Goal: Task Accomplishment & Management: Manage account settings

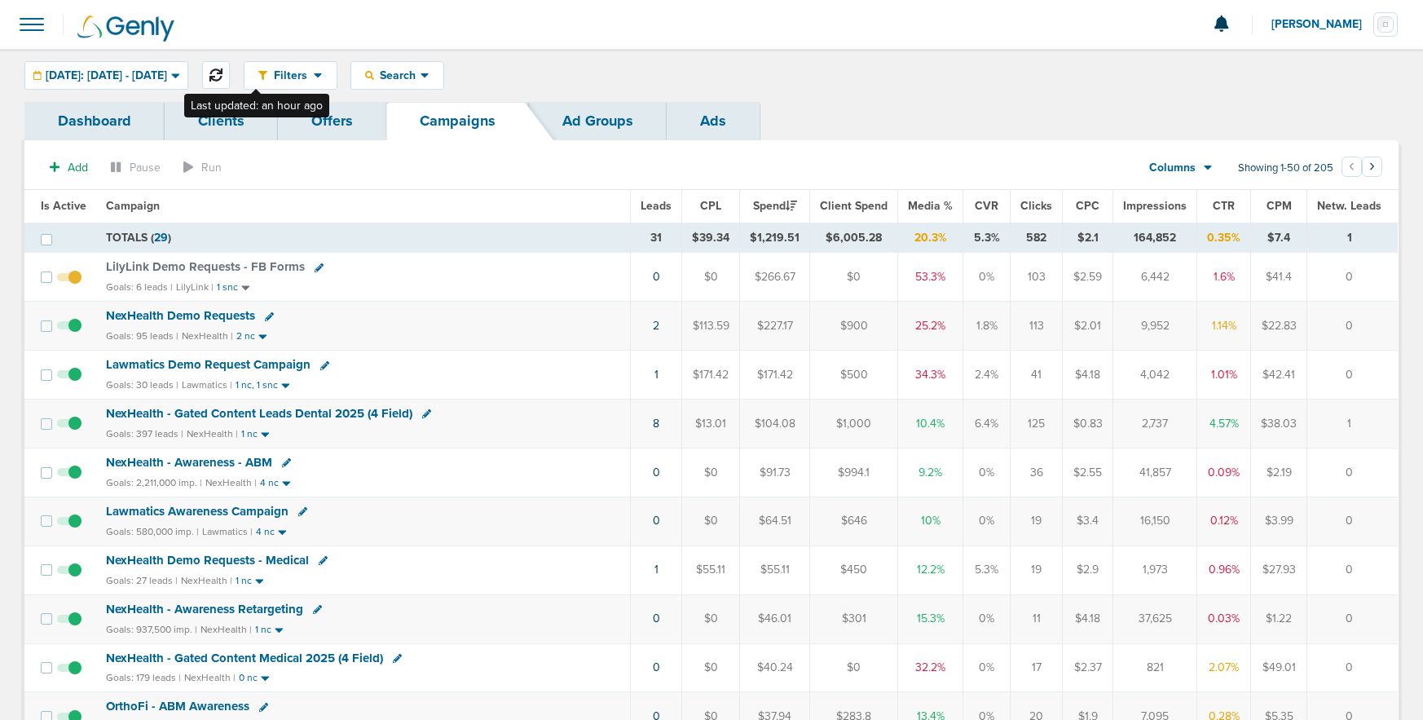
click at [223, 77] on icon at bounding box center [216, 74] width 13 height 13
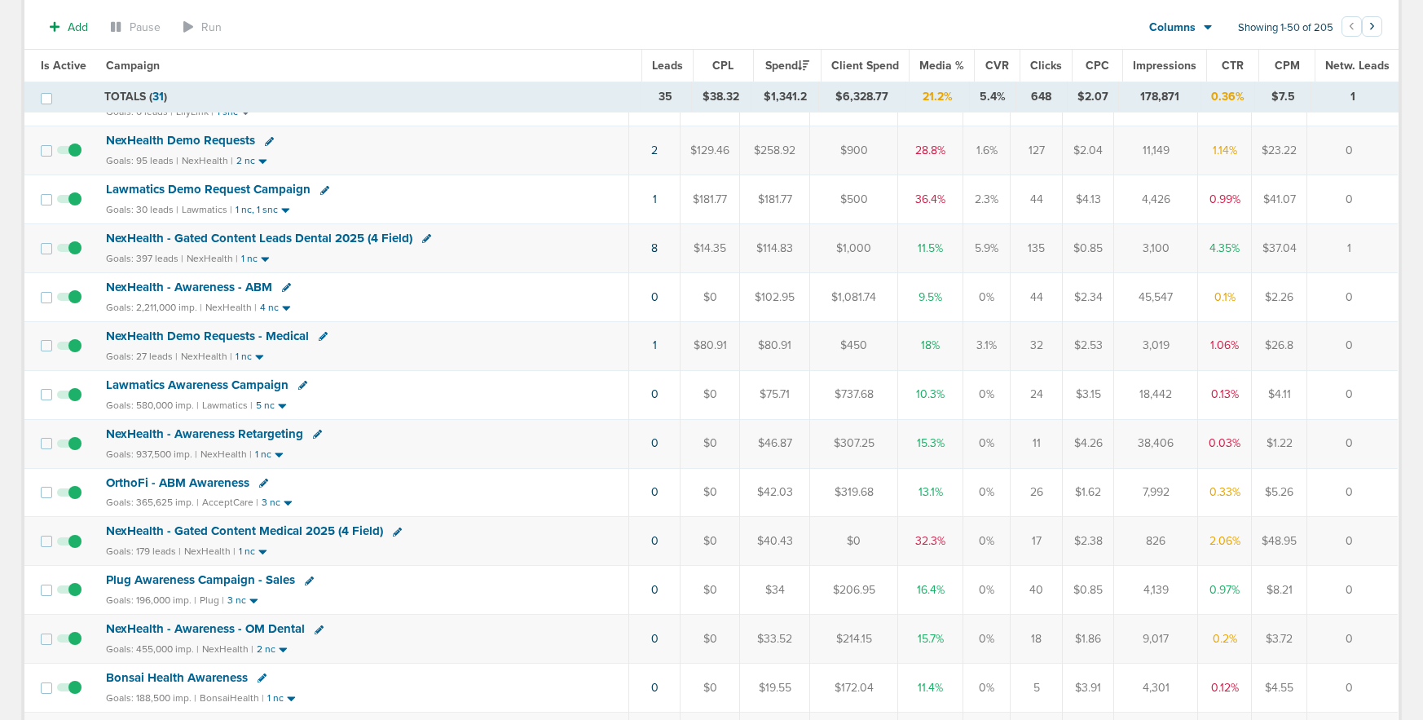
scroll to position [179, 0]
click at [281, 532] on span "NexHealth - Gated Content Medical 2025 (4 Field)" at bounding box center [244, 531] width 277 height 15
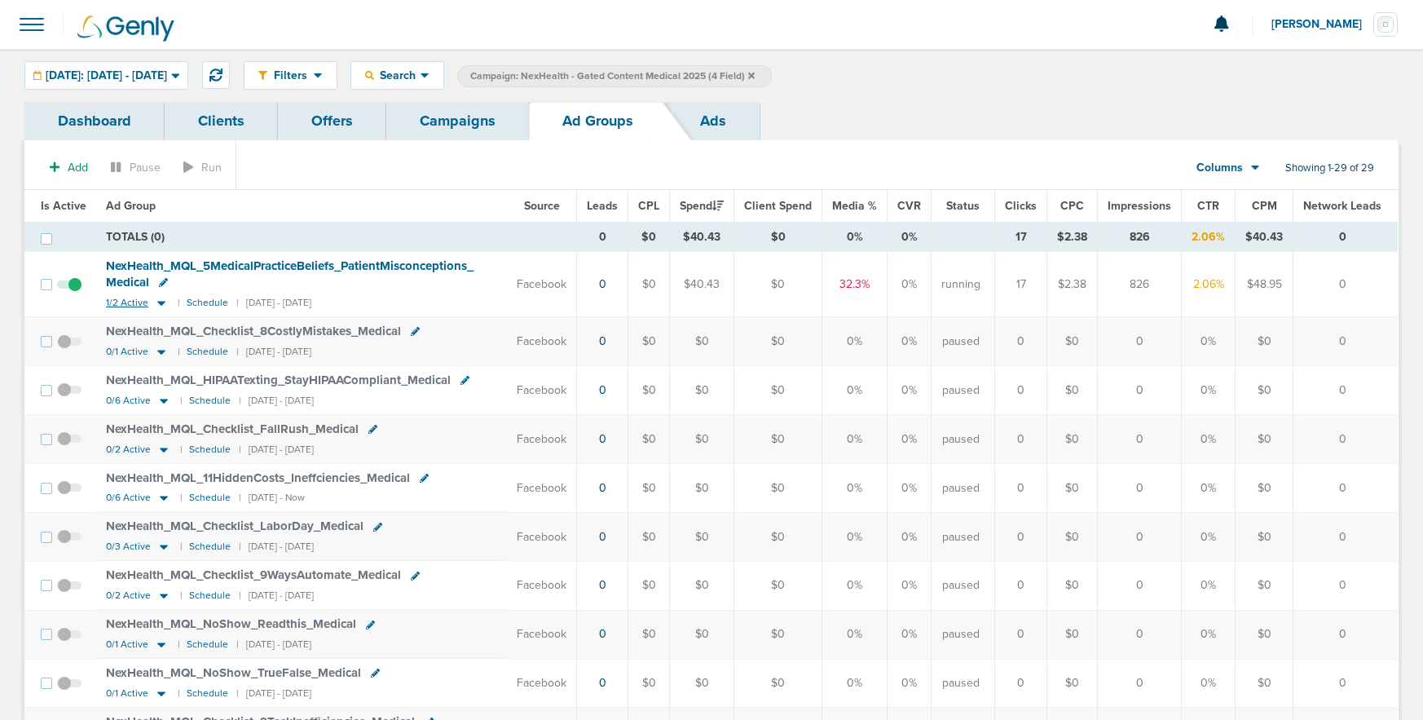
click at [157, 296] on icon at bounding box center [161, 303] width 16 height 14
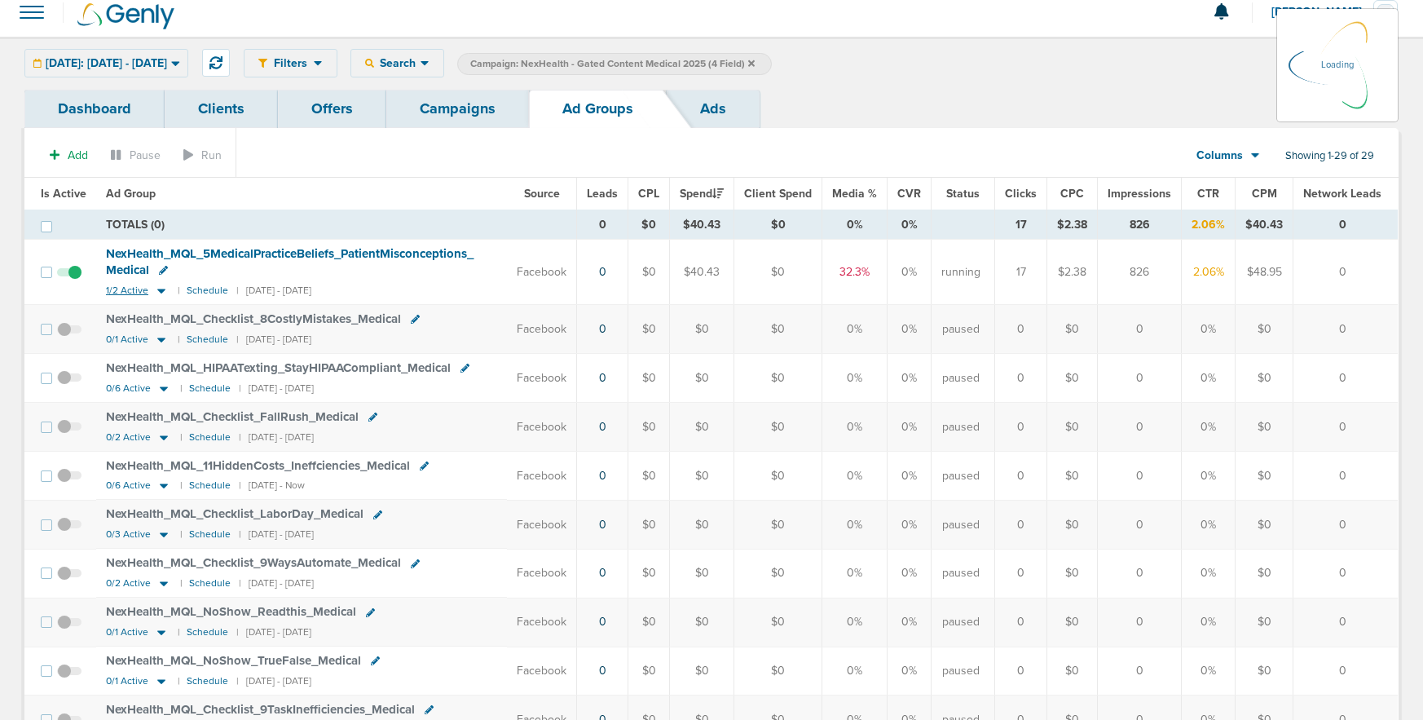
scroll to position [11, 0]
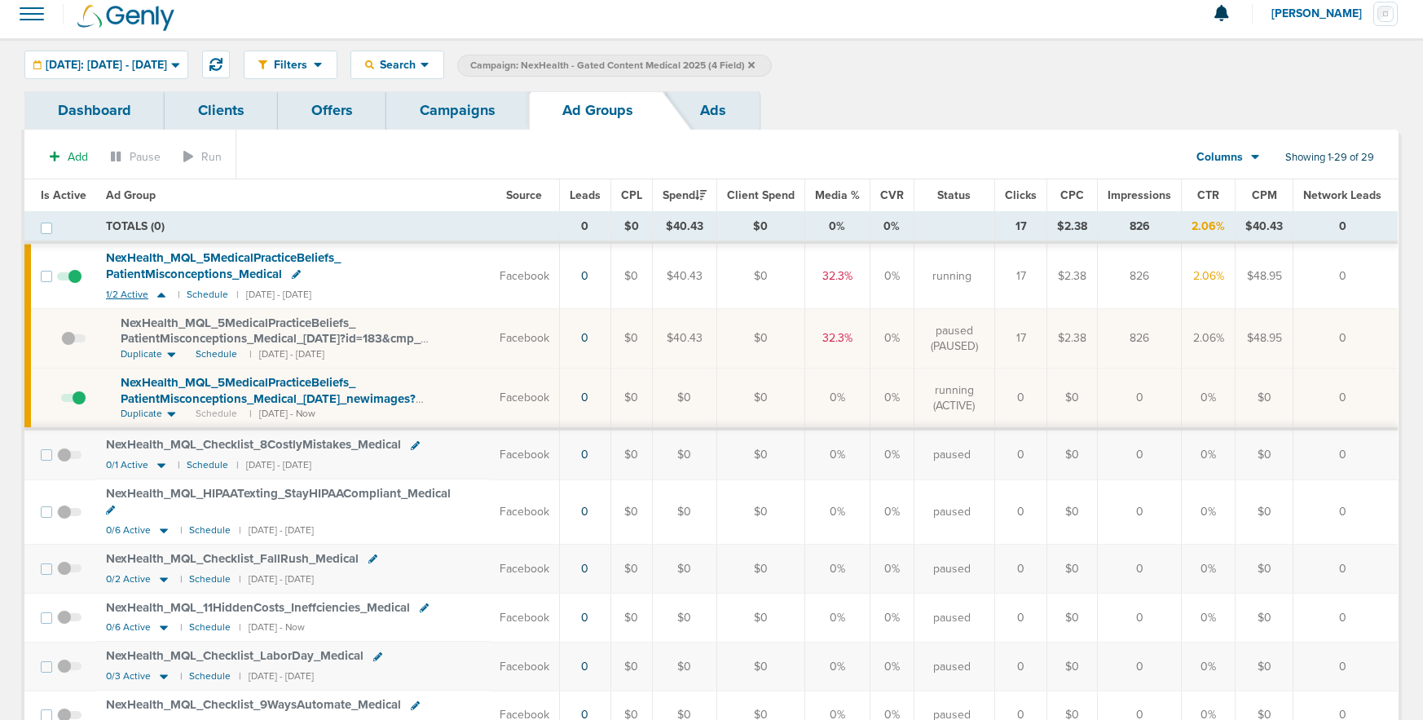
click at [157, 293] on icon at bounding box center [161, 295] width 8 height 5
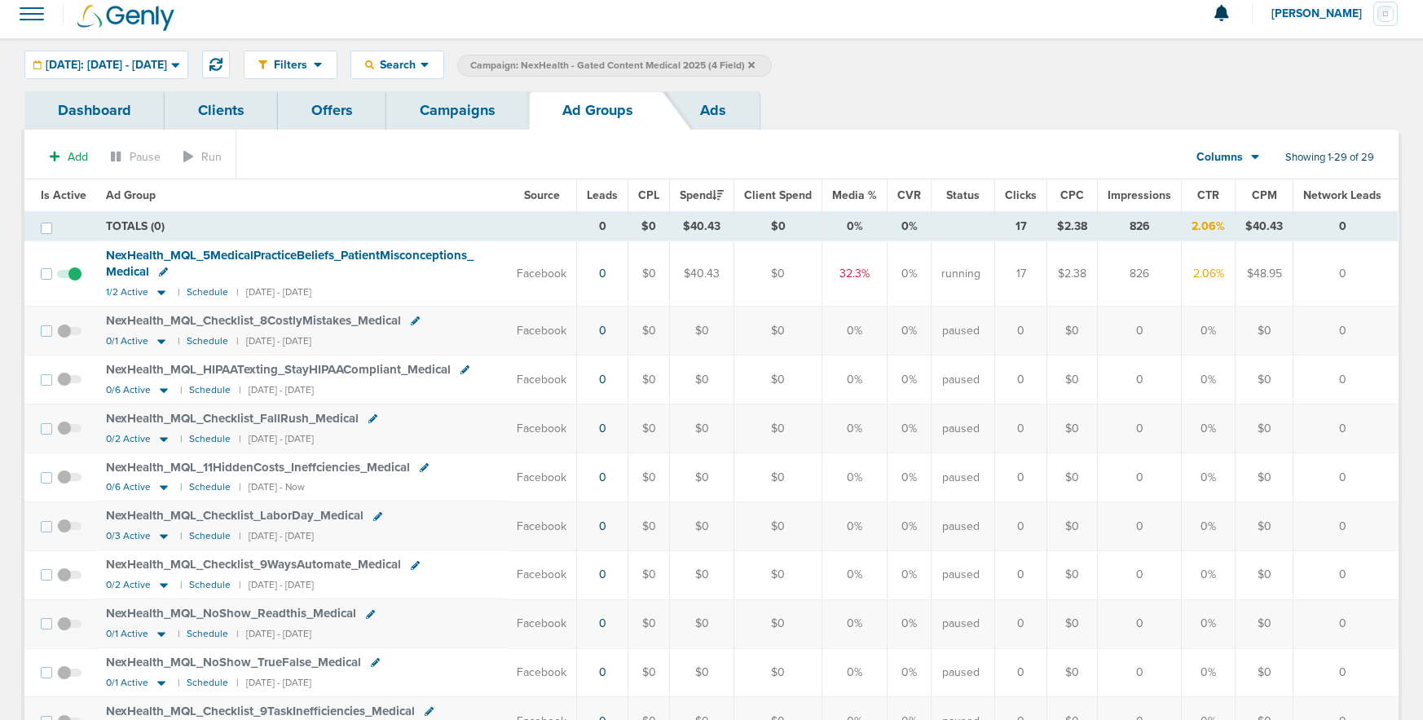
click at [430, 112] on link "Campaigns" at bounding box center [457, 110] width 143 height 38
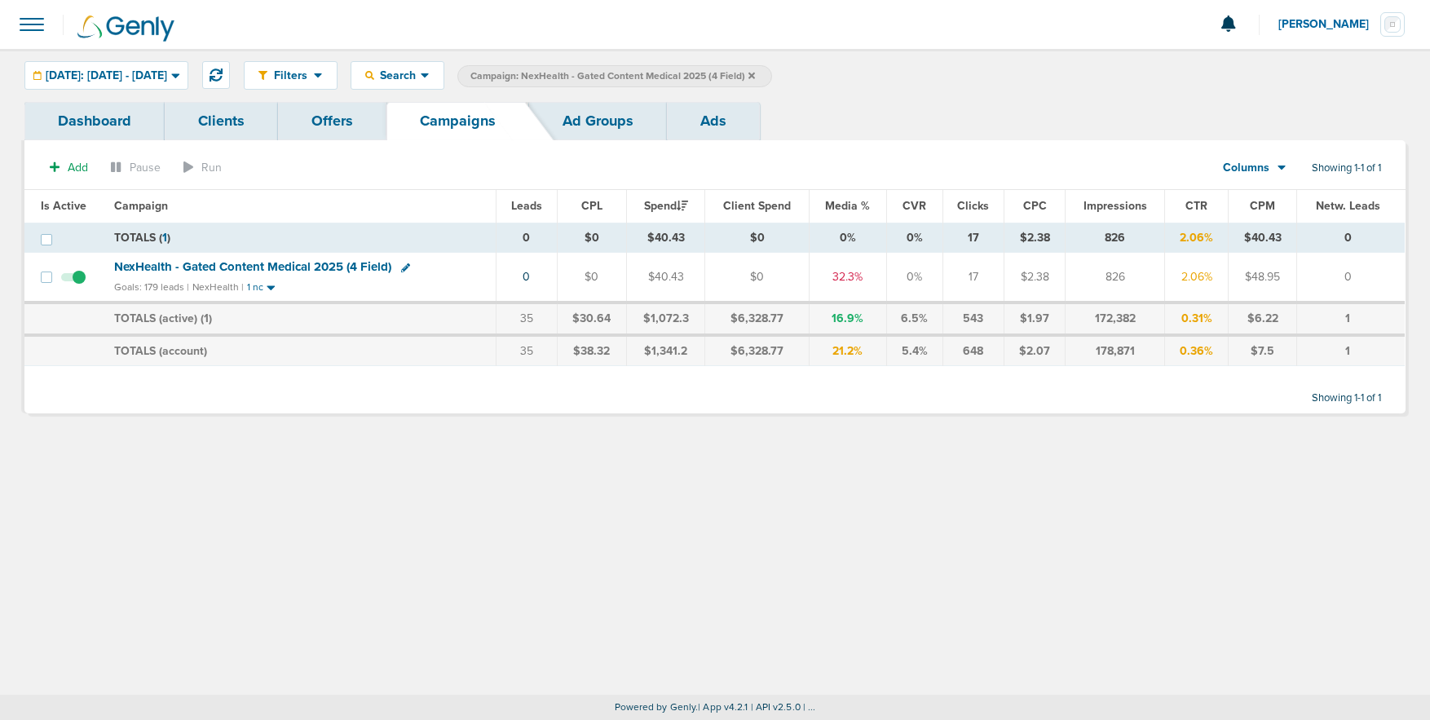
click at [755, 74] on icon at bounding box center [751, 75] width 7 height 7
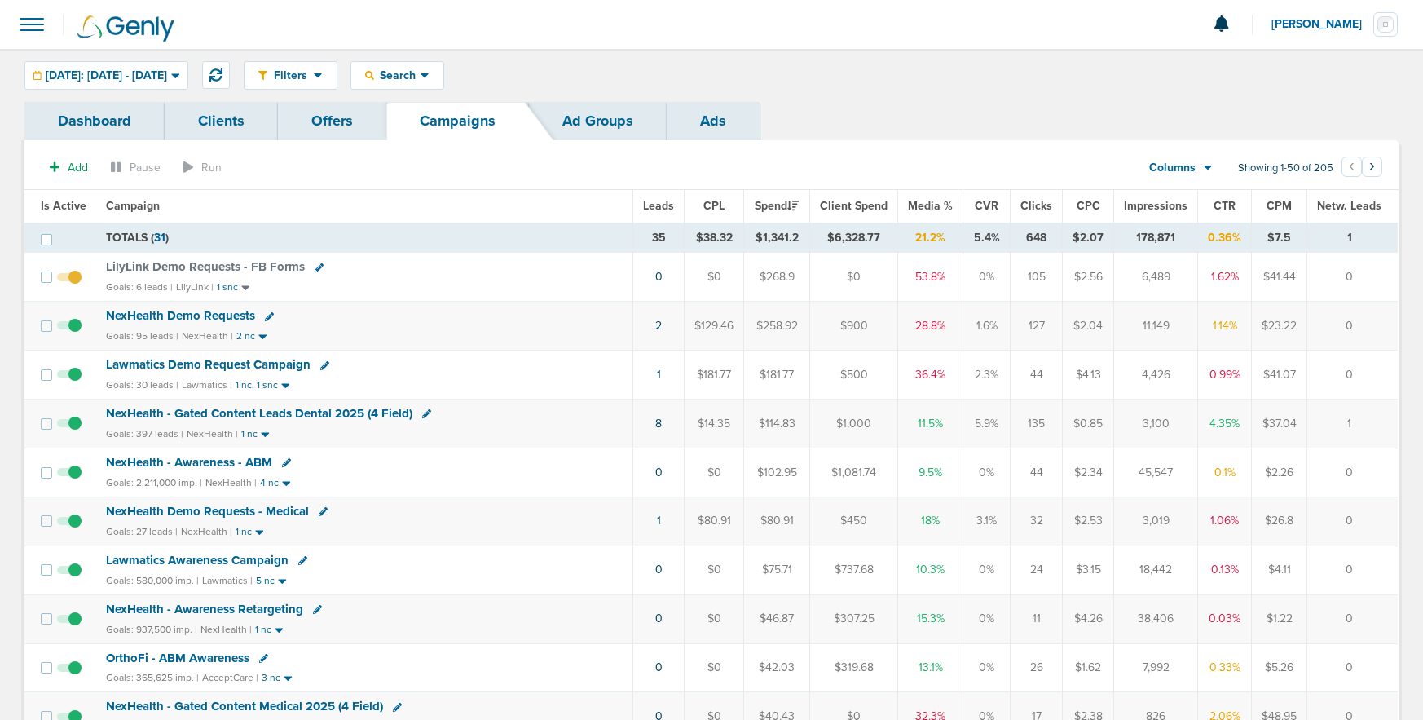
click at [156, 316] on span "NexHealth Demo Requests" at bounding box center [180, 315] width 149 height 15
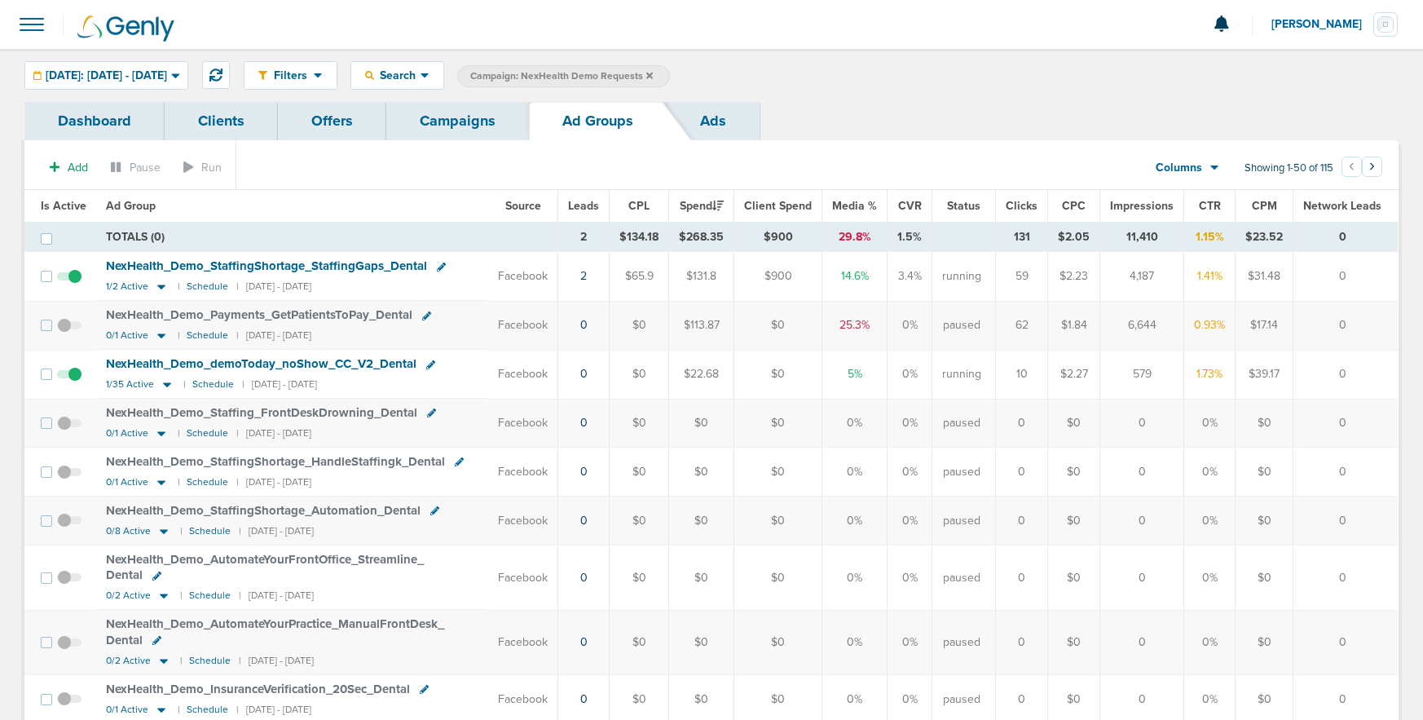
click at [437, 134] on link "Campaigns" at bounding box center [457, 121] width 143 height 38
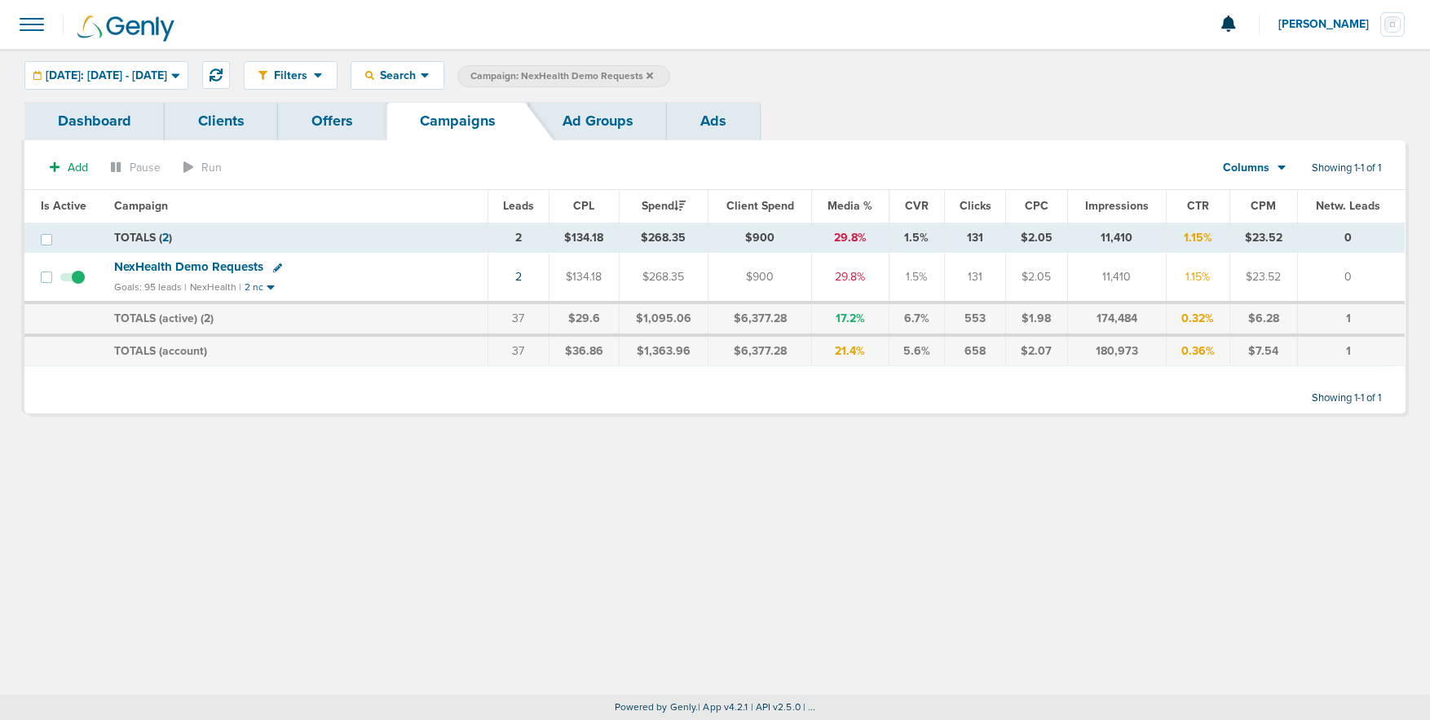
click at [653, 74] on icon at bounding box center [649, 75] width 7 height 7
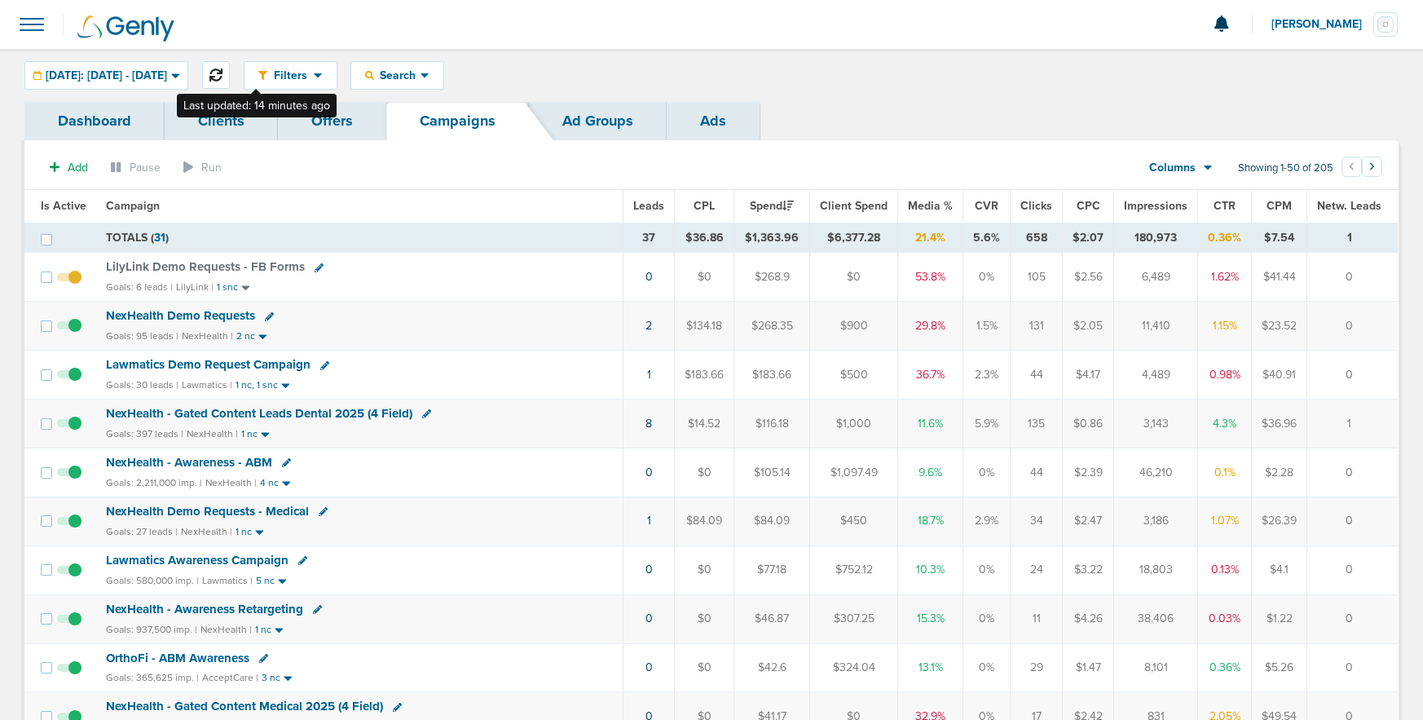
click at [223, 72] on icon at bounding box center [216, 74] width 13 height 13
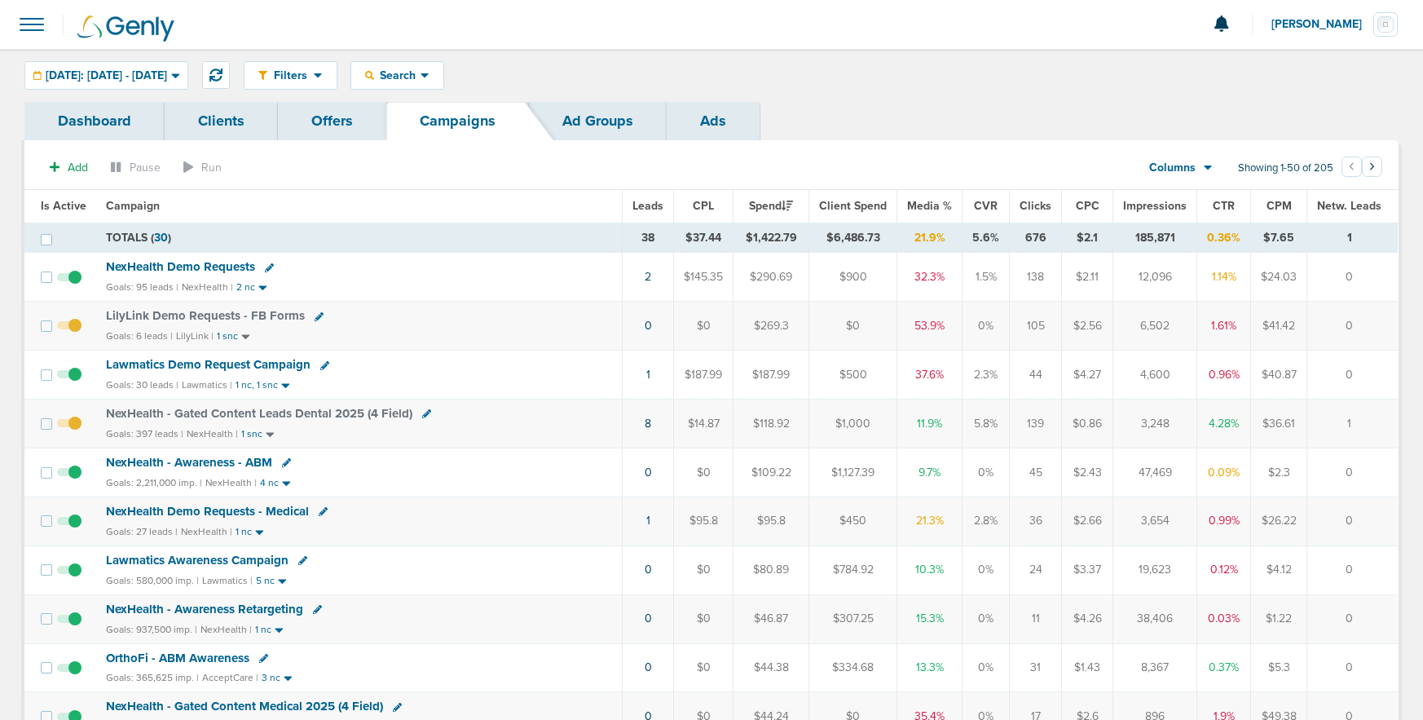
click at [422, 412] on icon at bounding box center [426, 413] width 9 height 9
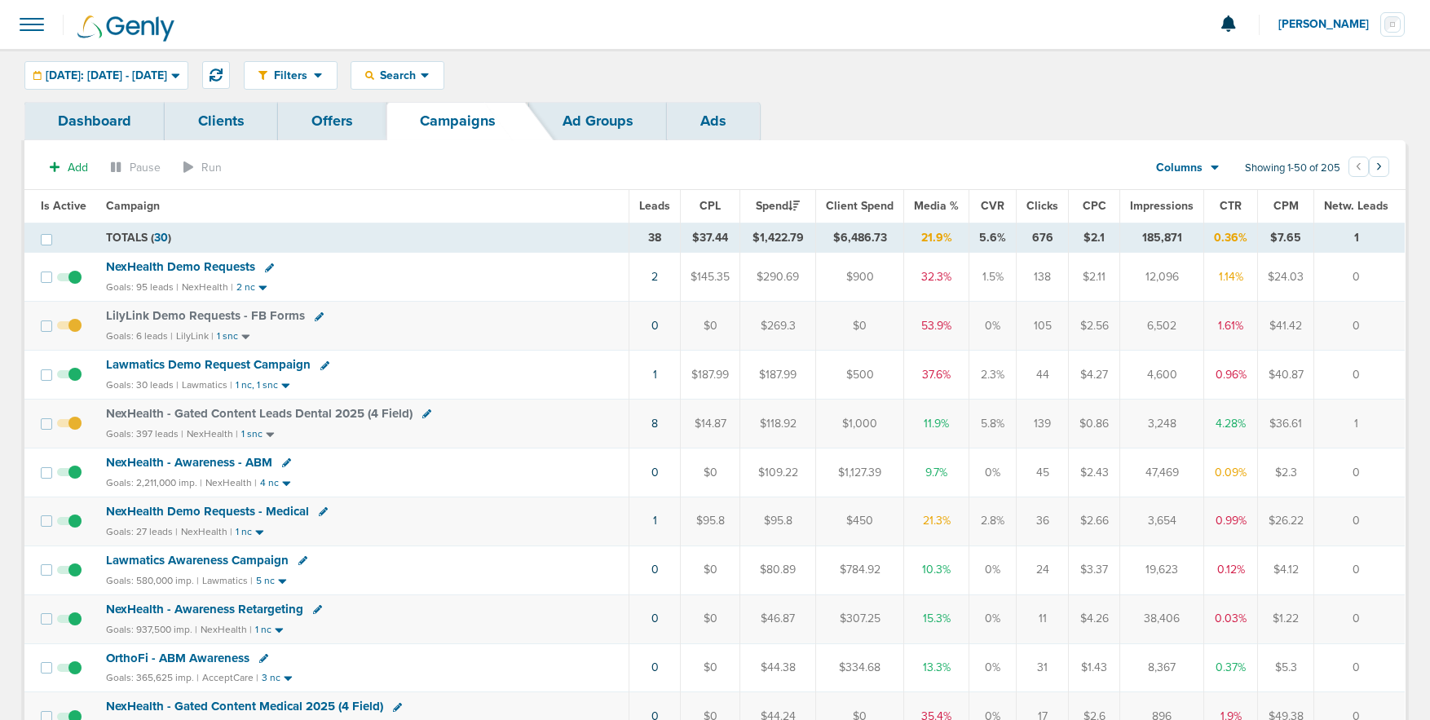
select select
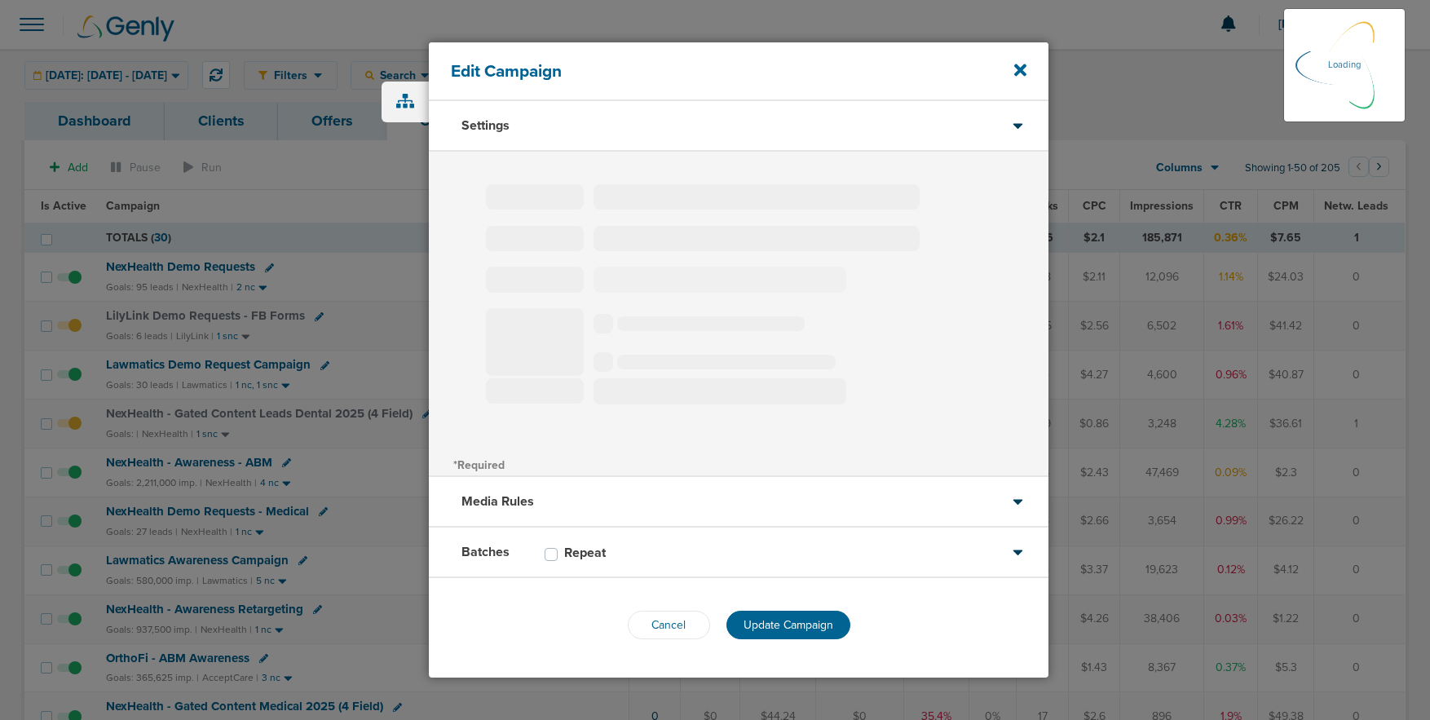
type input "NexHealth - Gated Content Leads Dental 2025 (4 Field)"
select select "Leads"
radio input "true"
select select "readWrite"
select select "1"
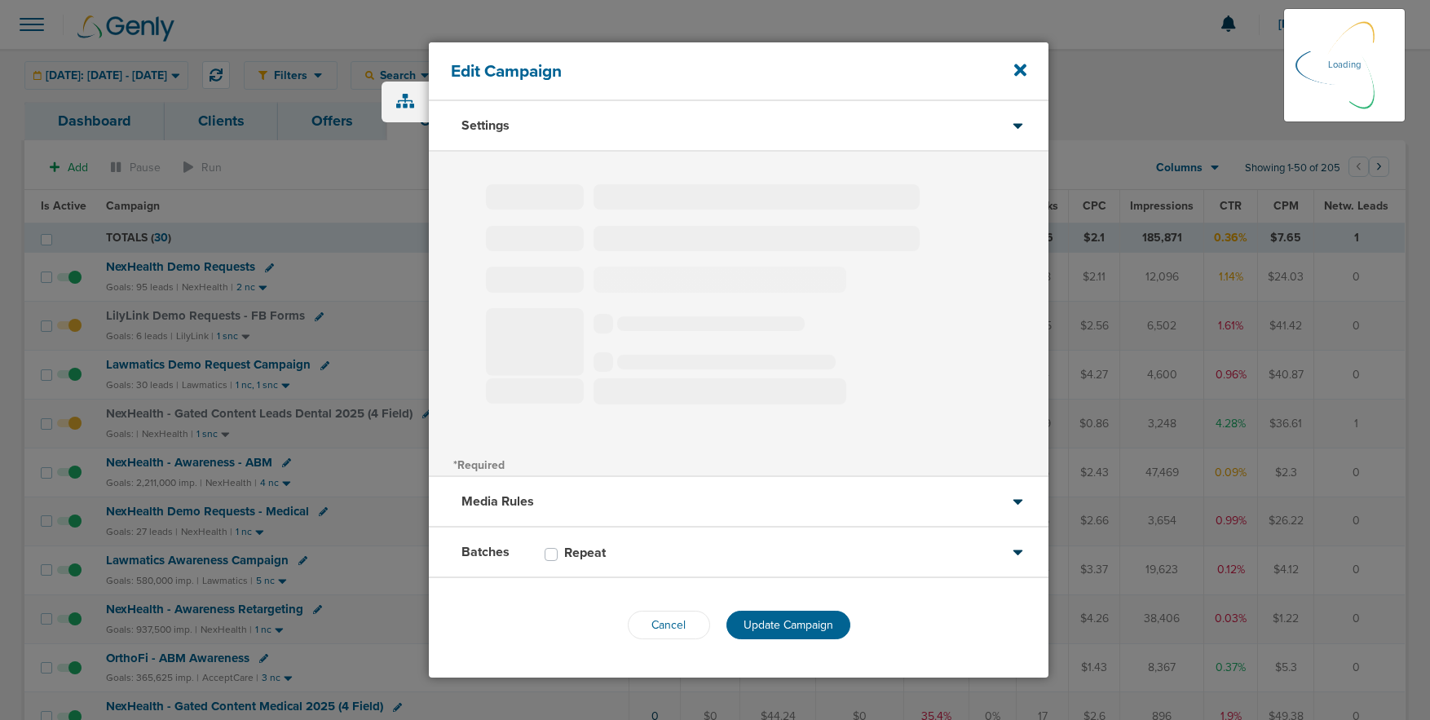
select select "1"
select select "2"
select select "3"
select select "4"
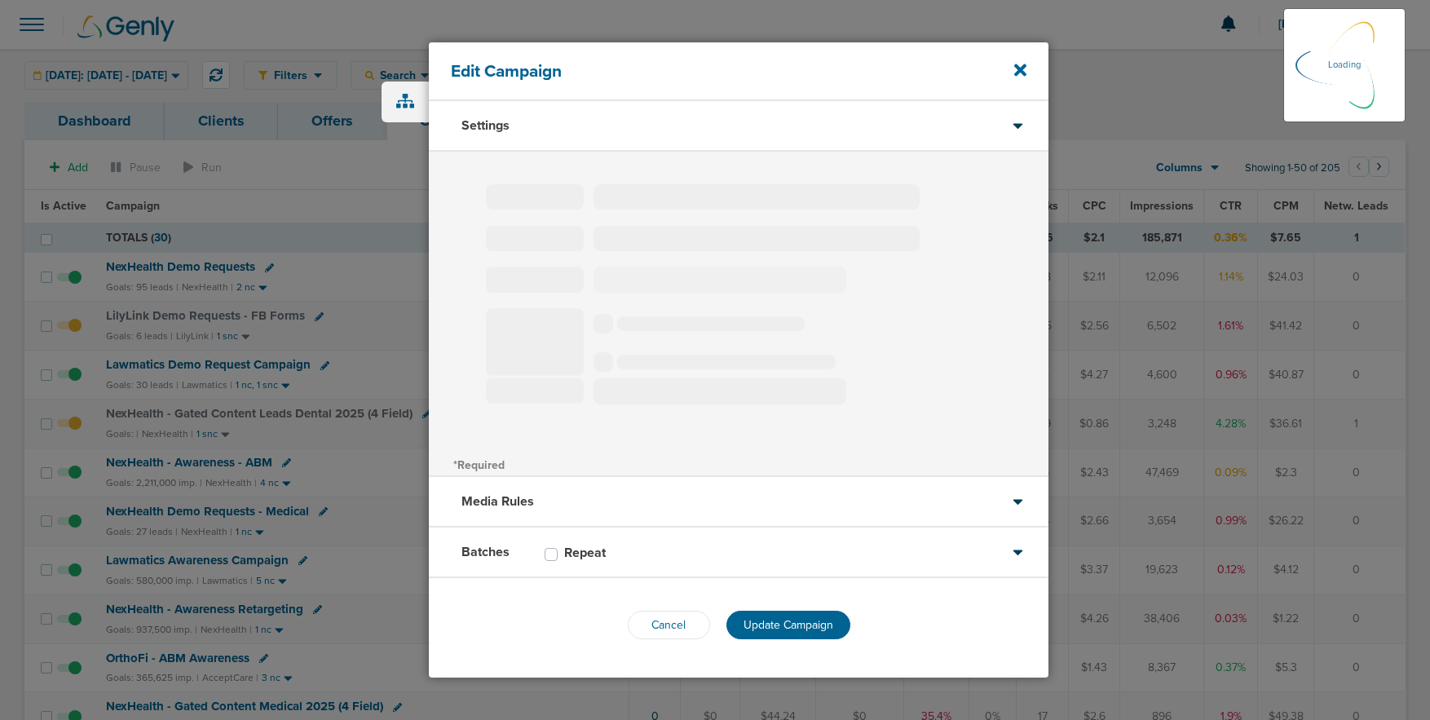
select select "6"
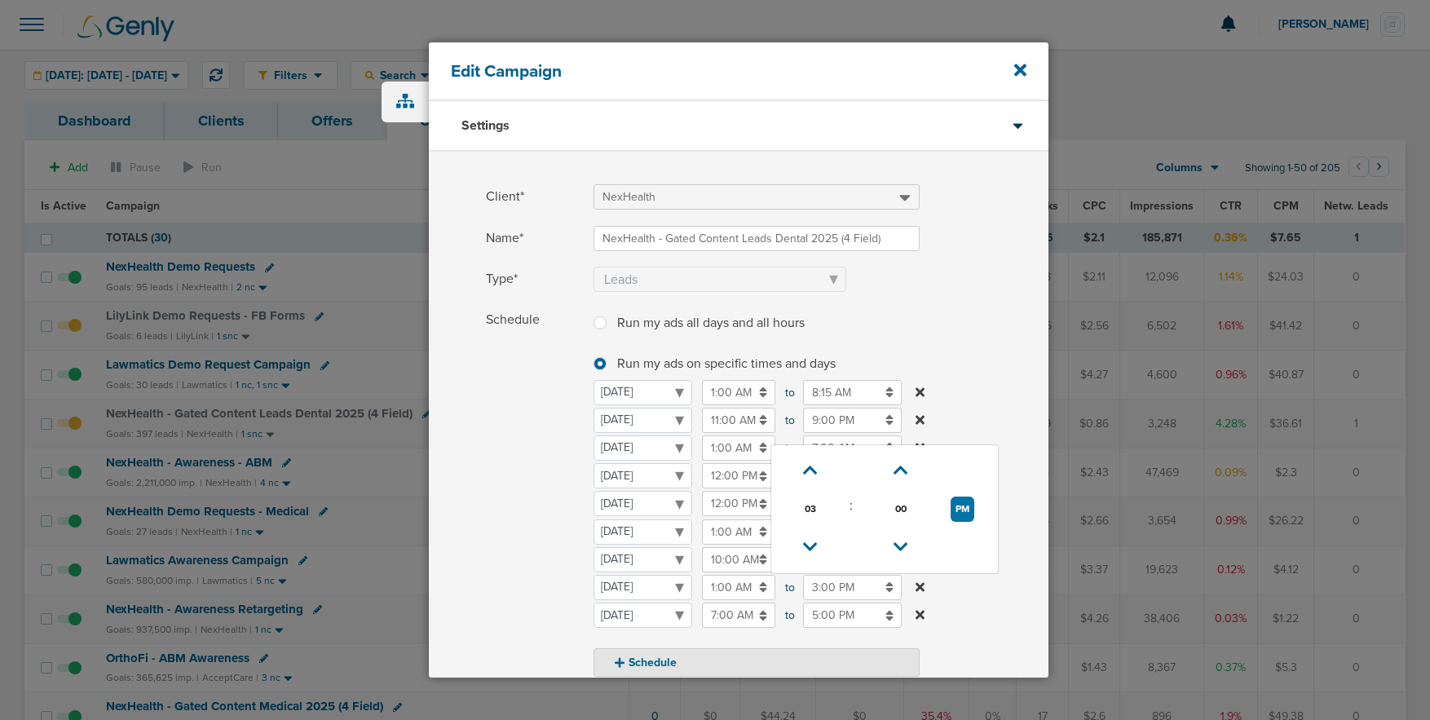
click at [839, 589] on input "3:00 PM" at bounding box center [852, 587] width 99 height 25
click at [812, 467] on icon at bounding box center [810, 470] width 15 height 10
type input "6:00 PM"
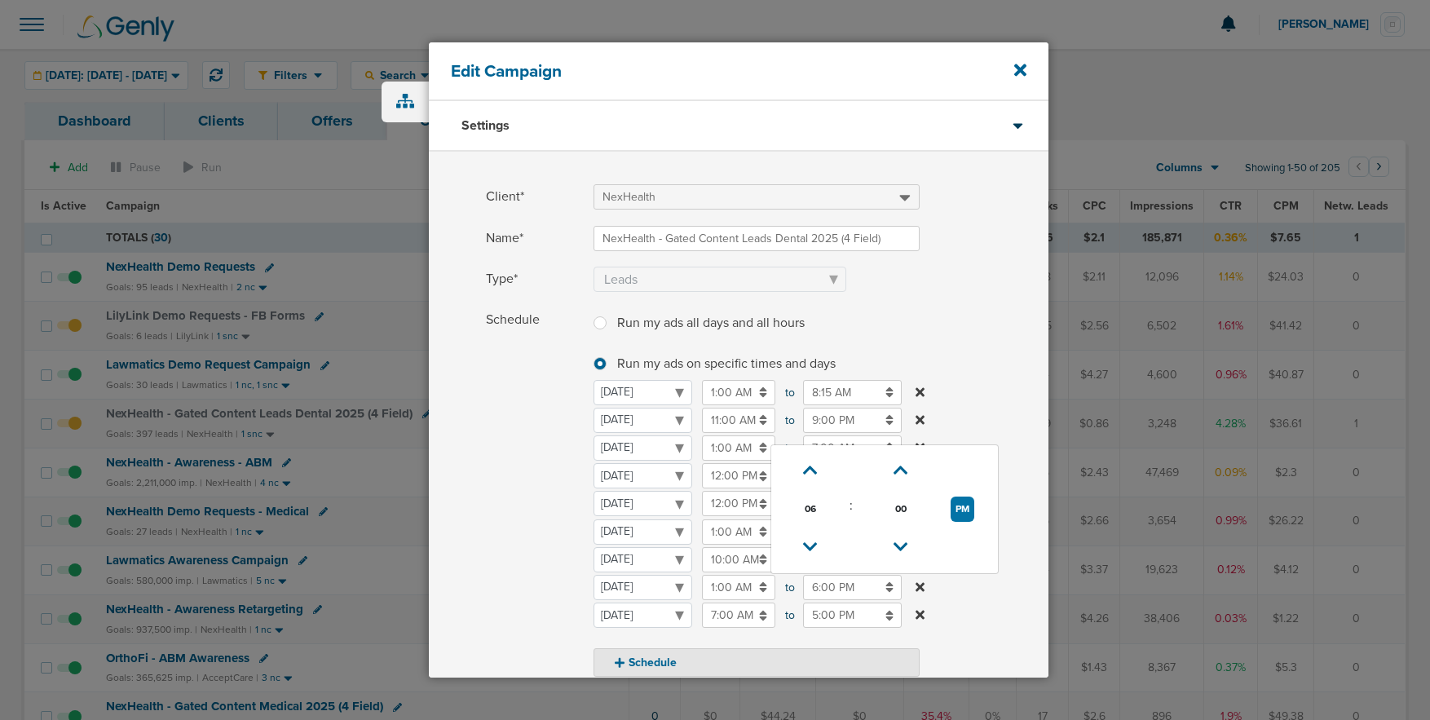
click at [523, 523] on span "Schedule" at bounding box center [535, 491] width 98 height 369
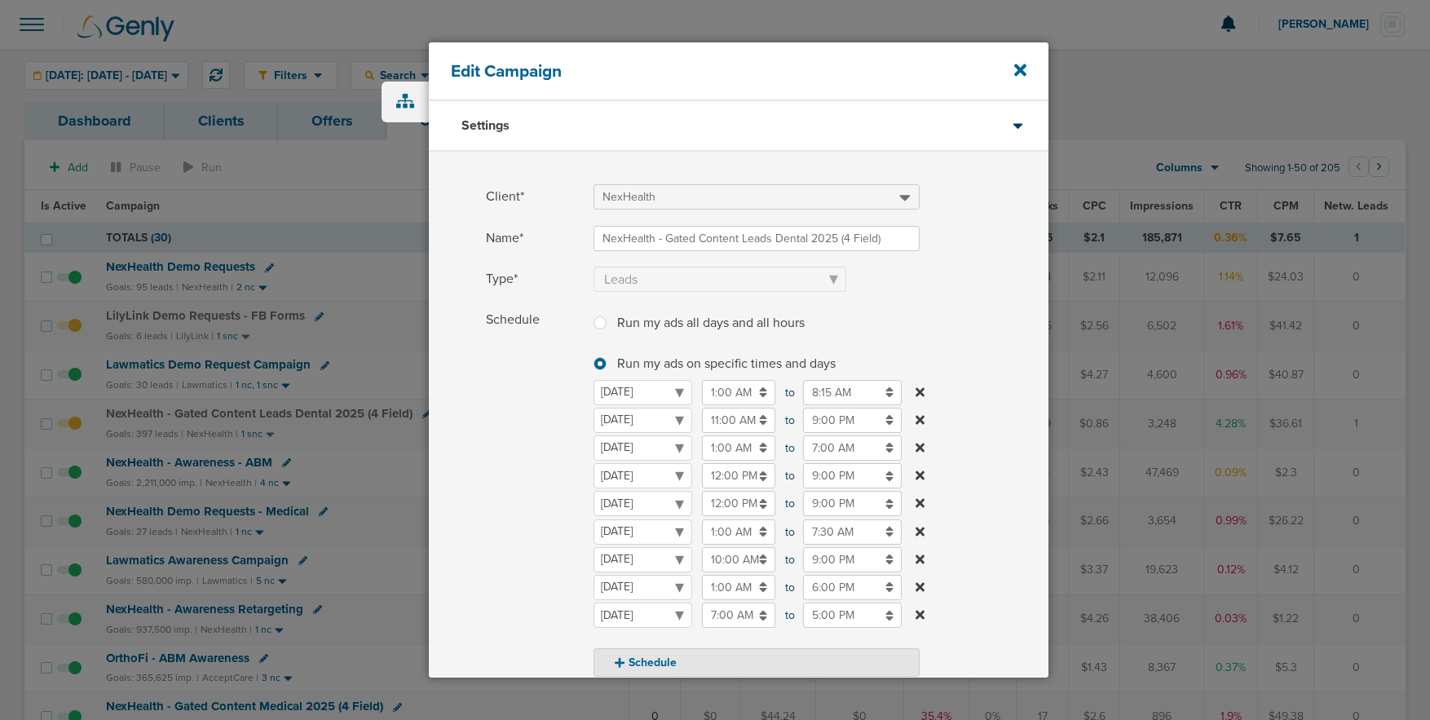
scroll to position [320, 0]
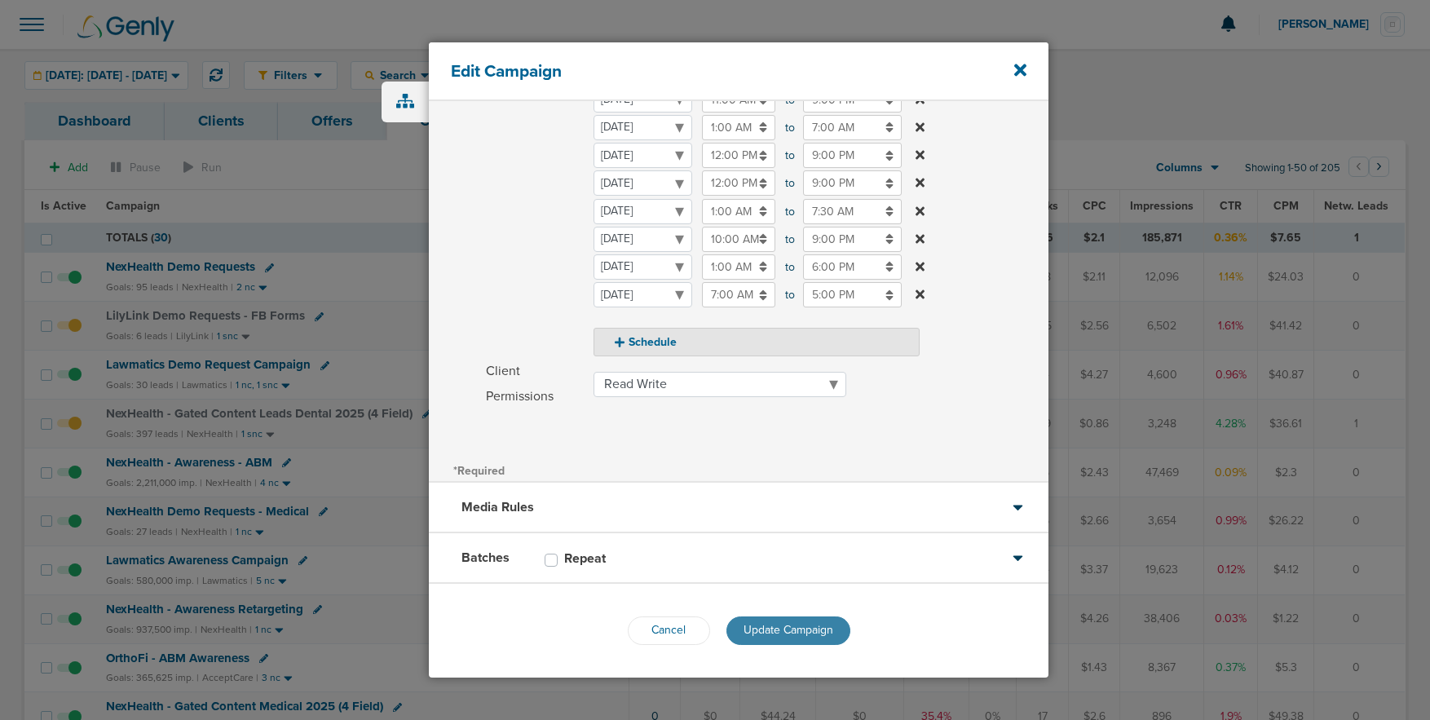
click at [774, 620] on button "Update Campaign" at bounding box center [788, 630] width 124 height 29
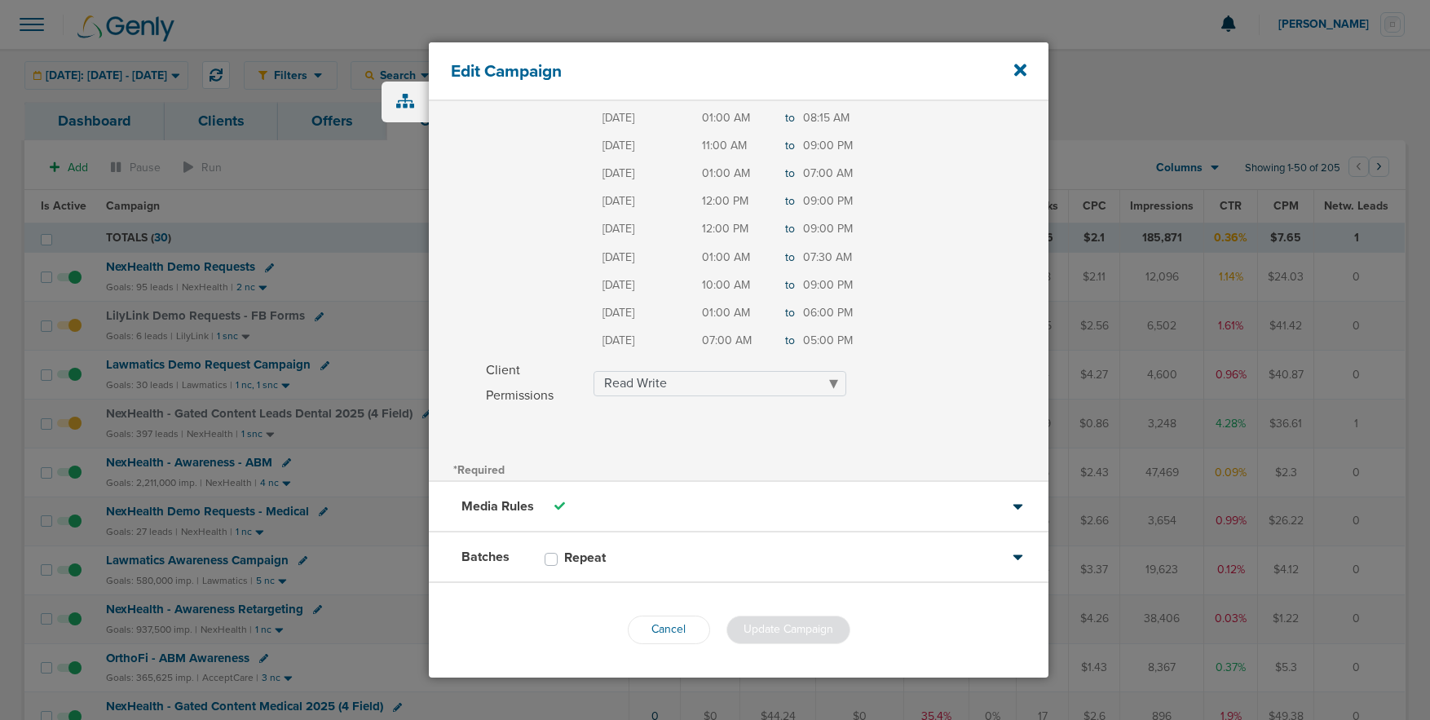
scroll to position [270, 0]
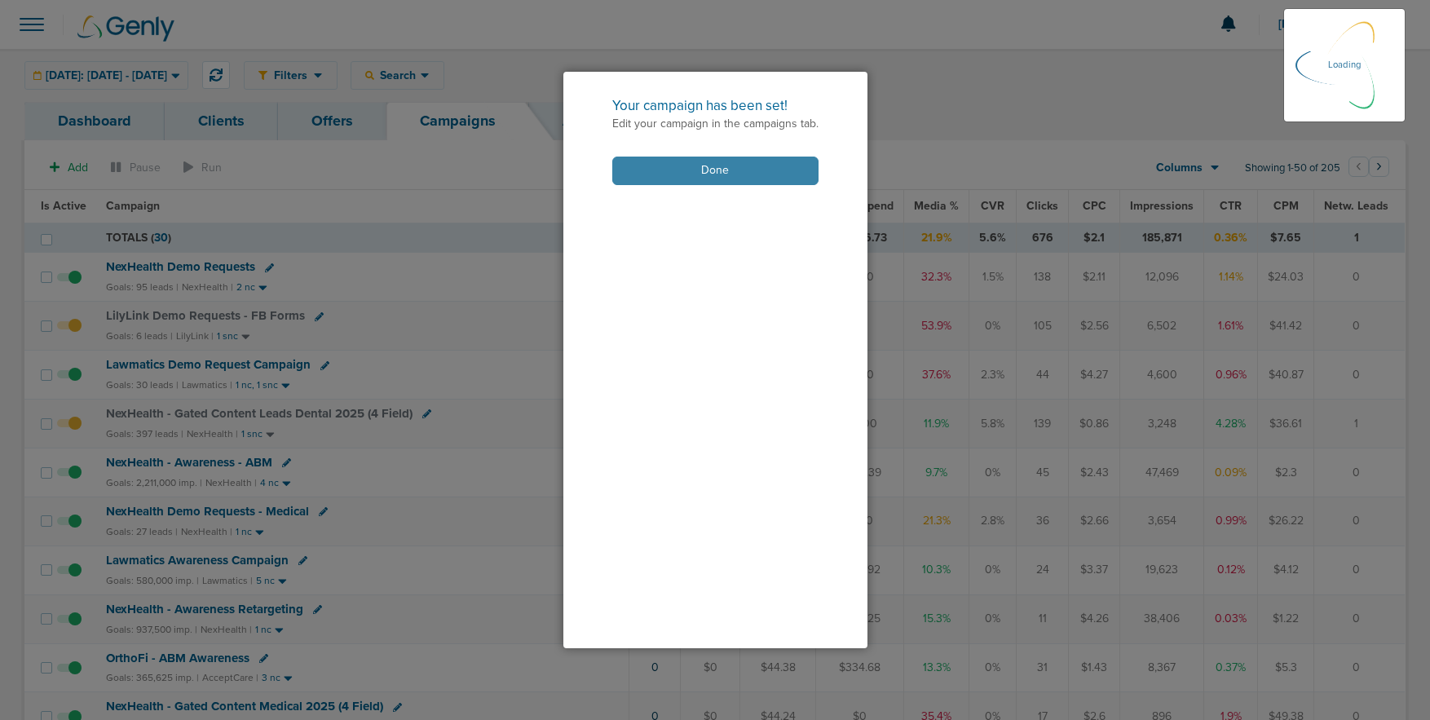
click at [659, 182] on button "Done" at bounding box center [715, 171] width 206 height 29
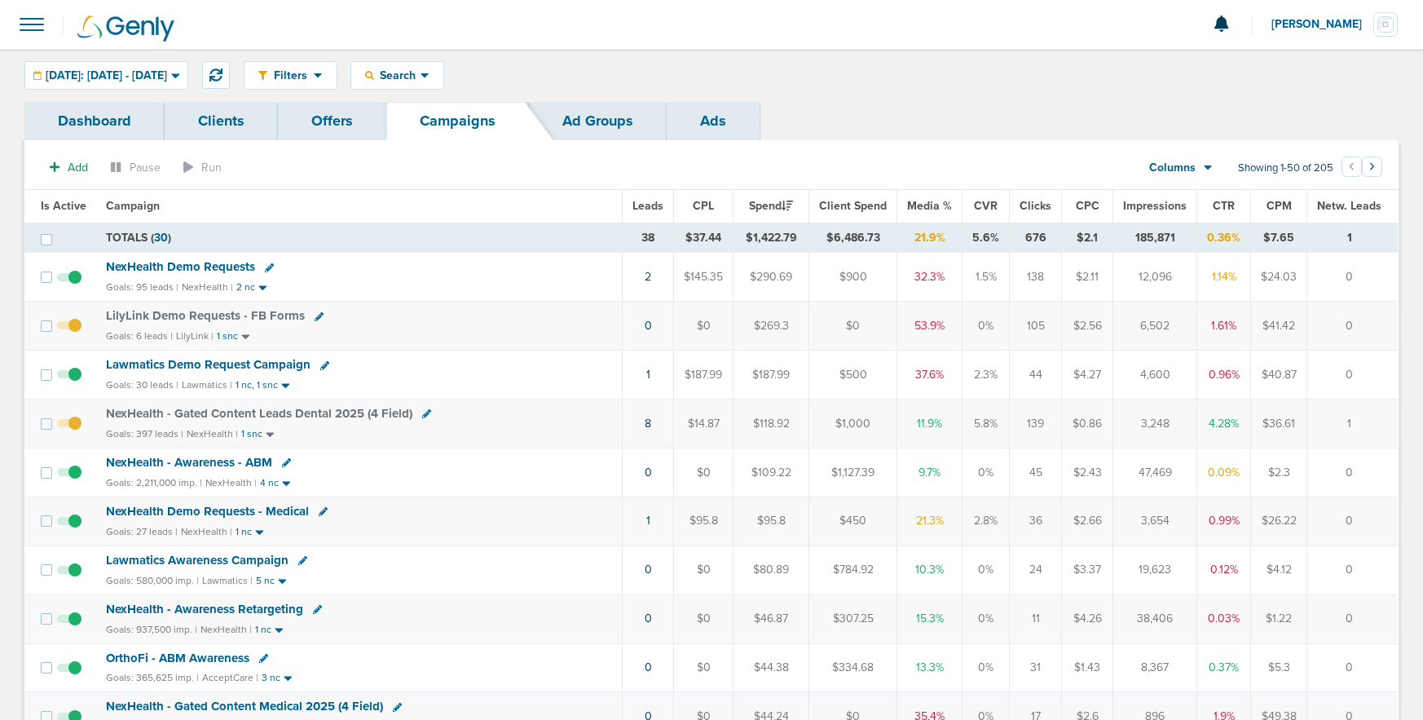
click at [320, 512] on icon at bounding box center [323, 511] width 9 height 9
select select
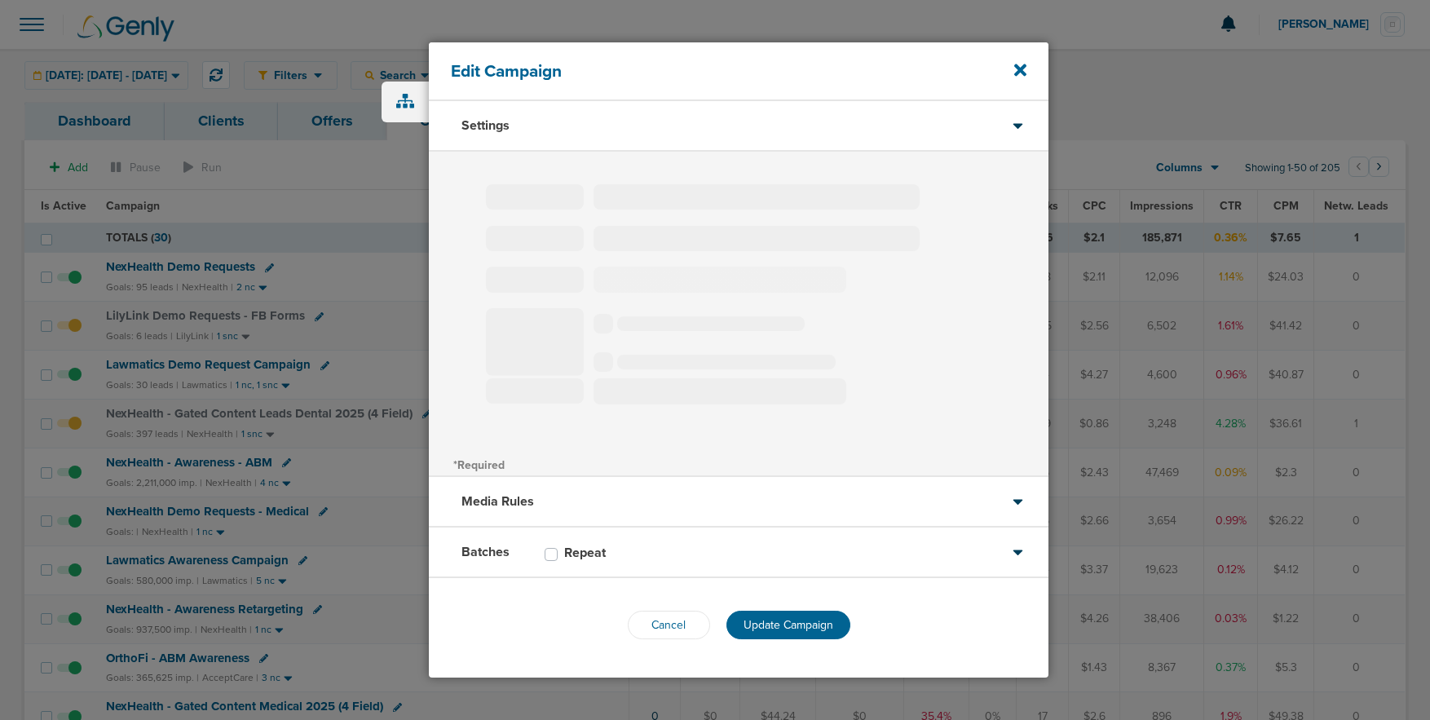
select select "1"
select select "2"
select select "3"
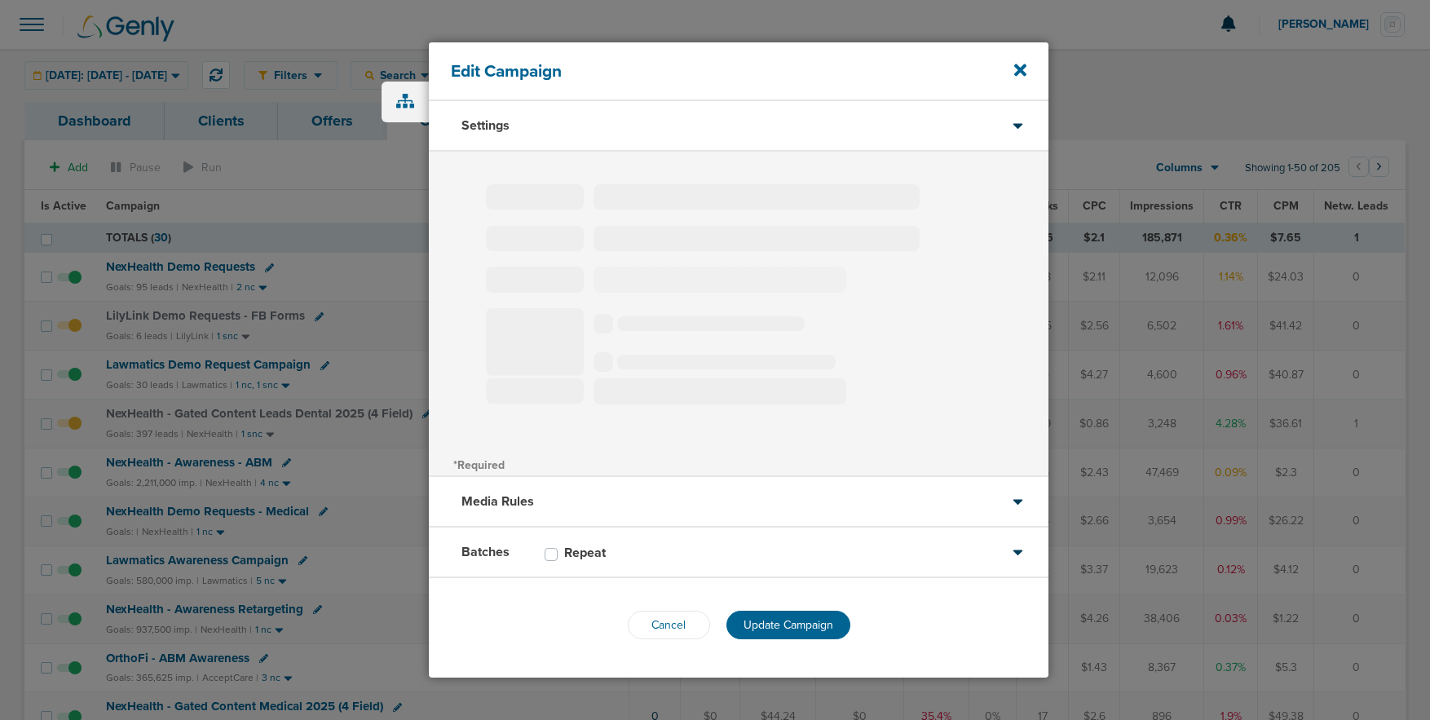
select select "4"
select select "6"
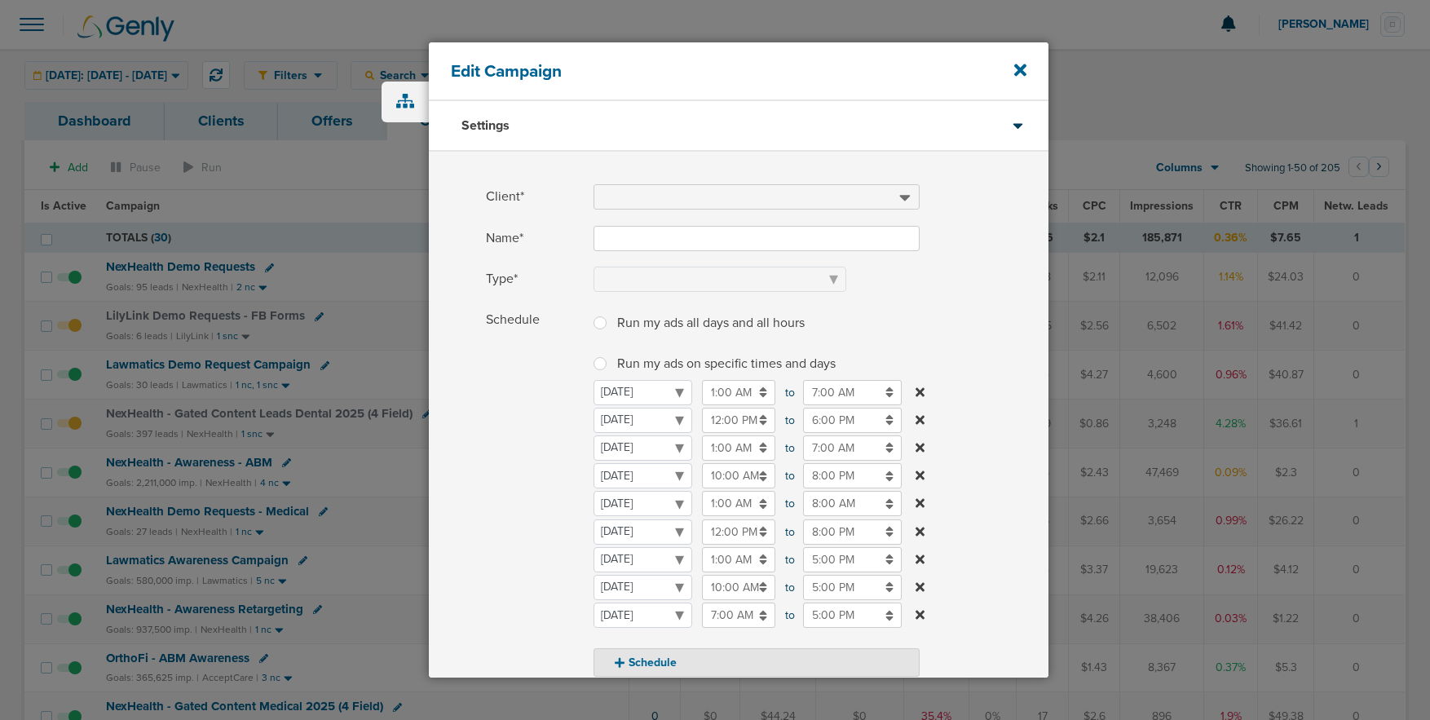
type input "NexHealth Demo Requests - Medical"
select select "Leads"
radio input "true"
select select "readOnly"
click at [827, 592] on input "5:00 PM" at bounding box center [852, 587] width 99 height 25
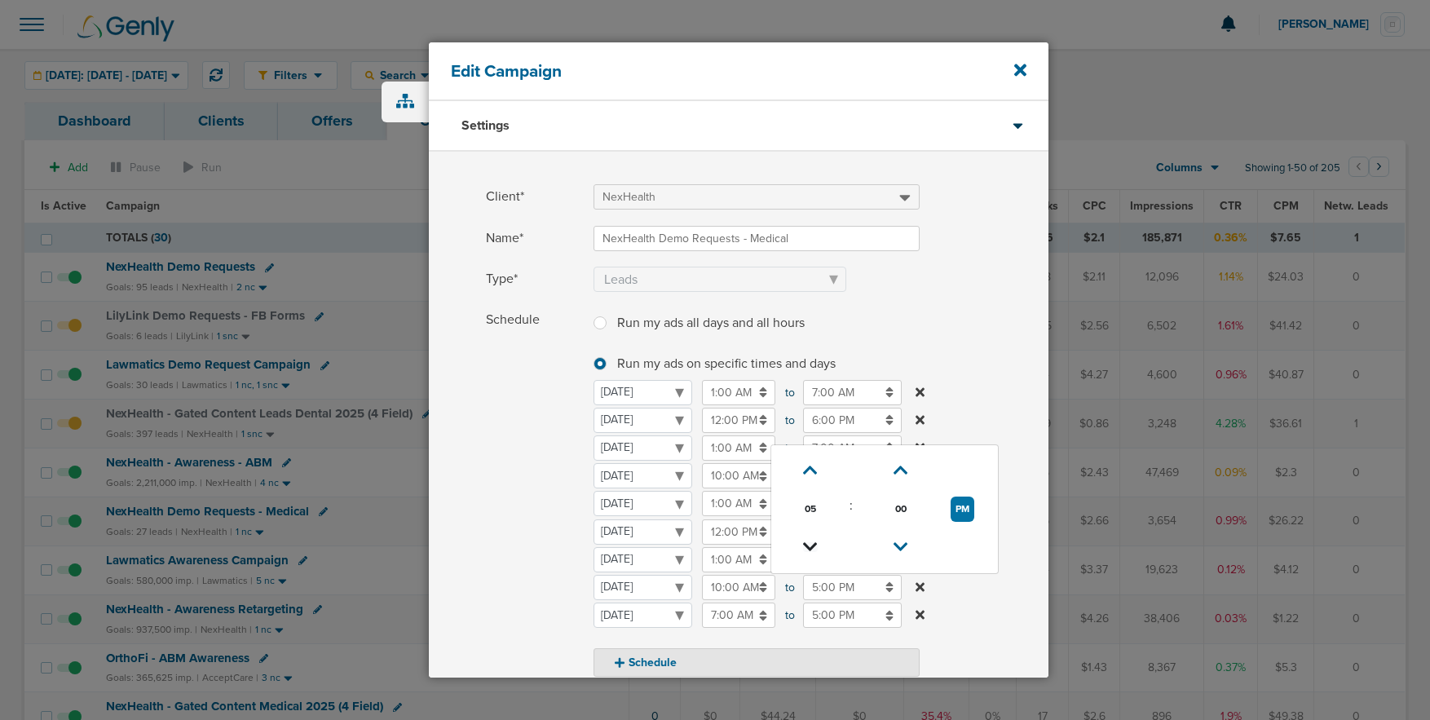
click at [809, 545] on icon at bounding box center [810, 547] width 15 height 10
type input "3:00 PM"
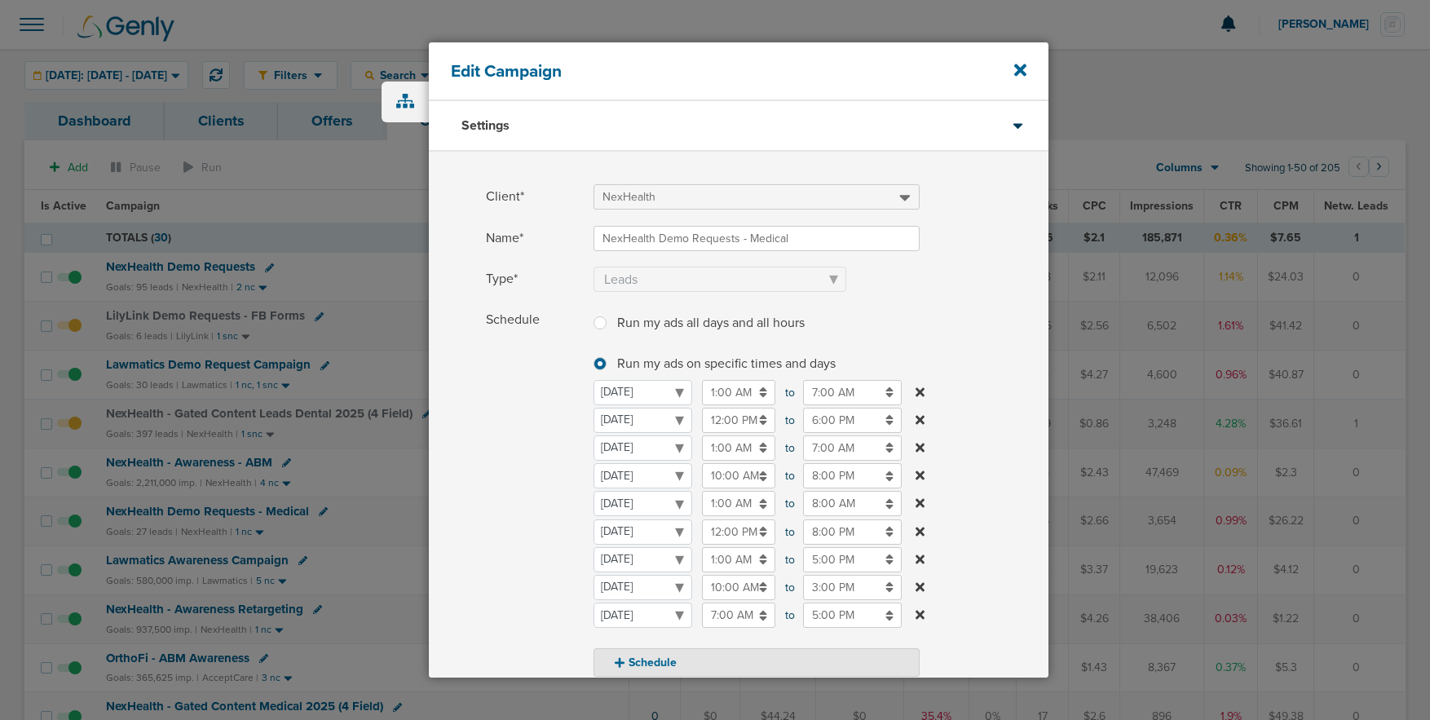
click at [473, 527] on div "Schedule Run my ads all days and all hours Run my ads all days and all hours Ru…" at bounding box center [739, 491] width 620 height 369
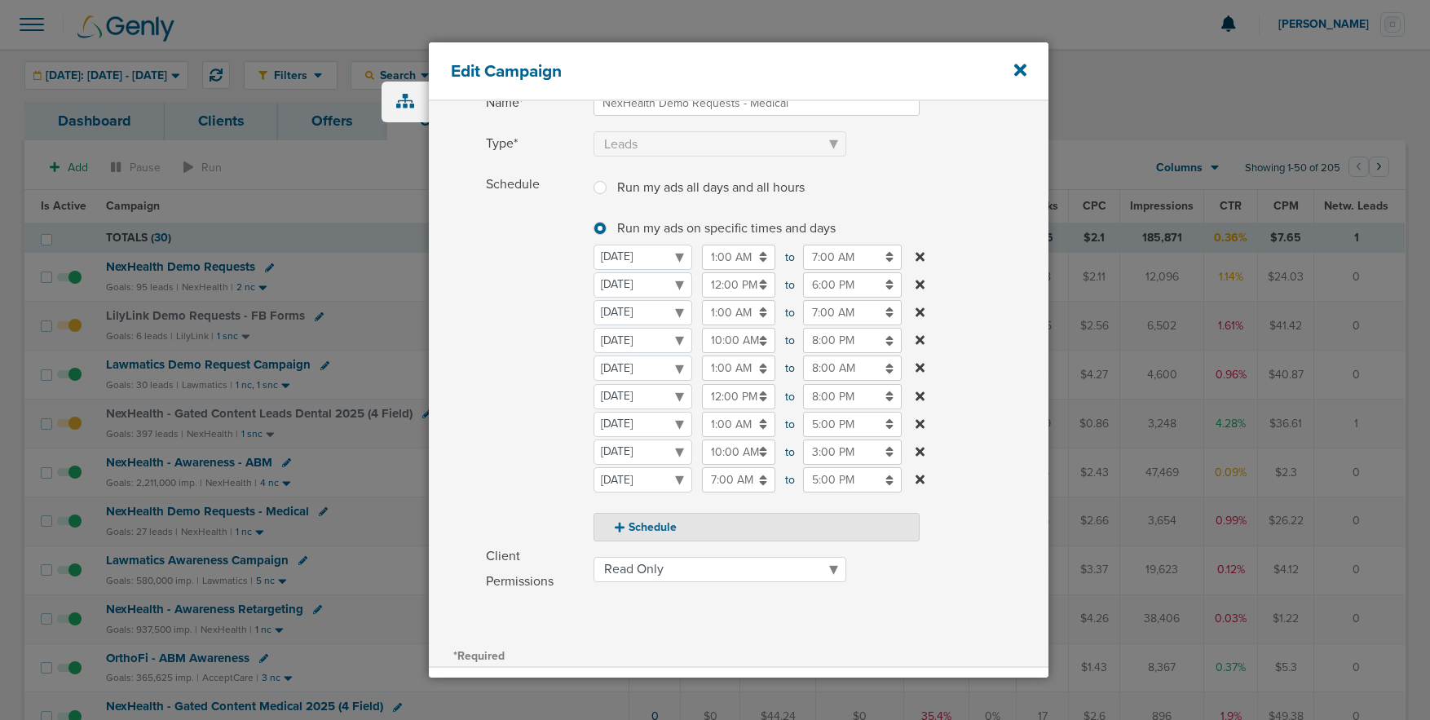
scroll to position [320, 0]
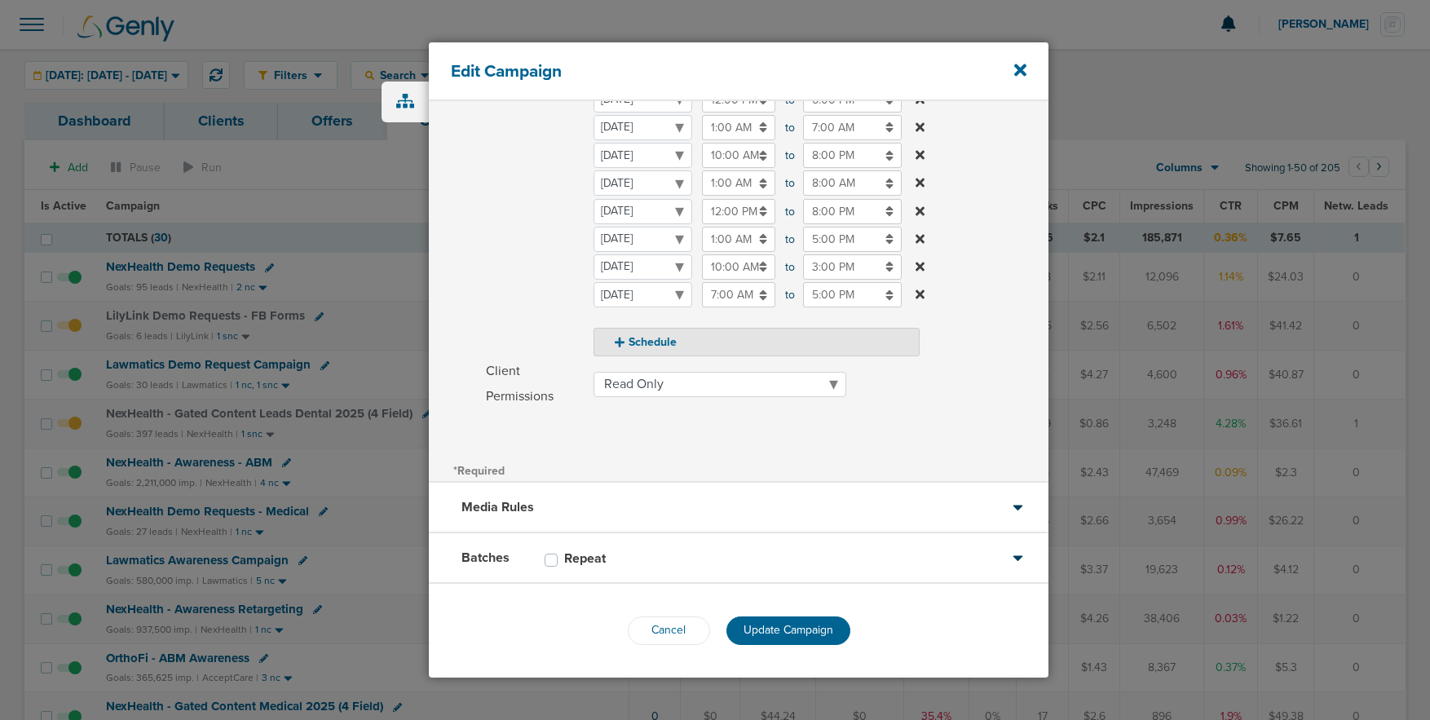
click at [788, 635] on span "Update Campaign" at bounding box center [788, 630] width 90 height 14
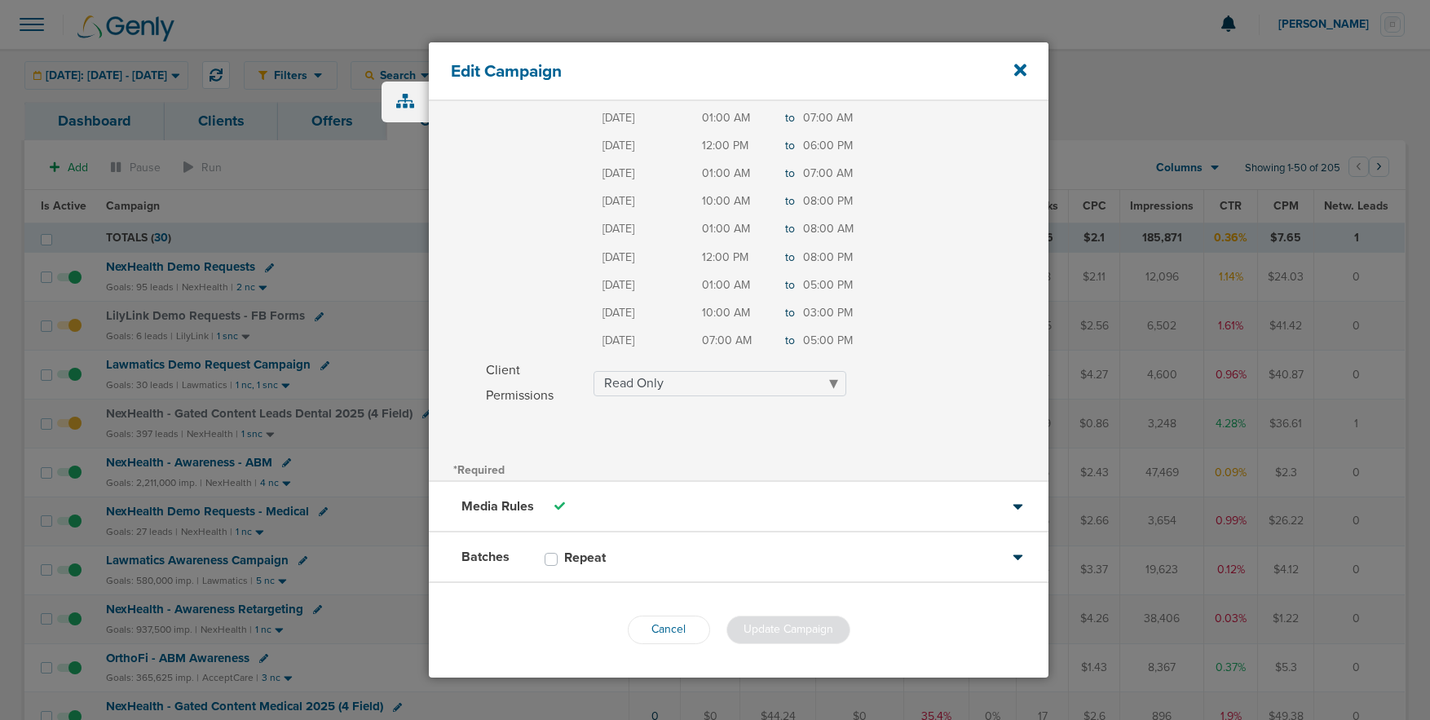
scroll to position [270, 0]
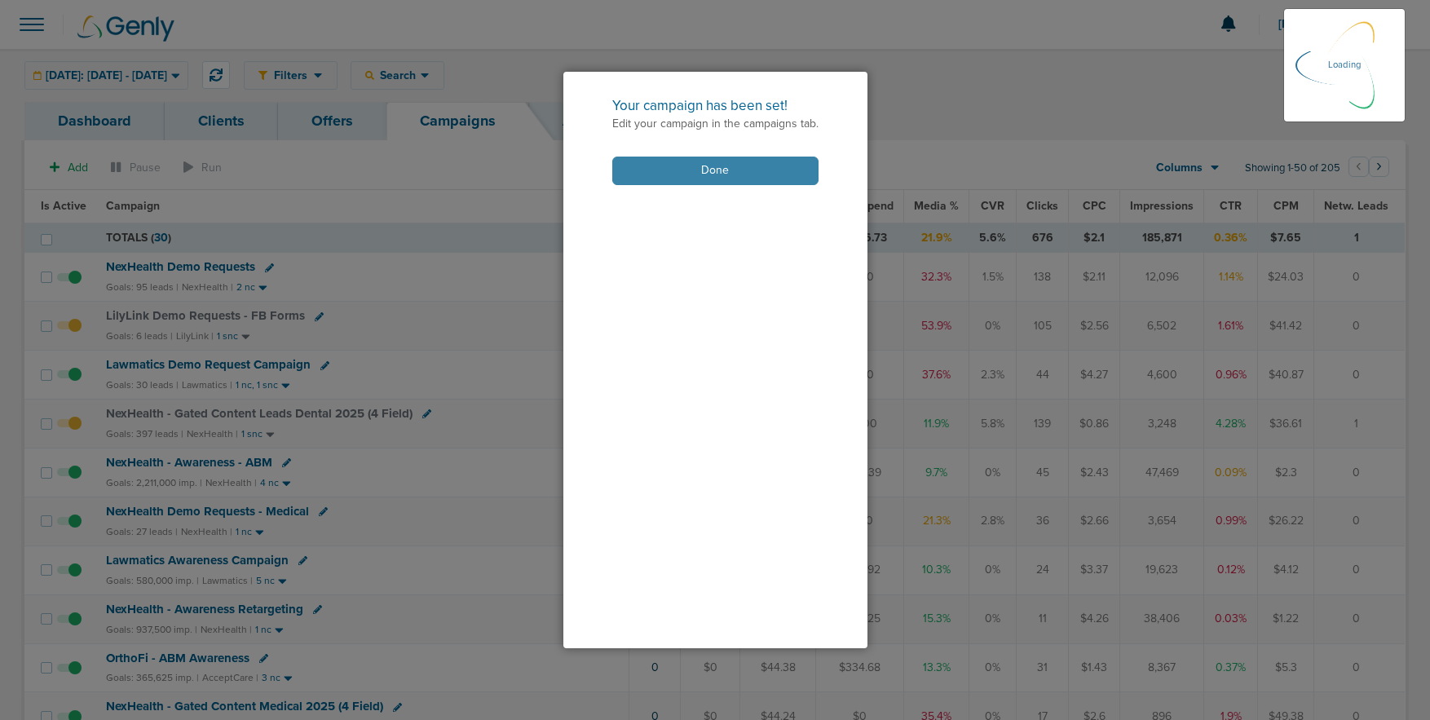
click at [707, 180] on button "Done" at bounding box center [715, 171] width 206 height 29
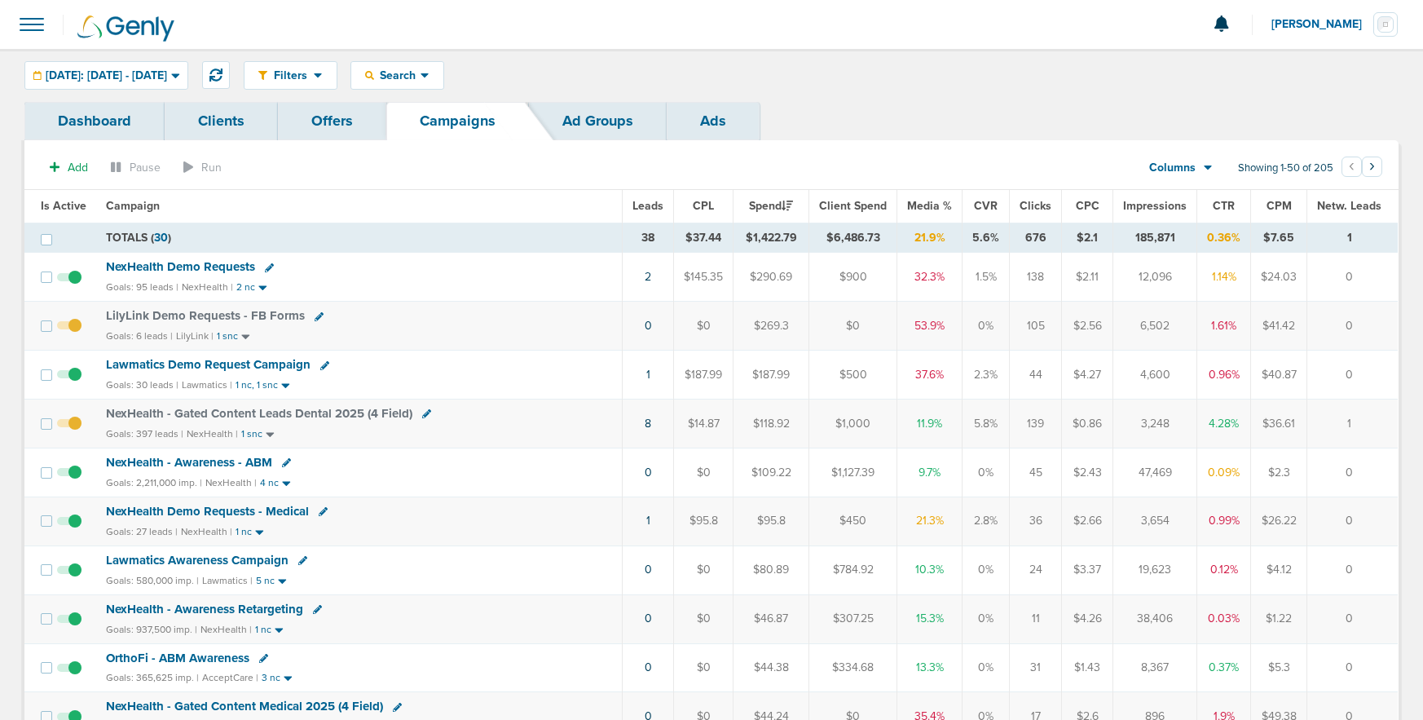
click at [320, 368] on icon at bounding box center [324, 365] width 9 height 9
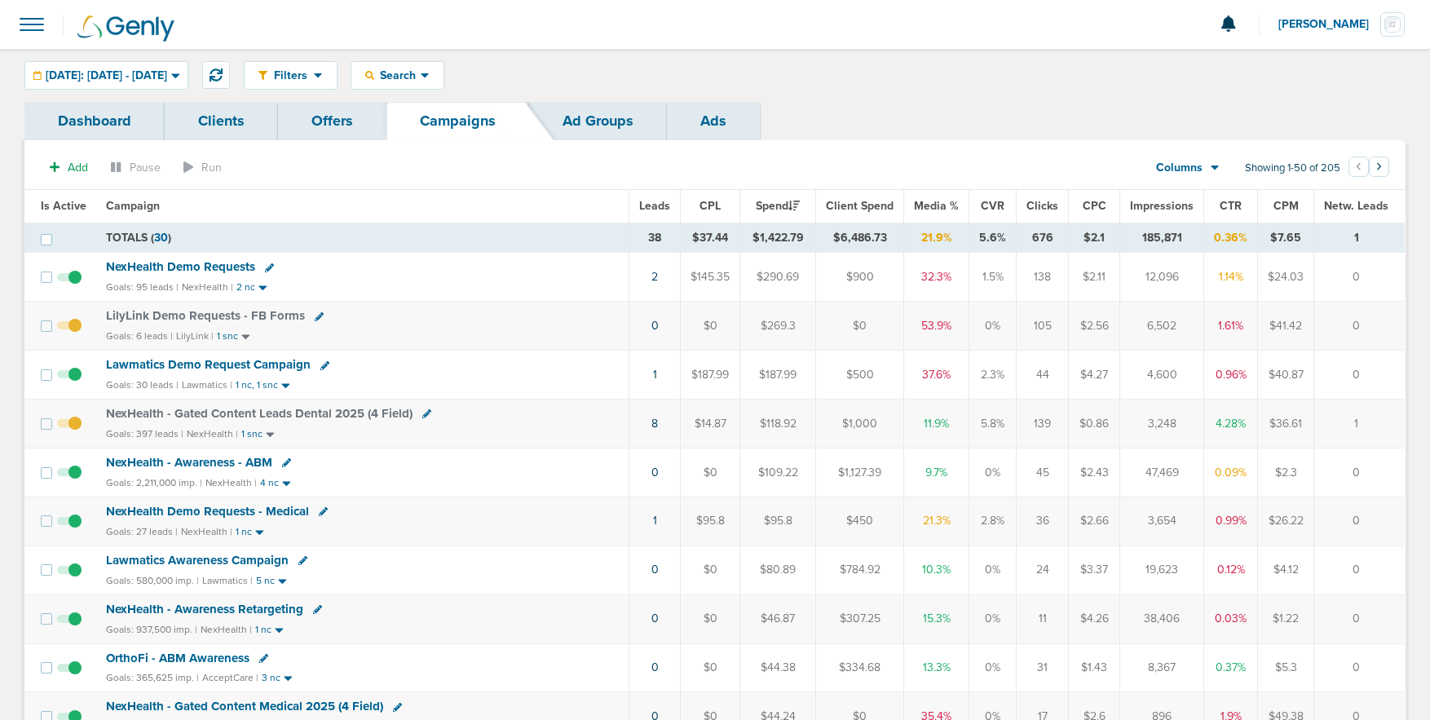
select select
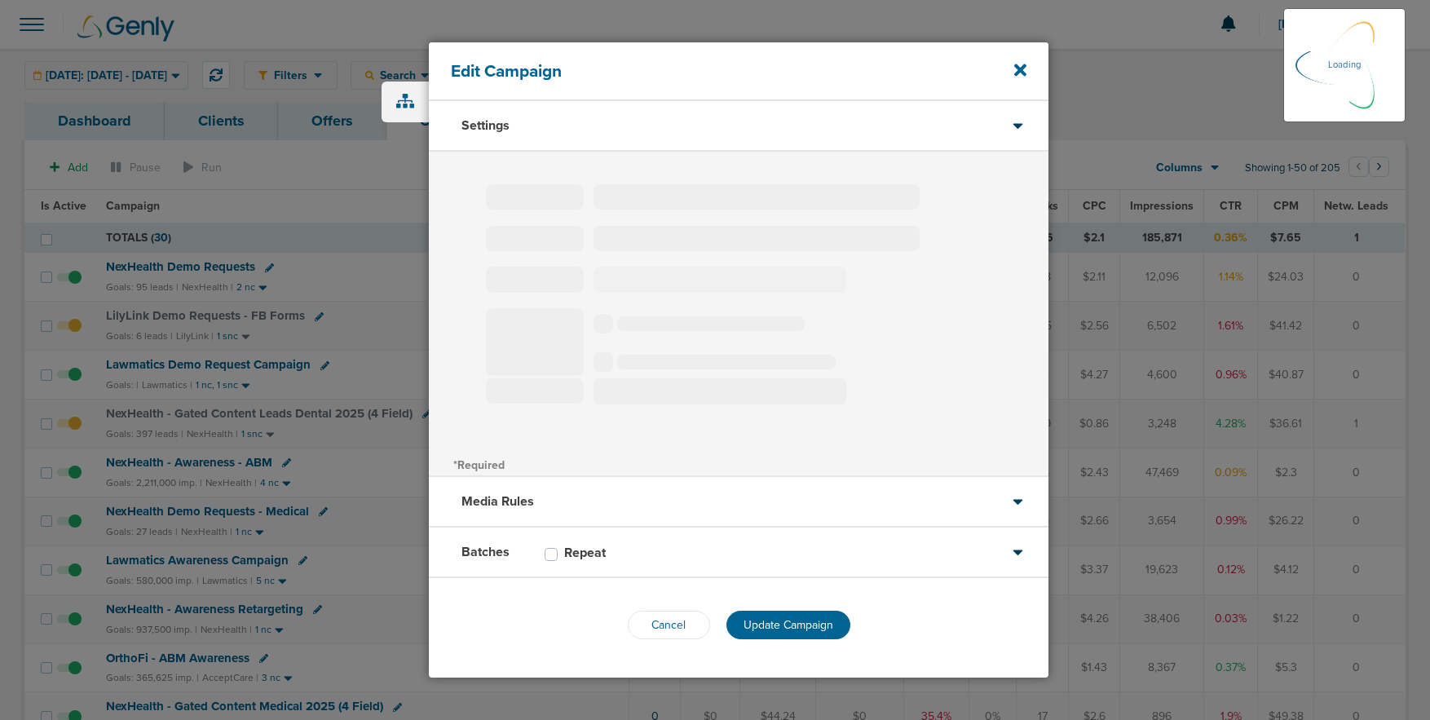
type input "Lawmatics Demo Request Campaign"
select select "Leads"
radio input "true"
select select "readWrite"
select select "1"
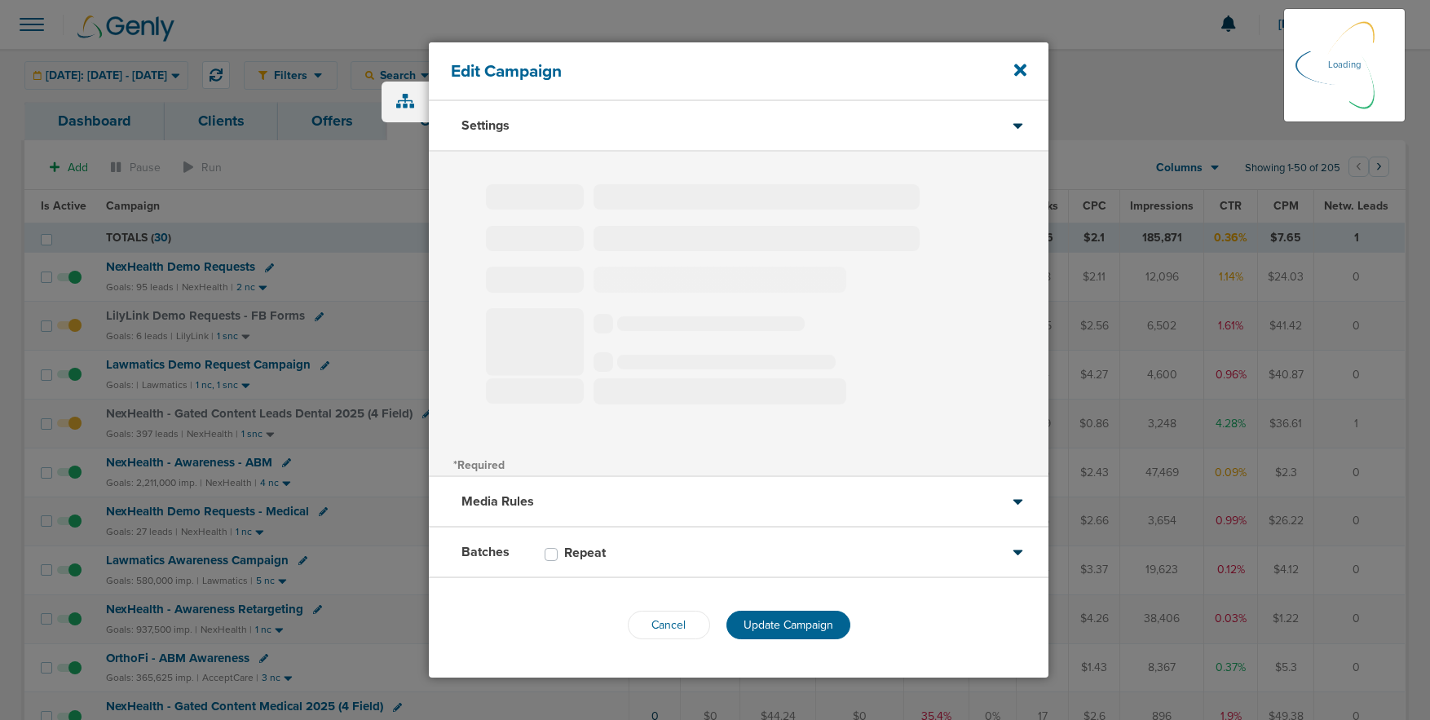
select select "1"
select select "2"
select select "3"
select select "4"
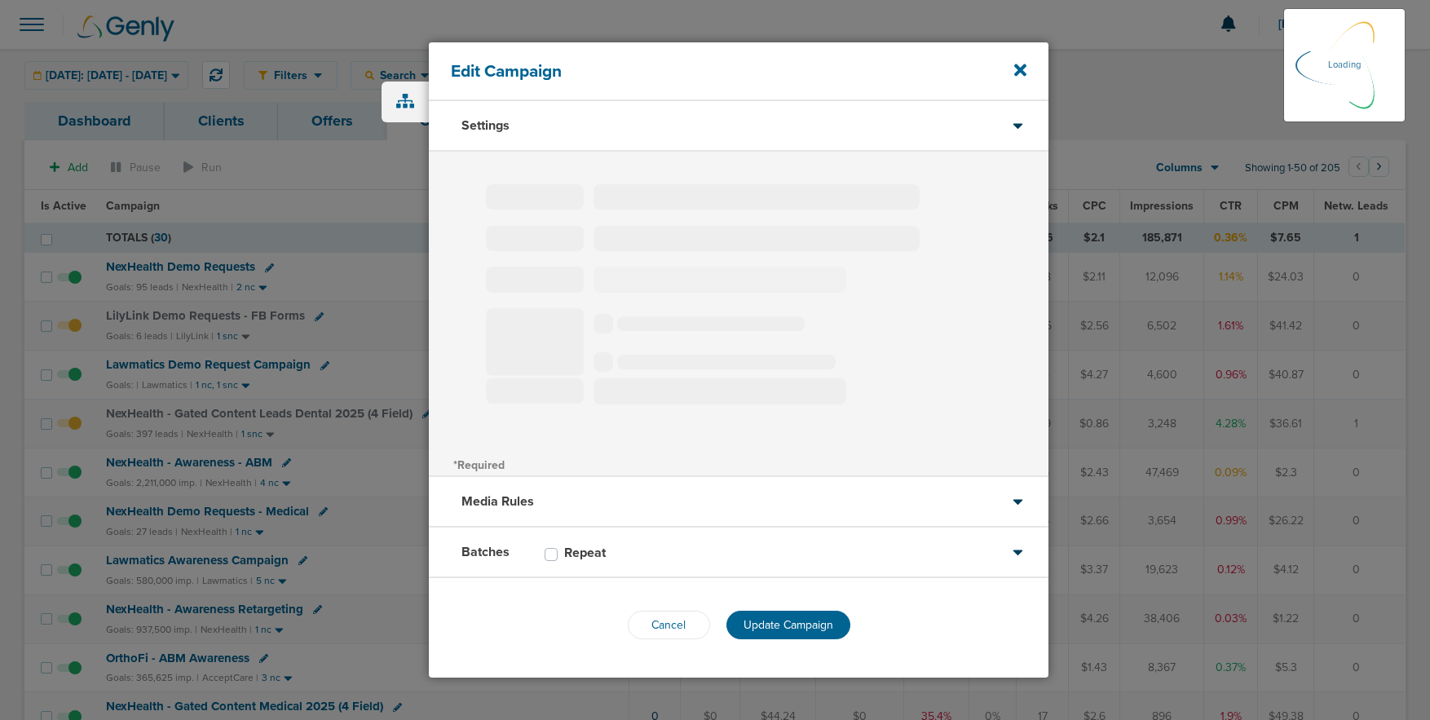
select select "6"
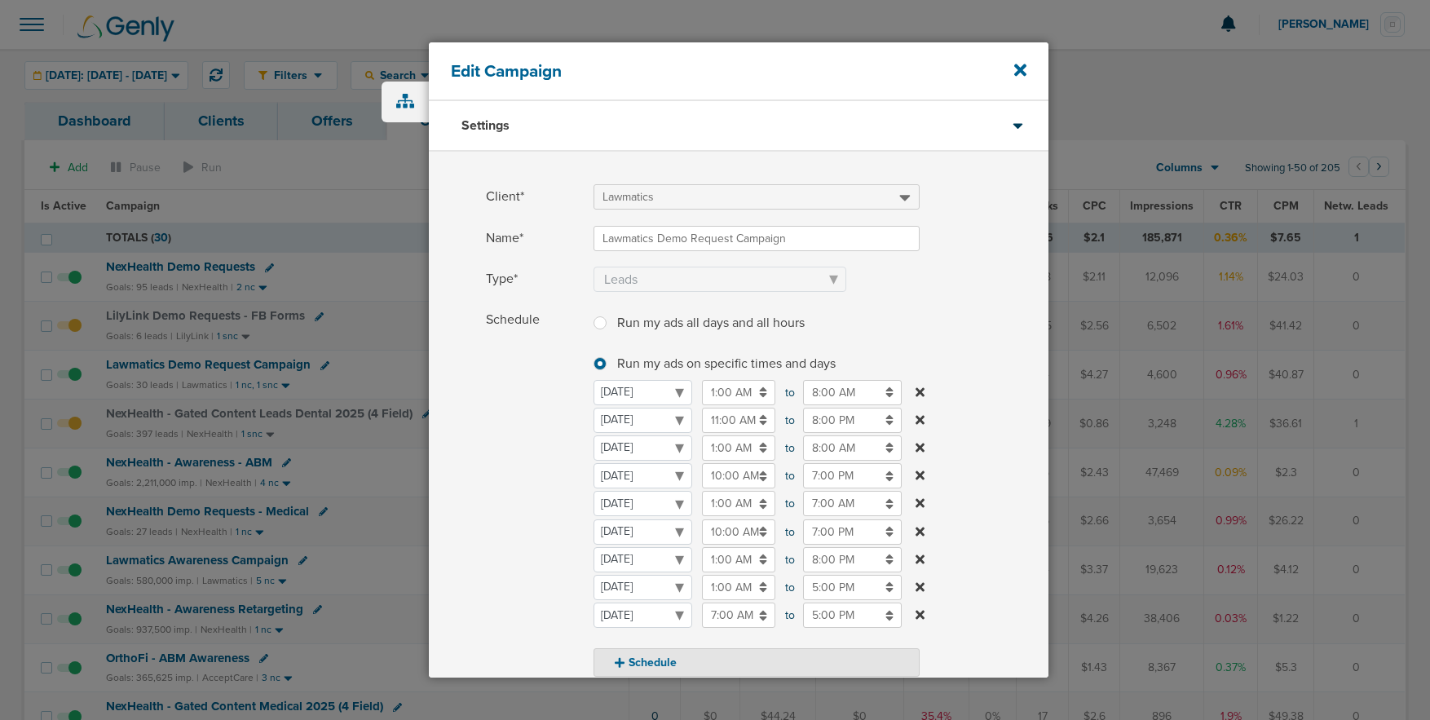
click at [837, 588] on input "5:00 PM" at bounding box center [852, 587] width 99 height 25
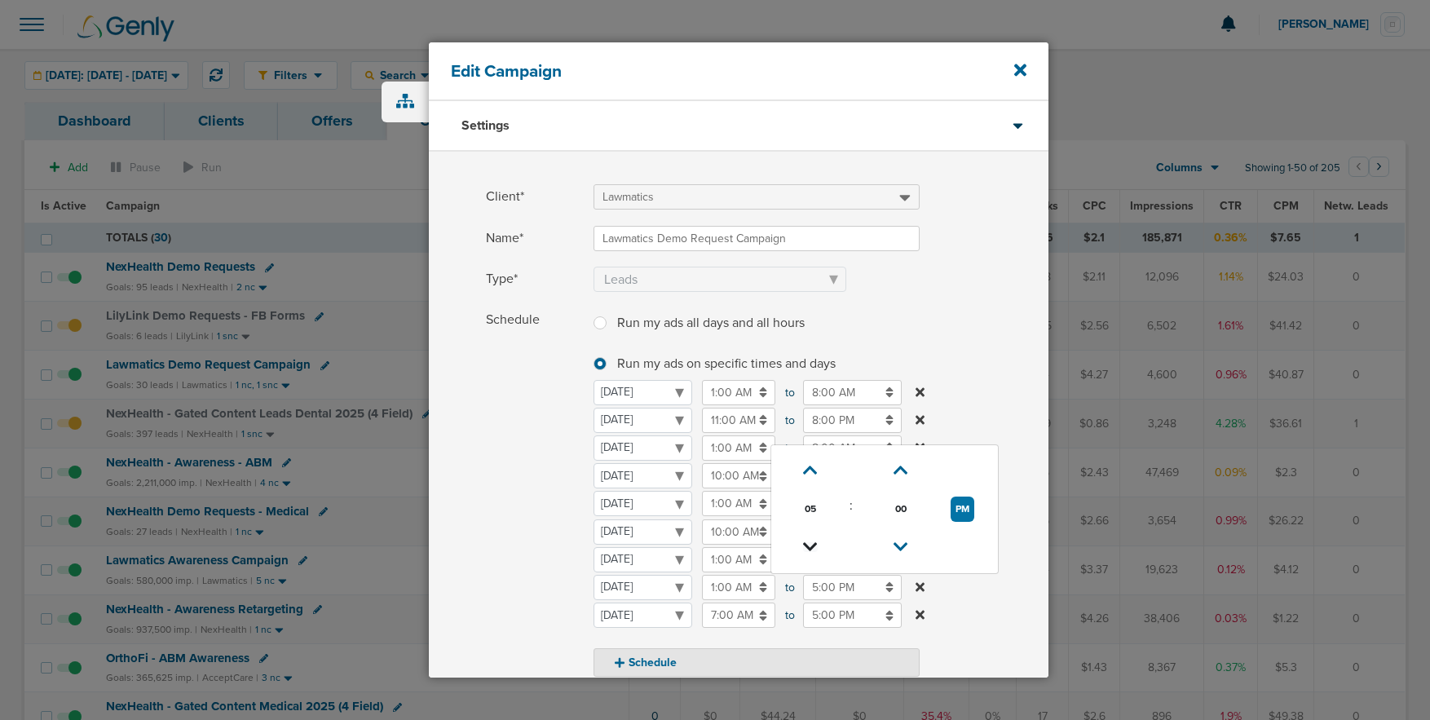
click at [814, 542] on icon at bounding box center [810, 547] width 15 height 10
type input "3:00 PM"
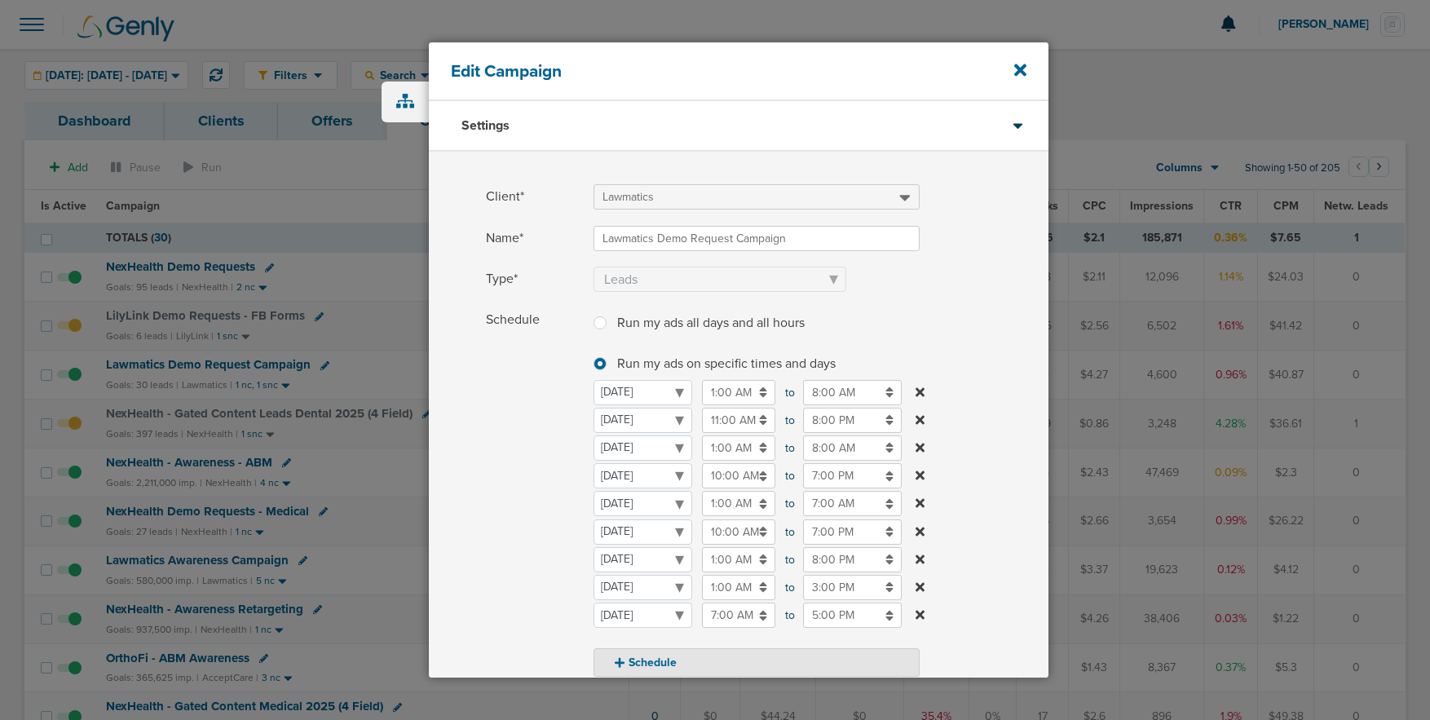
click at [489, 521] on span "Schedule" at bounding box center [535, 491] width 98 height 369
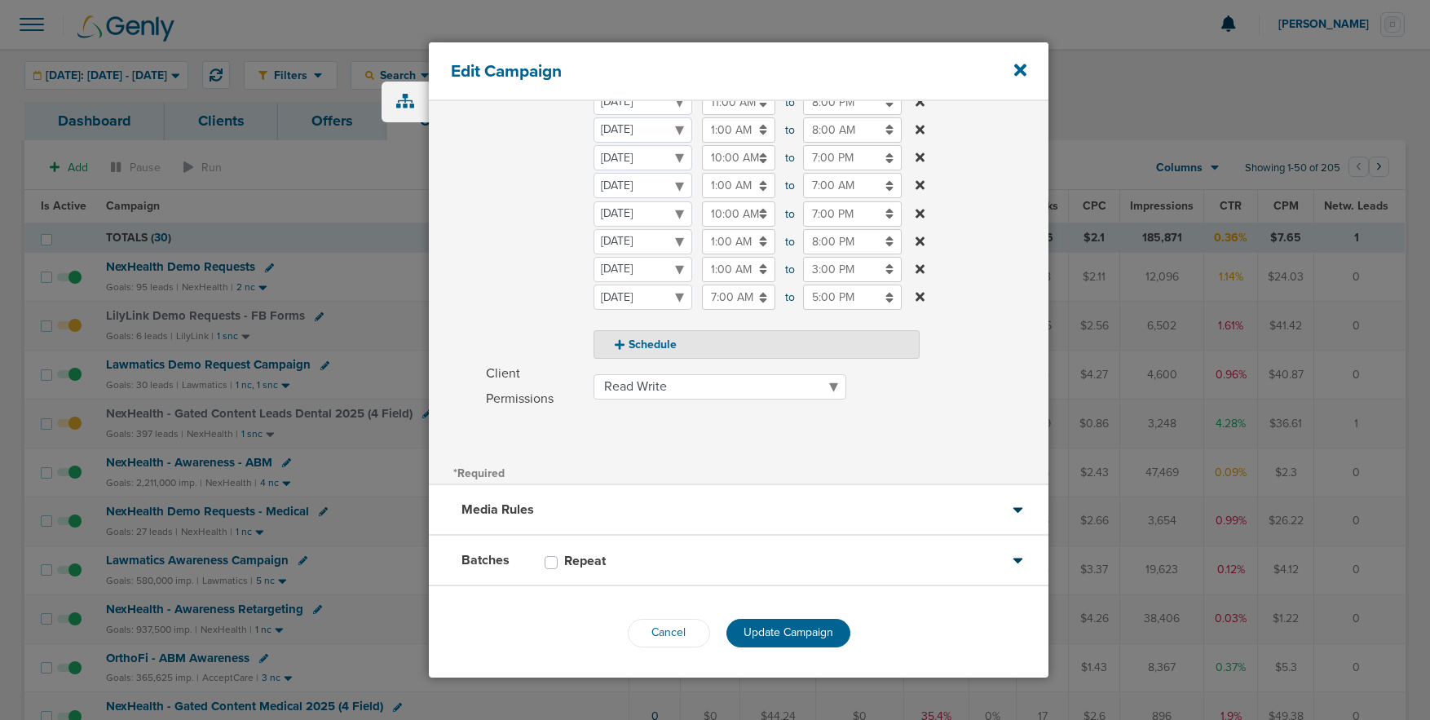
scroll to position [320, 0]
click at [756, 627] on span "Update Campaign" at bounding box center [788, 630] width 90 height 14
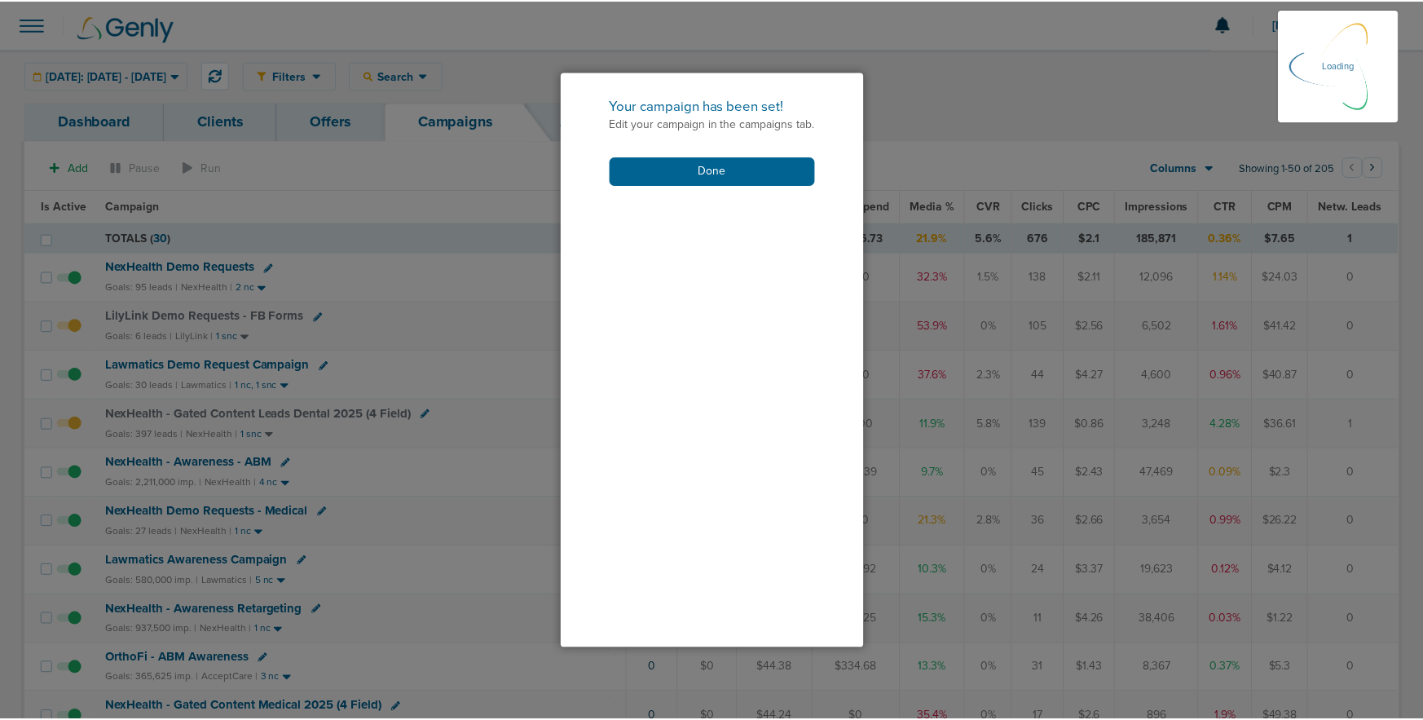
scroll to position [270, 0]
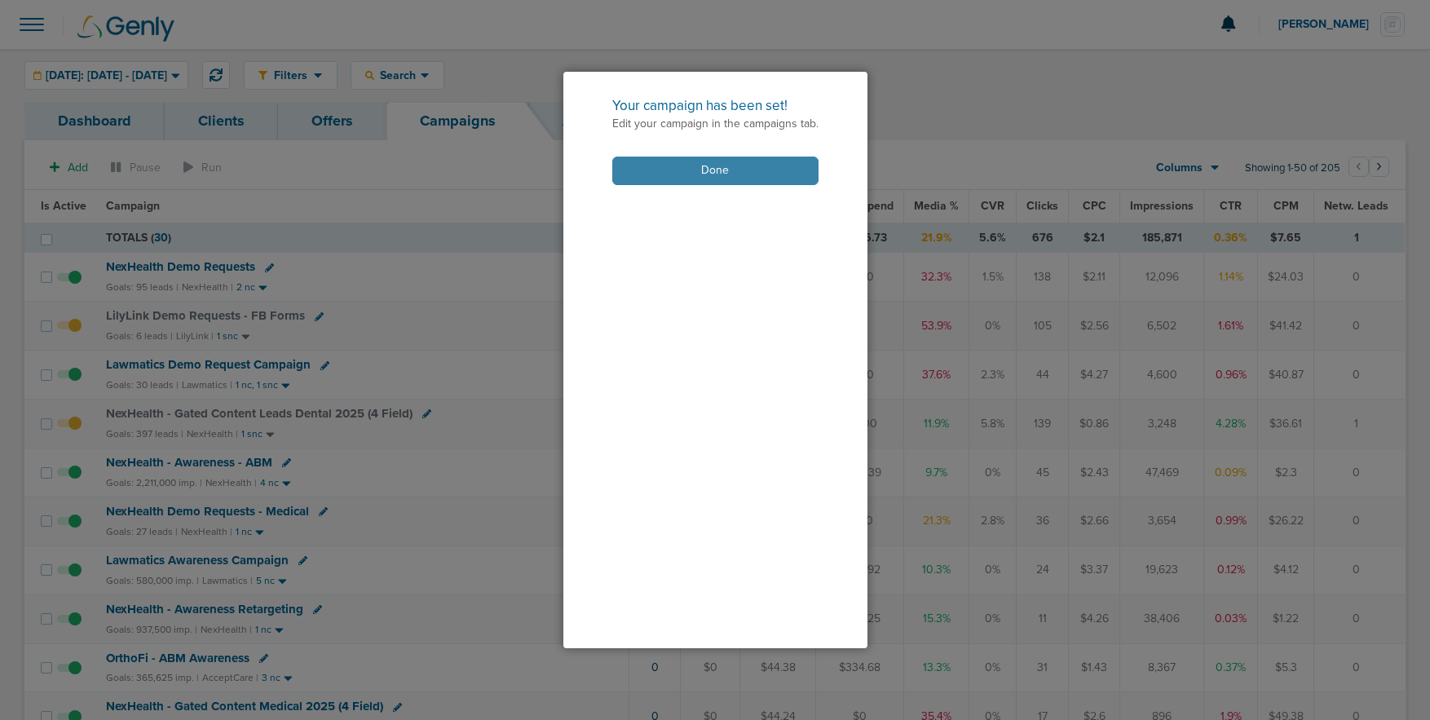
click at [665, 175] on button "Done" at bounding box center [715, 171] width 206 height 29
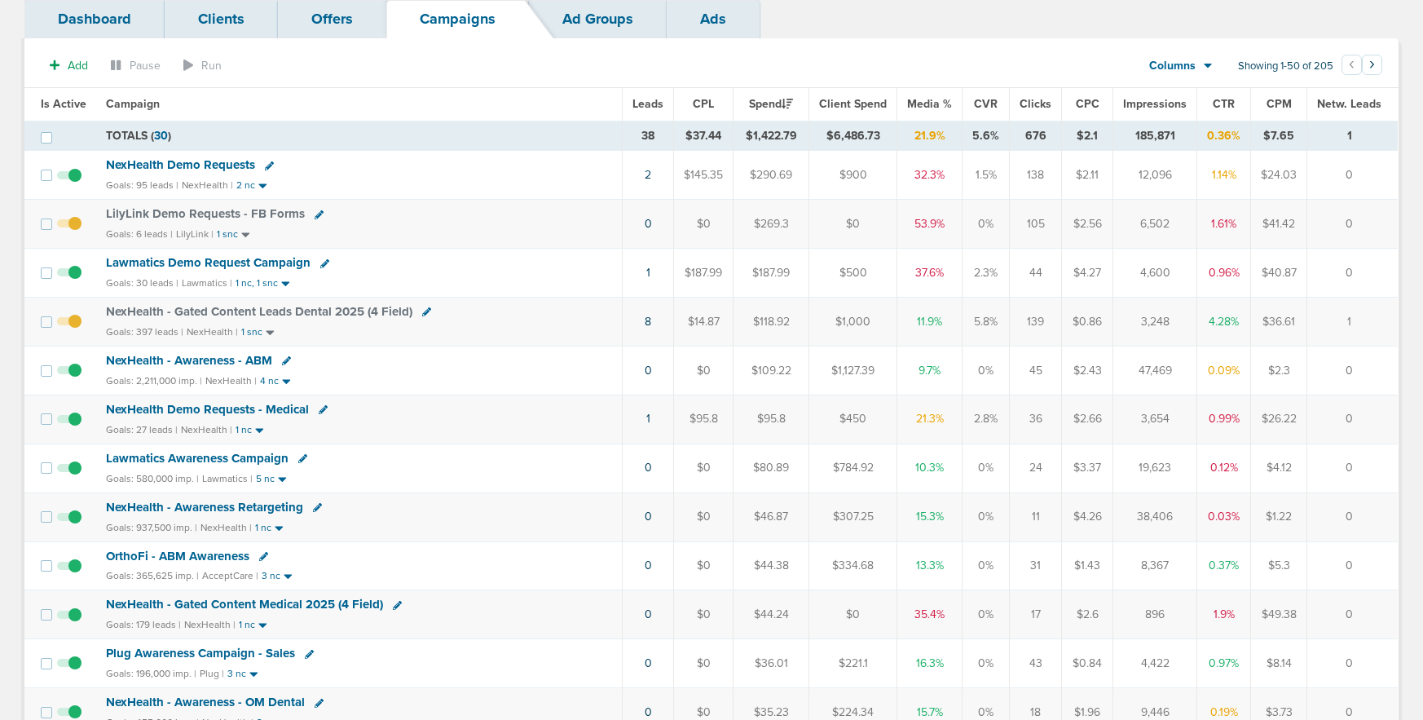
scroll to position [83, 0]
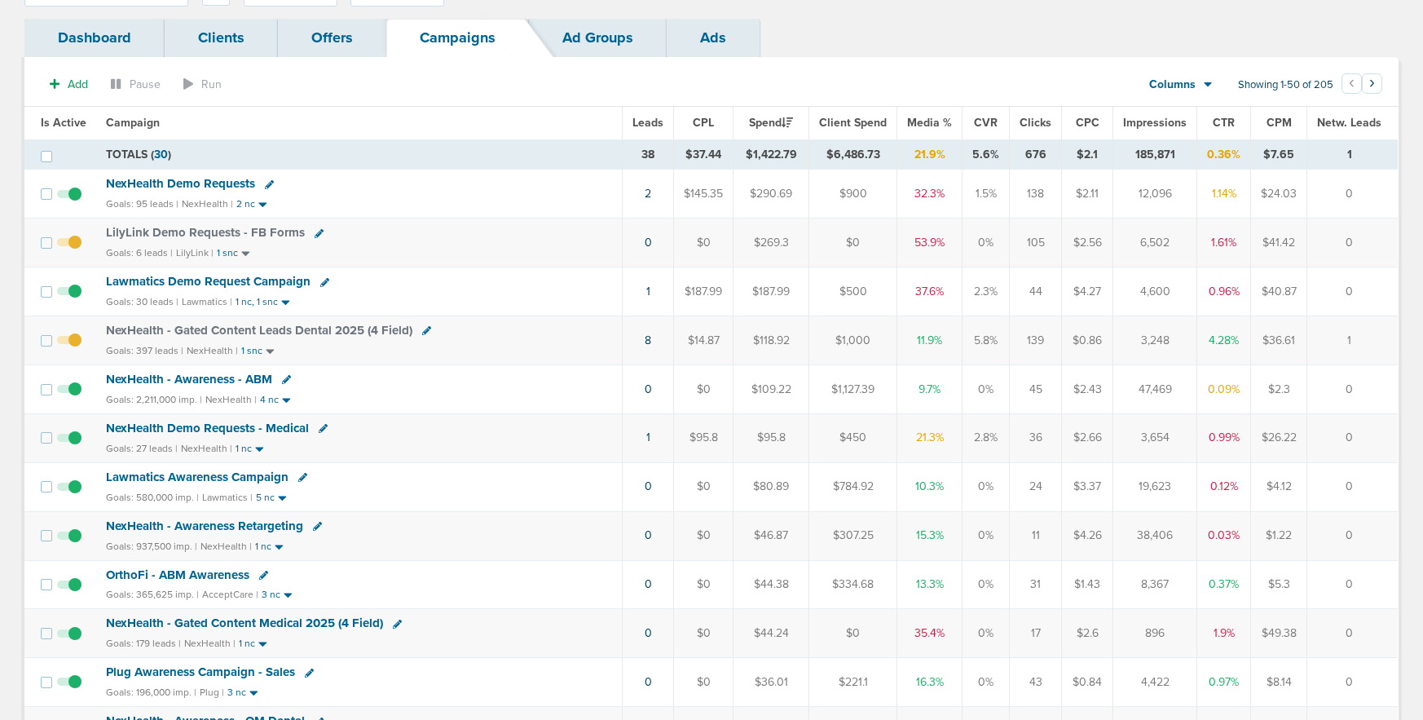
click at [335, 622] on span "NexHealth - Gated Content Medical 2025 (4 Field)" at bounding box center [244, 622] width 277 height 15
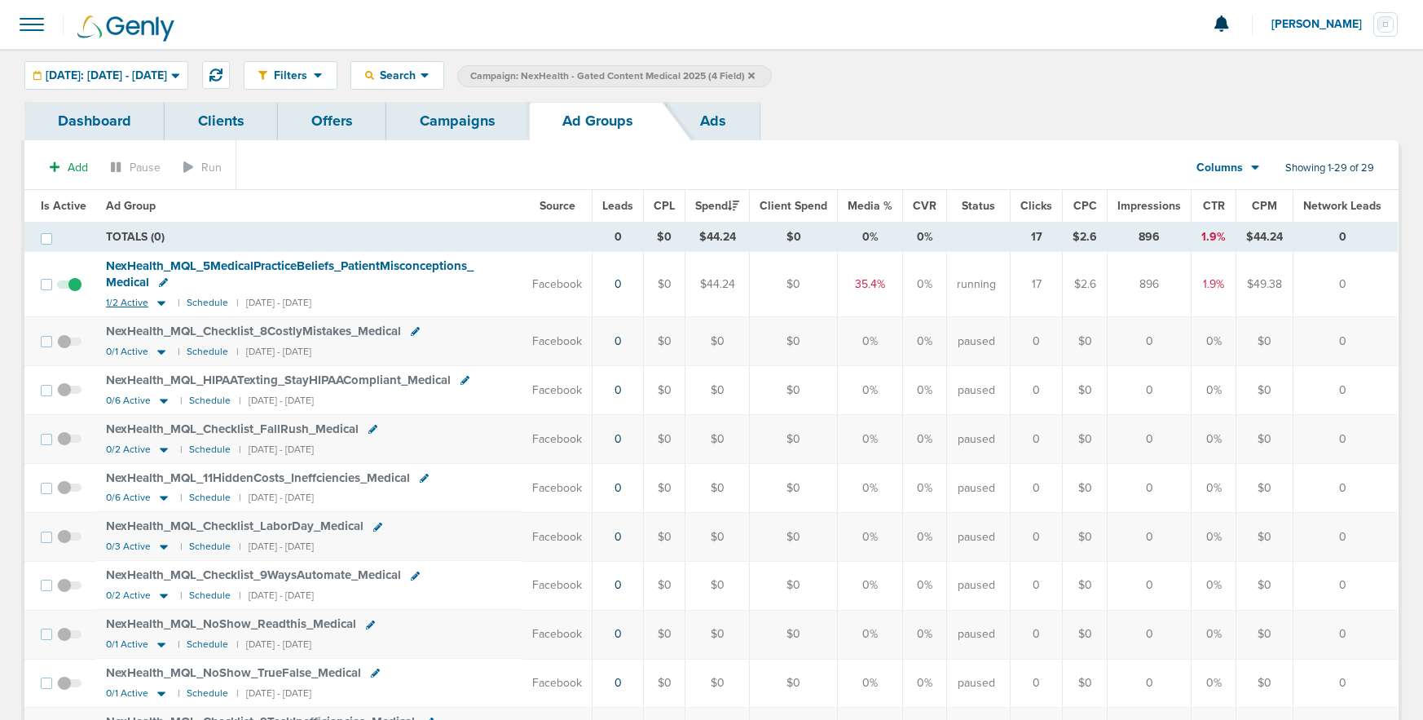
click at [157, 302] on icon at bounding box center [161, 303] width 8 height 5
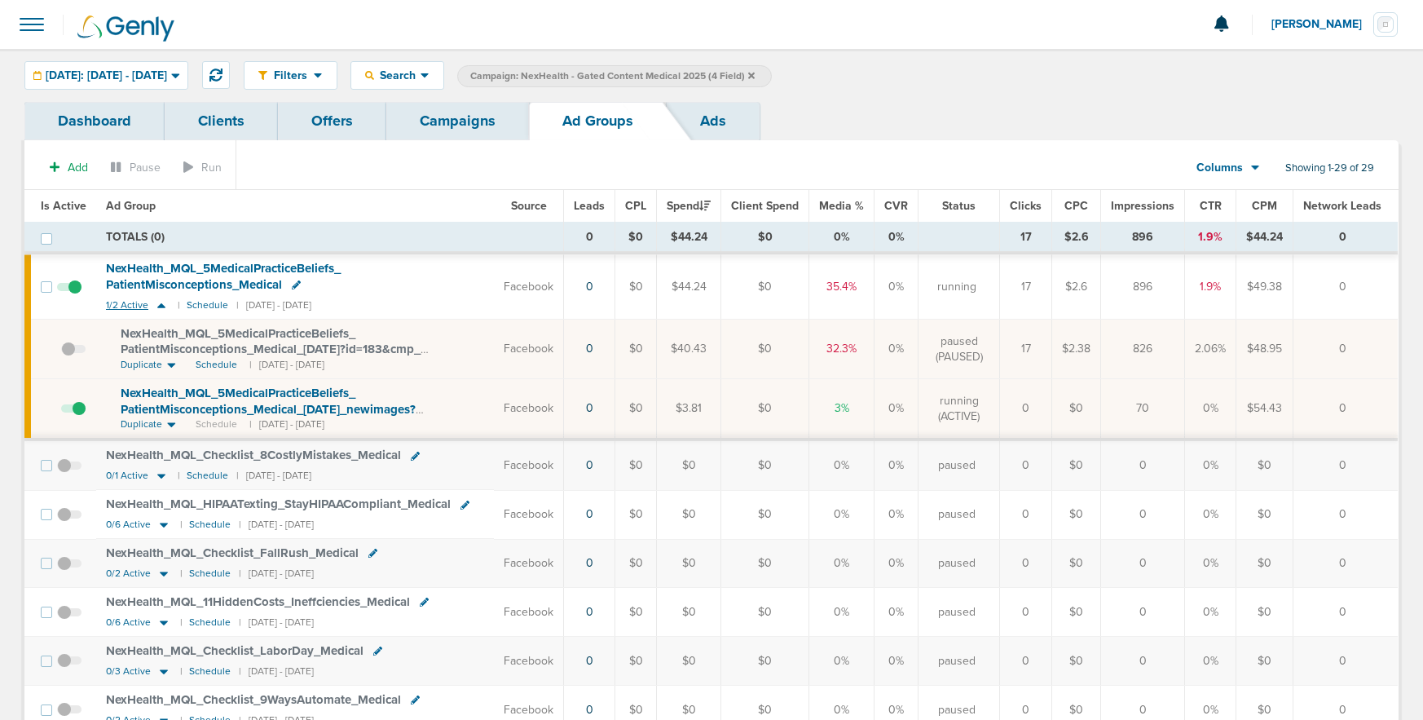
click at [157, 302] on icon at bounding box center [161, 305] width 16 height 14
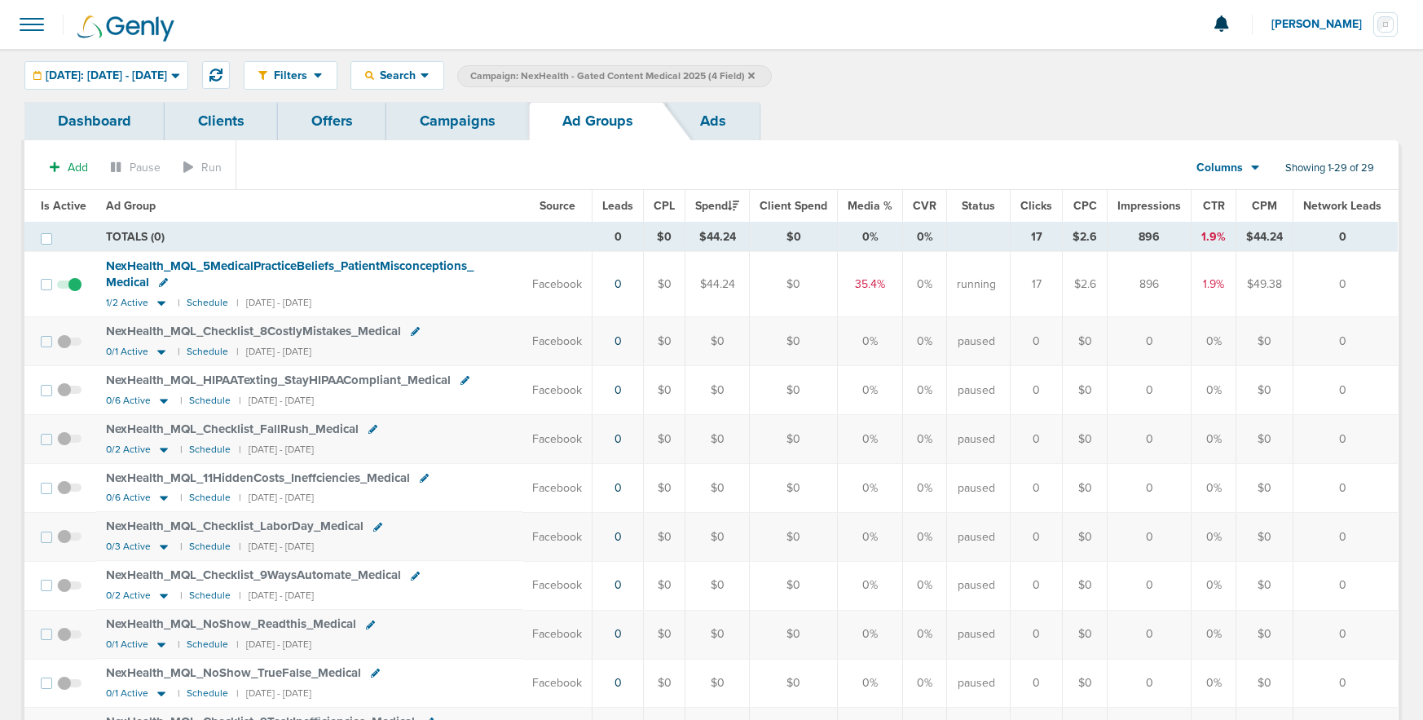
click at [445, 126] on link "Campaigns" at bounding box center [457, 121] width 143 height 38
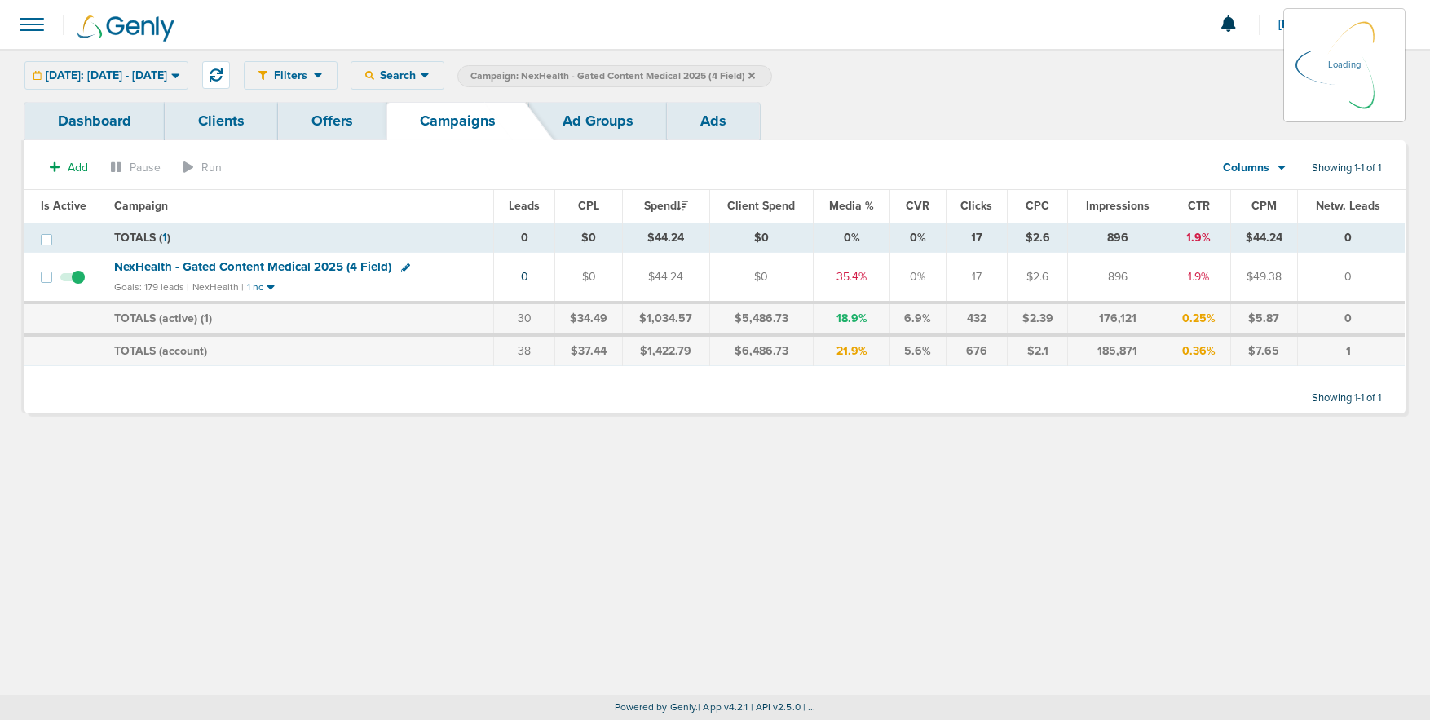
click at [755, 76] on span "Campaign: NexHealth - Gated Content Medical 2025 (4 Field)" at bounding box center [612, 76] width 285 height 14
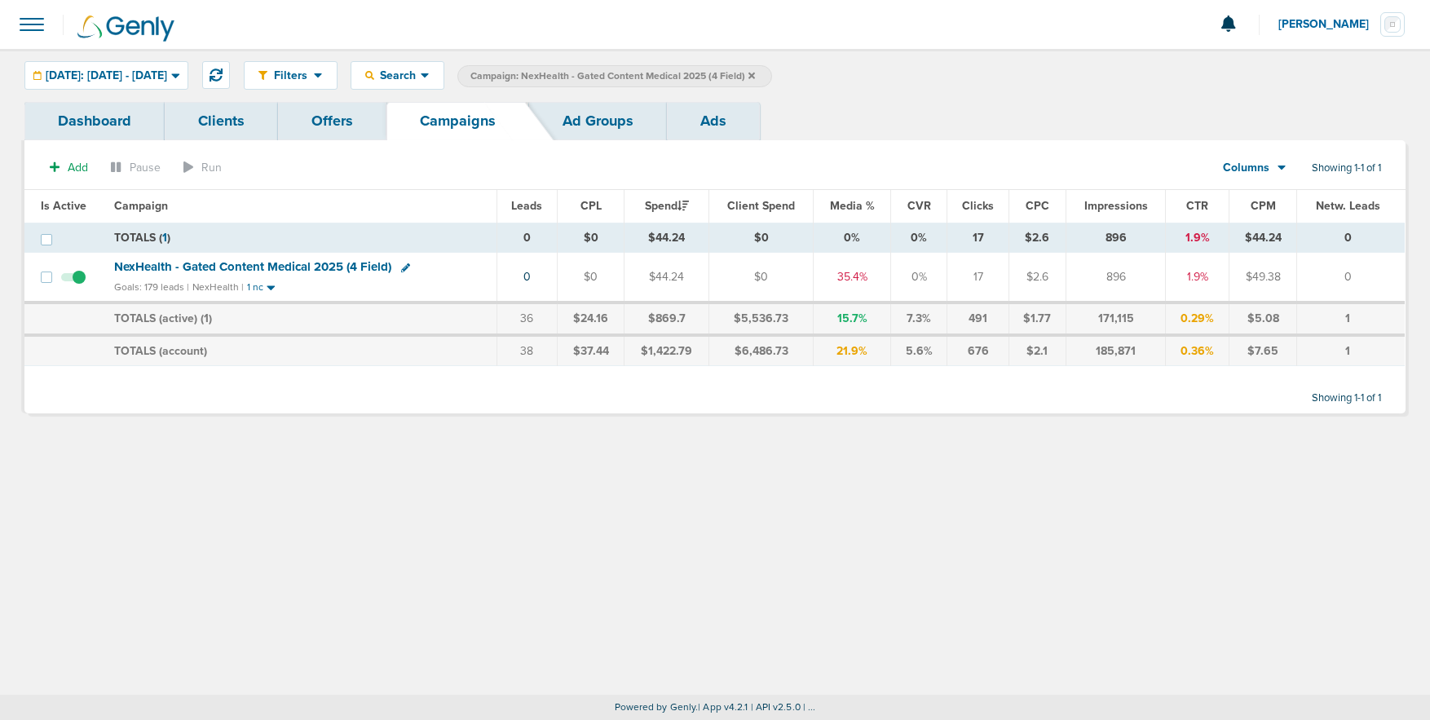
click at [755, 72] on icon at bounding box center [751, 76] width 7 height 10
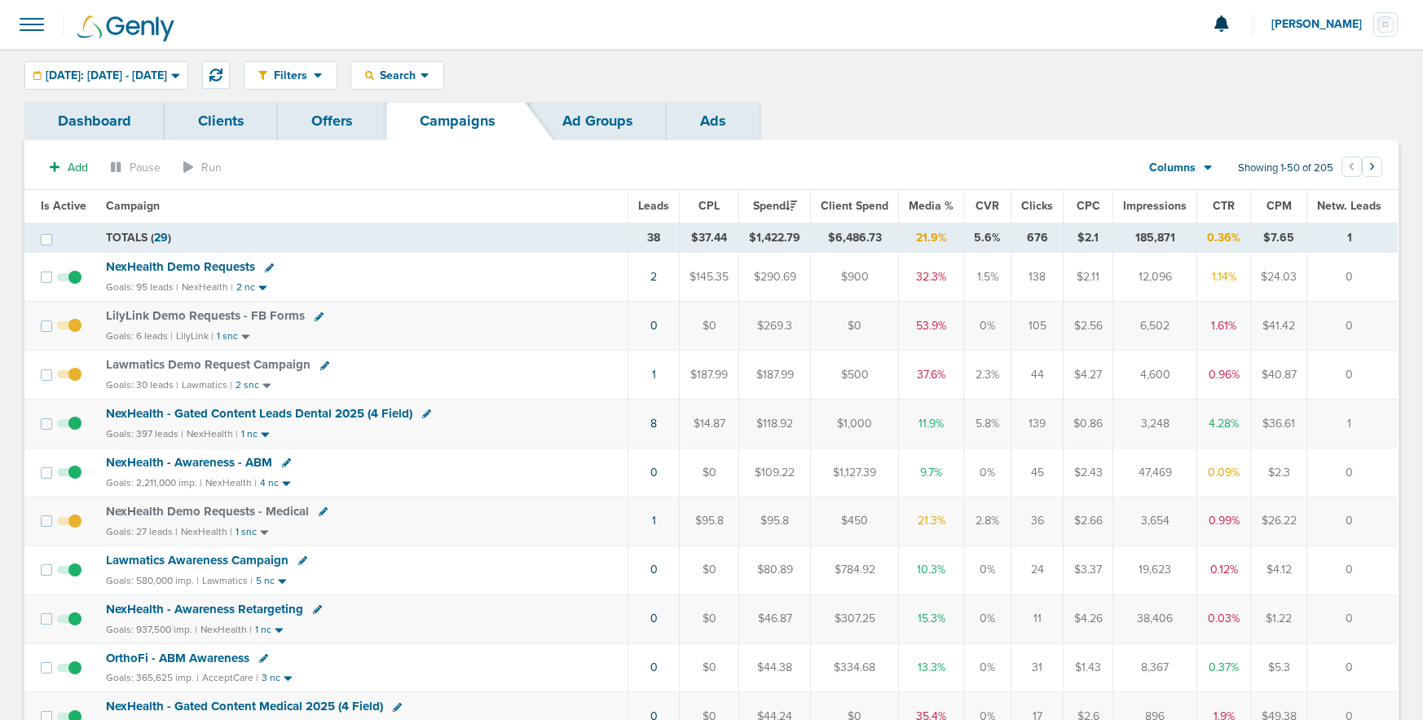
click at [201, 267] on span "NexHealth Demo Requests" at bounding box center [180, 266] width 149 height 15
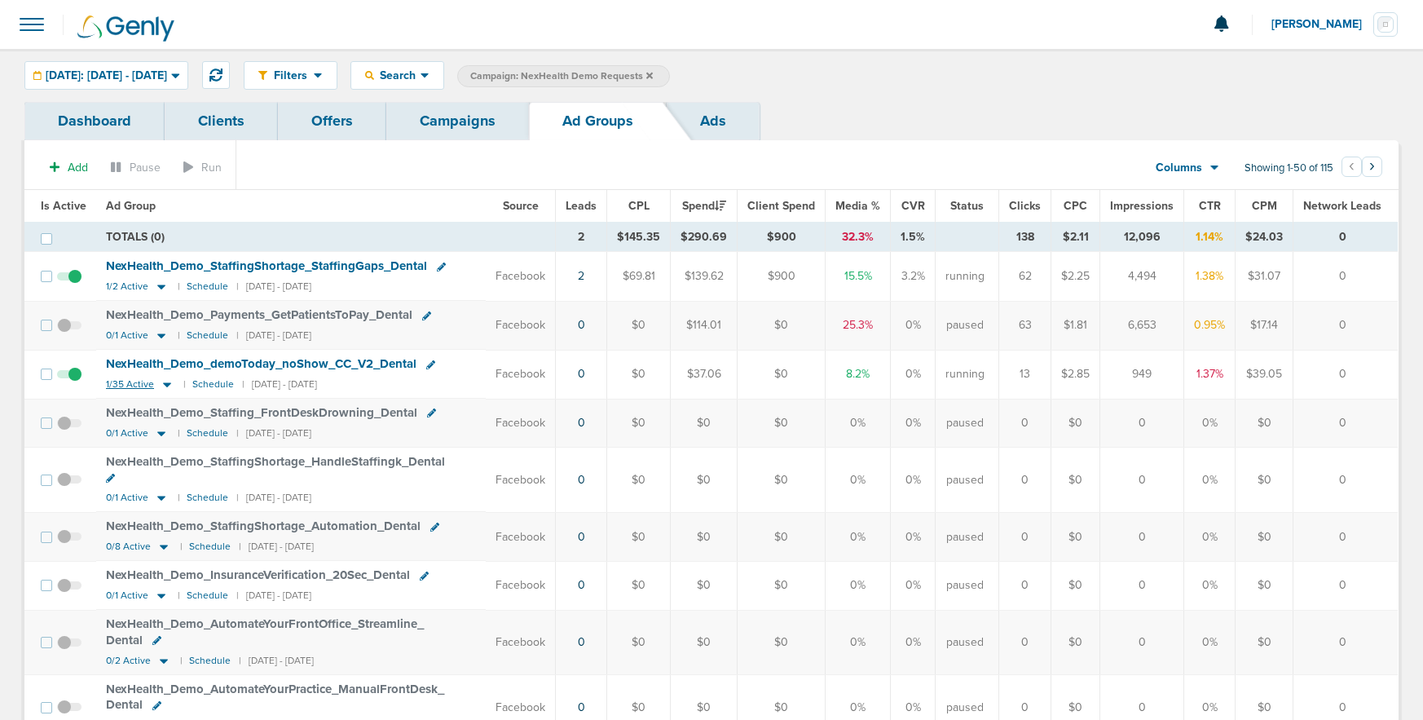
click at [163, 386] on icon at bounding box center [167, 384] width 8 height 5
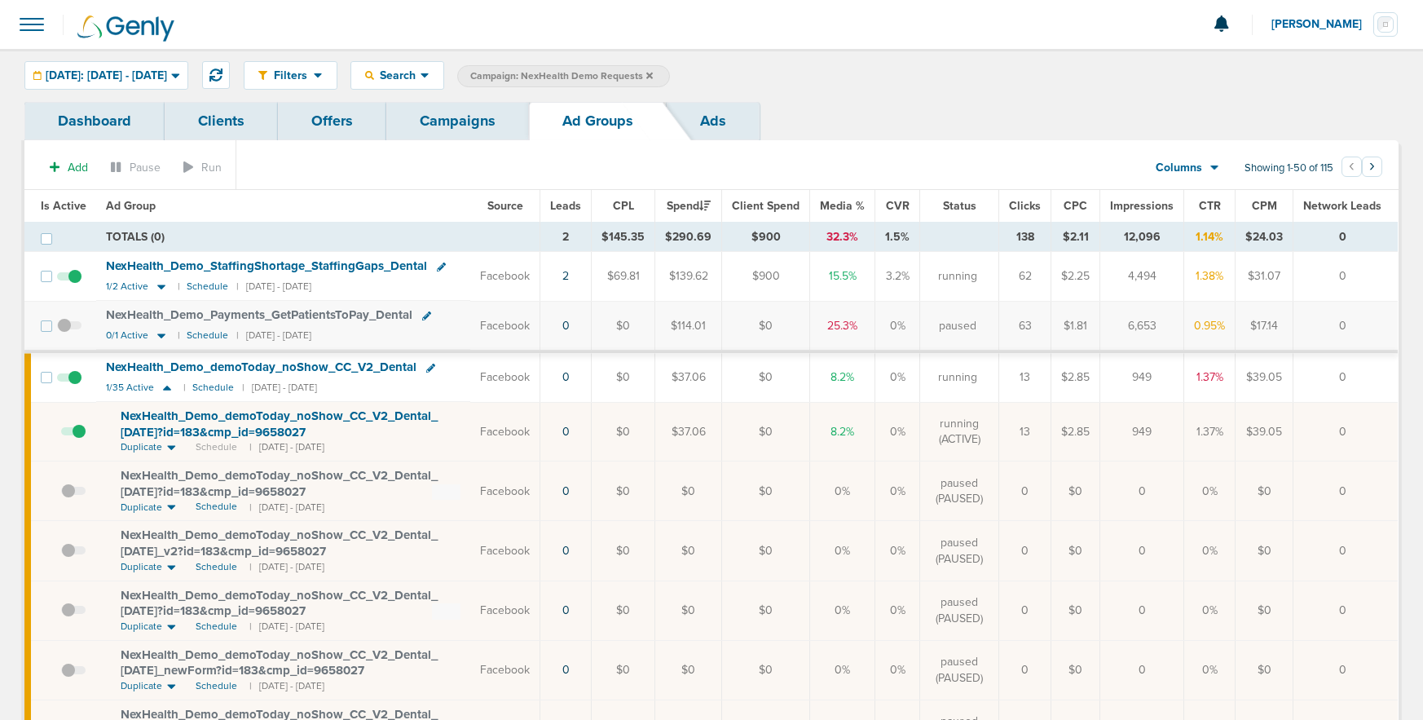
scroll to position [3, 0]
click at [77, 439] on span at bounding box center [73, 439] width 24 height 0
click at [61, 434] on input "checkbox" at bounding box center [61, 434] width 0 height 0
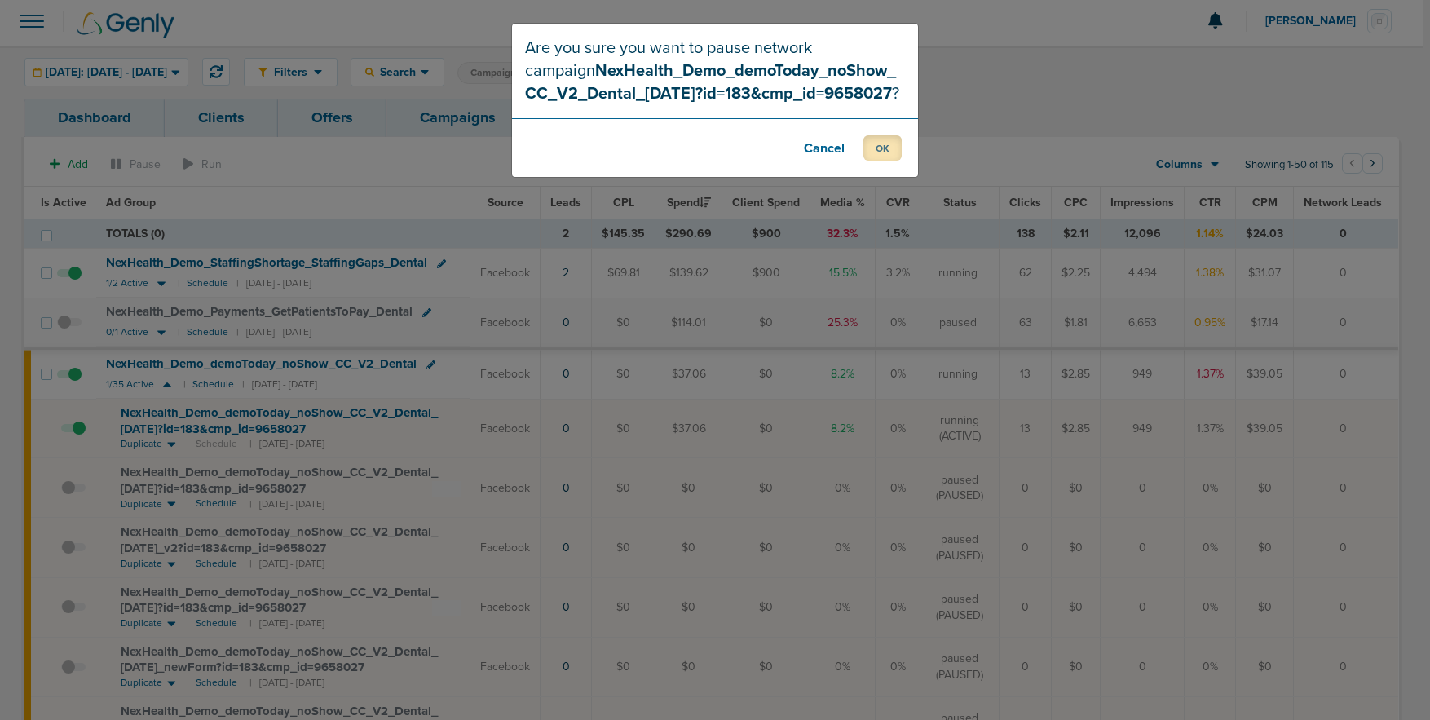
click at [889, 145] on button "OK" at bounding box center [882, 147] width 38 height 25
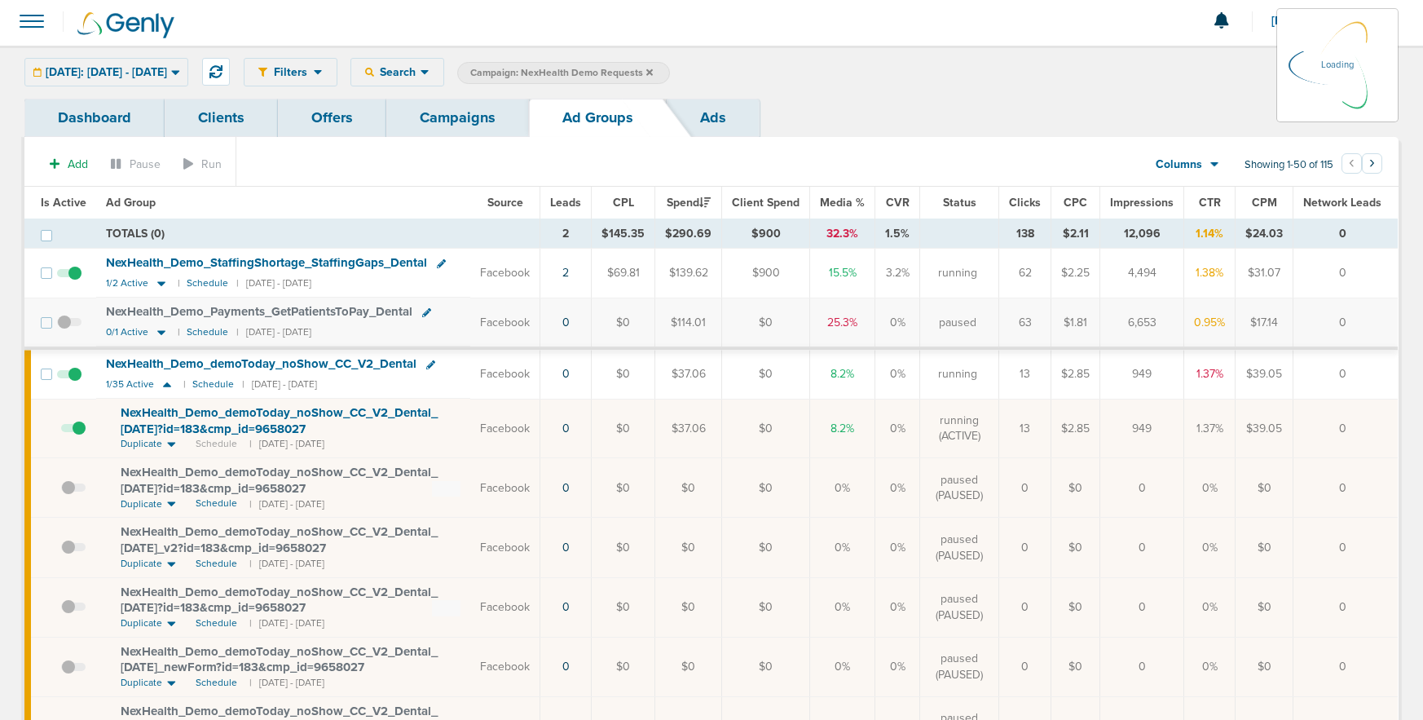
scroll to position [0, 0]
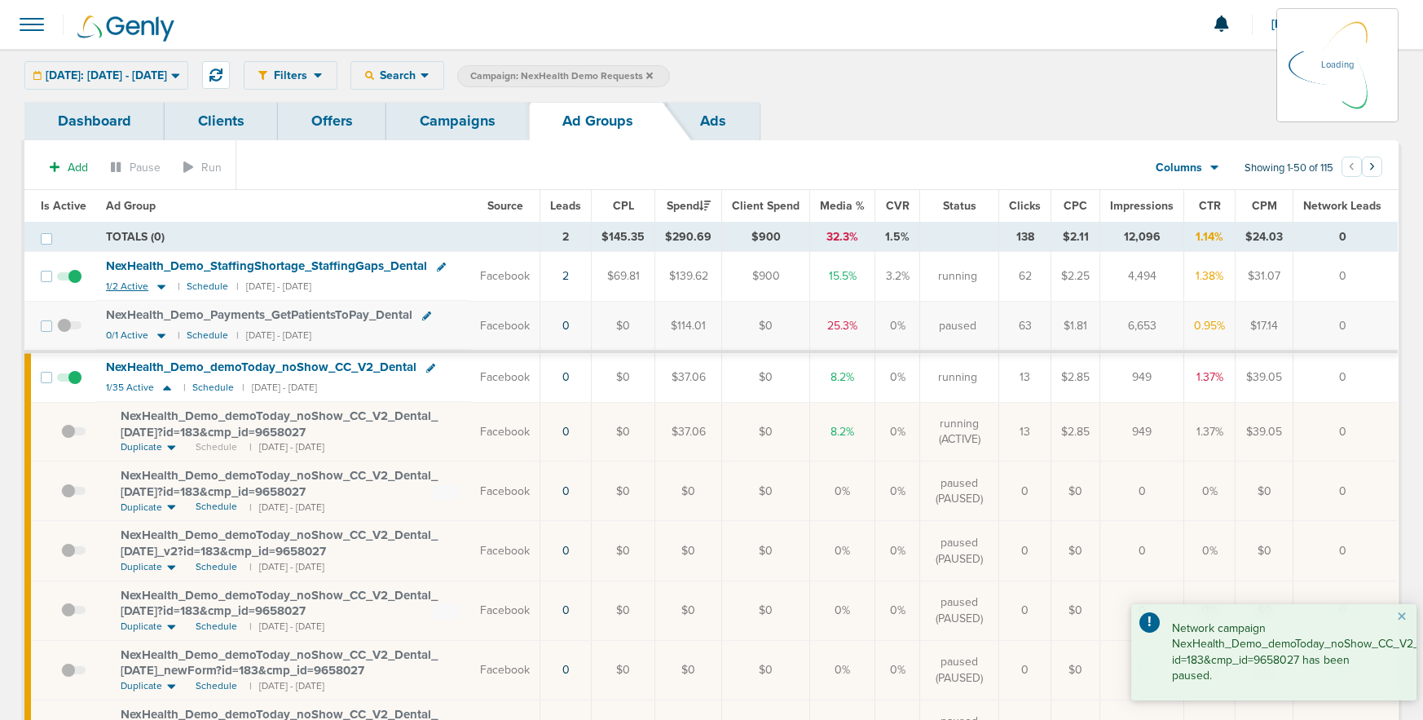
click at [161, 285] on icon at bounding box center [161, 287] width 16 height 14
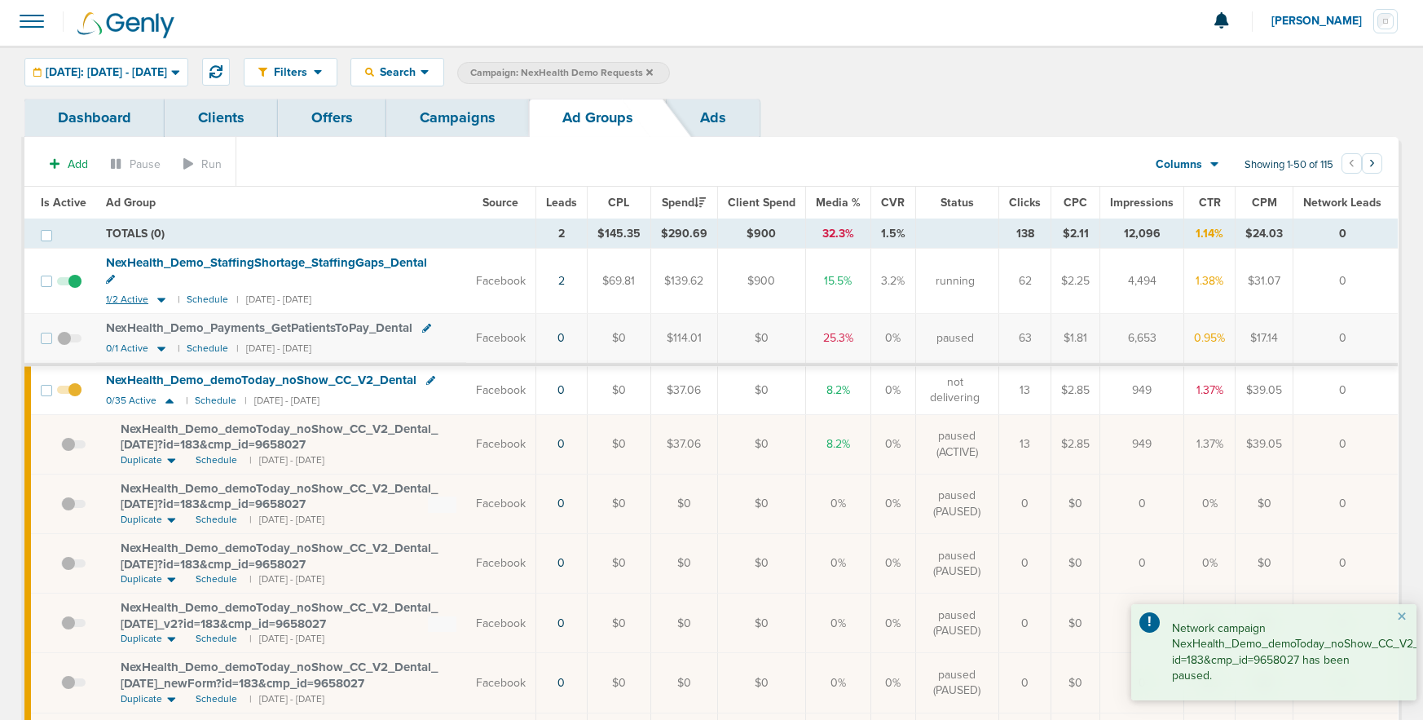
click at [161, 298] on icon at bounding box center [161, 300] width 8 height 5
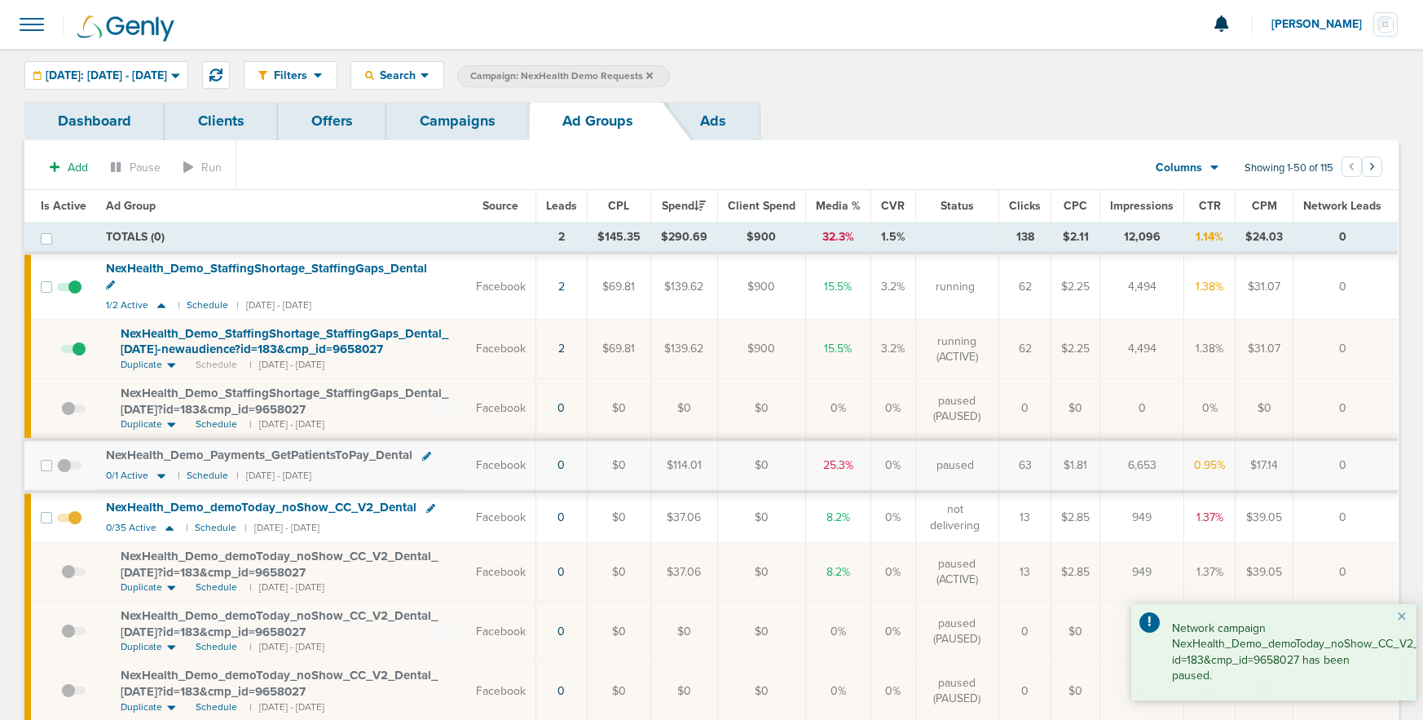
scroll to position [1, 0]
click at [81, 356] on span at bounding box center [73, 356] width 24 height 0
click at [61, 351] on input "checkbox" at bounding box center [61, 351] width 0 height 0
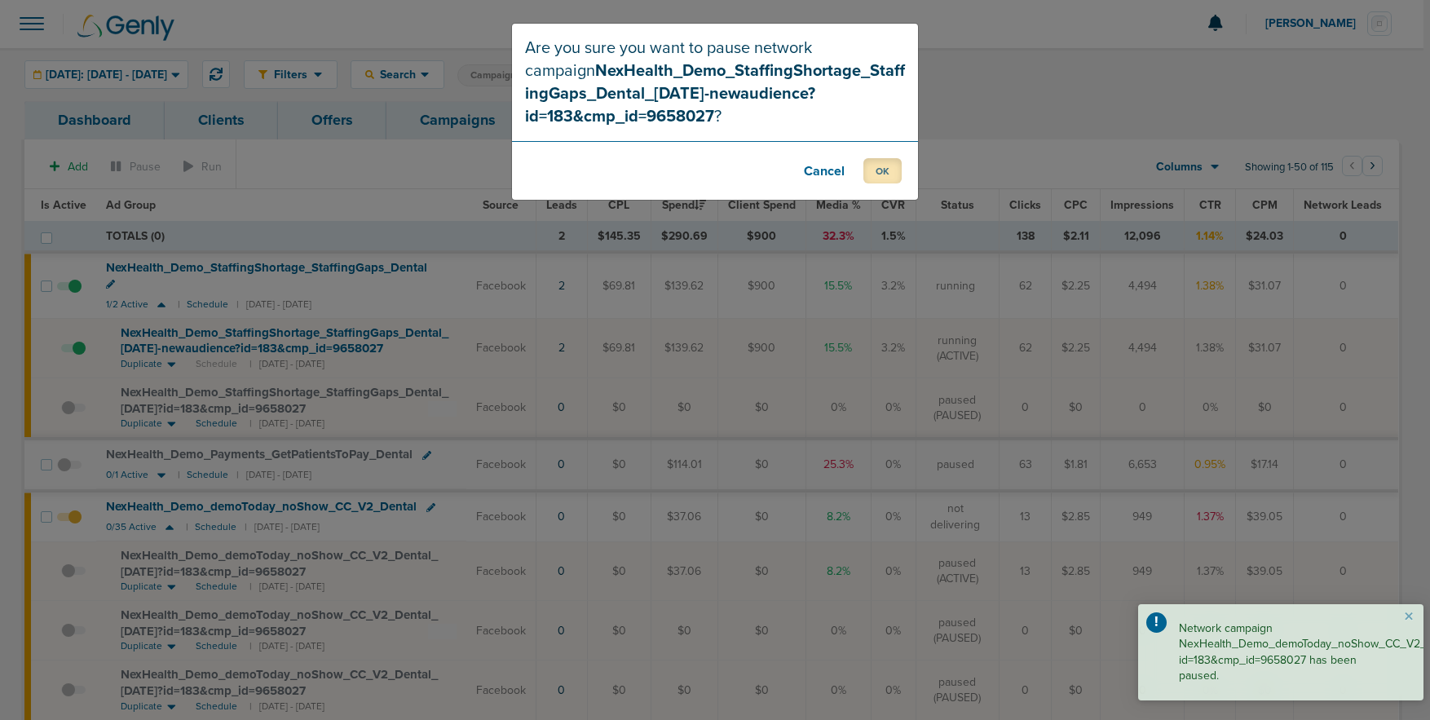
click at [887, 174] on button "OK" at bounding box center [882, 170] width 38 height 25
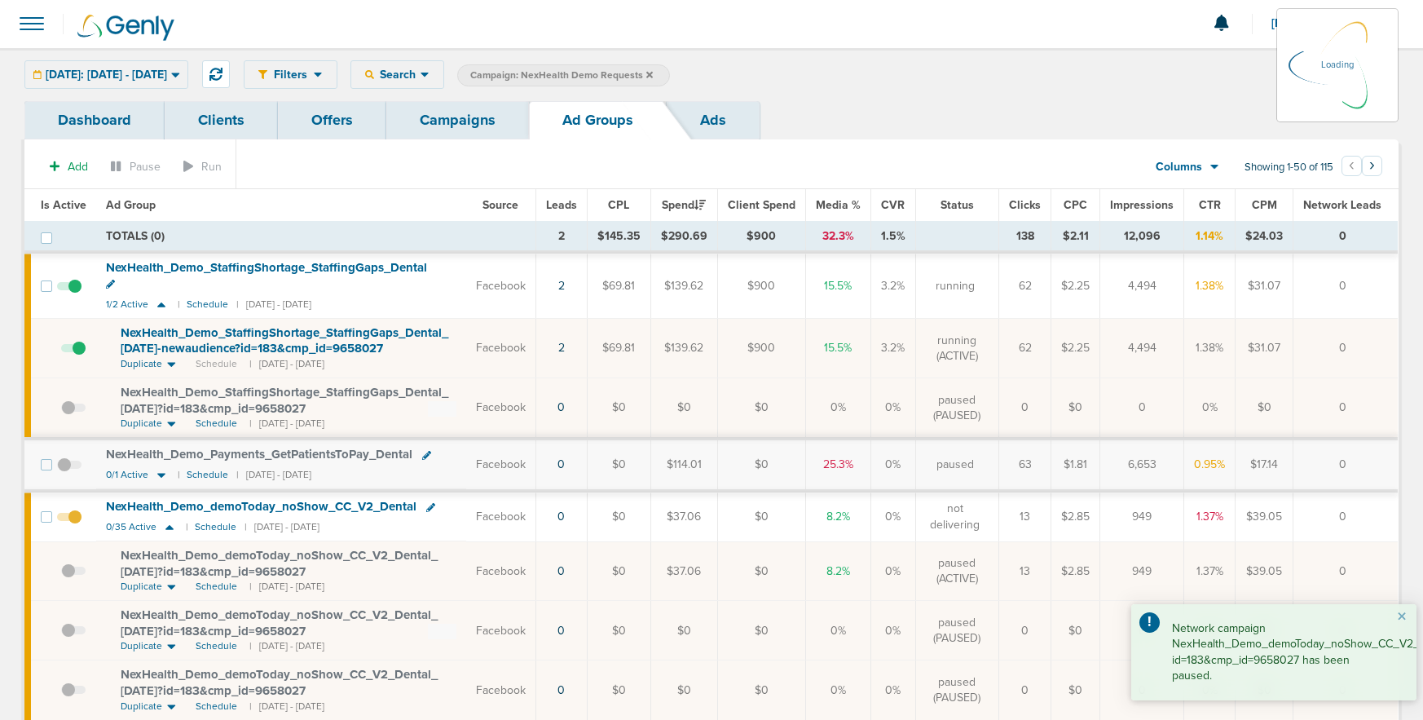
scroll to position [0, 0]
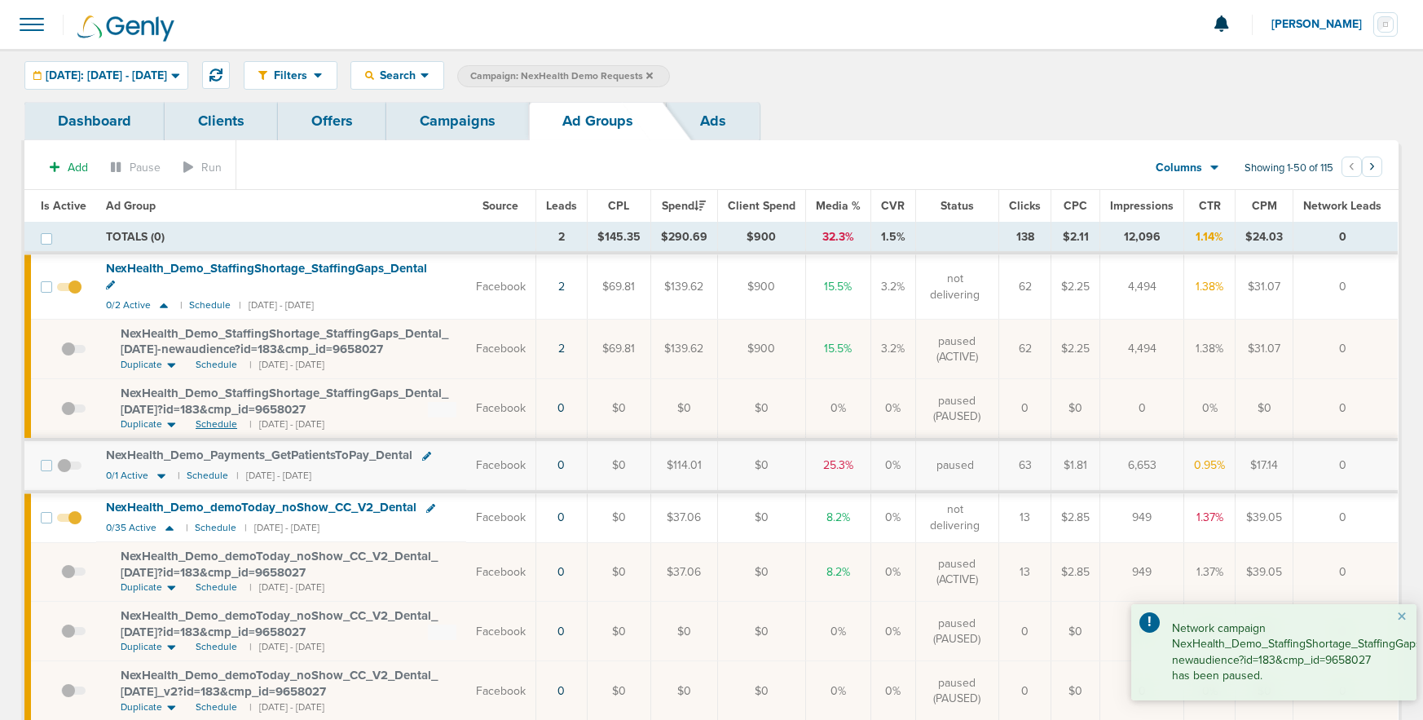
click at [210, 417] on span "Schedule" at bounding box center [217, 424] width 42 height 14
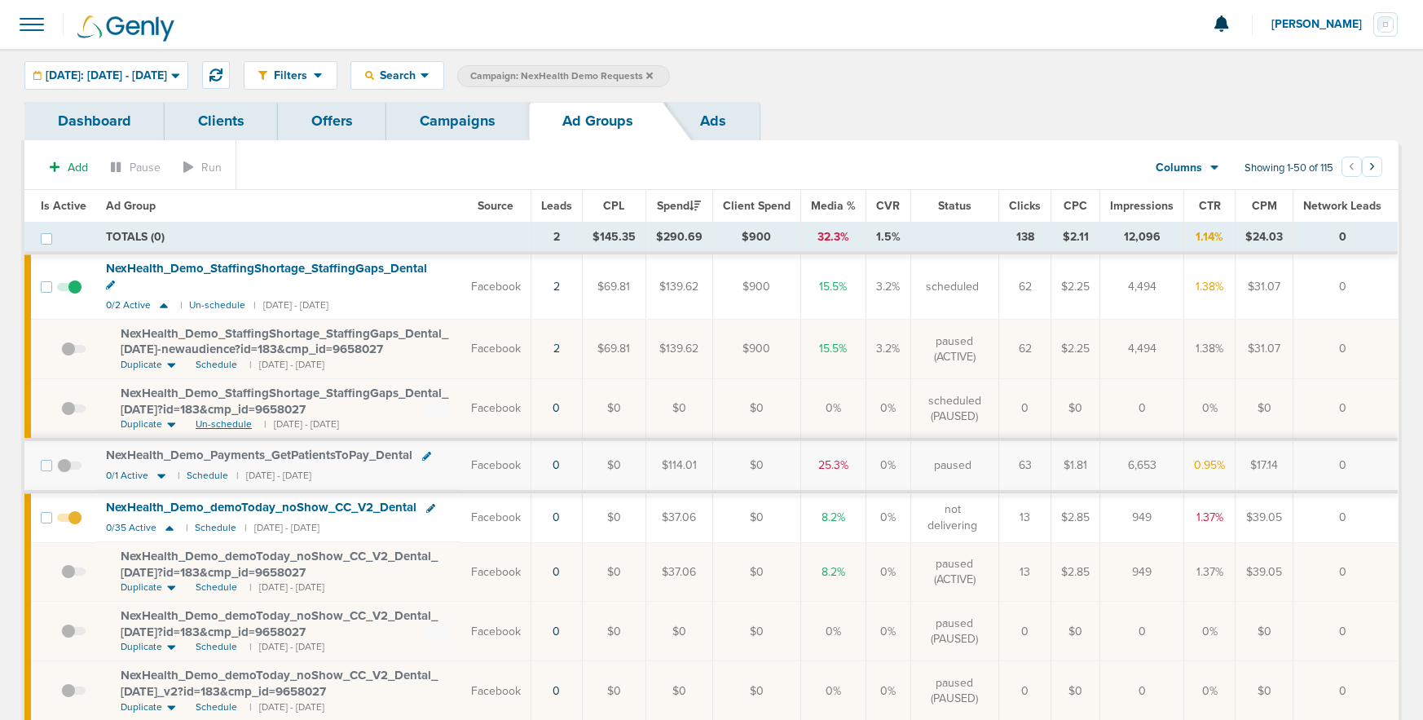
click at [210, 417] on span "Un-schedule" at bounding box center [224, 424] width 56 height 14
click at [223, 358] on span "Schedule" at bounding box center [217, 365] width 42 height 14
click at [66, 357] on span at bounding box center [73, 357] width 24 height 0
click at [61, 352] on input "checkbox" at bounding box center [61, 352] width 0 height 0
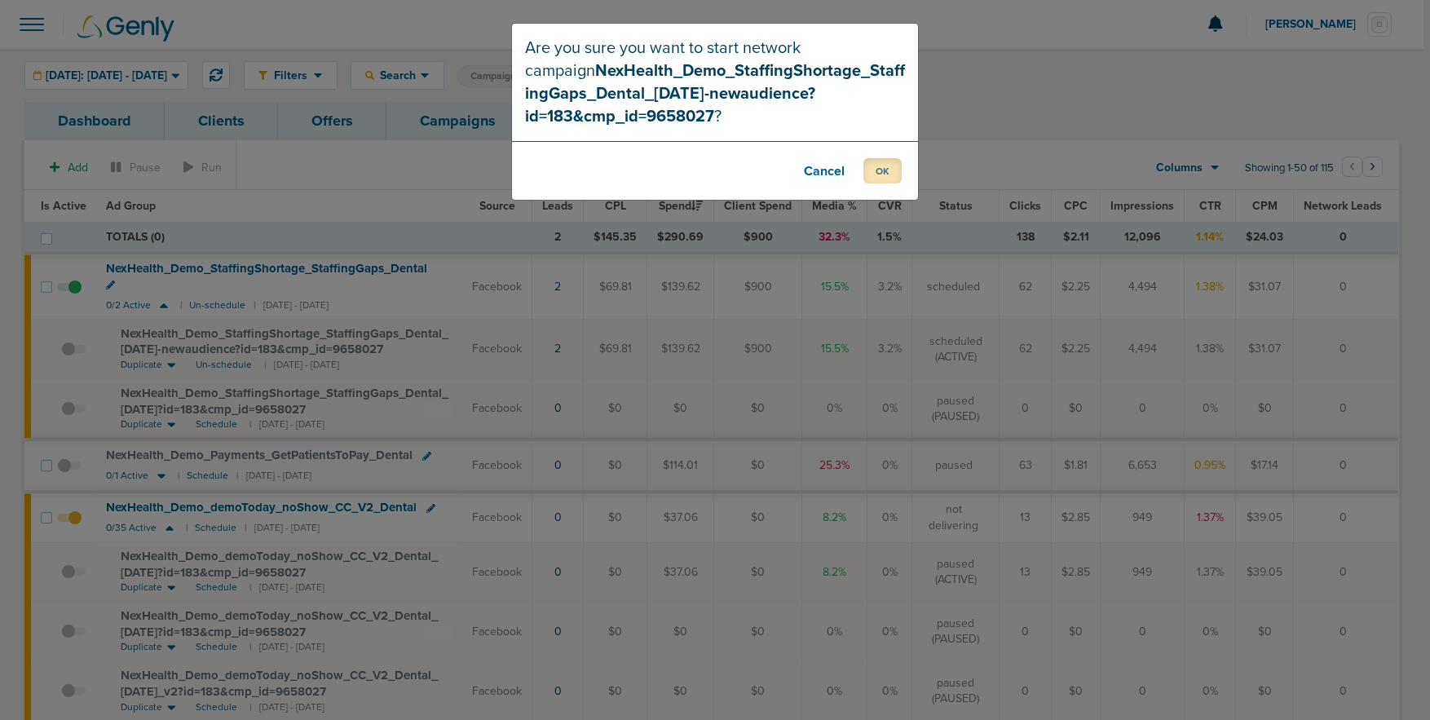
click at [893, 168] on button "OK" at bounding box center [882, 170] width 38 height 25
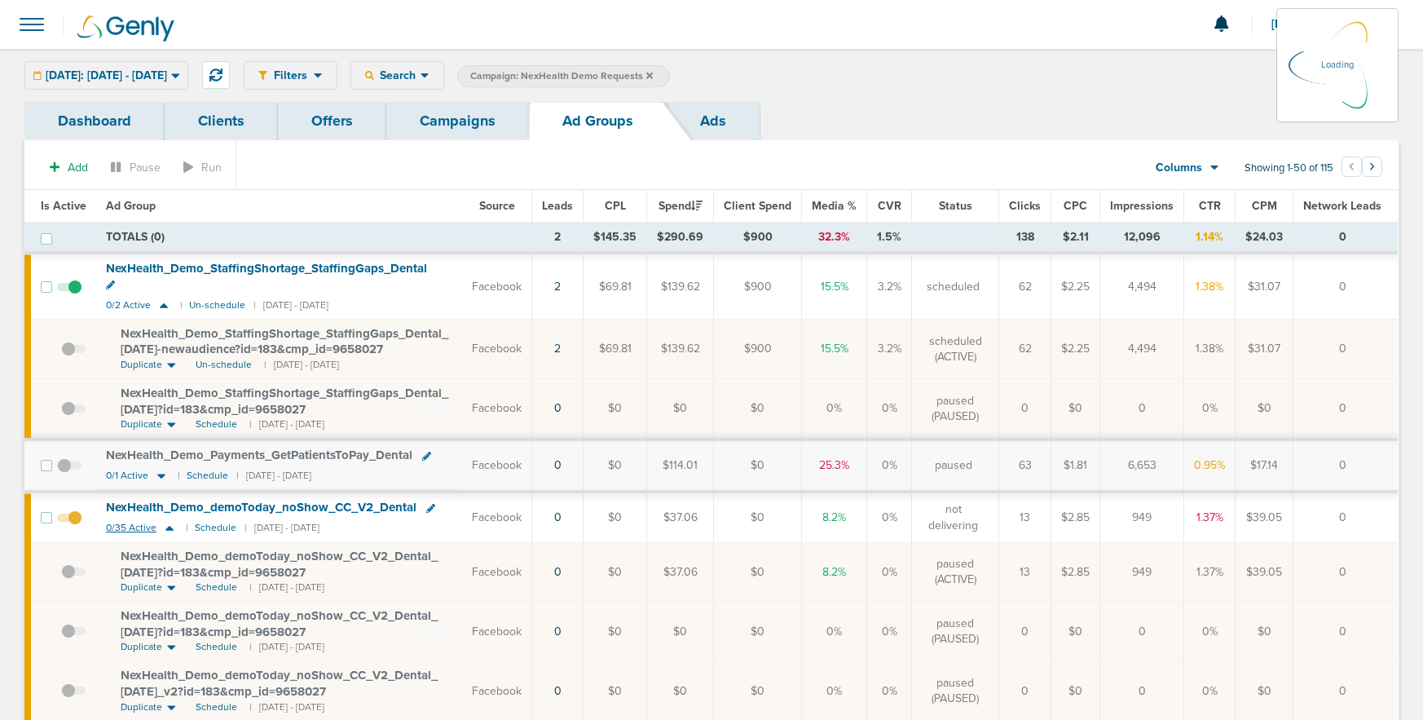
click at [167, 526] on icon at bounding box center [169, 528] width 8 height 5
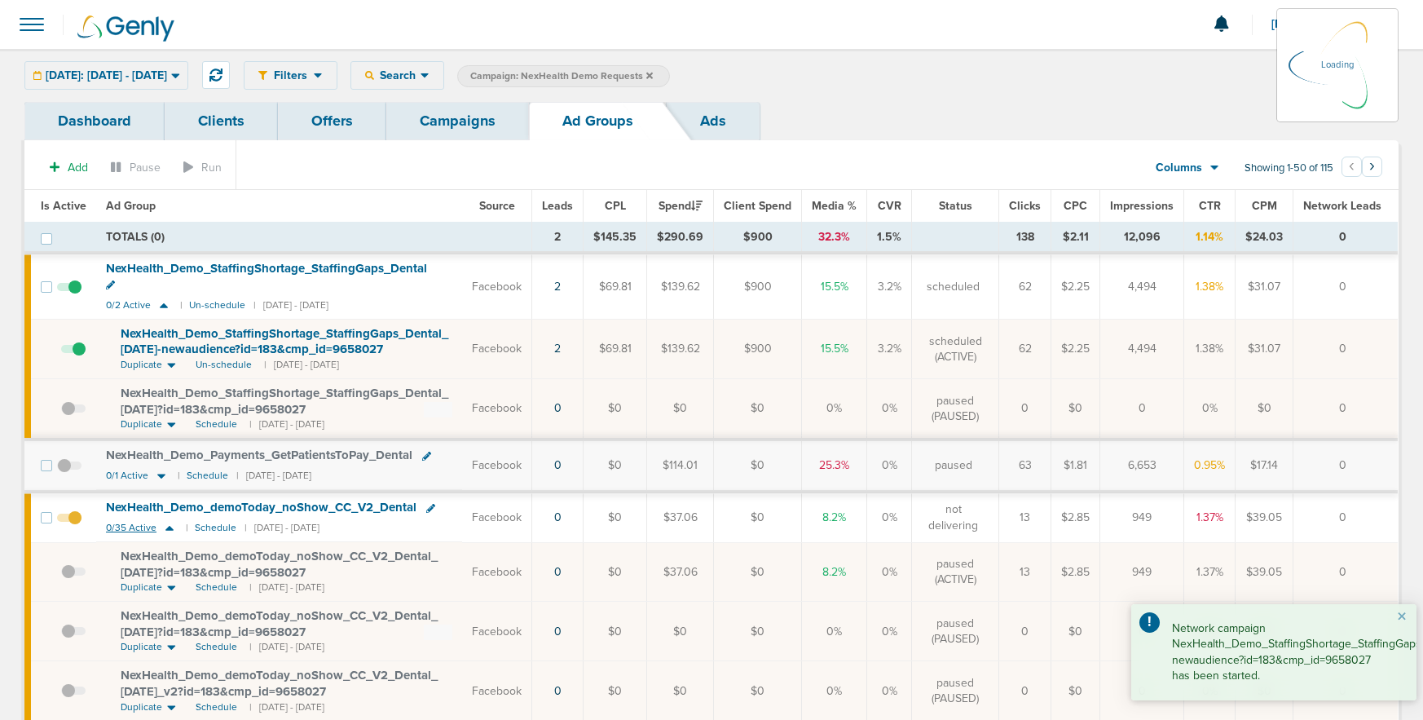
click at [168, 521] on icon at bounding box center [169, 528] width 16 height 14
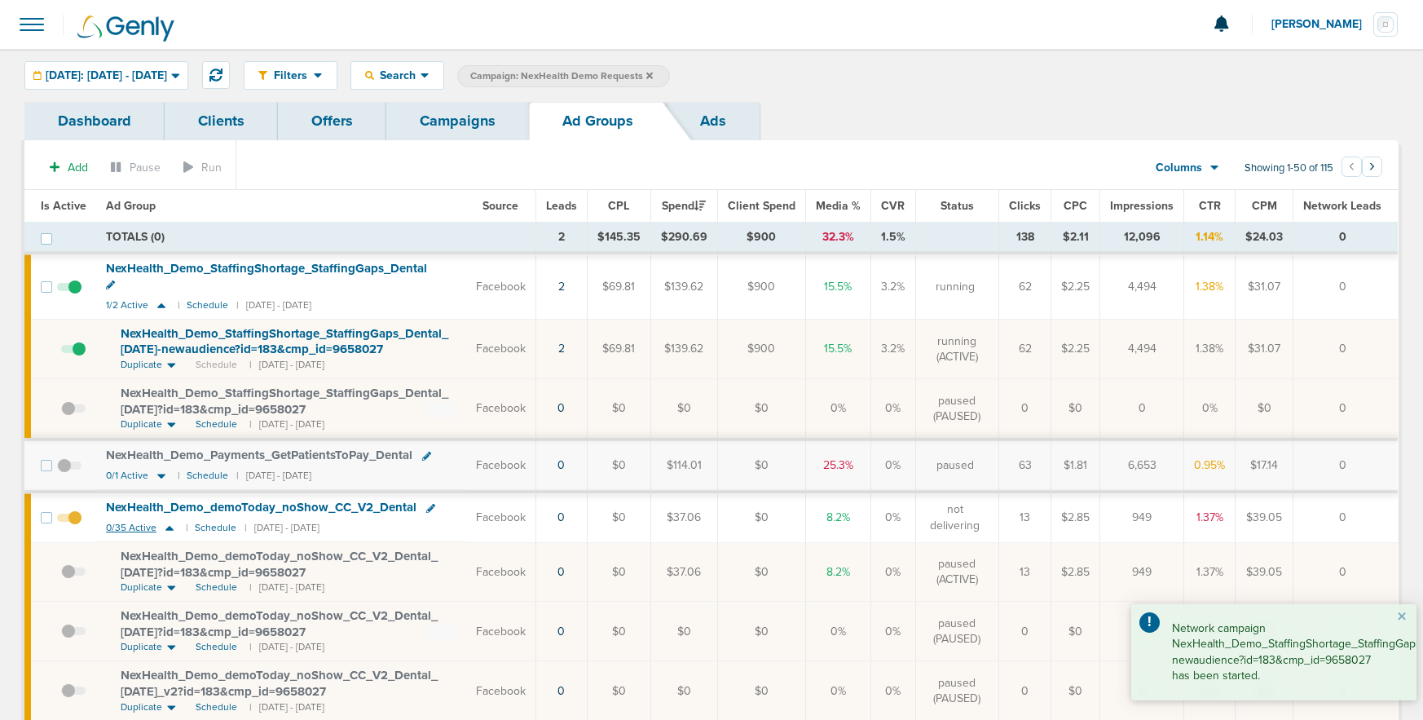
click at [166, 526] on icon at bounding box center [169, 528] width 8 height 5
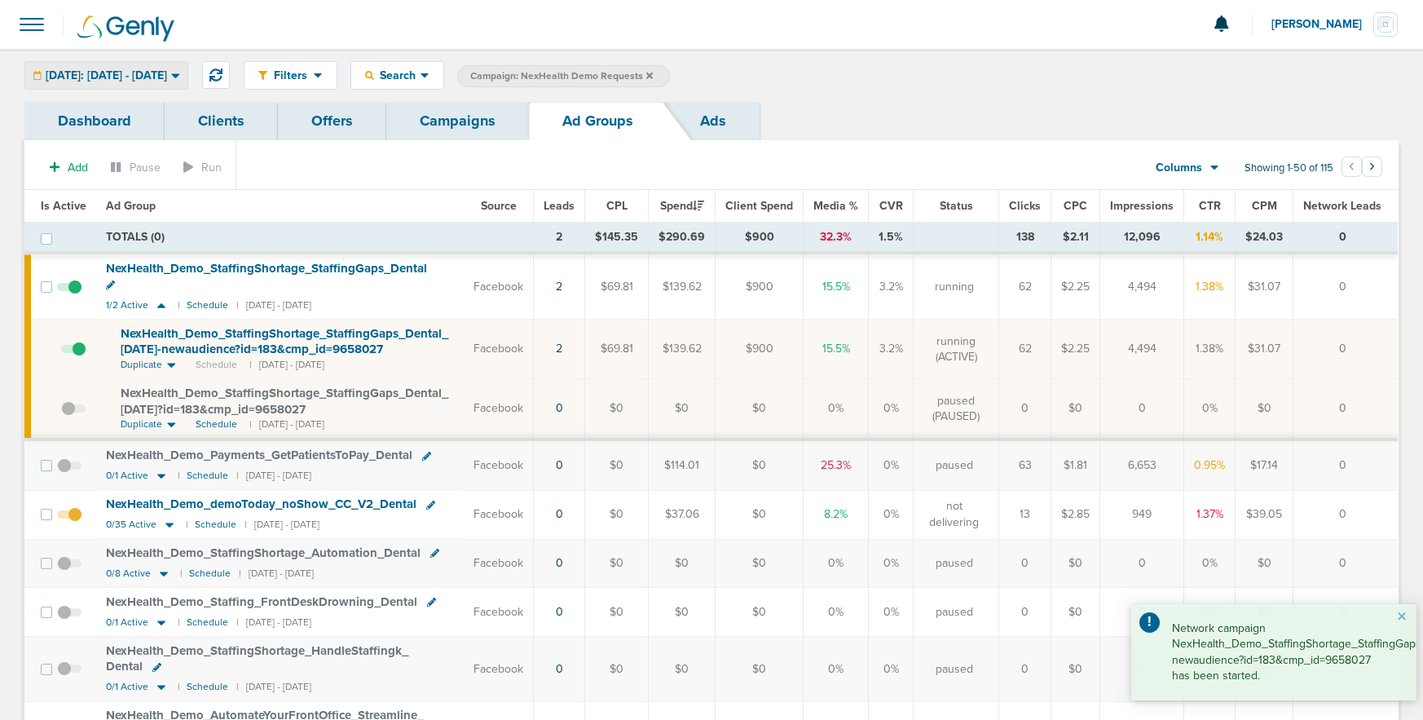
click at [89, 81] on span "Today: 09.12.2025 - 09.12.2025" at bounding box center [106, 75] width 121 height 11
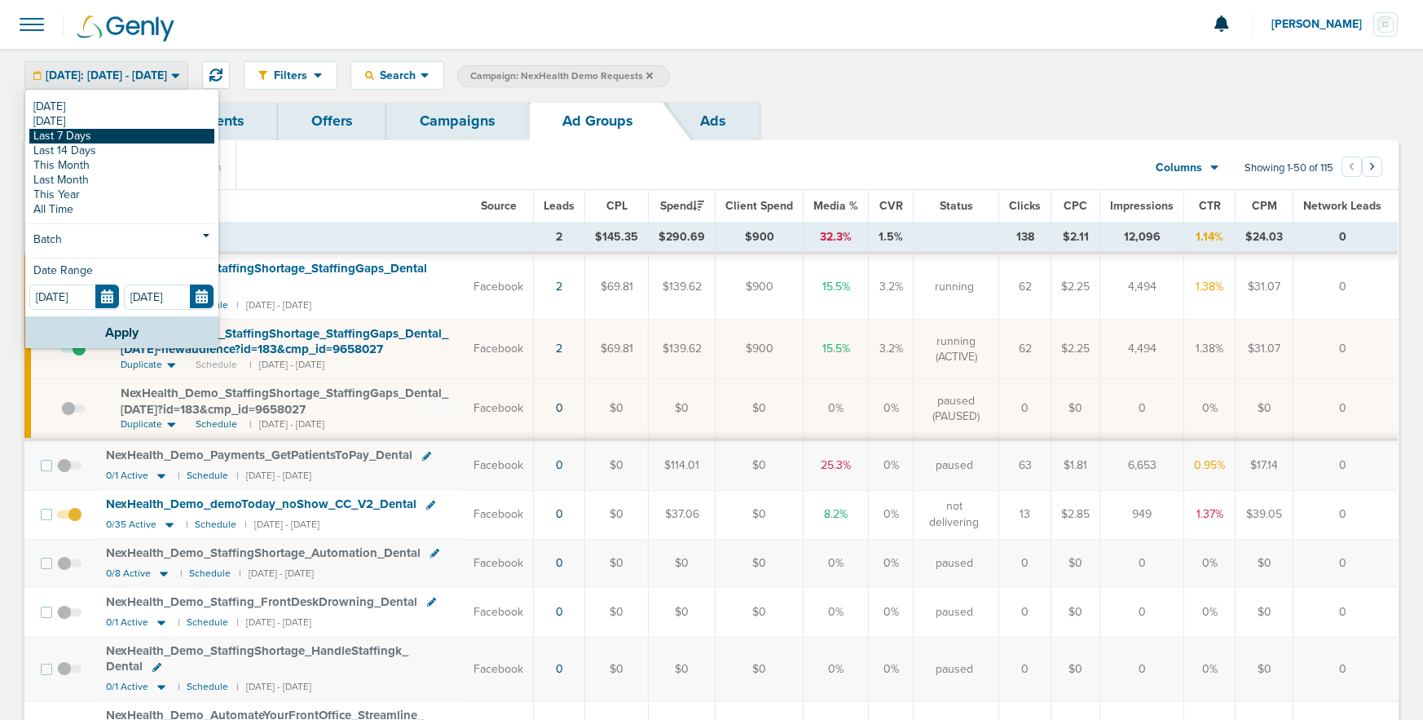
click at [89, 136] on link "Last 7 Days" at bounding box center [121, 136] width 185 height 15
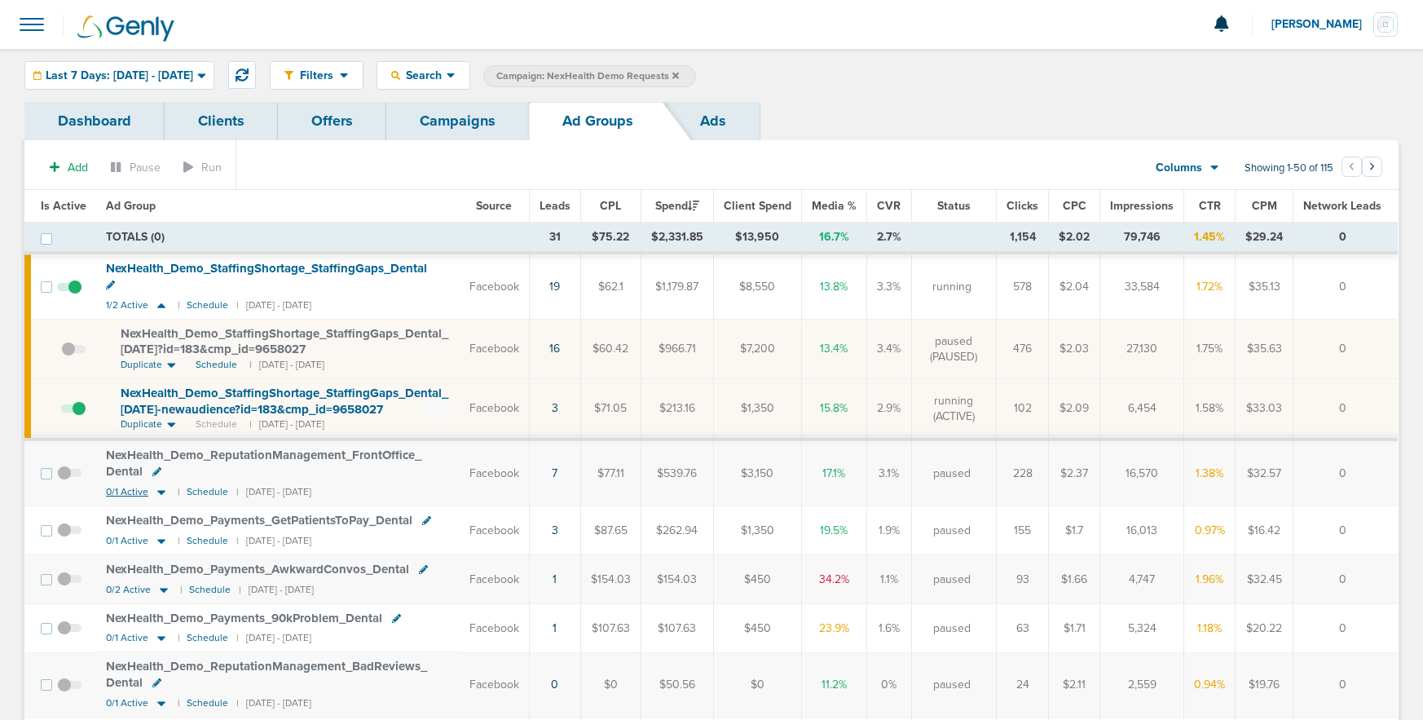
click at [160, 490] on icon at bounding box center [161, 492] width 8 height 5
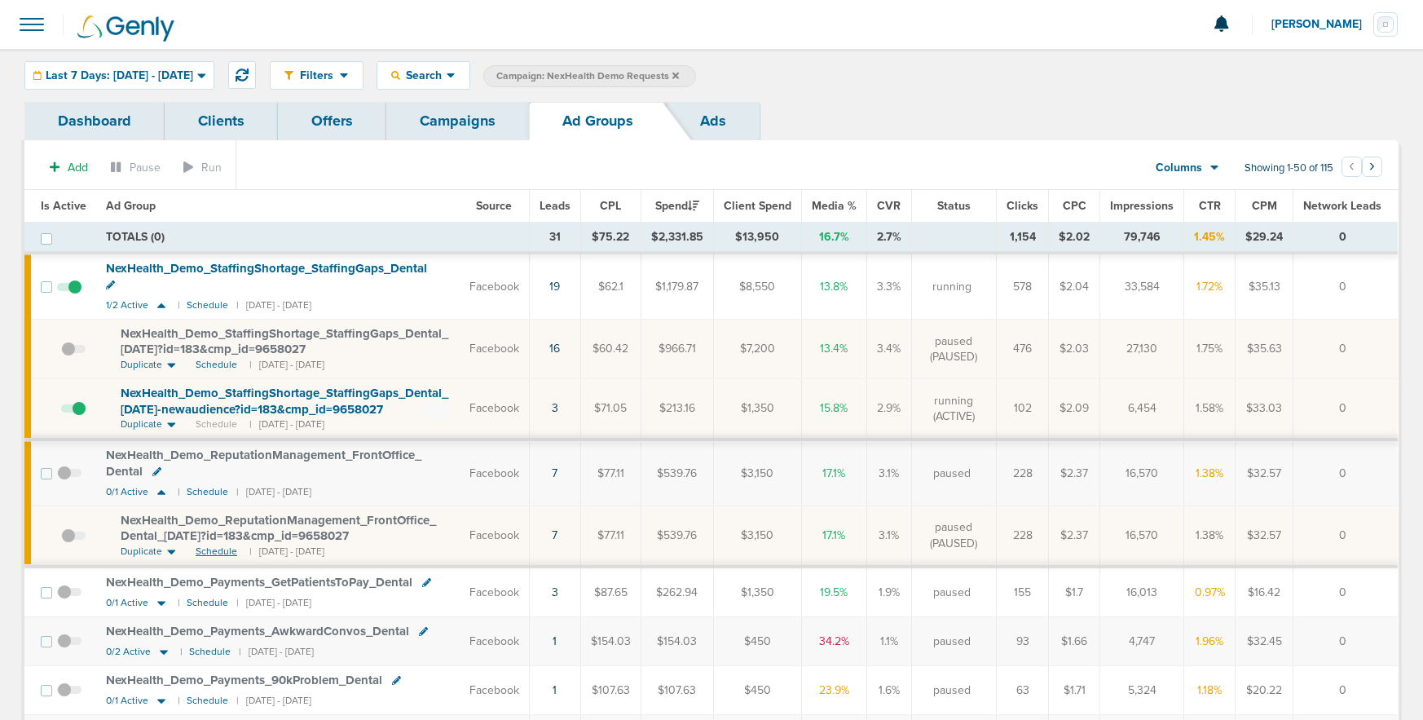
click at [221, 545] on span "Schedule" at bounding box center [217, 552] width 42 height 14
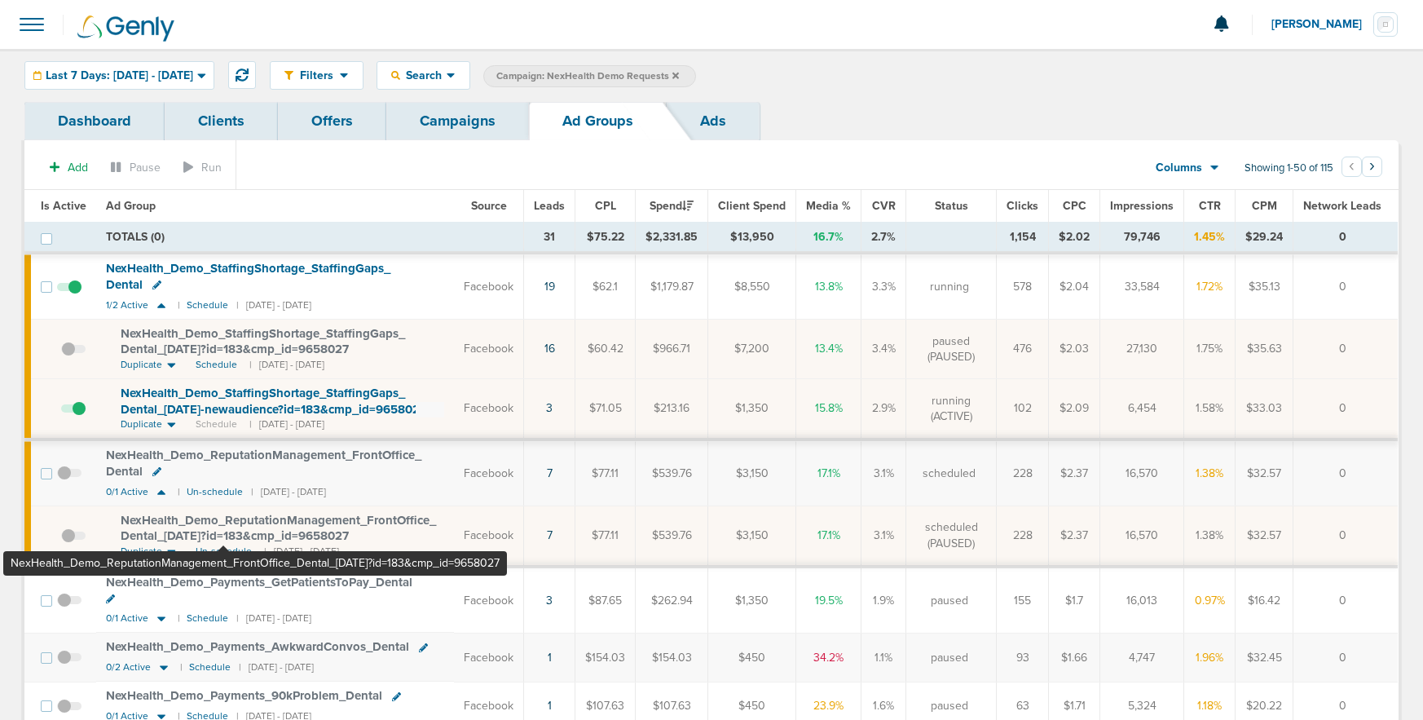
click at [223, 527] on span "NexHealth_ Demo_ ReputationManagement_ FrontOffice_ Dental_ 09.04.25?id=183&cmp…" at bounding box center [278, 528] width 315 height 31
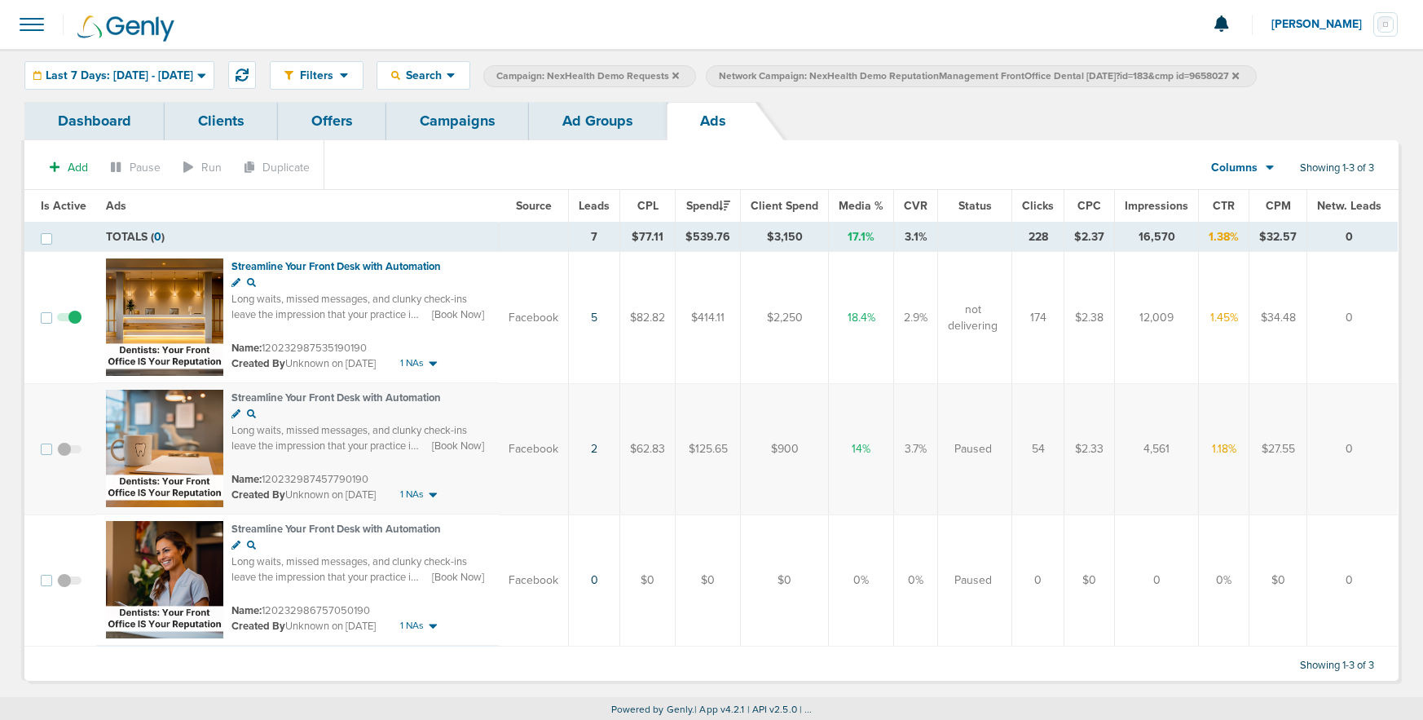
click at [597, 118] on link "Ad Groups" at bounding box center [598, 121] width 138 height 38
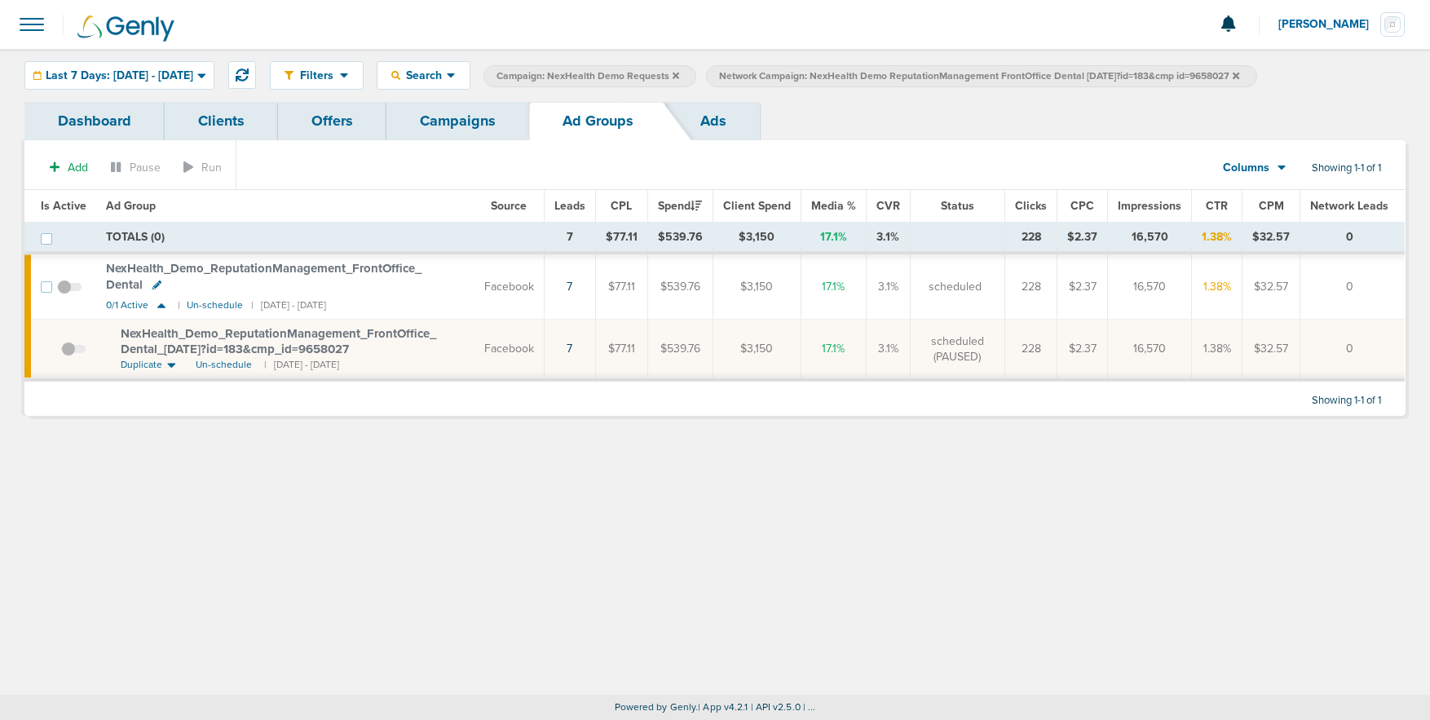
click at [449, 115] on link "Campaigns" at bounding box center [457, 121] width 143 height 38
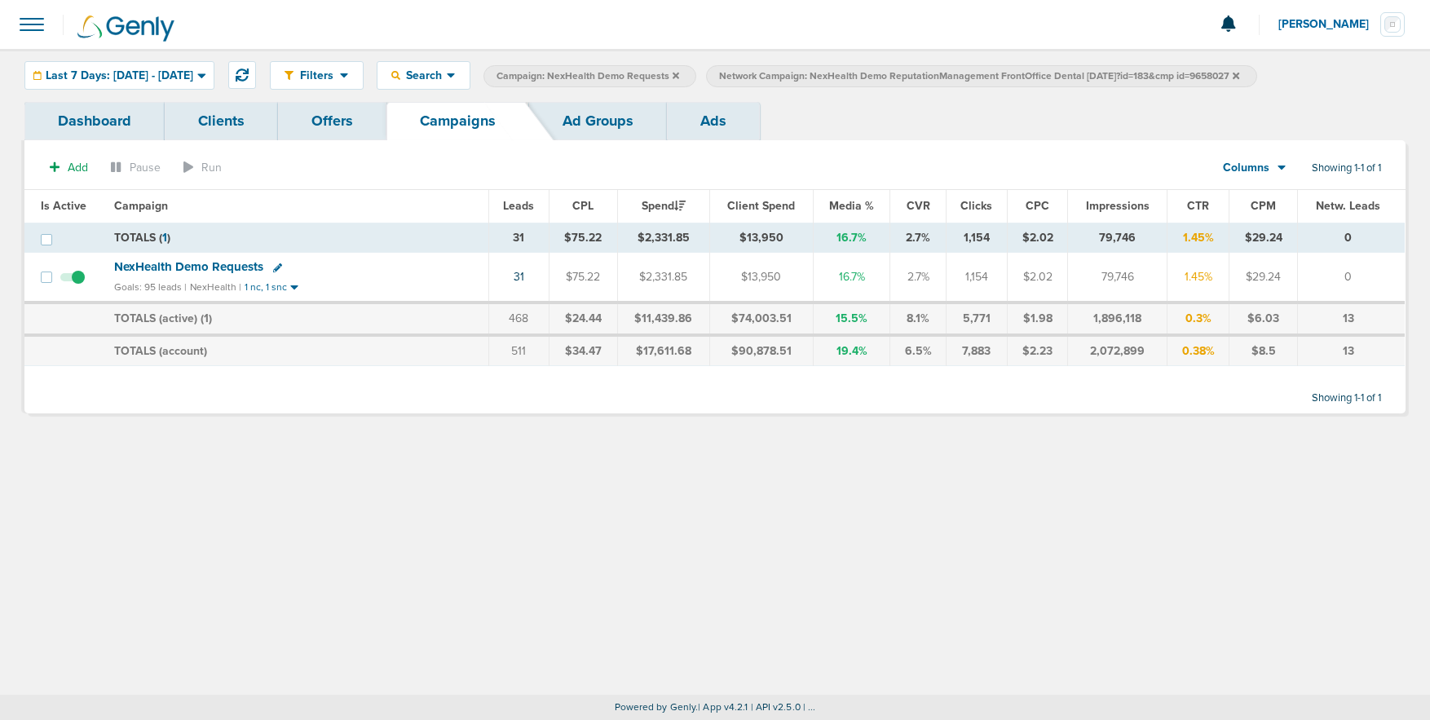
click at [1256, 76] on label "Network Campaign: NexHealth Demo ReputationManagement FrontOffice Dental 09.04.…" at bounding box center [981, 76] width 550 height 22
click at [583, 119] on link "Ad Groups" at bounding box center [598, 121] width 138 height 38
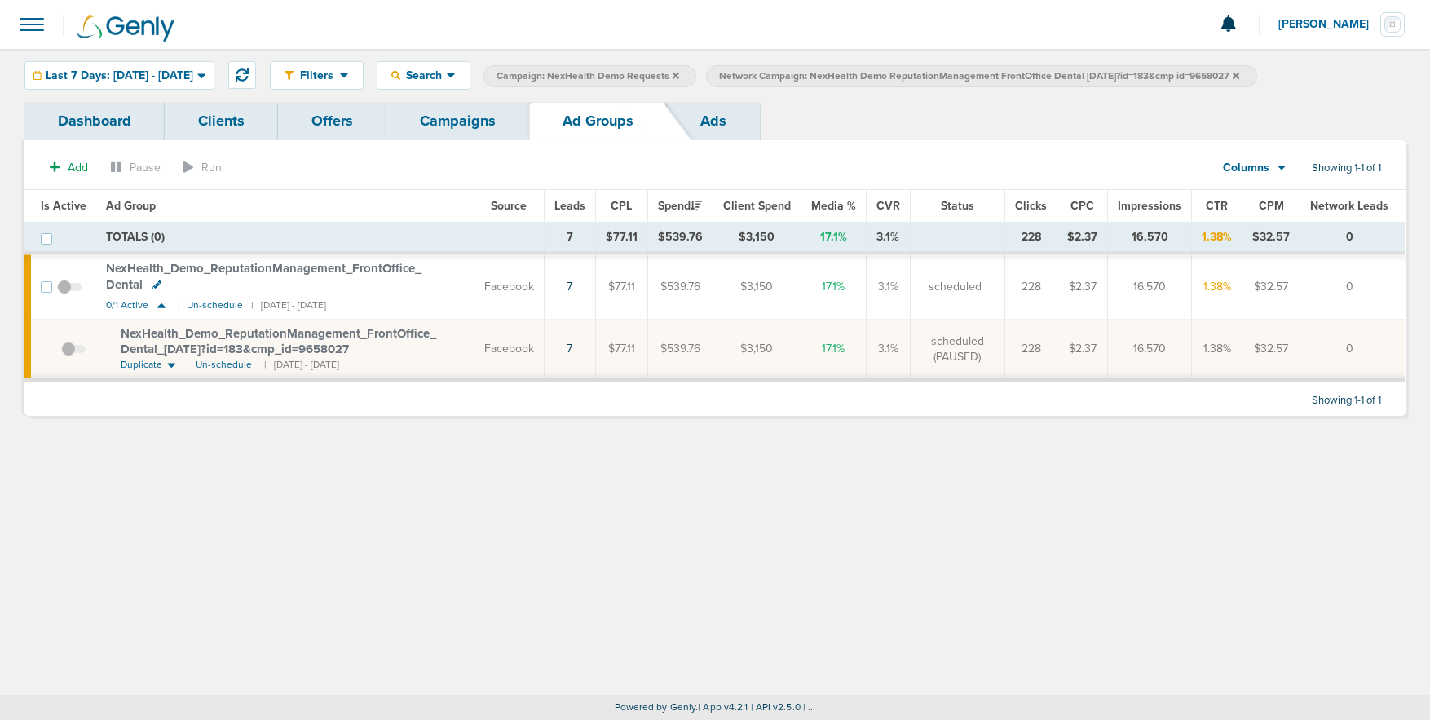
click at [64, 295] on span at bounding box center [69, 295] width 24 height 0
click at [69, 290] on input "checkbox" at bounding box center [69, 290] width 0 height 0
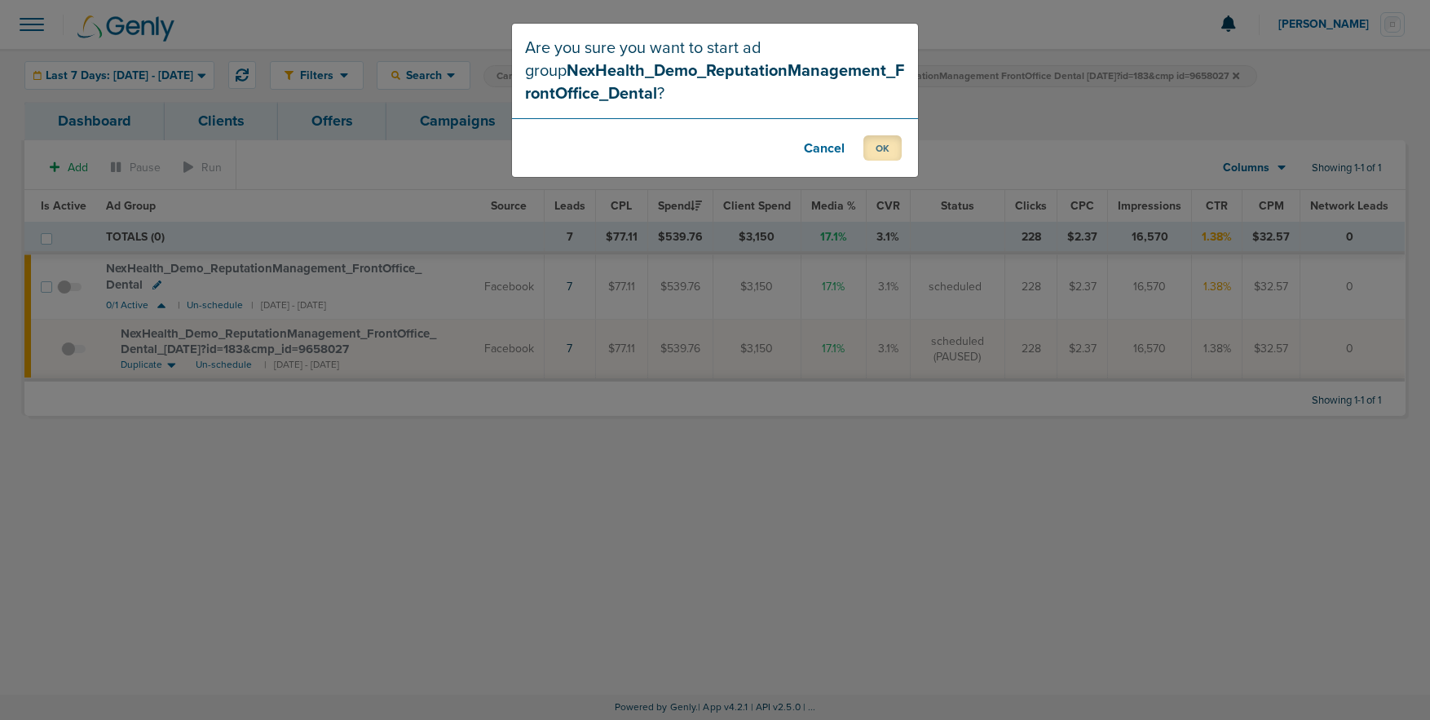
click at [882, 155] on button "OK" at bounding box center [882, 147] width 38 height 25
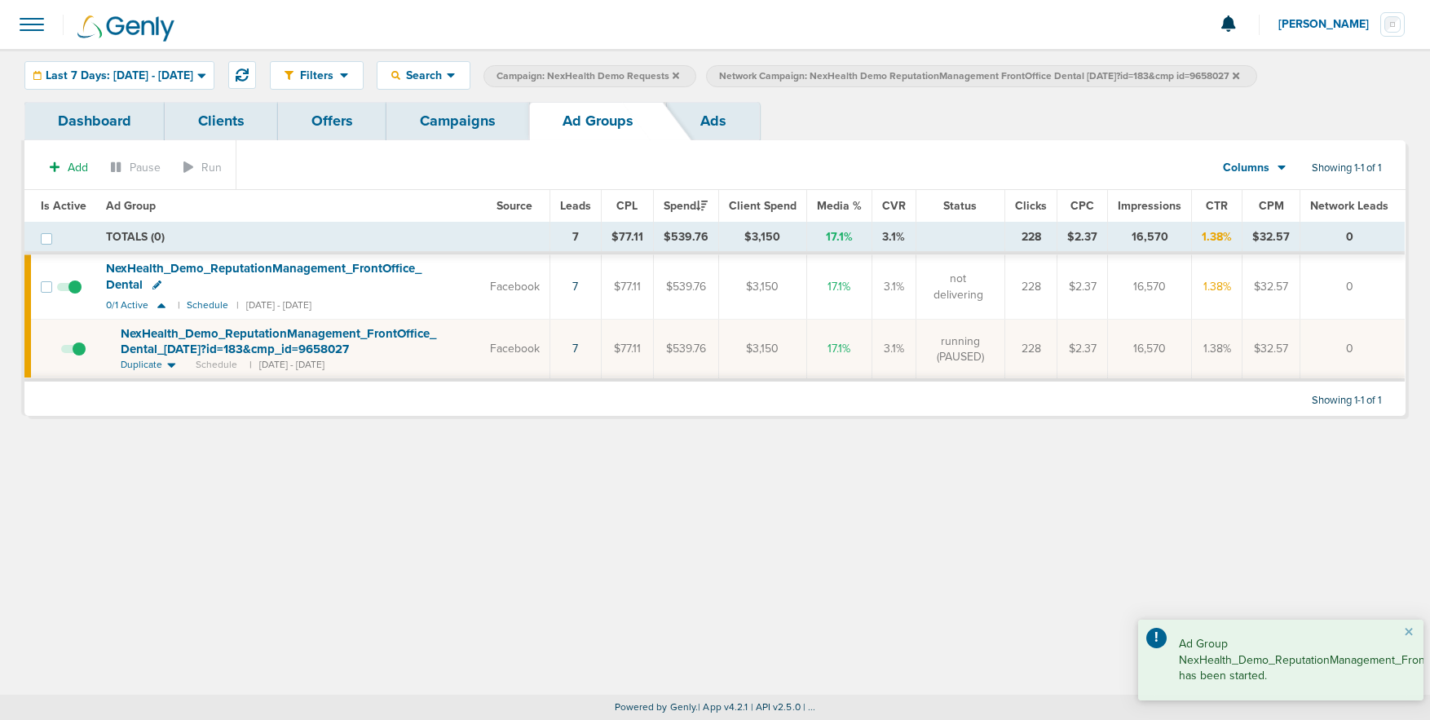
drag, startPoint x: 474, startPoint y: 122, endPoint x: 460, endPoint y: 121, distance: 14.8
click at [475, 123] on link "Campaigns" at bounding box center [457, 121] width 143 height 38
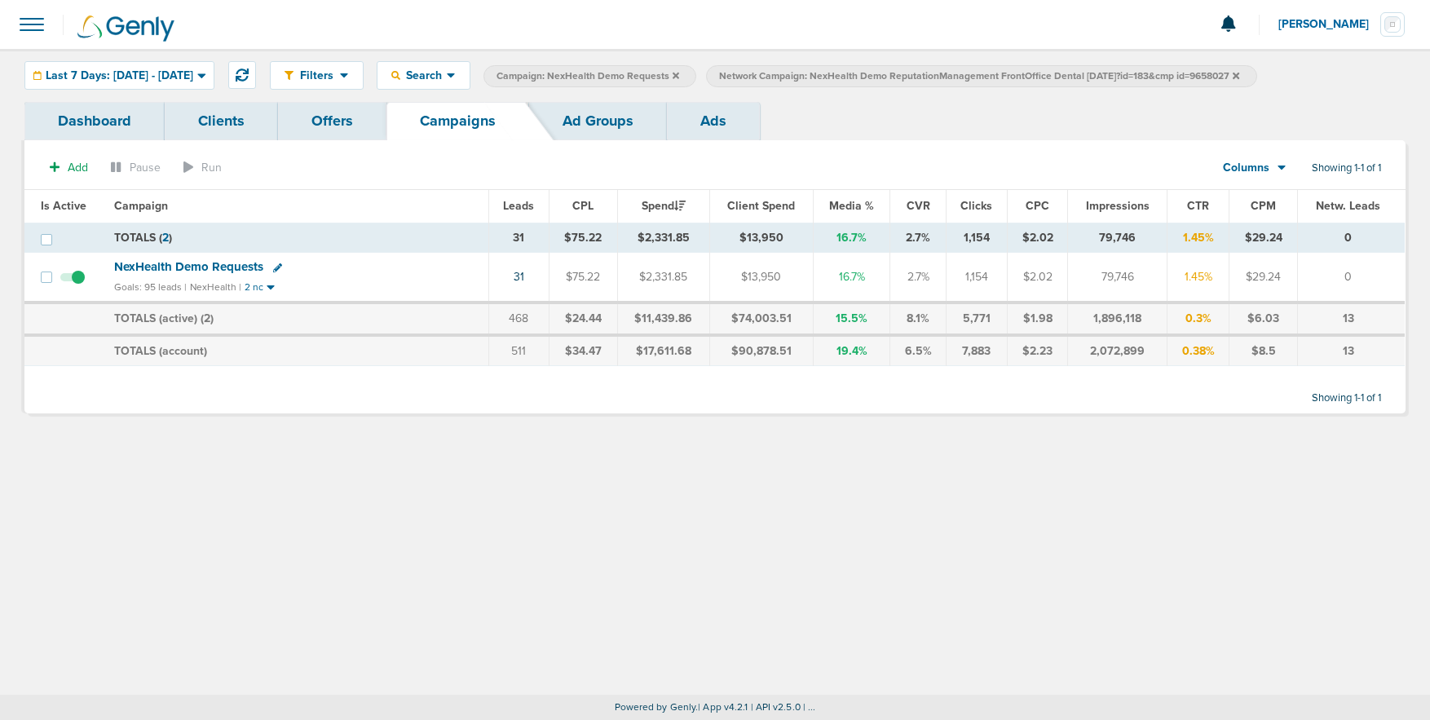
click at [1288, 77] on main "Notifications You have no unread notifications Kelsey Vurdela Profile Sign Out …" at bounding box center [715, 360] width 1430 height 720
click at [1239, 74] on icon at bounding box center [1236, 76] width 7 height 10
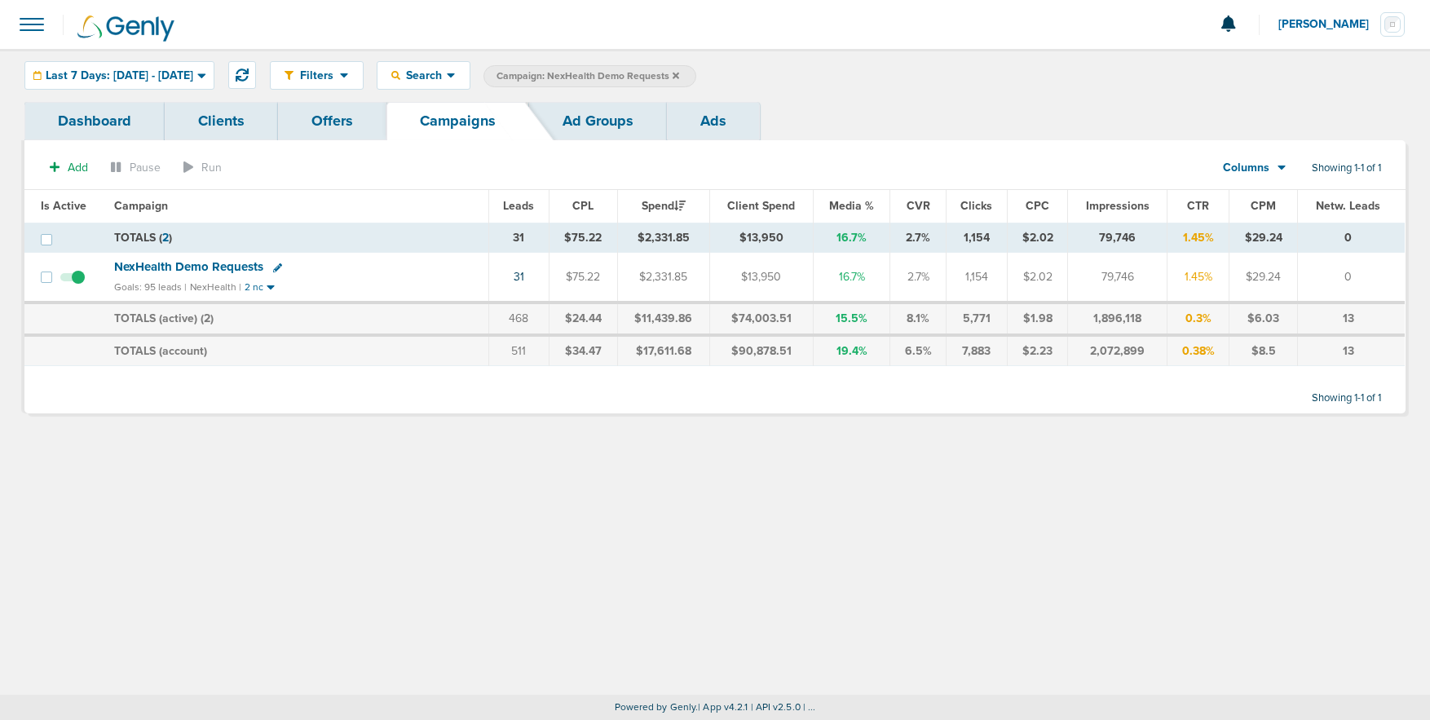
click at [679, 74] on icon at bounding box center [676, 76] width 7 height 10
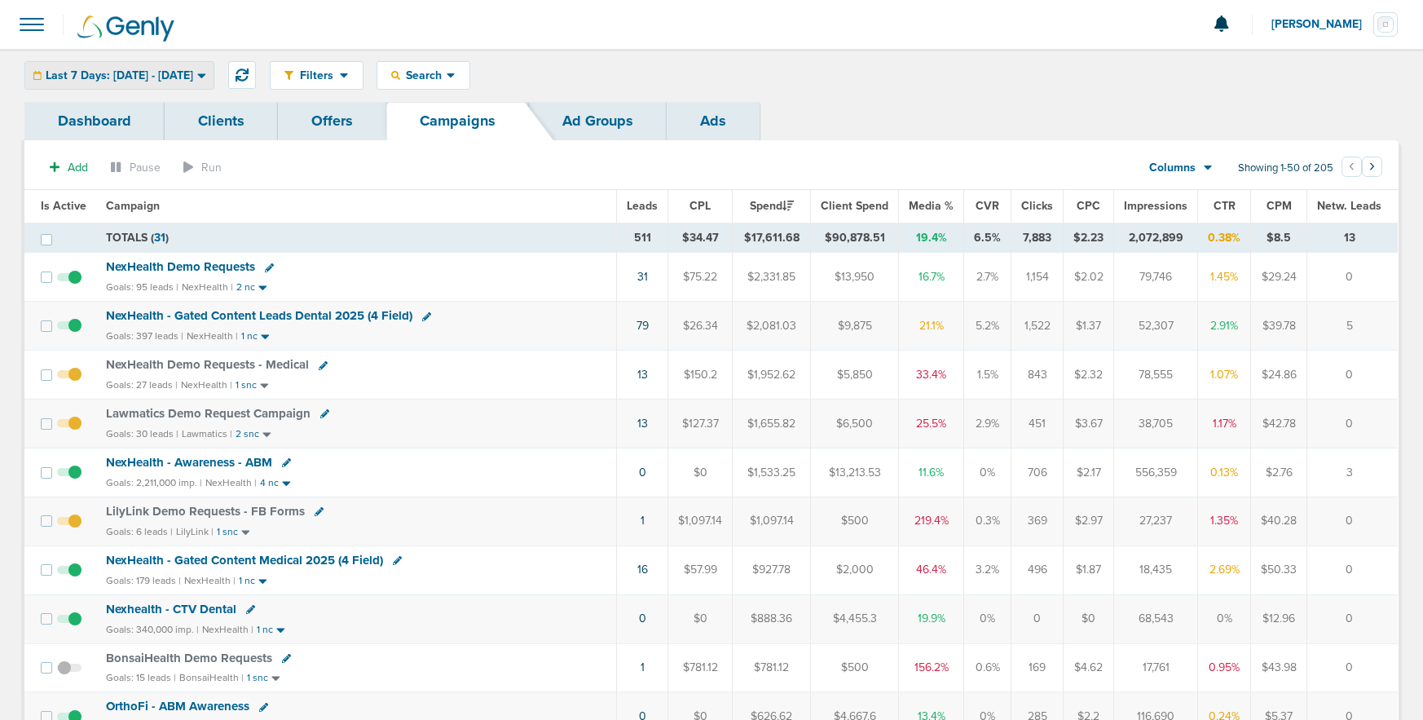
drag, startPoint x: 112, startPoint y: 77, endPoint x: 109, endPoint y: 99, distance: 23.1
click at [112, 77] on span "Last 7 Days: 09.05.2025 - 09.12.2025" at bounding box center [120, 75] width 148 height 11
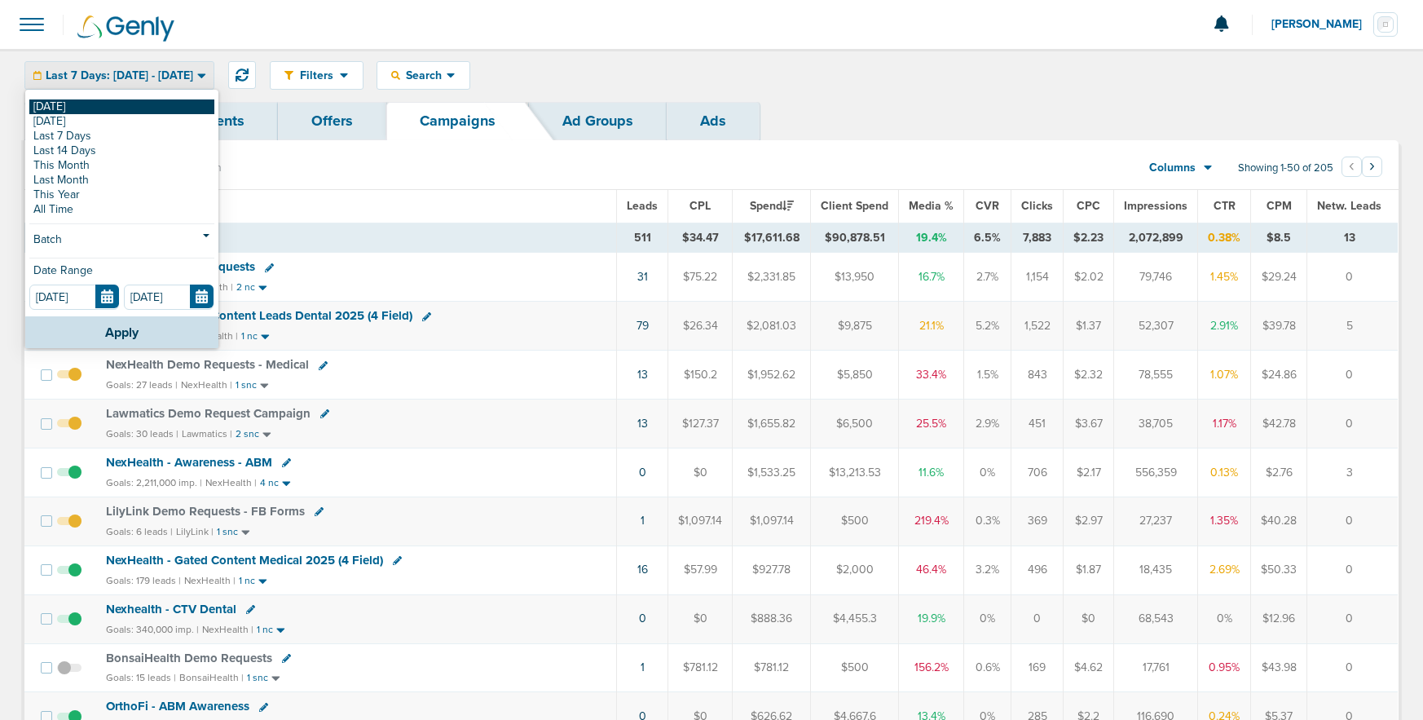
click at [109, 105] on link "[DATE]" at bounding box center [121, 106] width 185 height 15
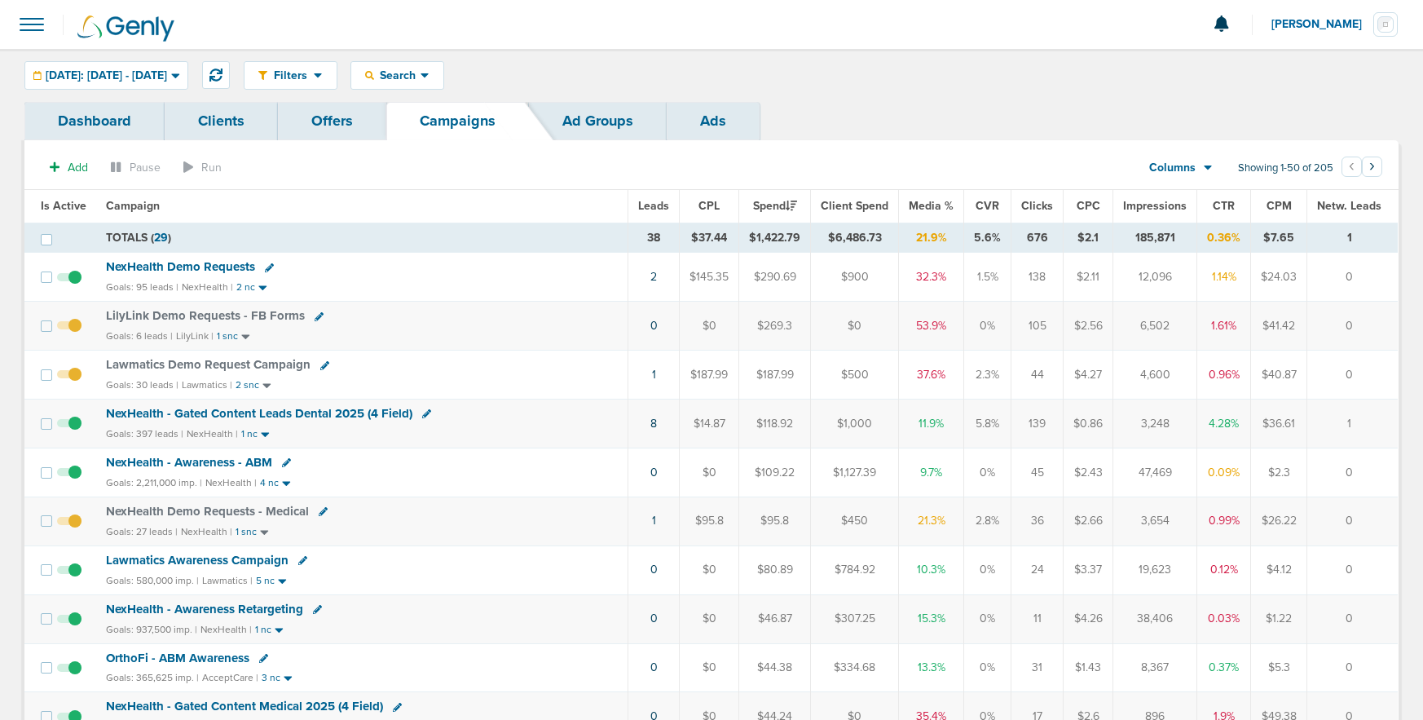
click at [209, 315] on span "LilyLink Demo Requests - FB Forms" at bounding box center [205, 315] width 199 height 15
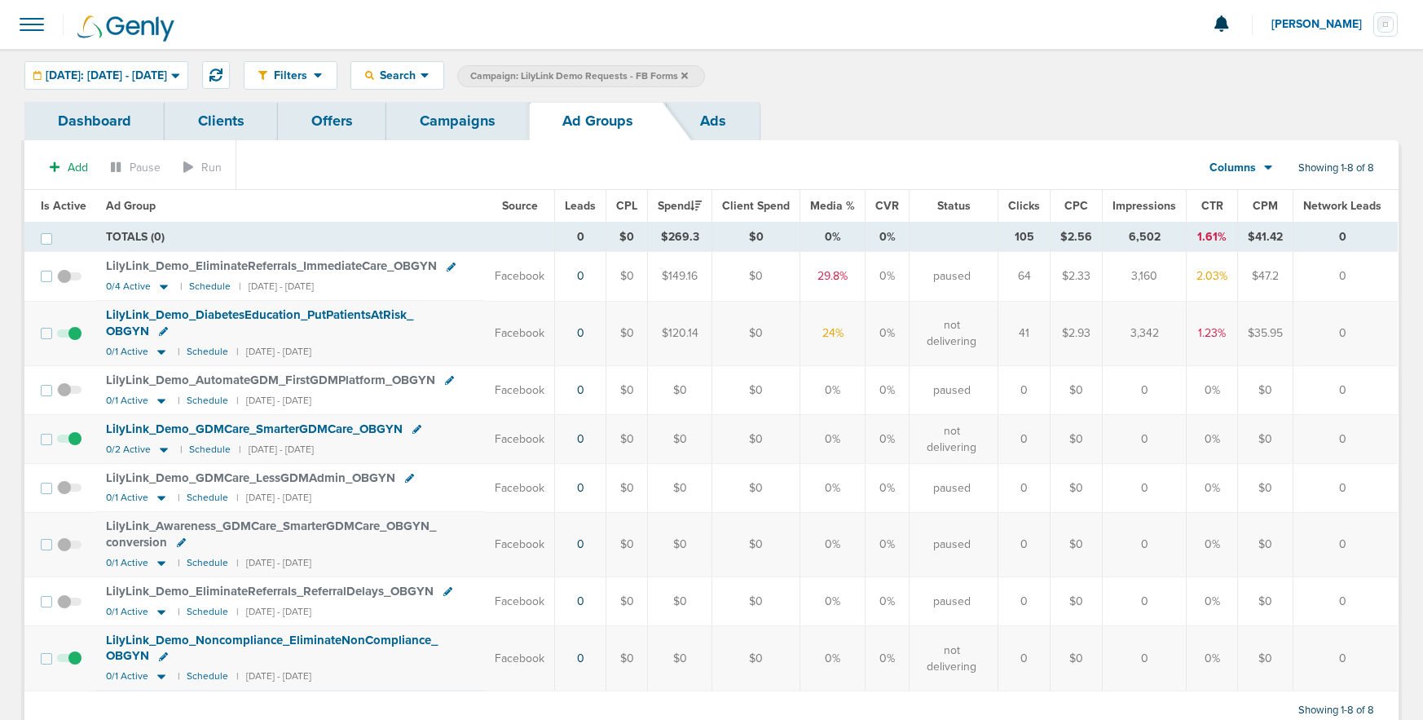
click at [74, 342] on span at bounding box center [69, 342] width 24 height 0
click at [69, 337] on input "checkbox" at bounding box center [69, 337] width 0 height 0
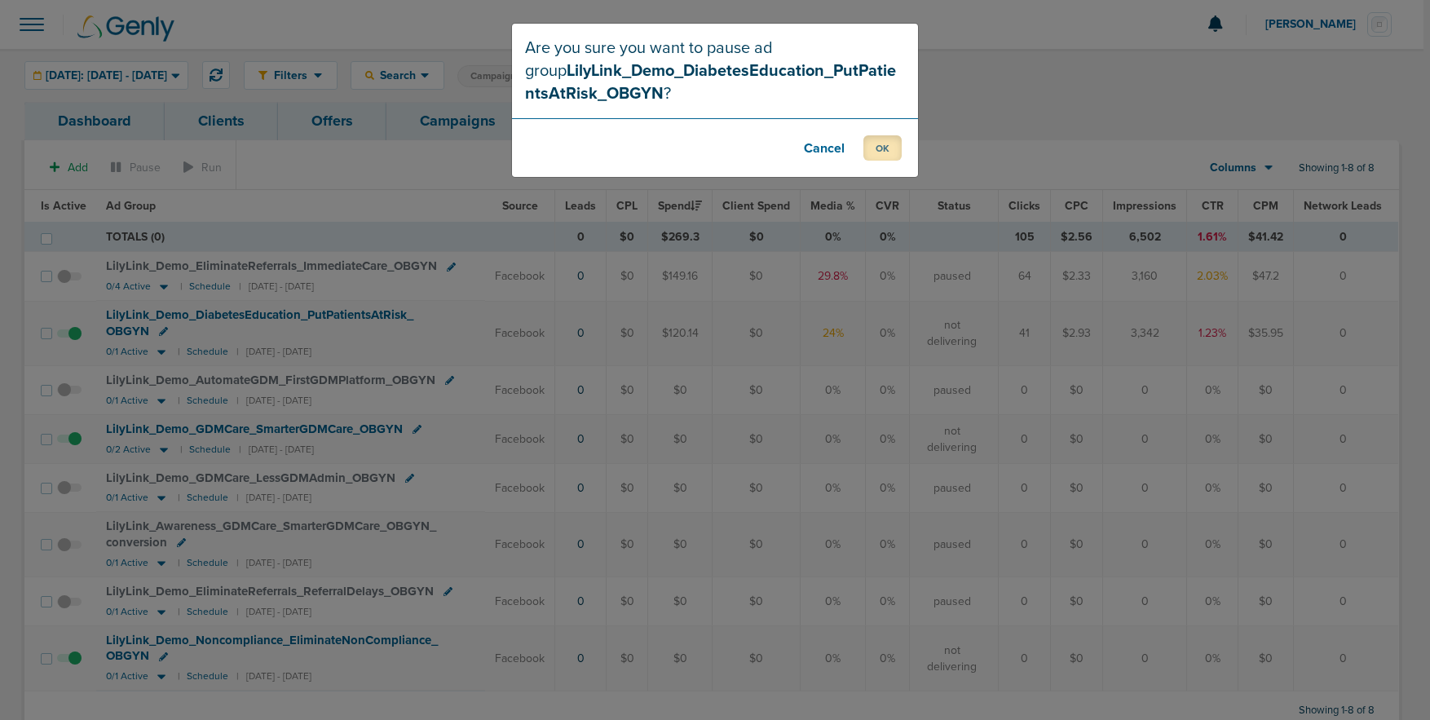
click at [892, 148] on button "OK" at bounding box center [882, 147] width 38 height 25
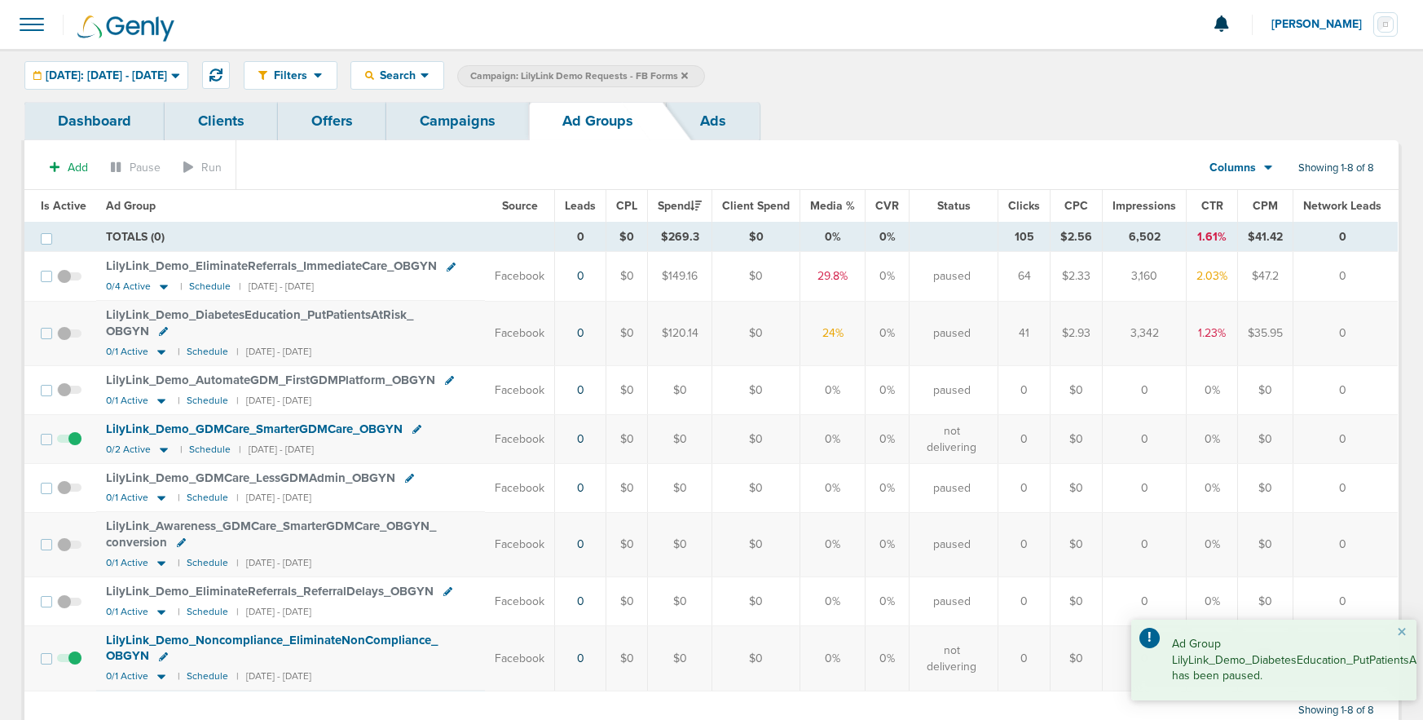
click at [75, 447] on span at bounding box center [69, 447] width 24 height 0
click at [69, 443] on input "checkbox" at bounding box center [69, 443] width 0 height 0
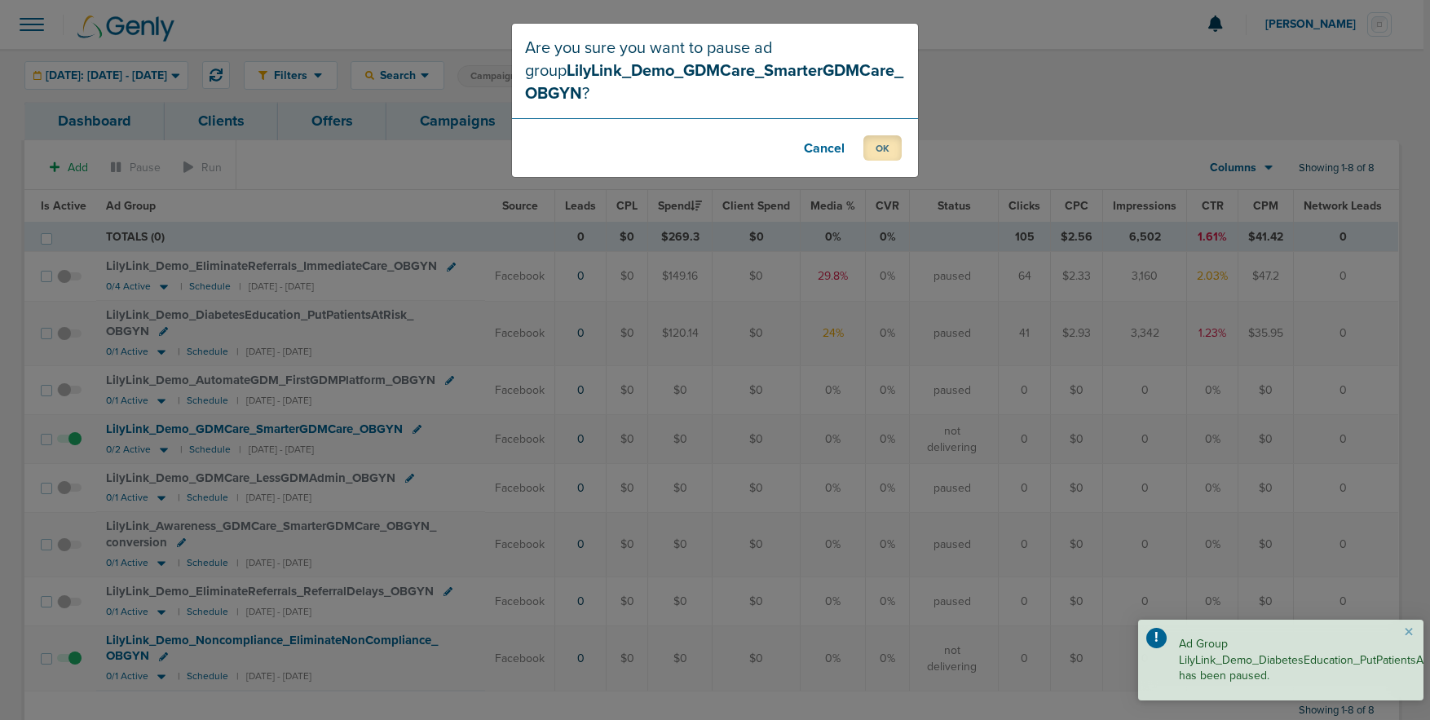
click at [879, 157] on button "OK" at bounding box center [882, 147] width 38 height 25
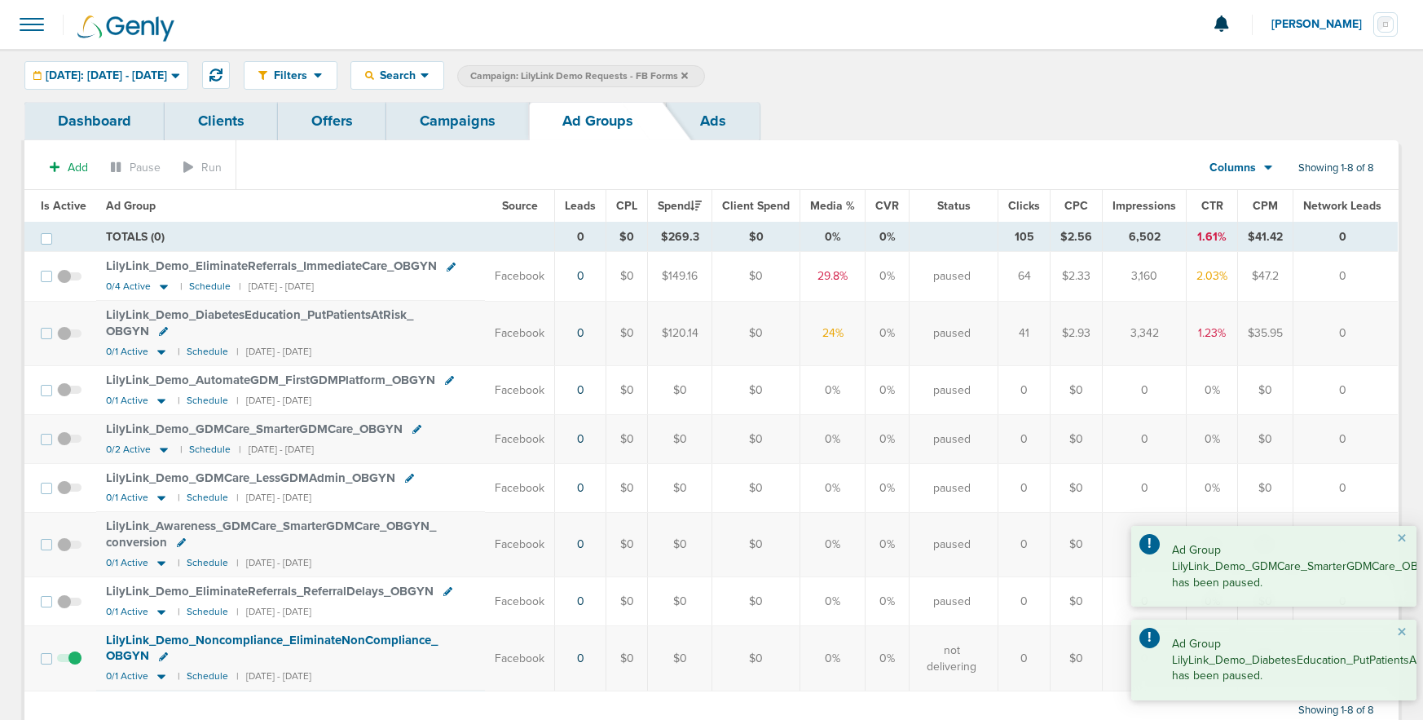
click at [73, 667] on span at bounding box center [69, 667] width 24 height 0
click at [69, 662] on input "checkbox" at bounding box center [69, 662] width 0 height 0
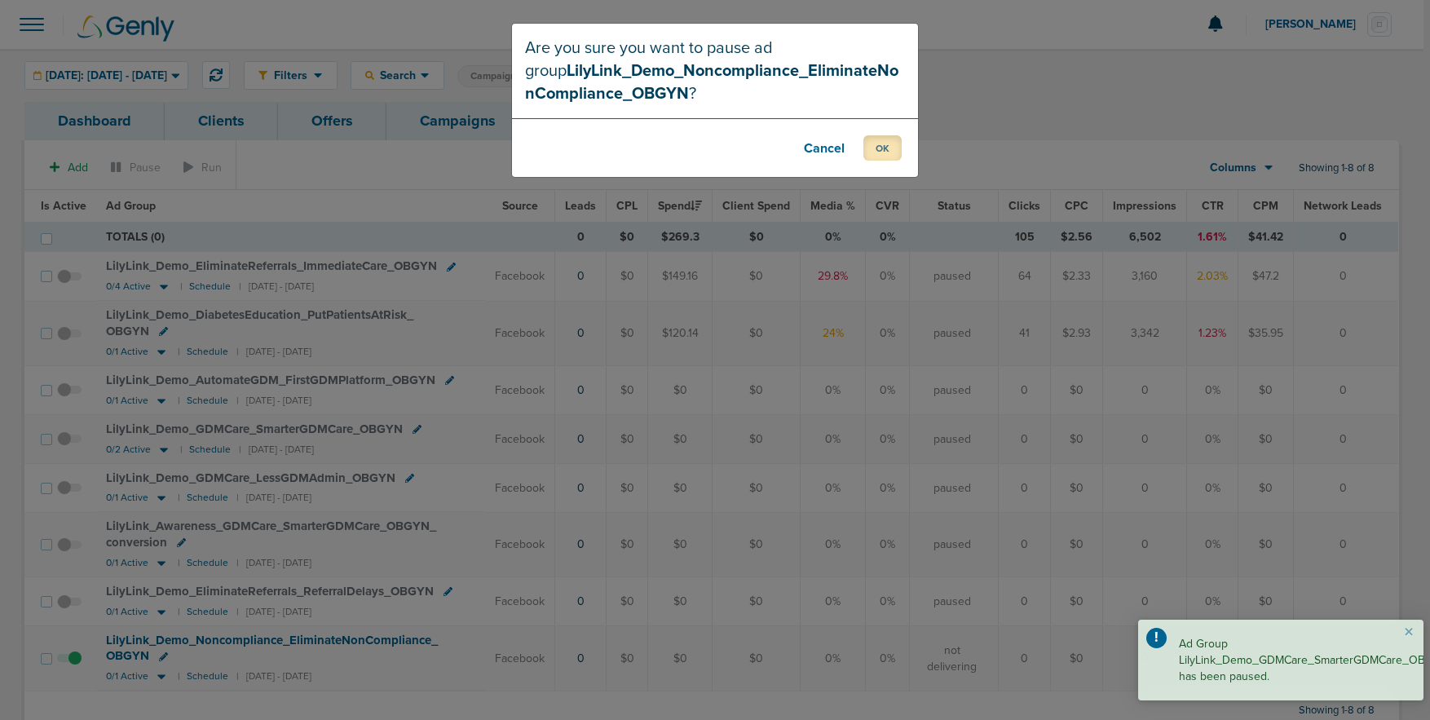
click at [868, 157] on button "OK" at bounding box center [882, 147] width 38 height 25
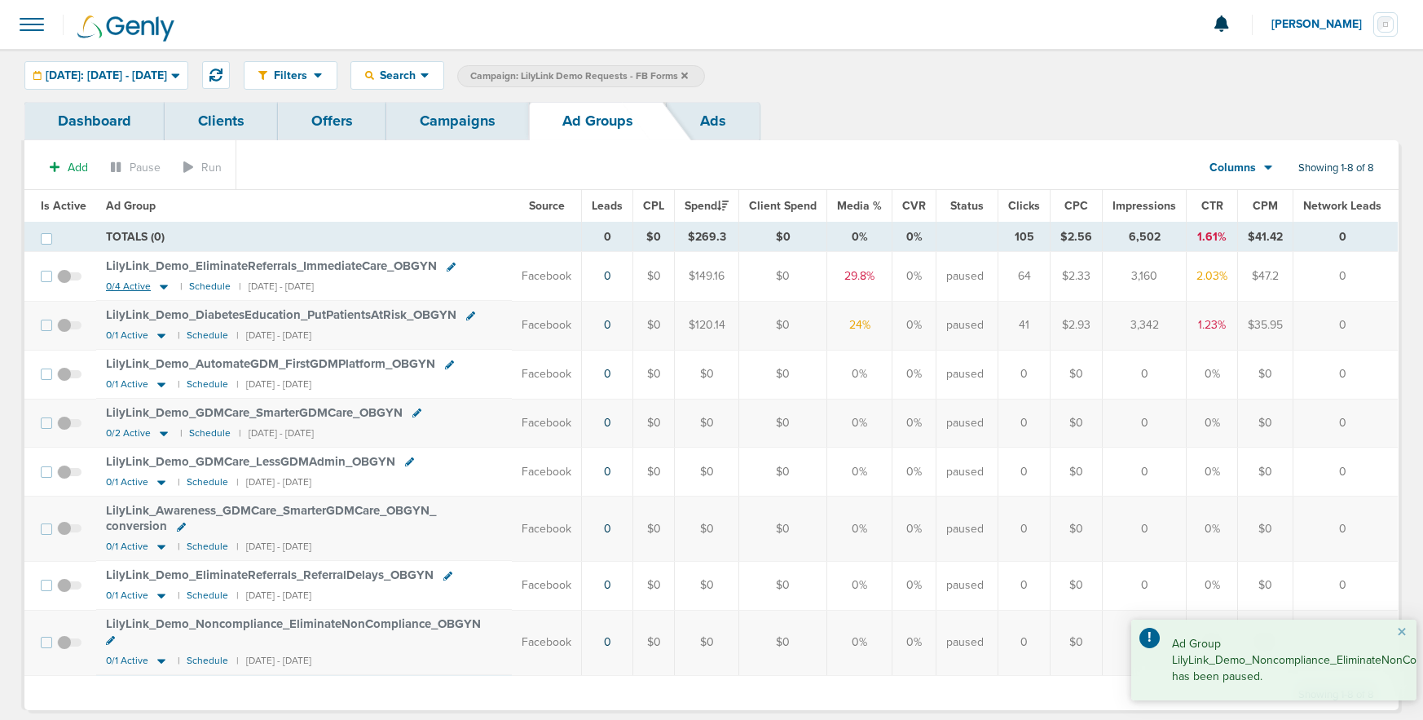
click at [160, 286] on icon at bounding box center [164, 287] width 8 height 5
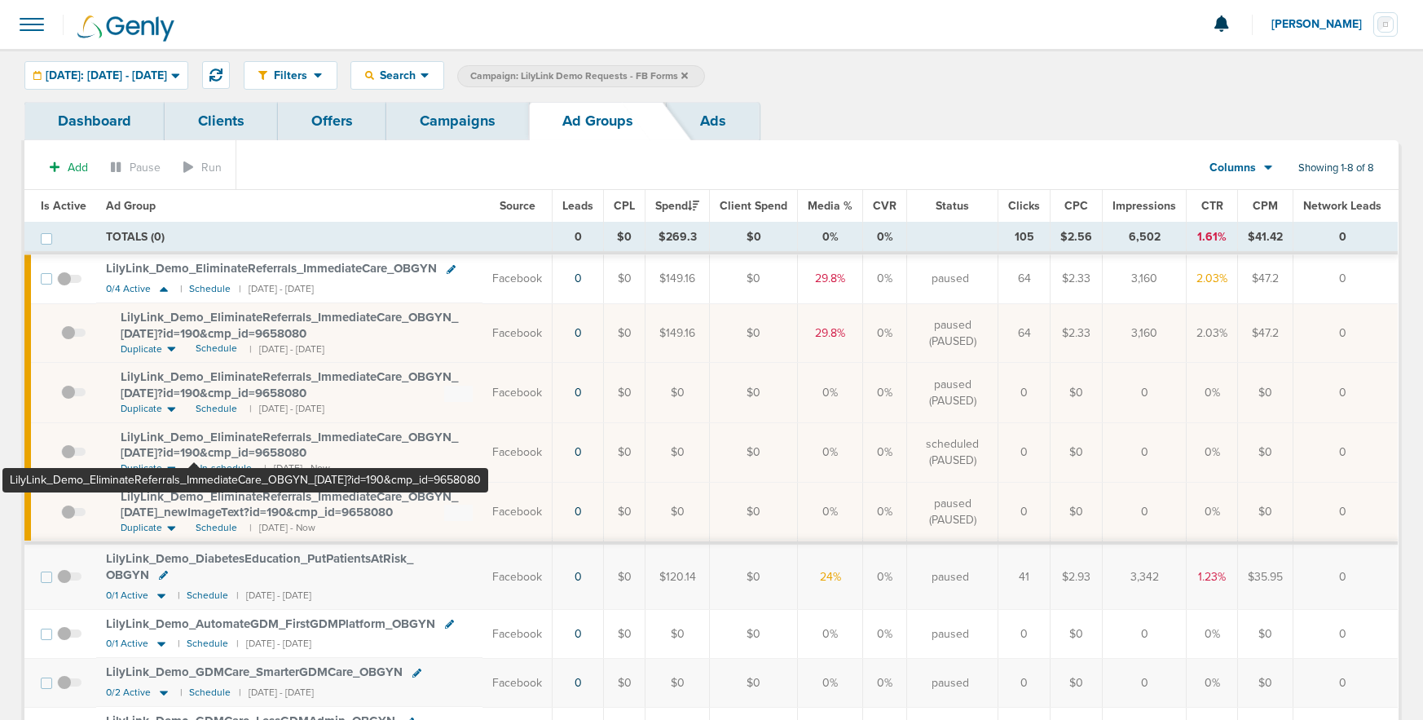
click at [195, 449] on span "LilyLink_ Demo_ EliminateReferrals_ ImmediateCare_ OBGYN_ 09.11.25?id=190&cmp_ …" at bounding box center [289, 445] width 337 height 31
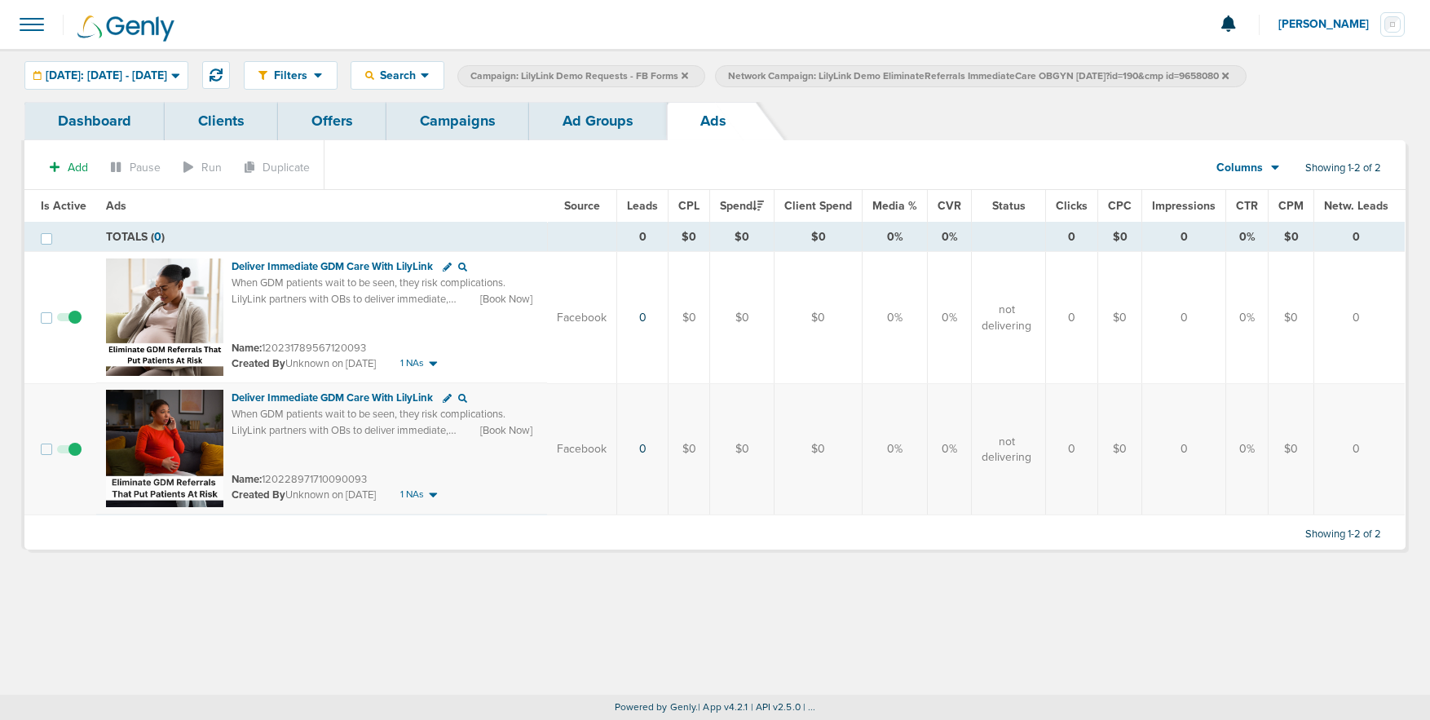
click at [559, 126] on link "Ad Groups" at bounding box center [598, 121] width 138 height 38
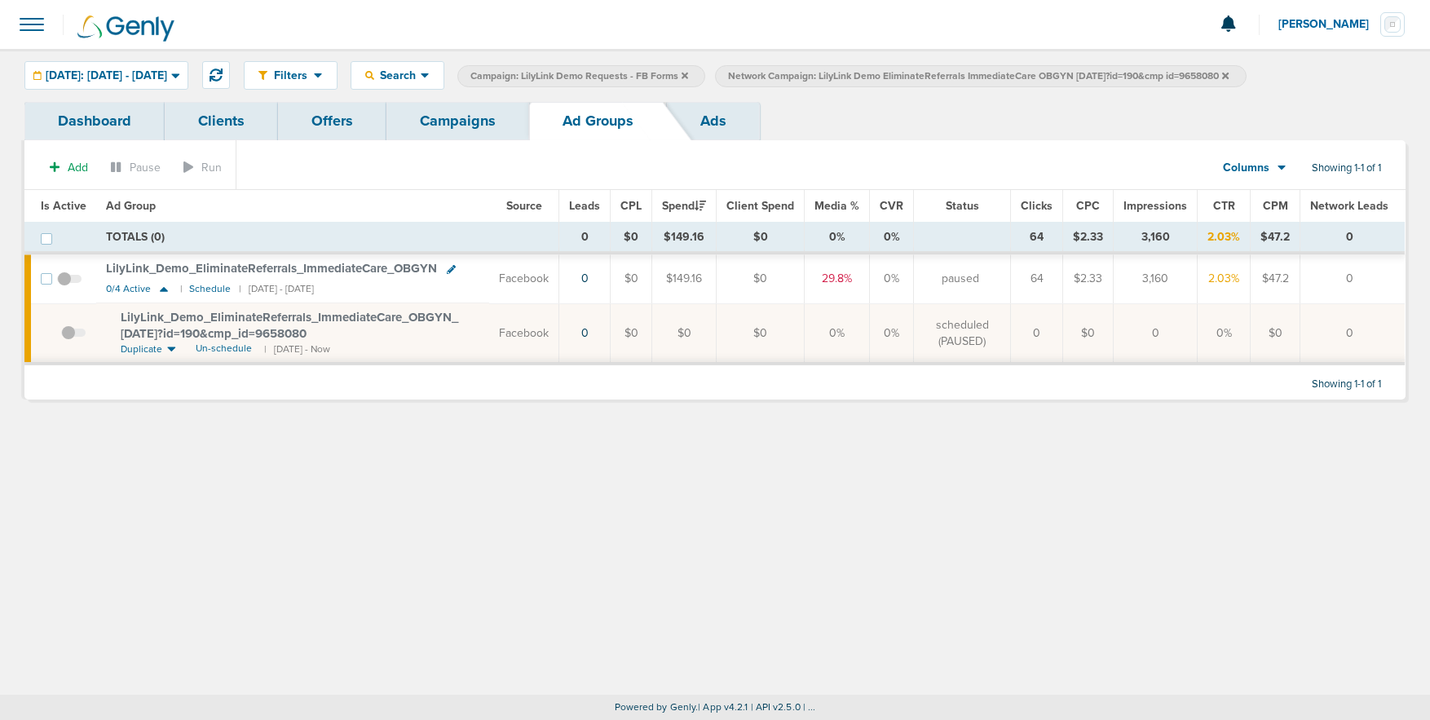
click at [457, 123] on link "Campaigns" at bounding box center [457, 121] width 143 height 38
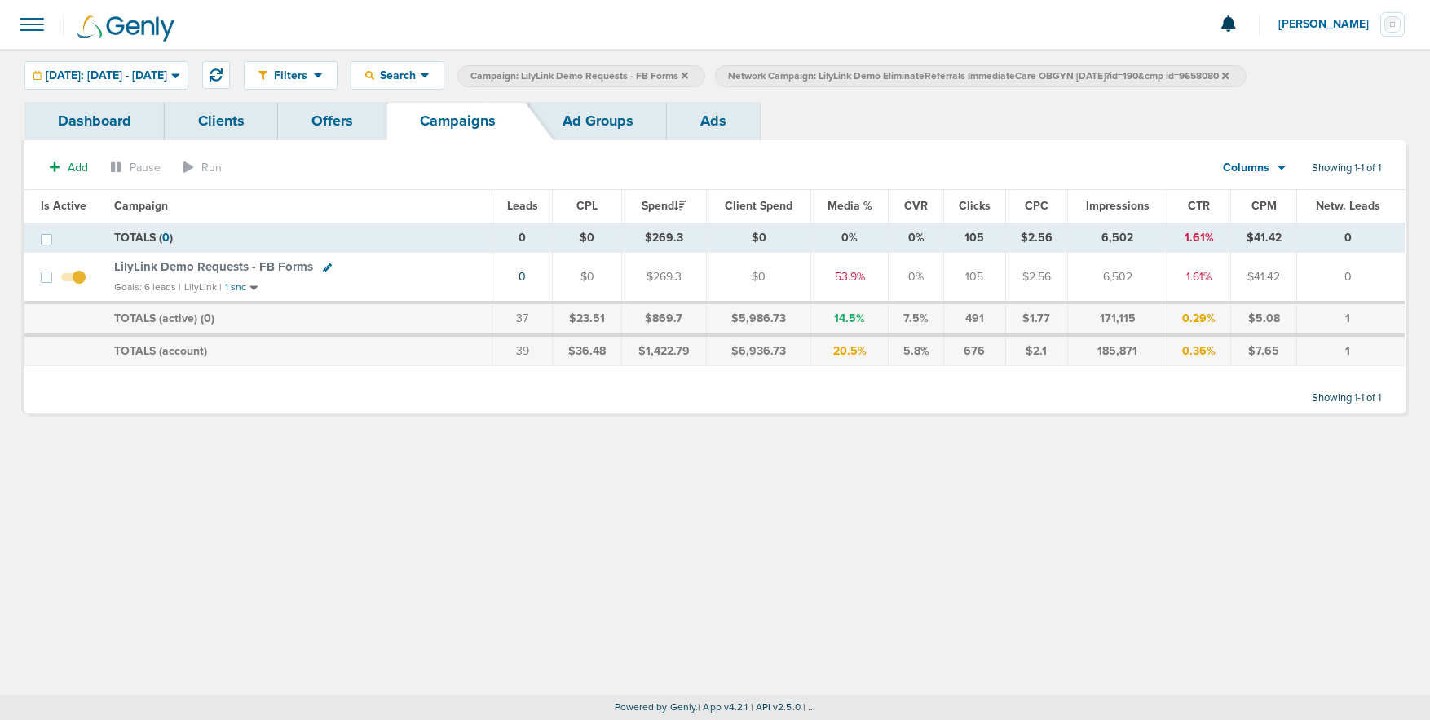
click at [252, 267] on span "LilyLink Demo Requests - FB Forms" at bounding box center [213, 266] width 199 height 15
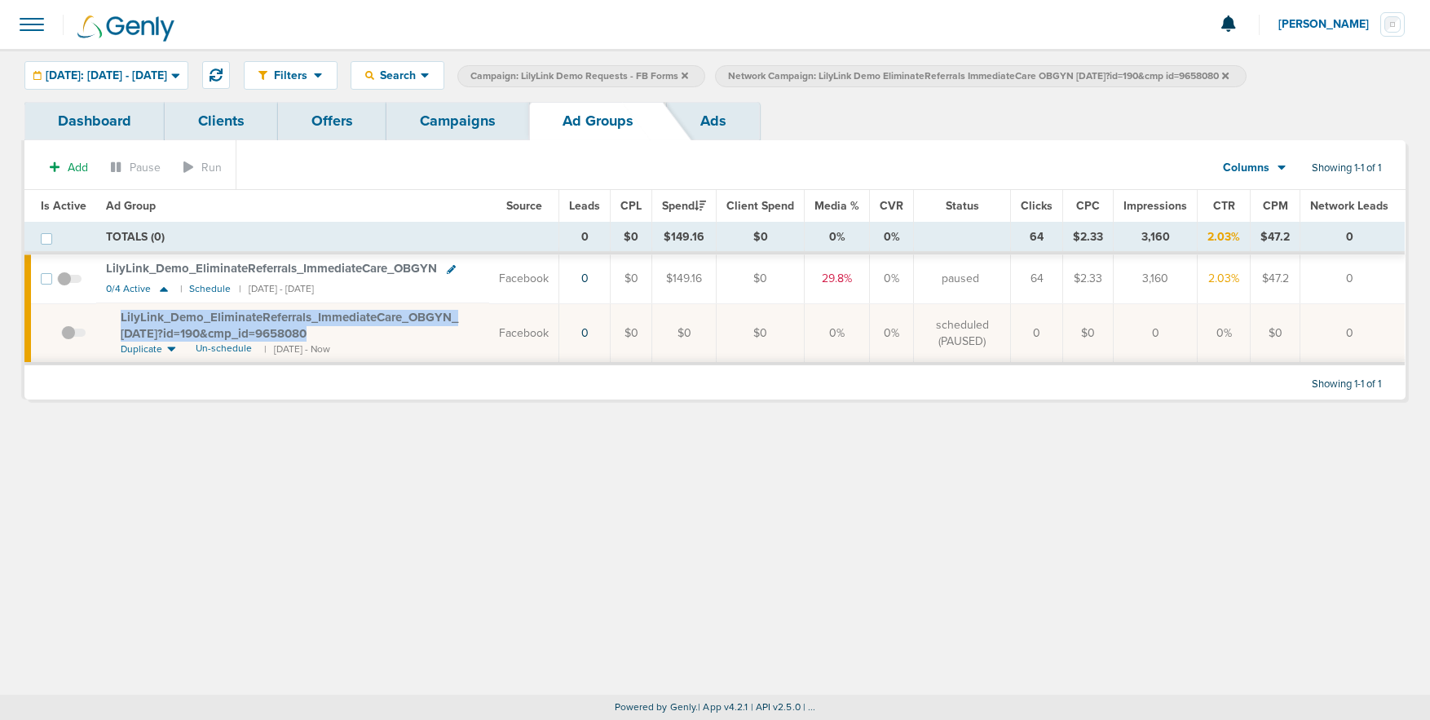
drag, startPoint x: 112, startPoint y: 311, endPoint x: 324, endPoint y: 330, distance: 212.8
click at [324, 330] on td "LilyLink_ Demo_ EliminateReferrals_ ImmediateCare_ OBGYN_ 09.11.25?id=190&cmp_ …" at bounding box center [292, 333] width 393 height 60
copy span "LilyLink_ Demo_ EliminateReferrals_ ImmediateCare_ OBGYN_ 09.11.25?id=190&cmp_ …"
click at [434, 115] on link "Campaigns" at bounding box center [457, 121] width 143 height 38
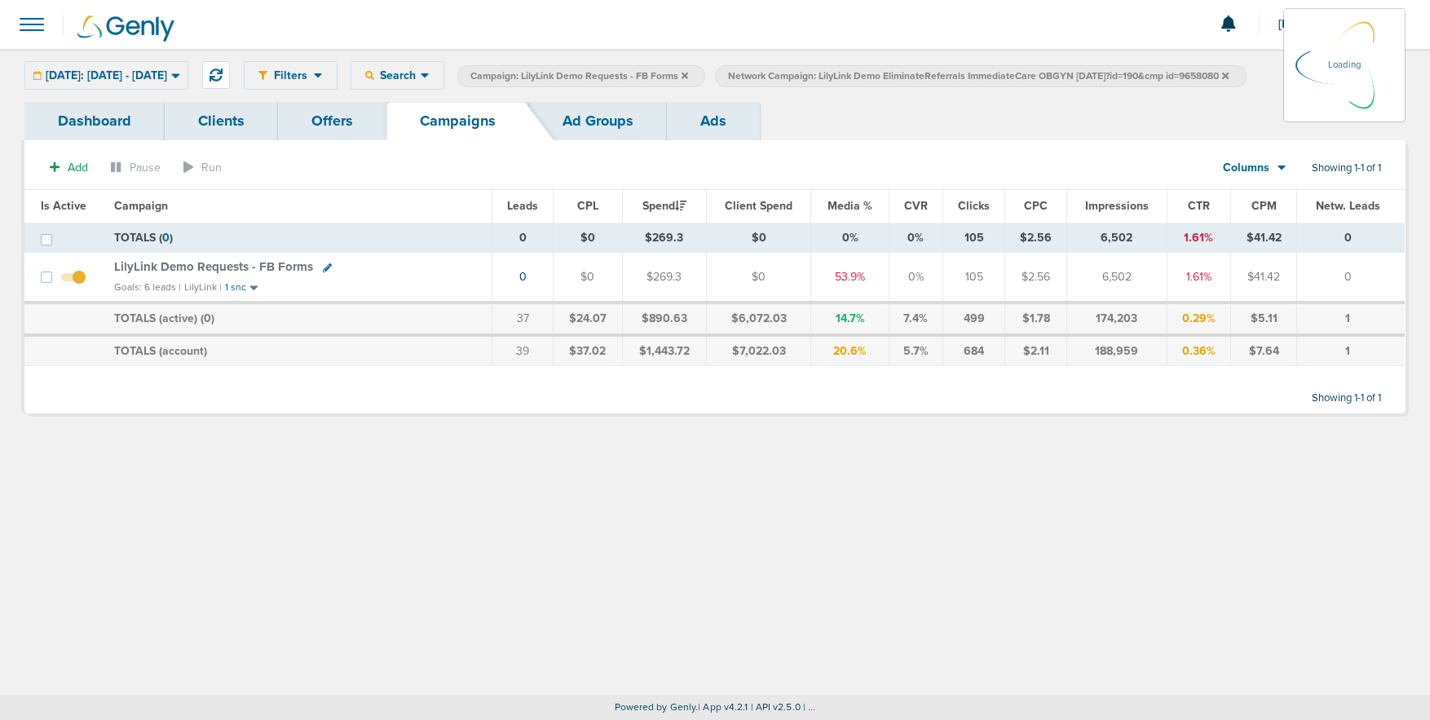
click at [688, 73] on icon at bounding box center [684, 76] width 7 height 10
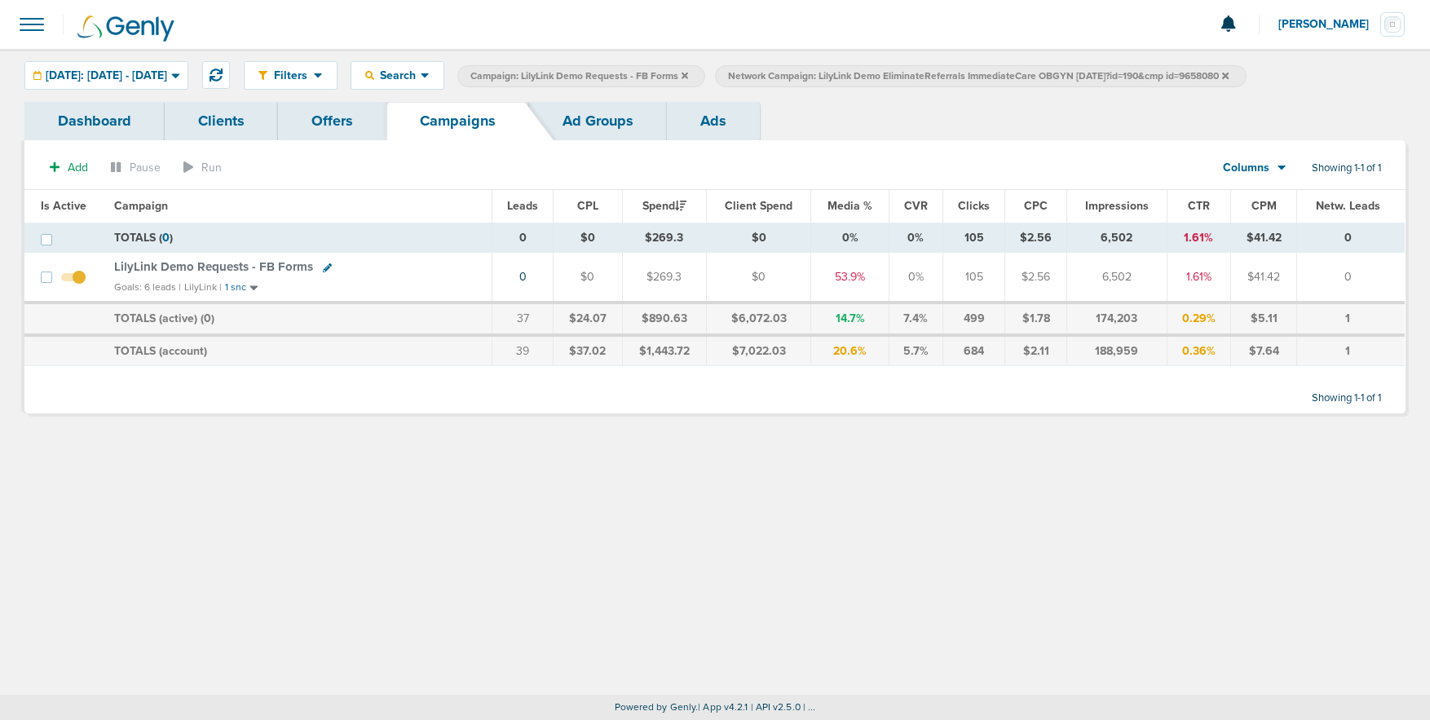
click at [688, 73] on icon at bounding box center [684, 75] width 7 height 7
click at [971, 74] on icon at bounding box center [967, 75] width 7 height 7
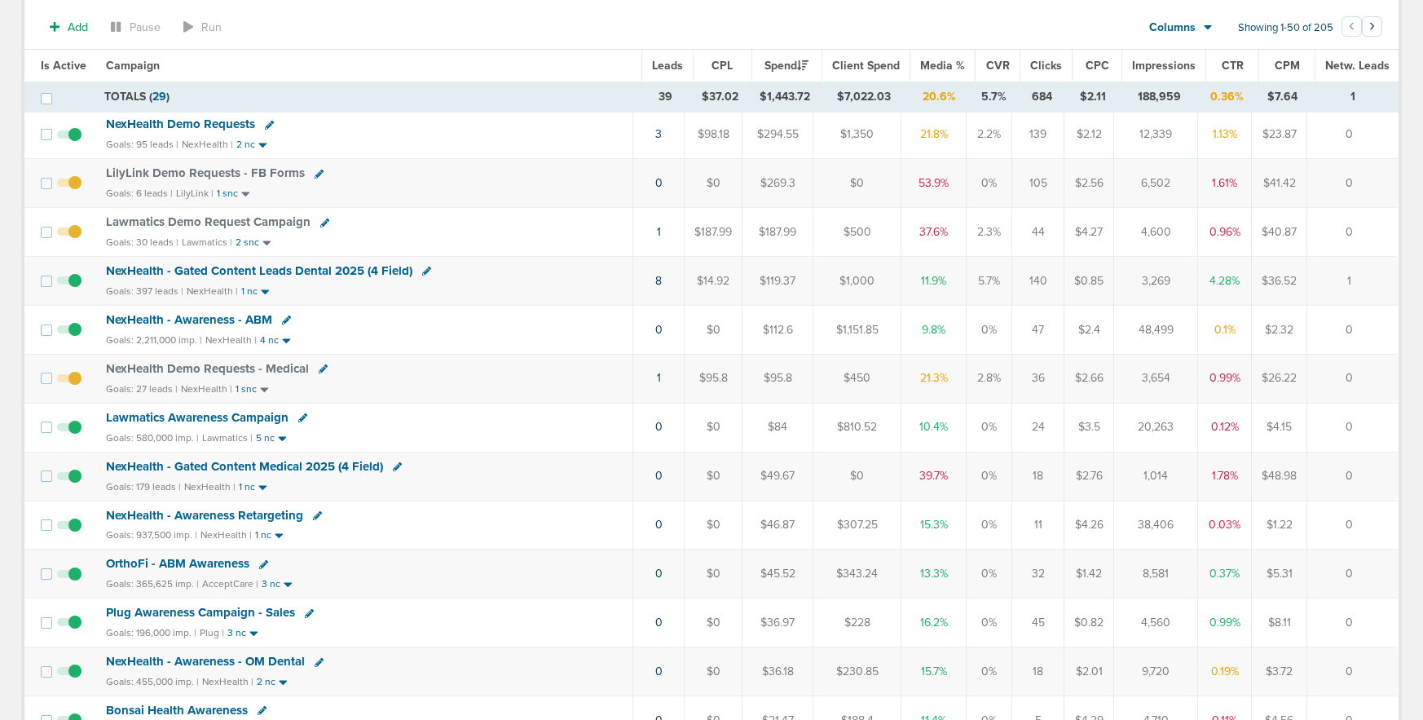
scroll to position [157, 0]
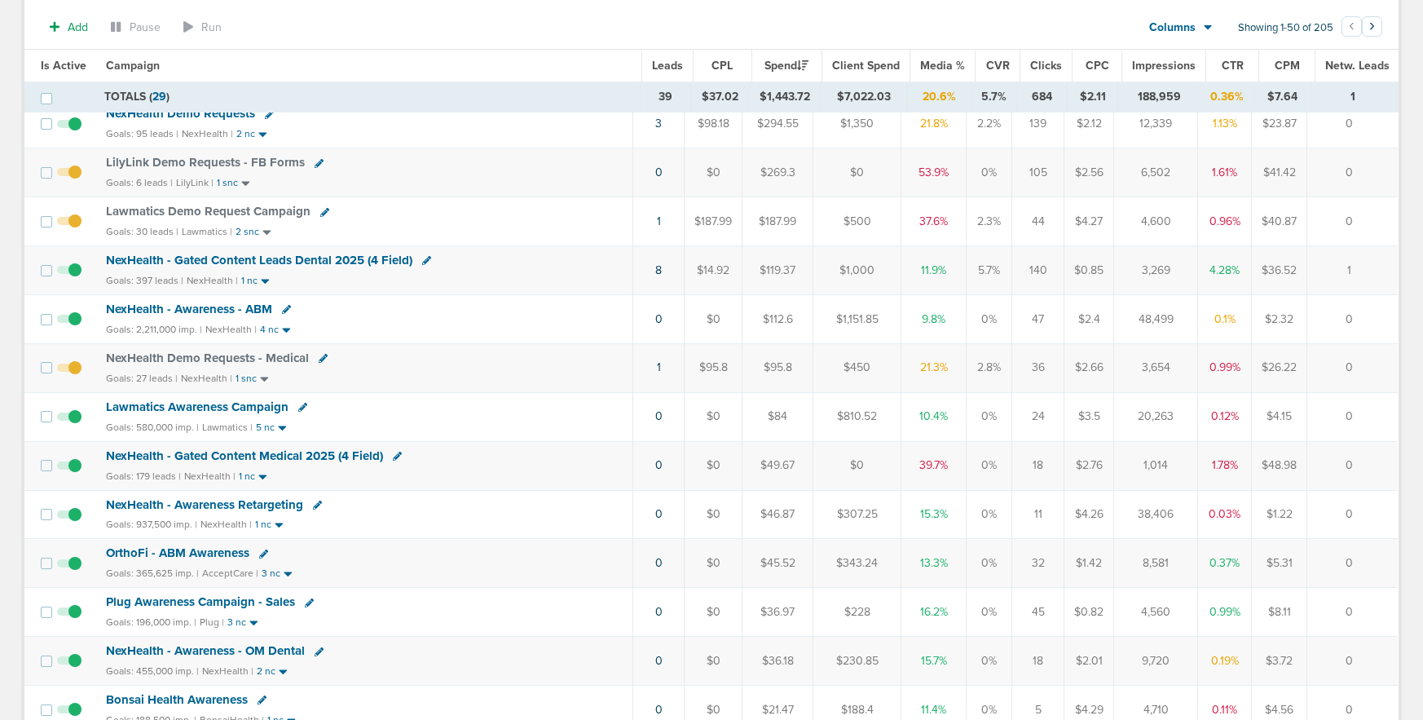
click at [166, 460] on span "NexHealth - Gated Content Medical 2025 (4 Field)" at bounding box center [244, 455] width 277 height 15
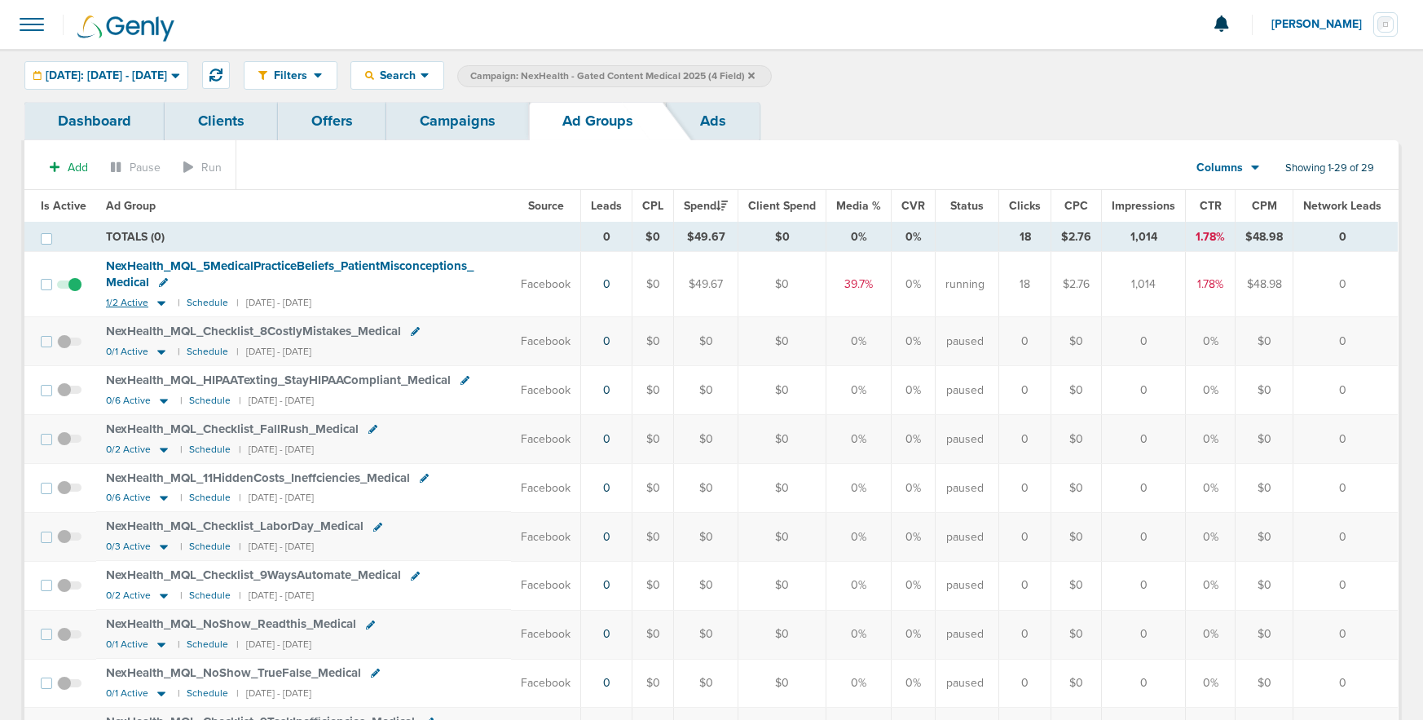
click at [158, 302] on icon at bounding box center [161, 303] width 8 height 5
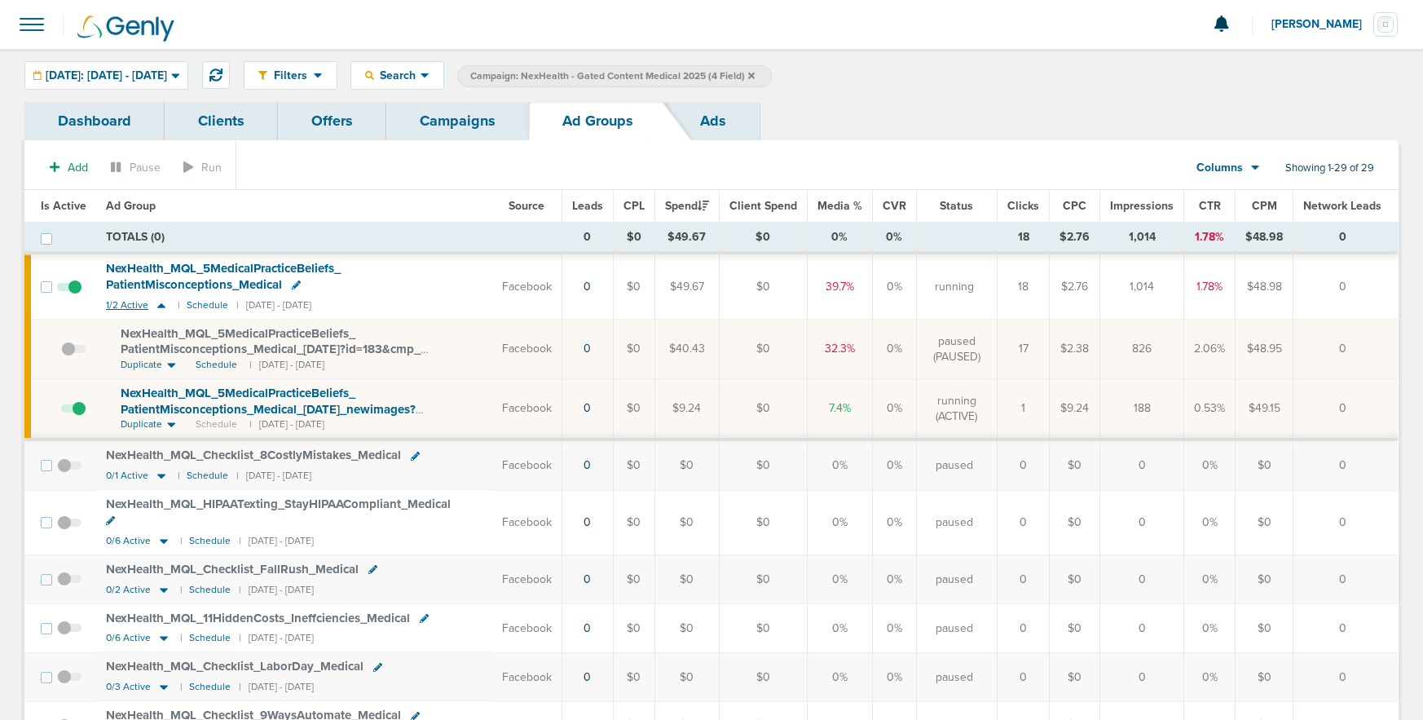
click at [158, 302] on icon at bounding box center [161, 305] width 16 height 14
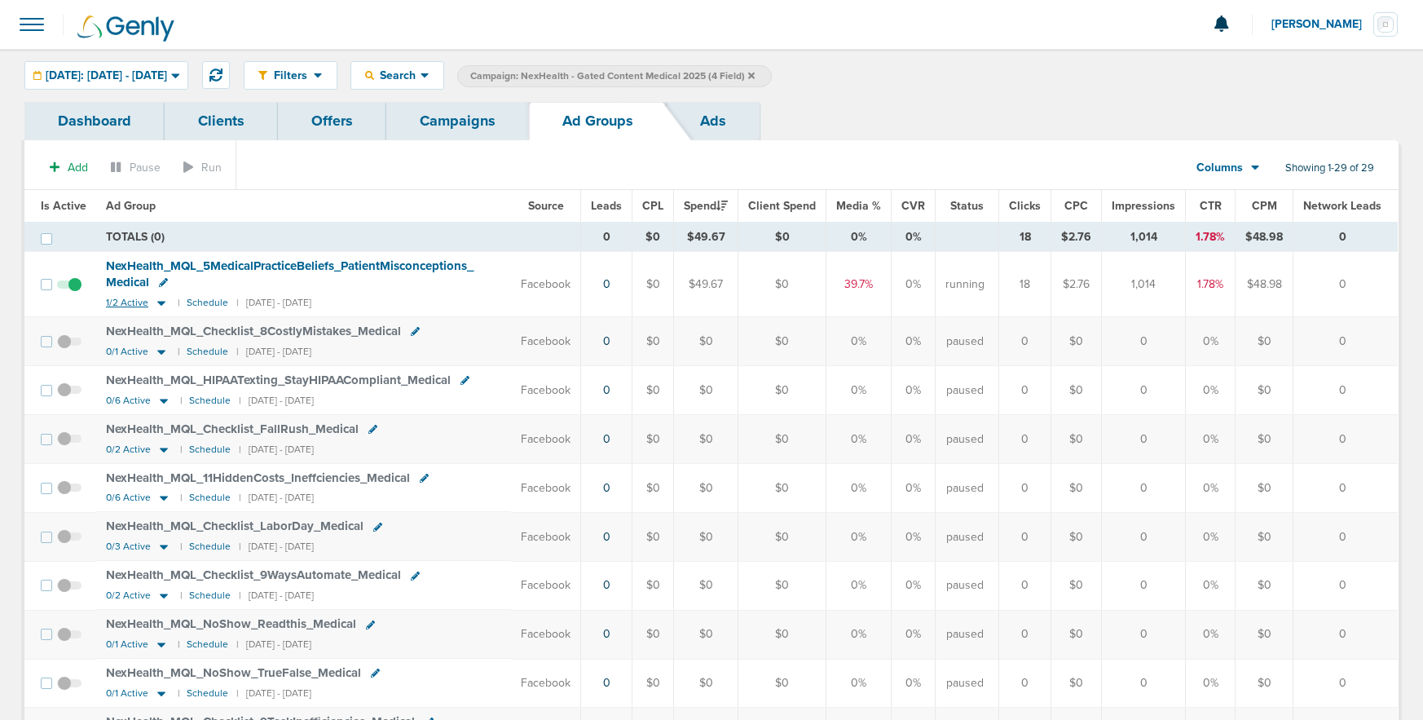
click at [158, 302] on icon at bounding box center [161, 303] width 8 height 5
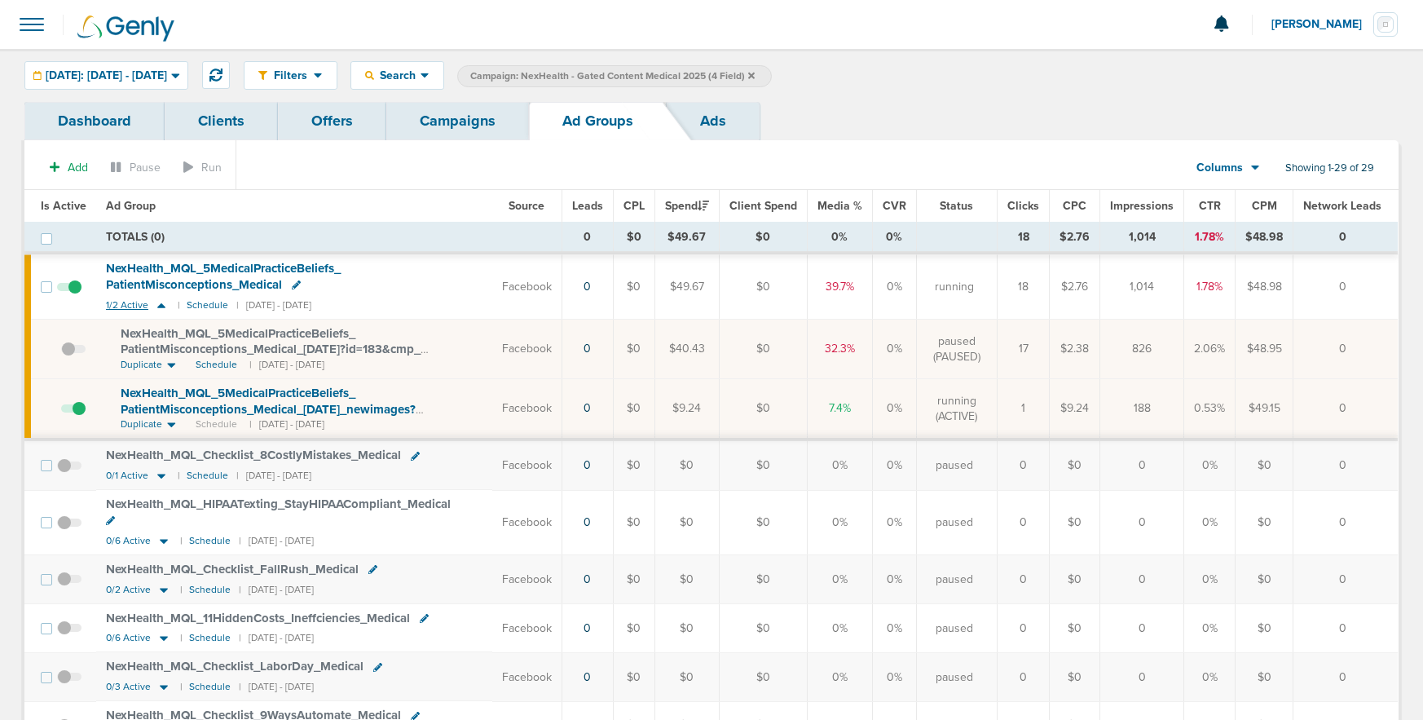
click at [158, 306] on icon at bounding box center [161, 305] width 8 height 5
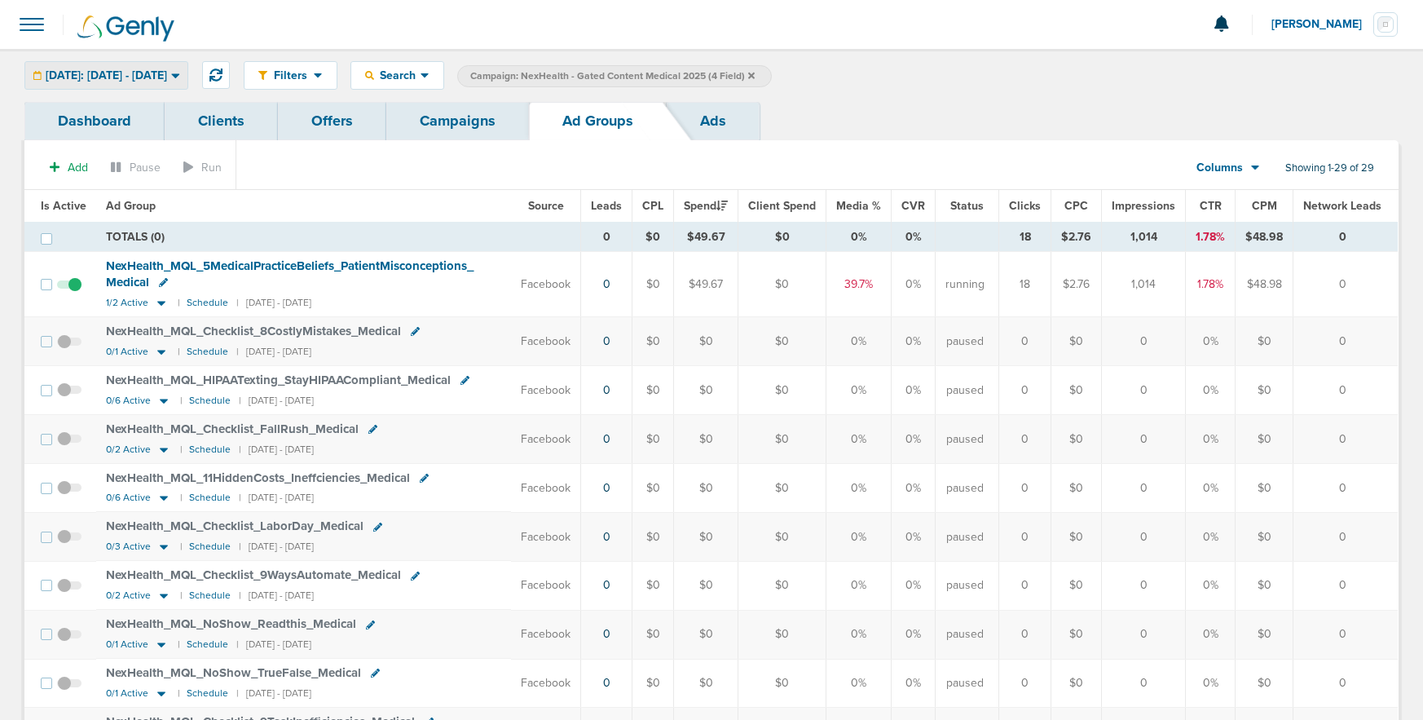
drag, startPoint x: 84, startPoint y: 64, endPoint x: 82, endPoint y: 81, distance: 17.3
click at [84, 64] on div "Today: 09.12.2025 - 09.12.2025" at bounding box center [106, 75] width 162 height 27
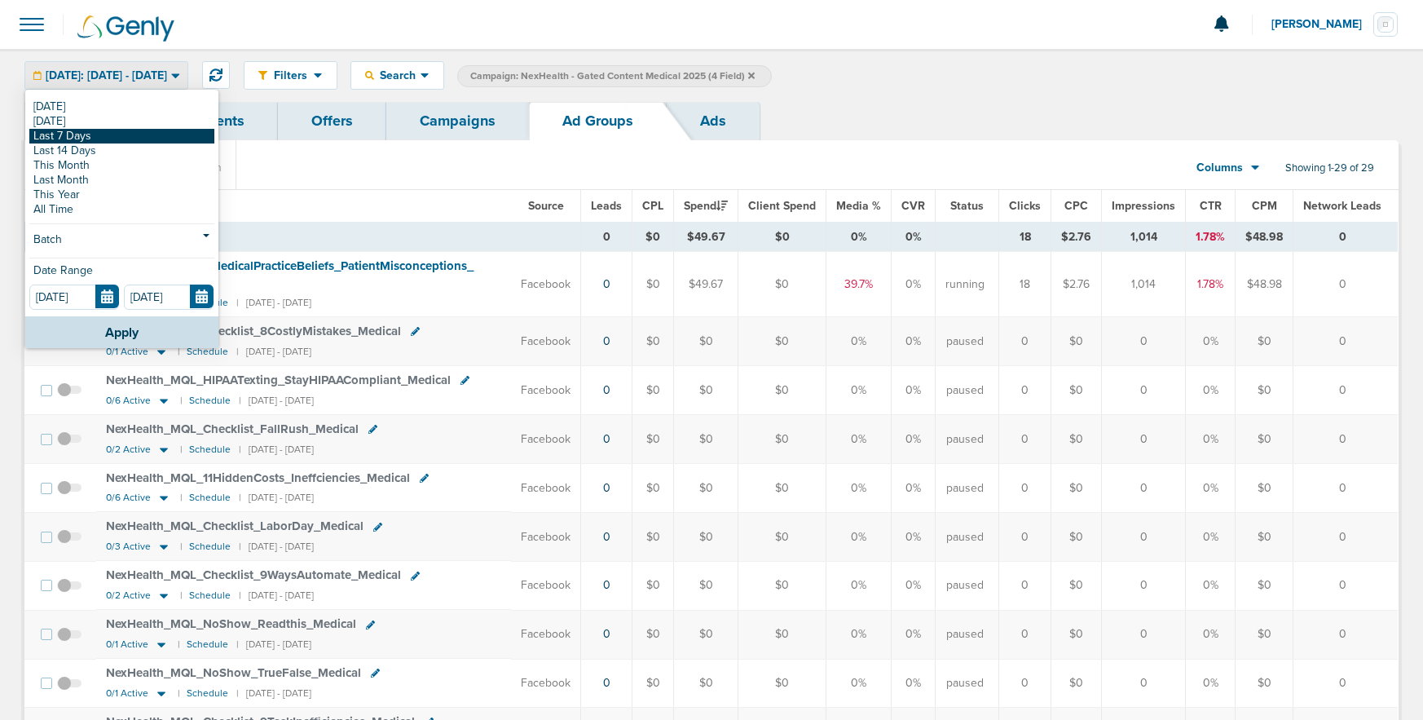
click at [82, 135] on link "Last 7 Days" at bounding box center [121, 136] width 185 height 15
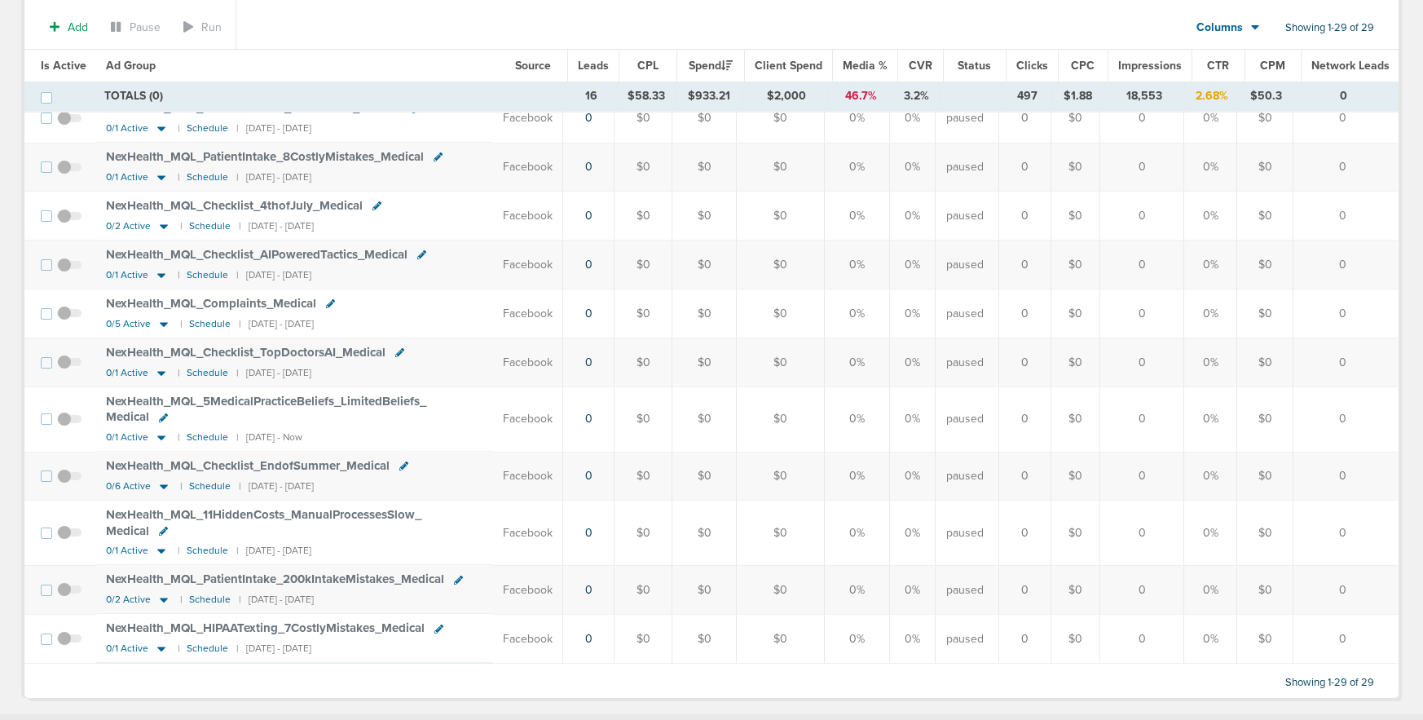
scroll to position [1093, 0]
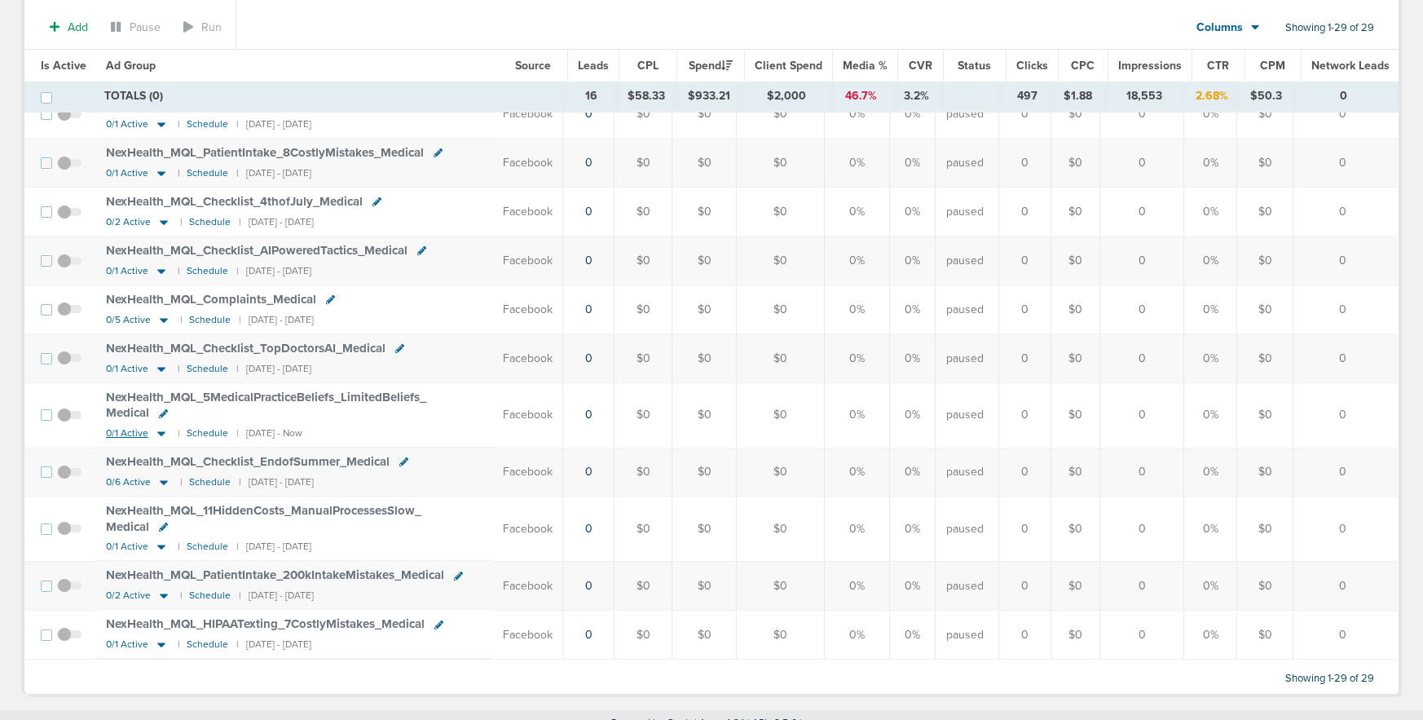
click at [159, 426] on icon at bounding box center [161, 433] width 16 height 14
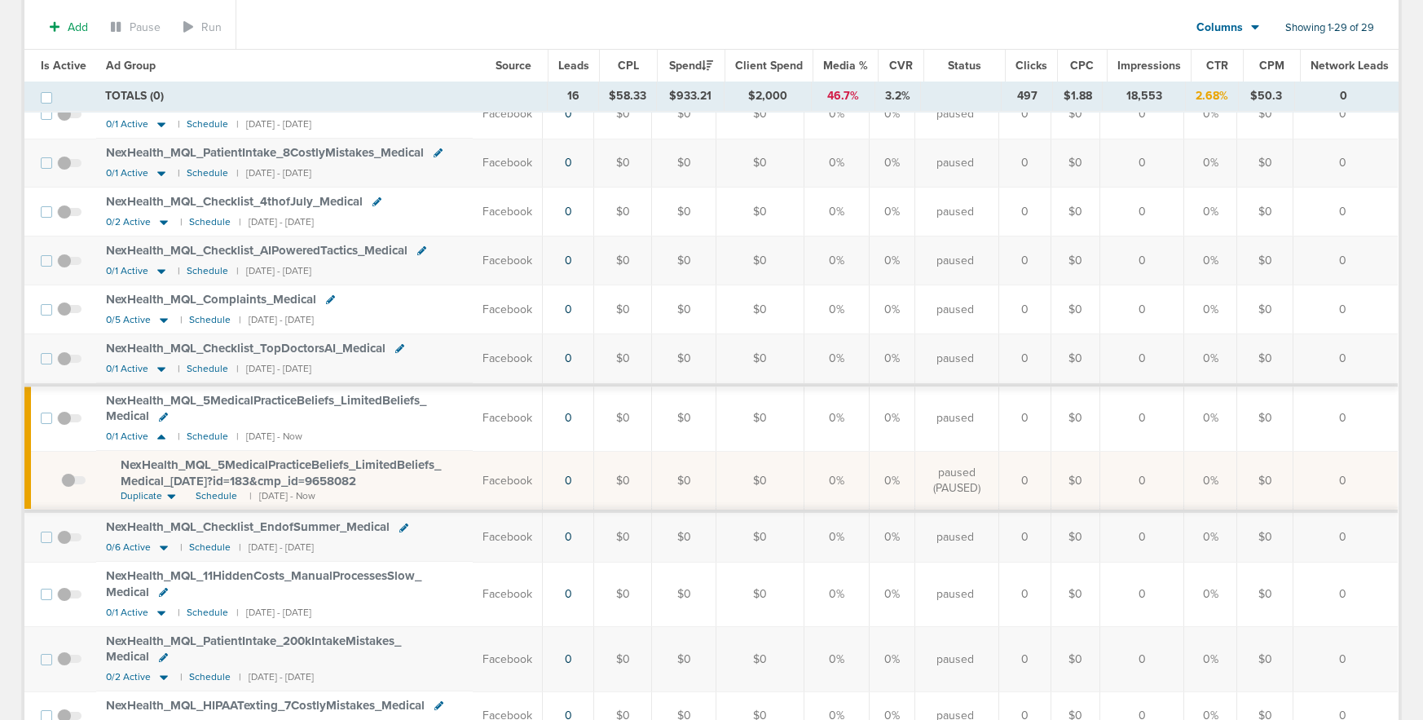
scroll to position [1109, 0]
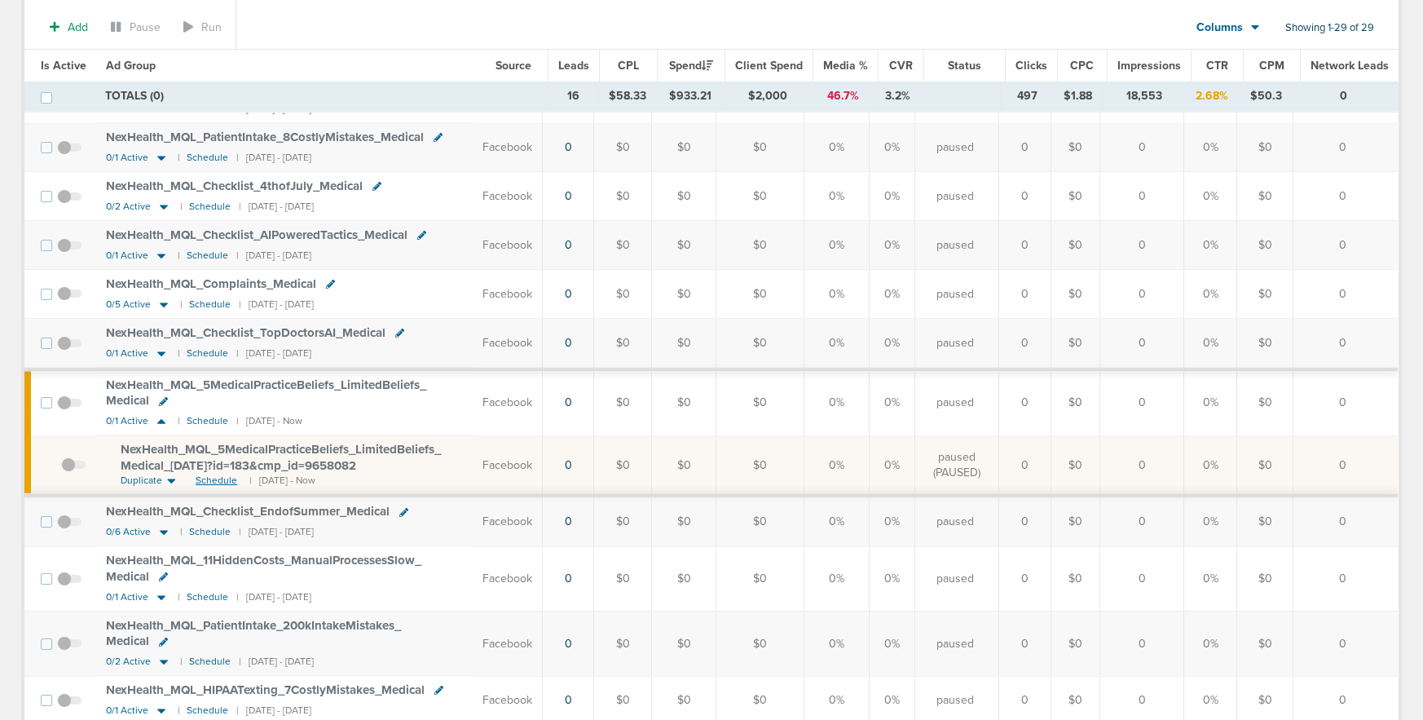
click at [212, 481] on span "Schedule" at bounding box center [217, 481] width 42 height 14
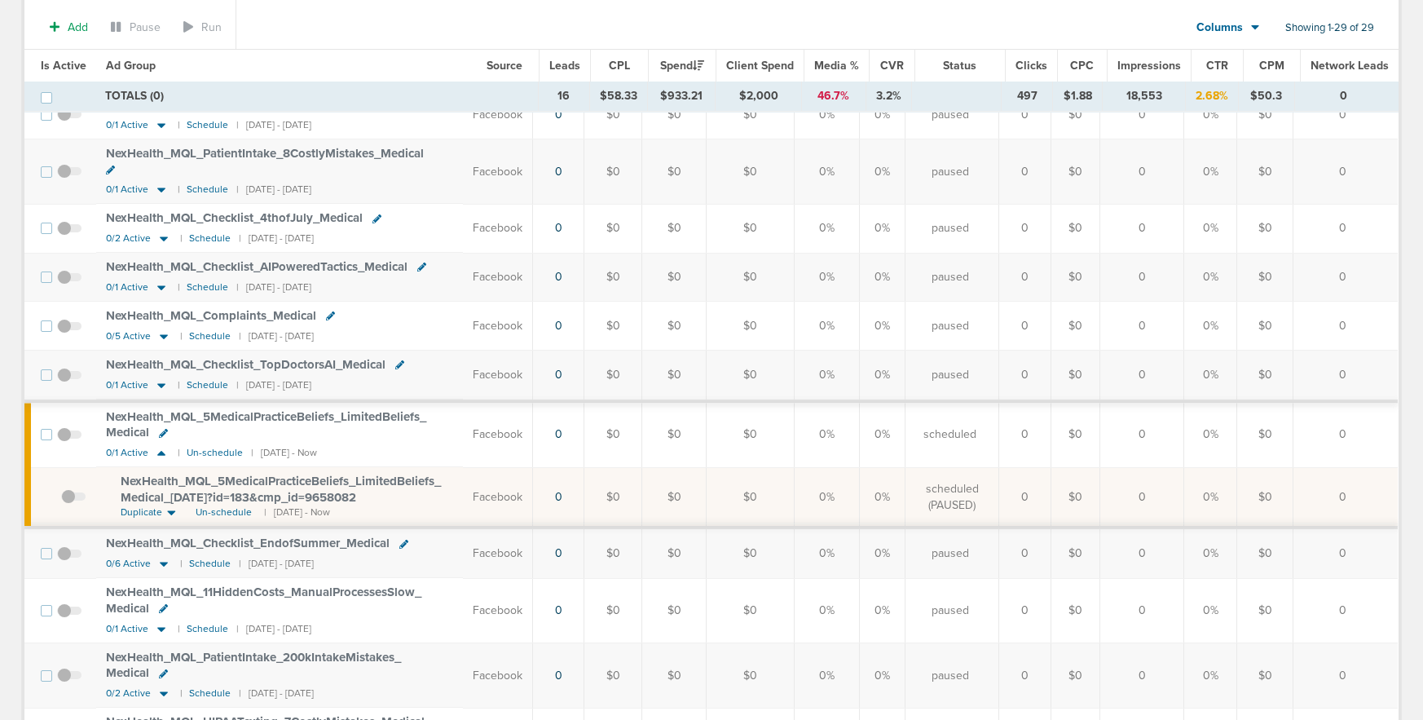
click at [64, 443] on span at bounding box center [69, 443] width 24 height 0
click at [69, 438] on input "checkbox" at bounding box center [69, 438] width 0 height 0
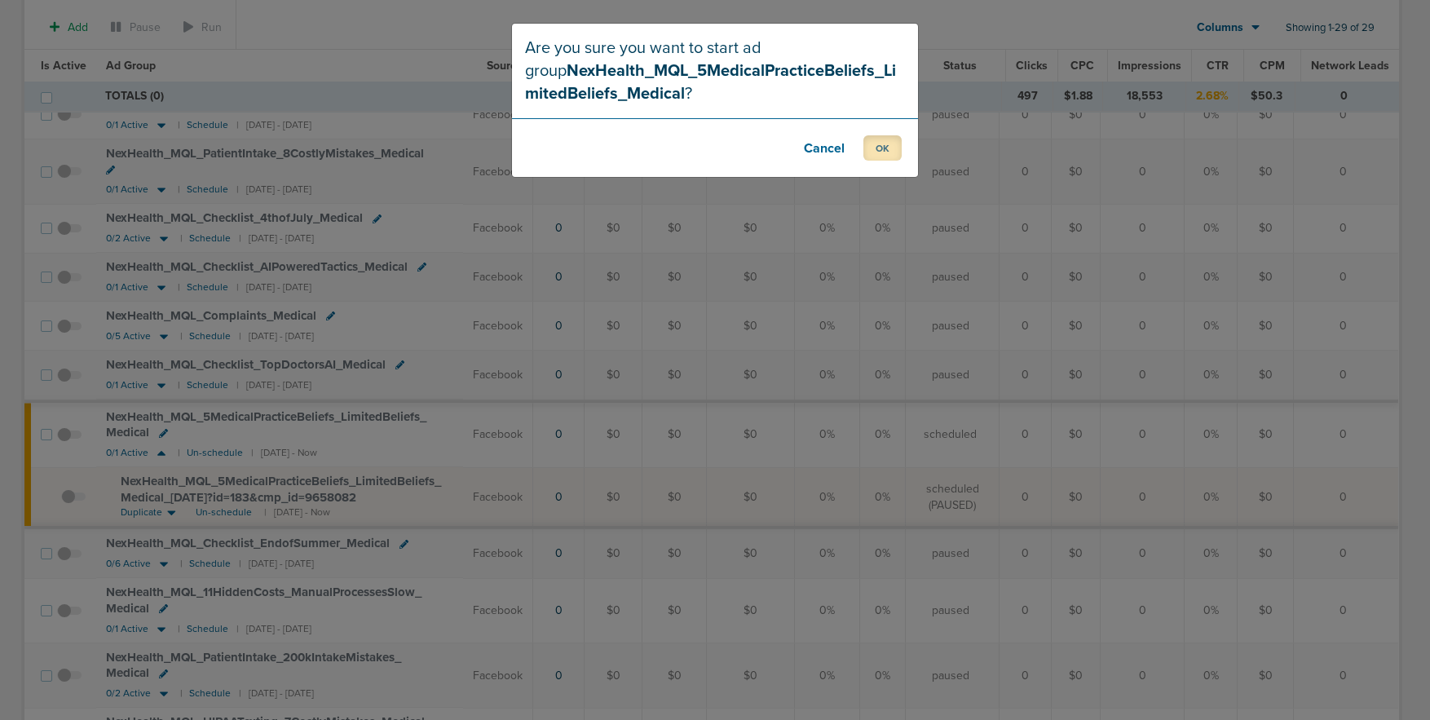
click at [892, 148] on button "OK" at bounding box center [882, 147] width 38 height 25
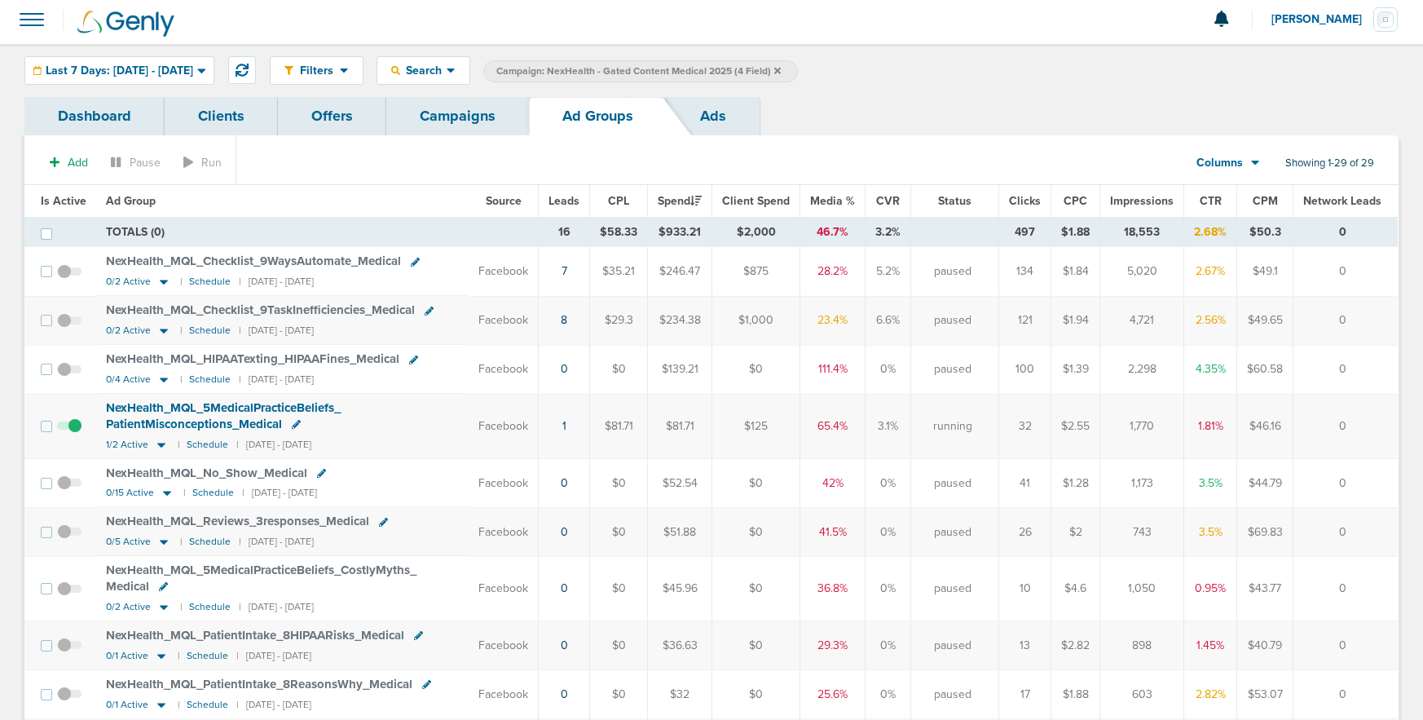
scroll to position [0, 0]
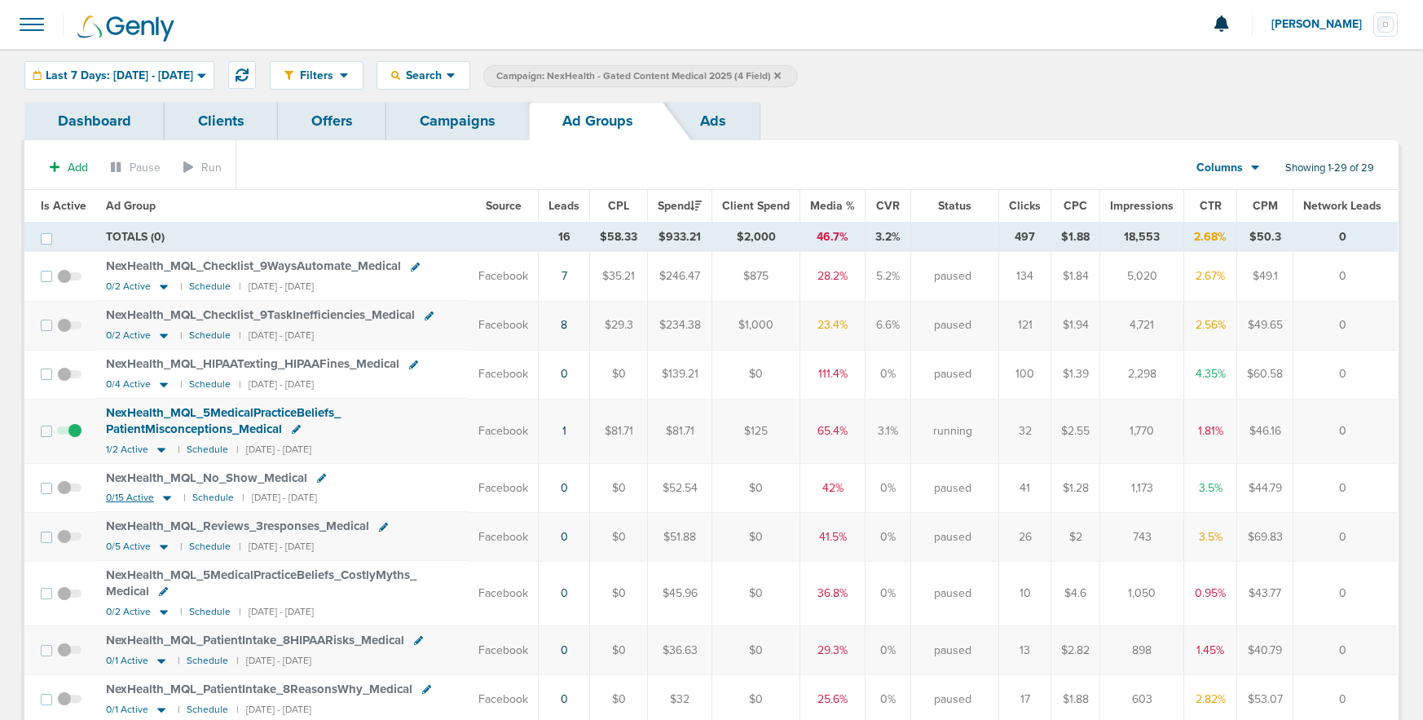
click at [166, 497] on icon at bounding box center [167, 498] width 8 height 5
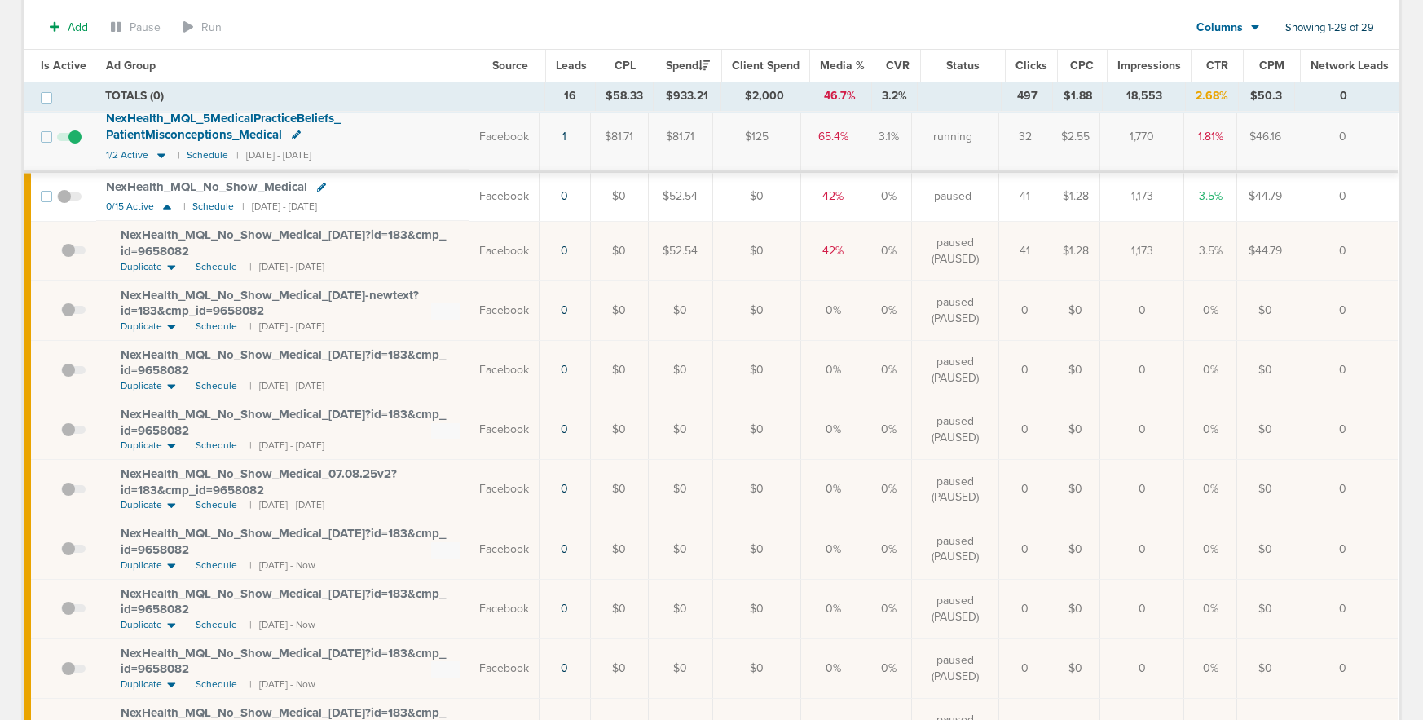
scroll to position [299, 0]
click at [218, 565] on span "Schedule" at bounding box center [217, 565] width 42 height 14
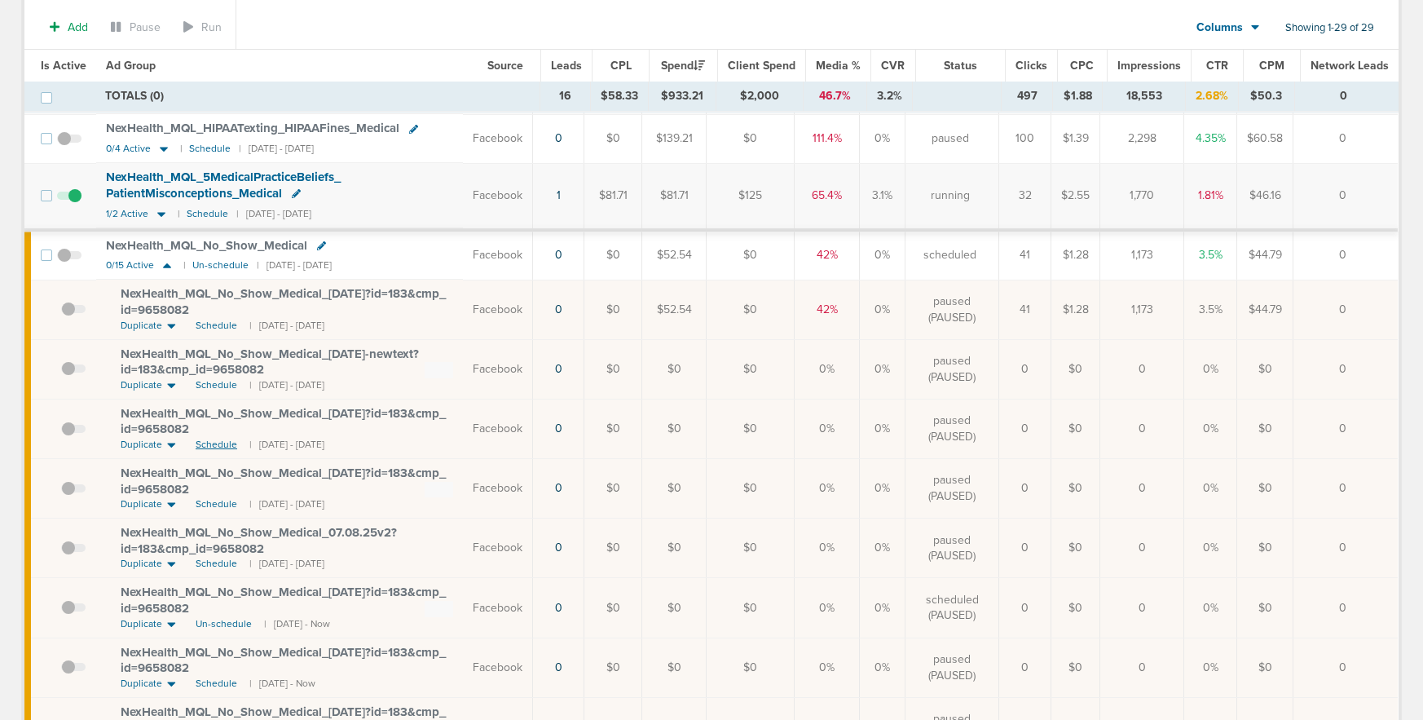
scroll to position [223, 0]
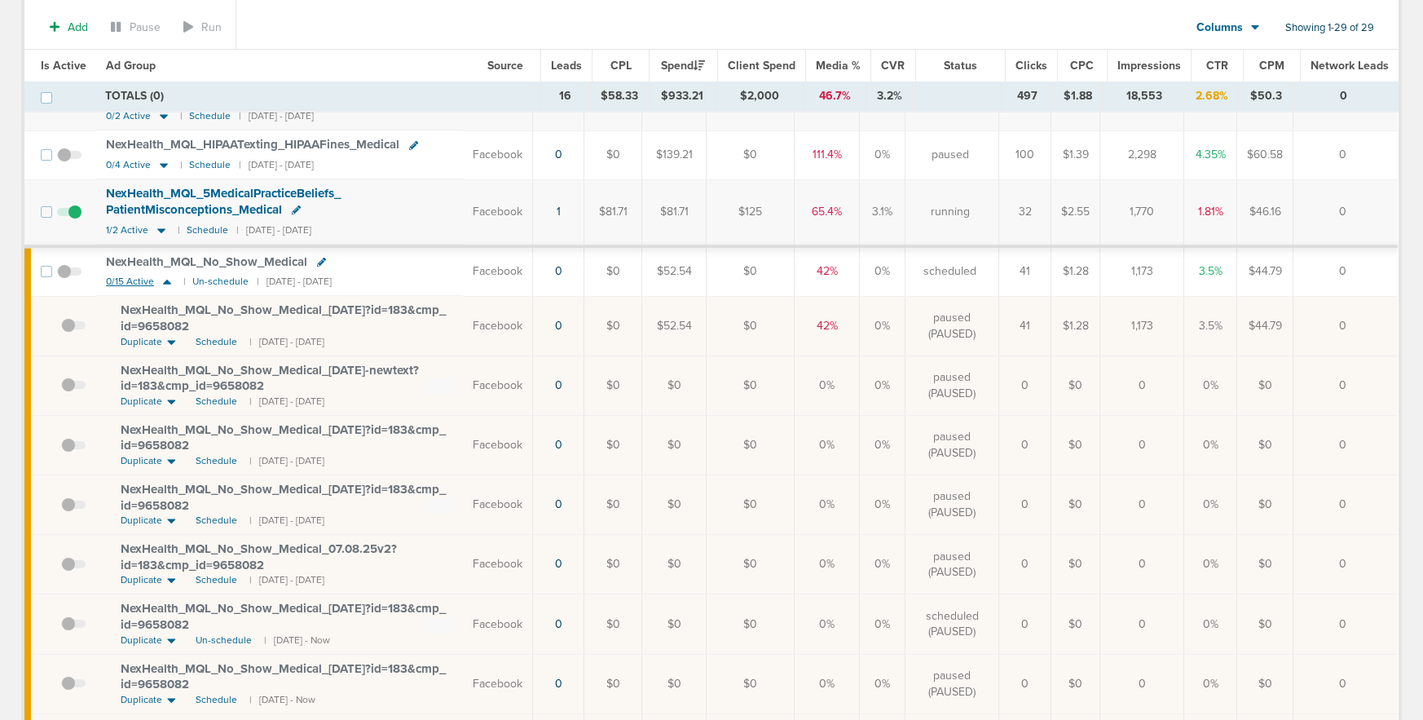
click at [170, 280] on icon at bounding box center [167, 282] width 16 height 14
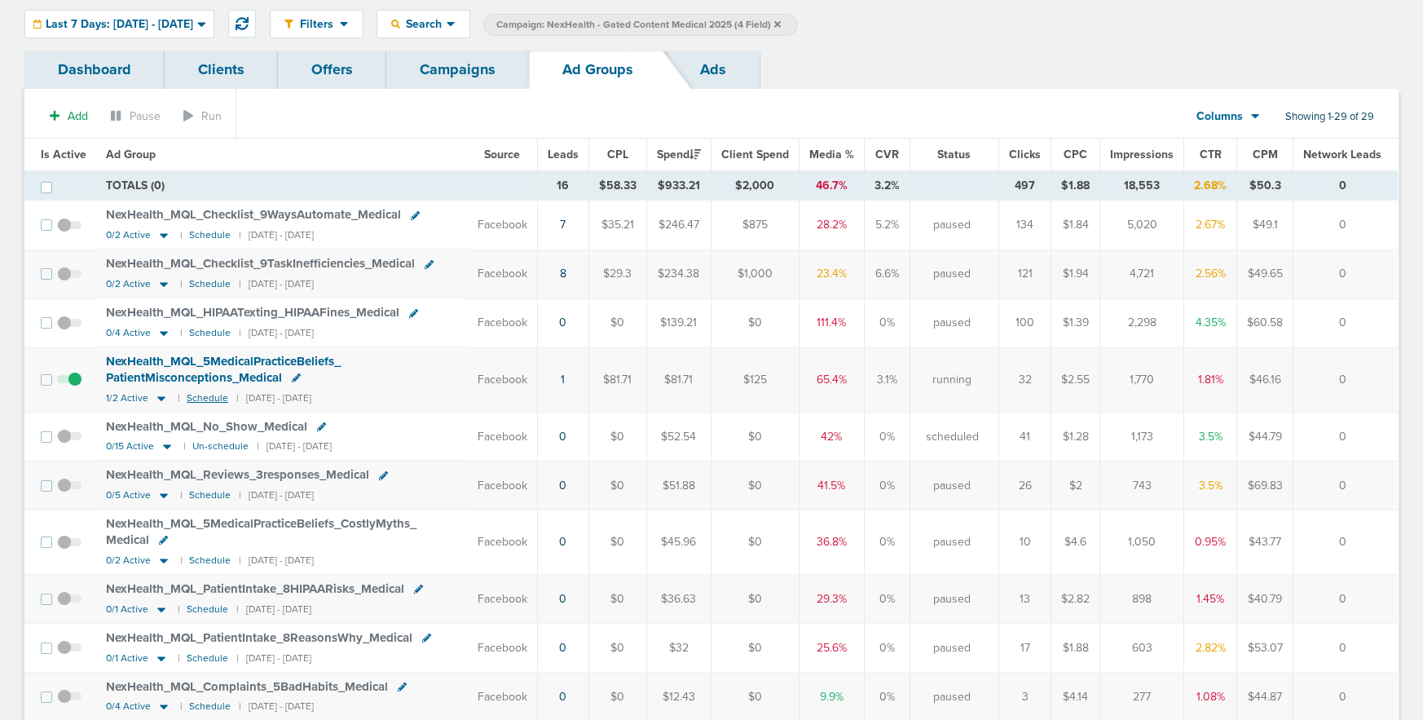
scroll to position [51, 0]
click at [164, 399] on icon at bounding box center [161, 399] width 16 height 14
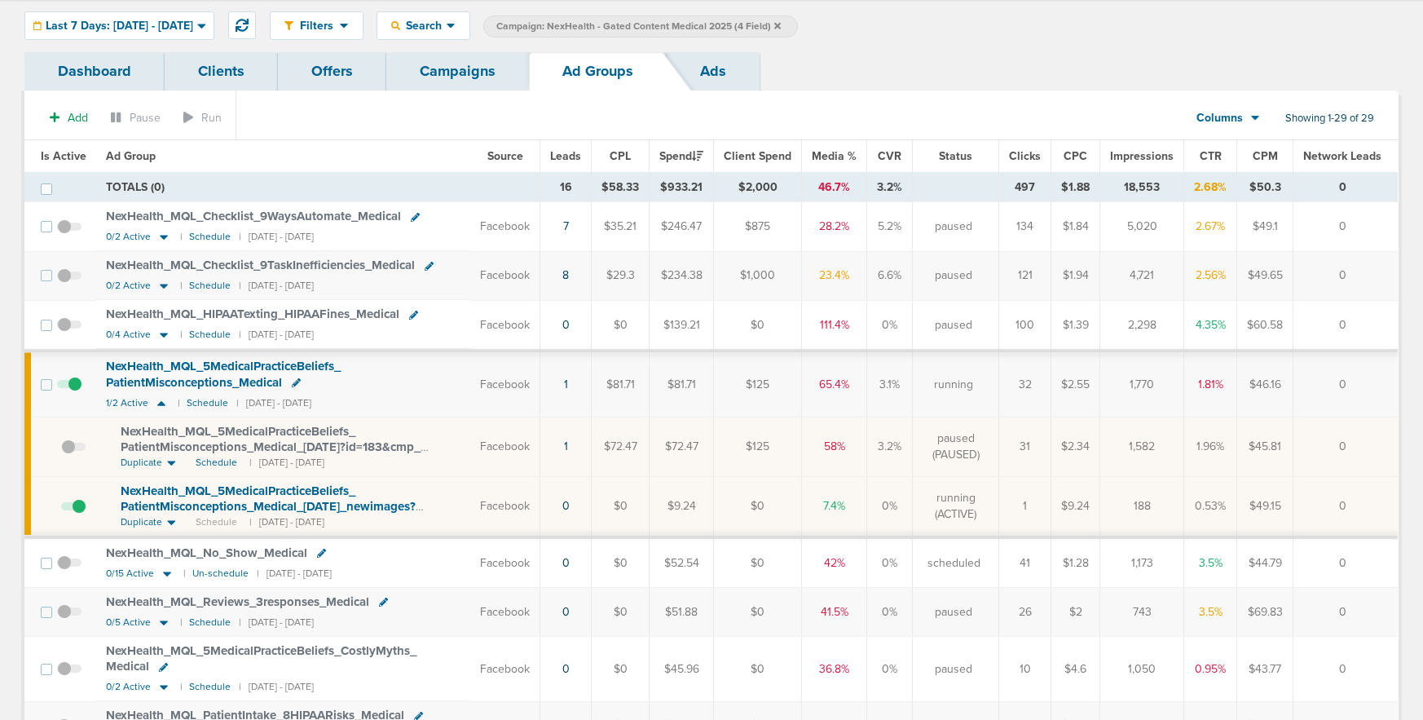
click at [185, 492] on span "NexHealth_ MQL_ 5MedicalPracticeBeliefs_ PatientMisconceptions_ Medical_ 09.12.…" at bounding box center [268, 506] width 295 height 46
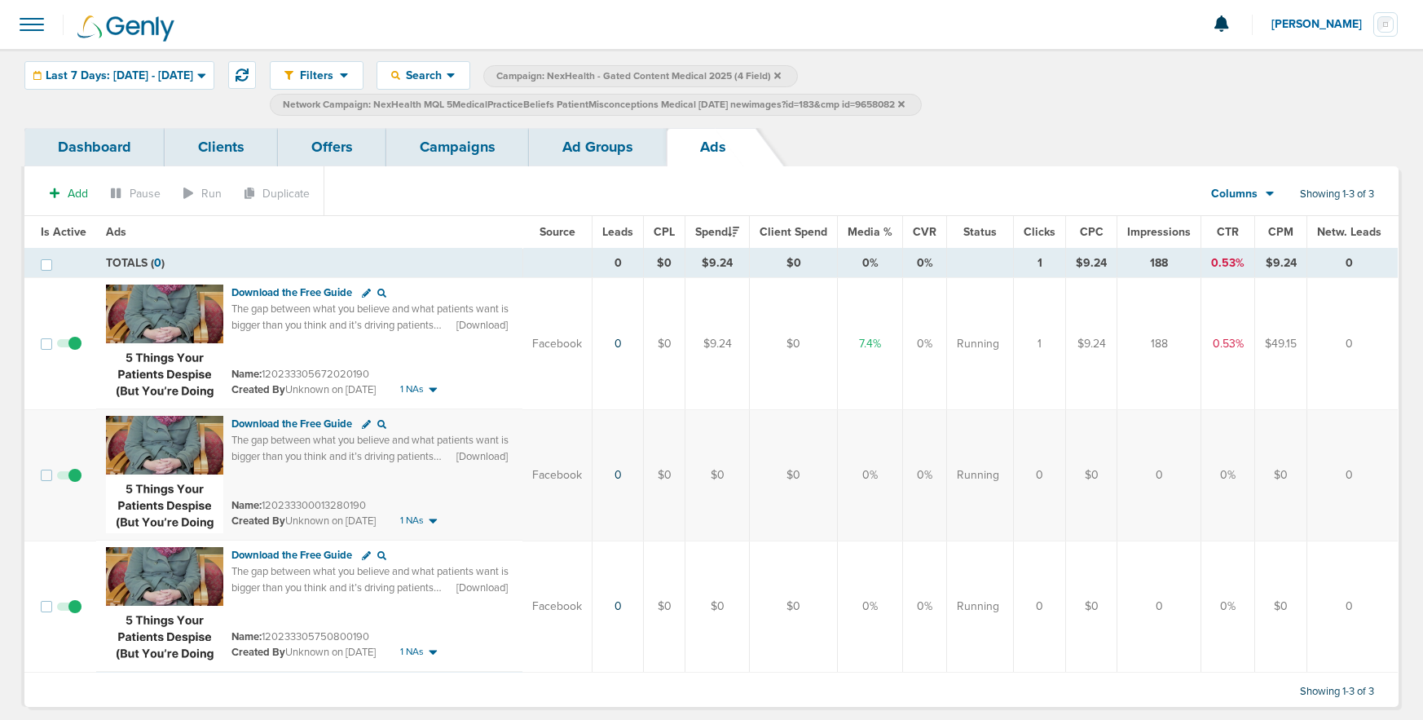
click at [587, 153] on link "Ad Groups" at bounding box center [598, 147] width 138 height 38
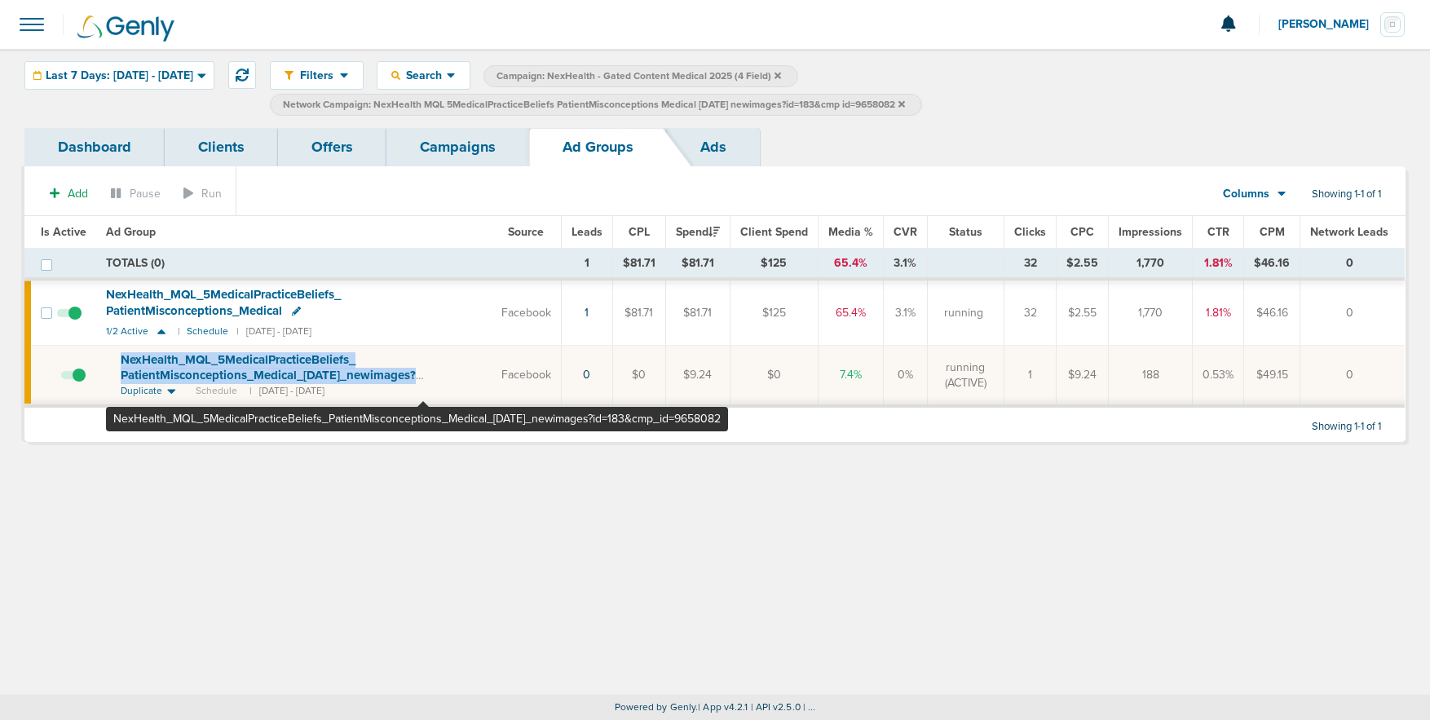
drag, startPoint x: 113, startPoint y: 361, endPoint x: 423, endPoint y: 374, distance: 310.0
click at [423, 374] on td "NexHealth_ MQL_ 5MedicalPracticeBeliefs_ PatientMisconceptions_ Medical_ 09.12.…" at bounding box center [293, 376] width 395 height 60
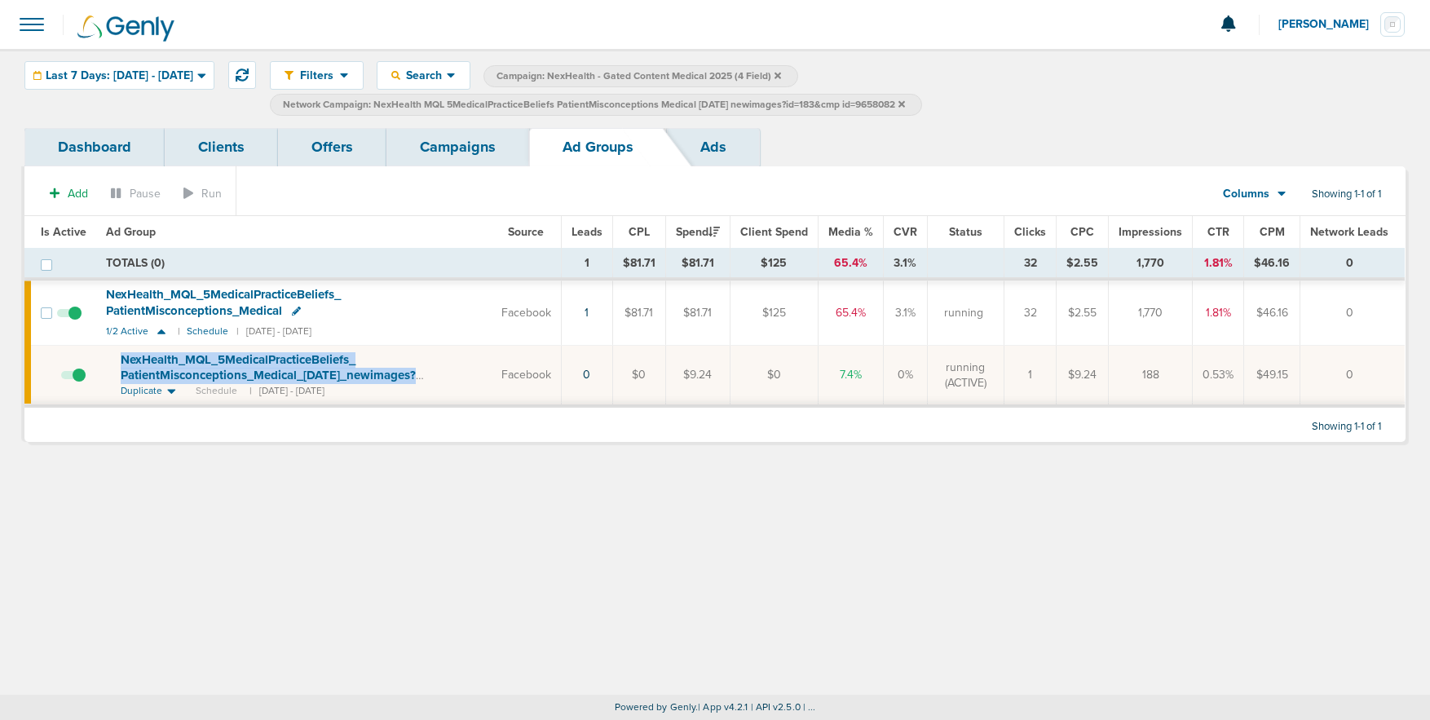
copy span "NexHealth_ MQL_ 5MedicalPracticeBeliefs_ PatientMisconceptions_ Medical_ 09.12.…"
click at [905, 106] on icon at bounding box center [901, 104] width 7 height 10
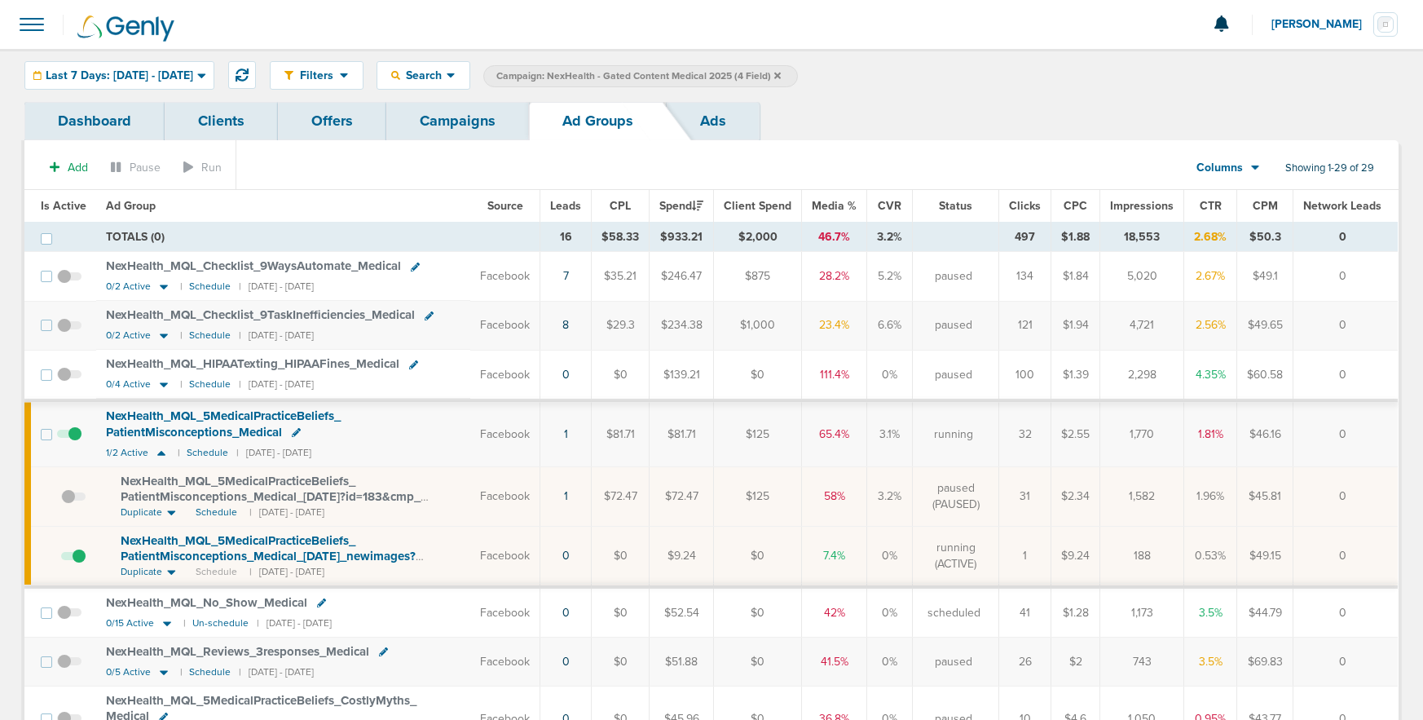
click at [469, 126] on link "Campaigns" at bounding box center [457, 121] width 143 height 38
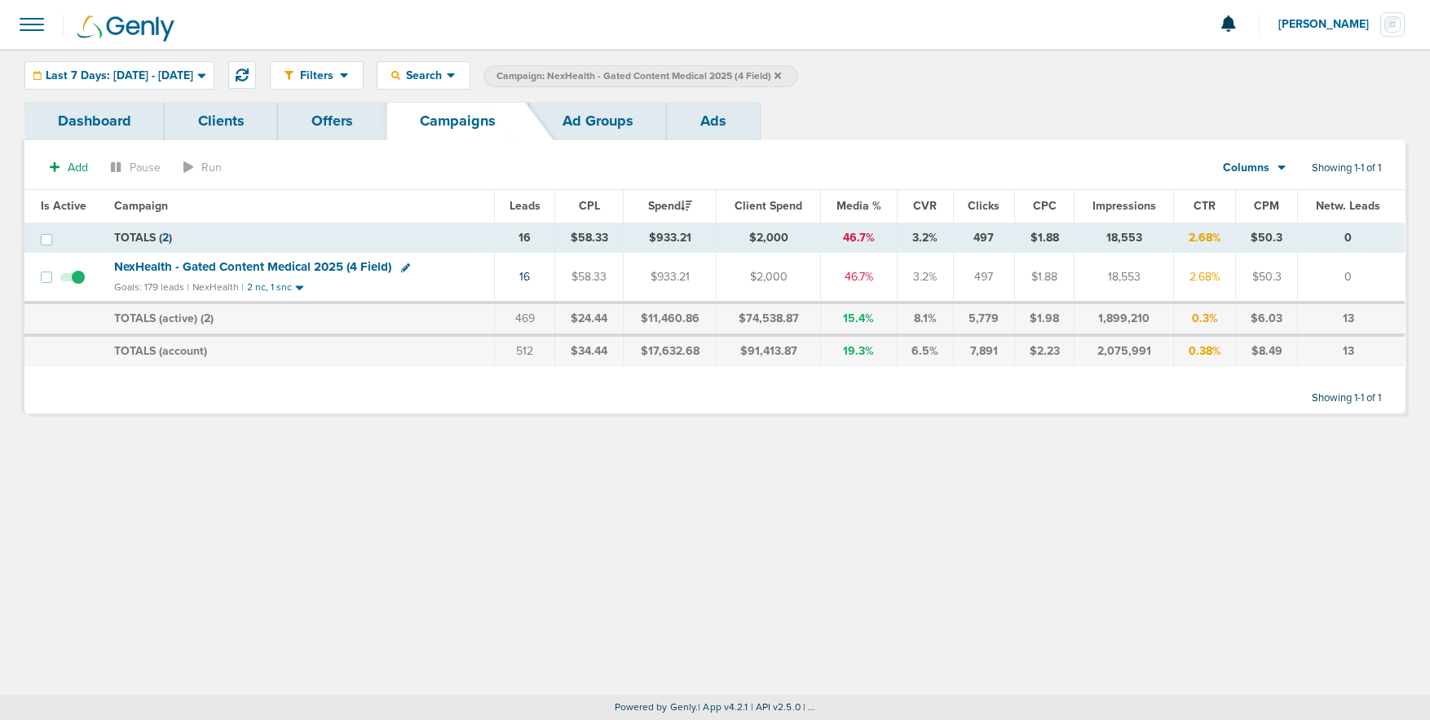
click at [781, 76] on icon at bounding box center [777, 75] width 7 height 7
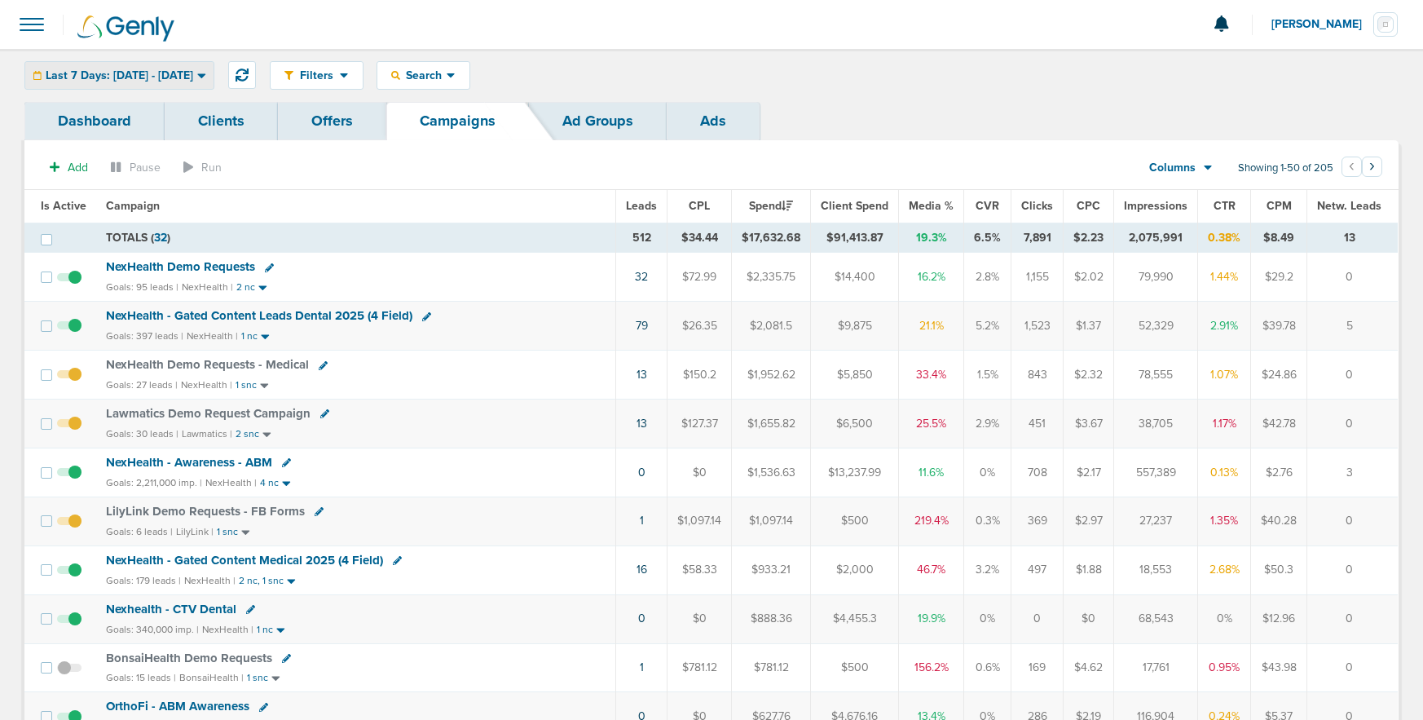
click at [106, 77] on span "Last 7 Days: 09.05.2025 - 09.12.2025" at bounding box center [120, 75] width 148 height 11
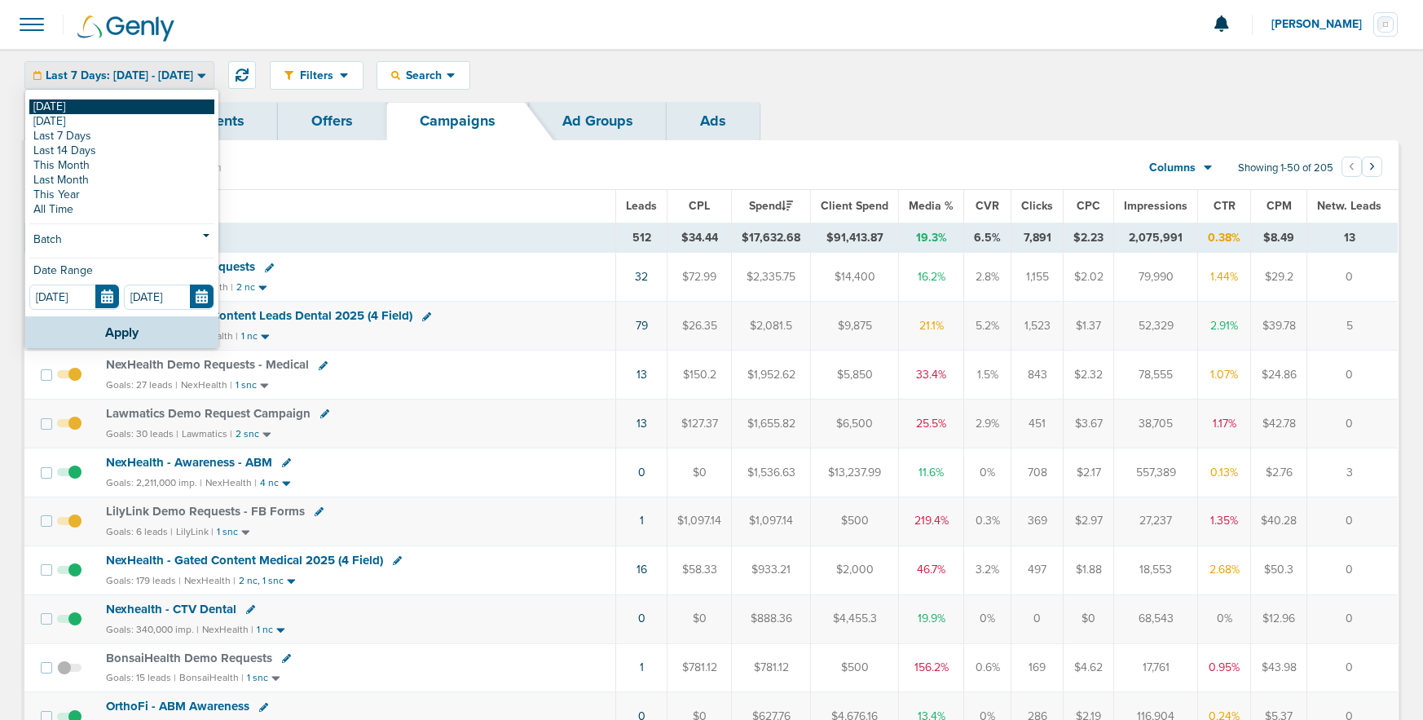
click at [106, 104] on link "[DATE]" at bounding box center [121, 106] width 185 height 15
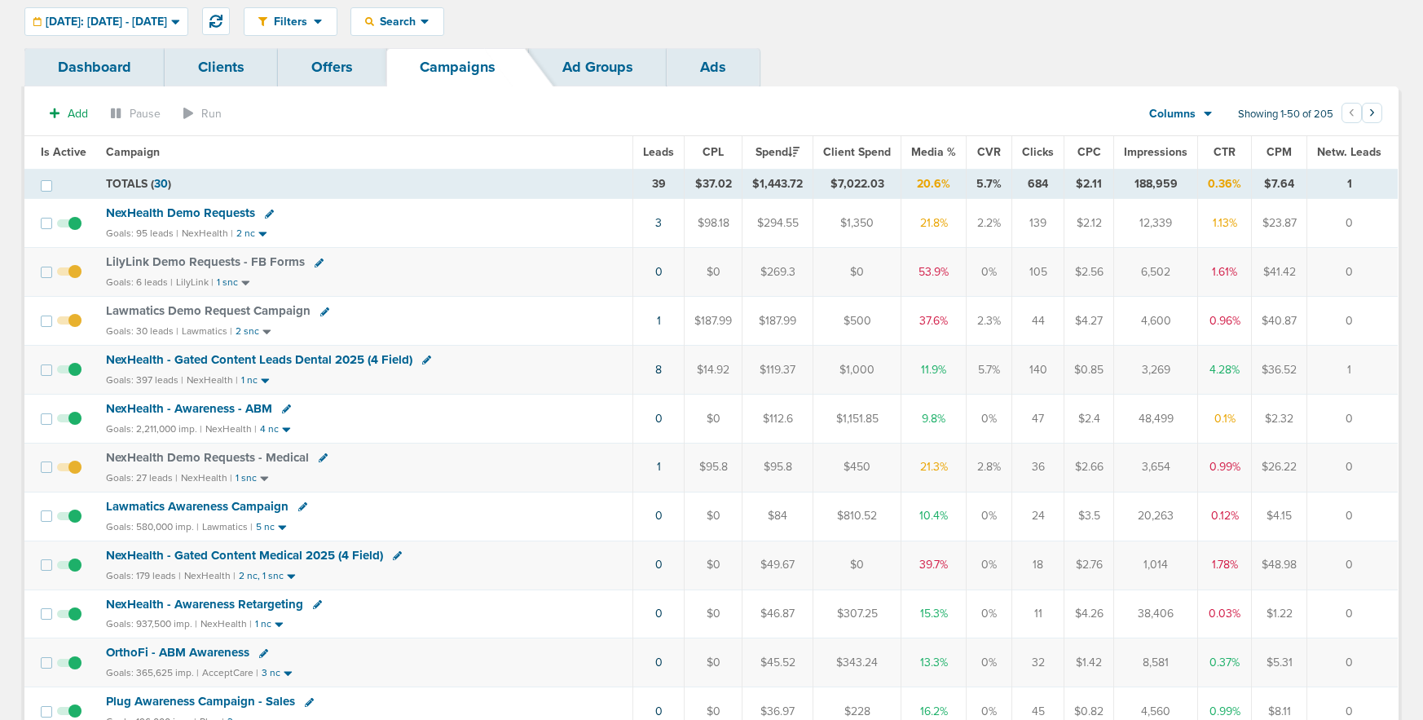
scroll to position [55, 0]
click at [271, 356] on span "NexHealth - Gated Content Leads Dental 2025 (4 Field)" at bounding box center [259, 358] width 307 height 15
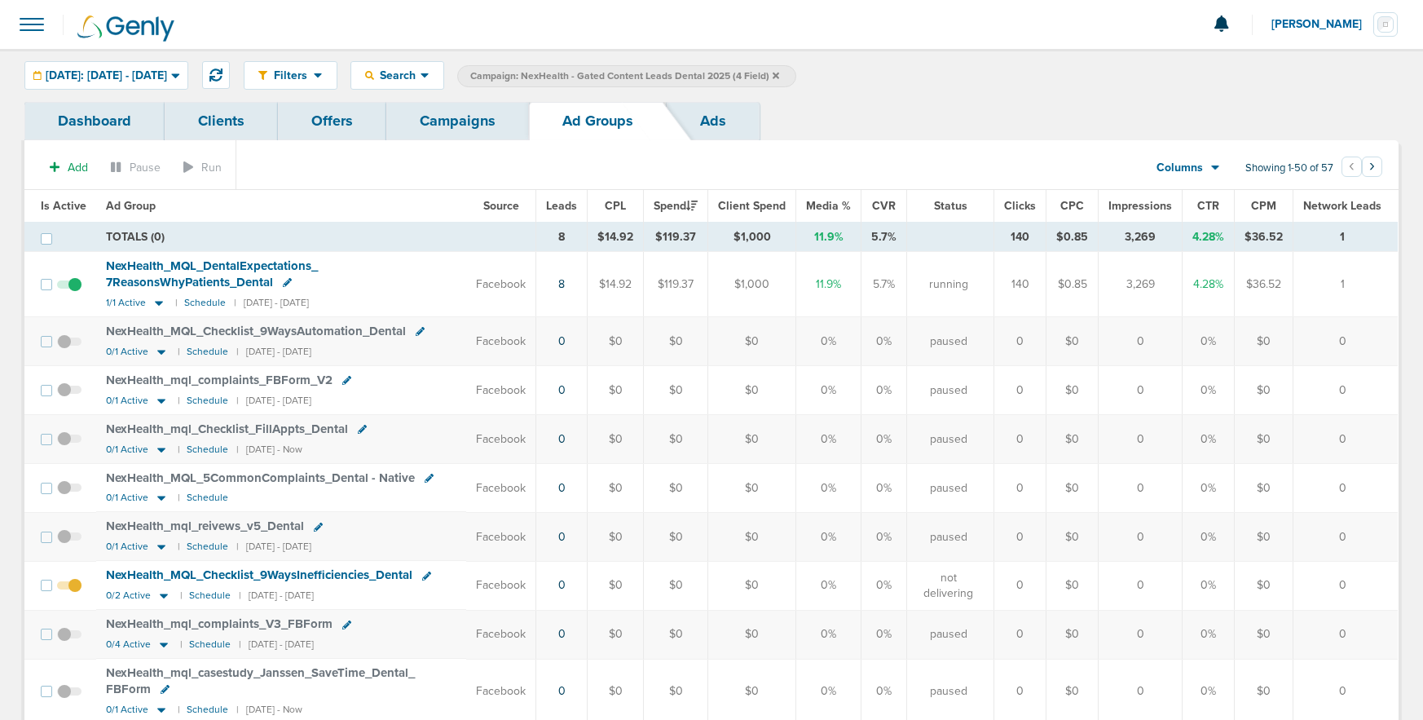
drag, startPoint x: 460, startPoint y: 116, endPoint x: 465, endPoint y: 144, distance: 28.9
click at [460, 117] on link "Campaigns" at bounding box center [457, 121] width 143 height 38
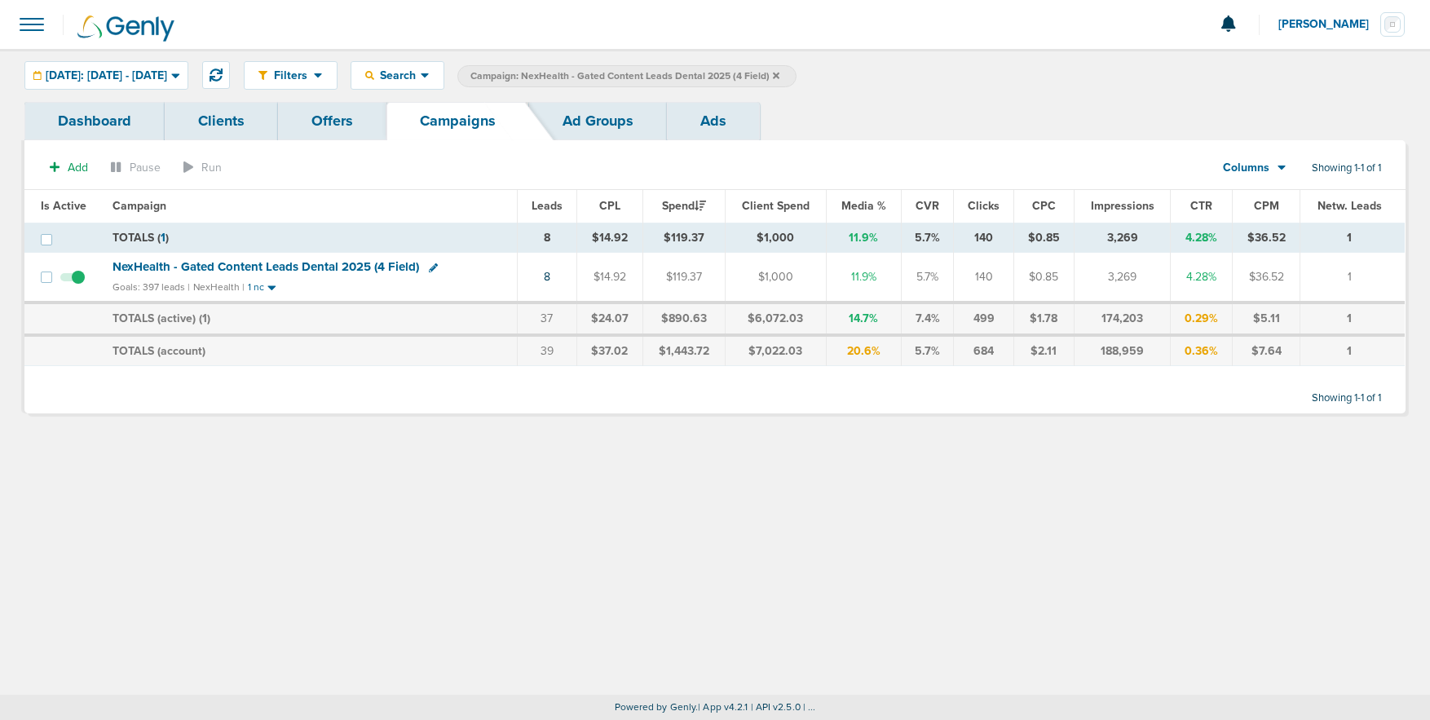
click at [779, 76] on icon at bounding box center [776, 75] width 7 height 7
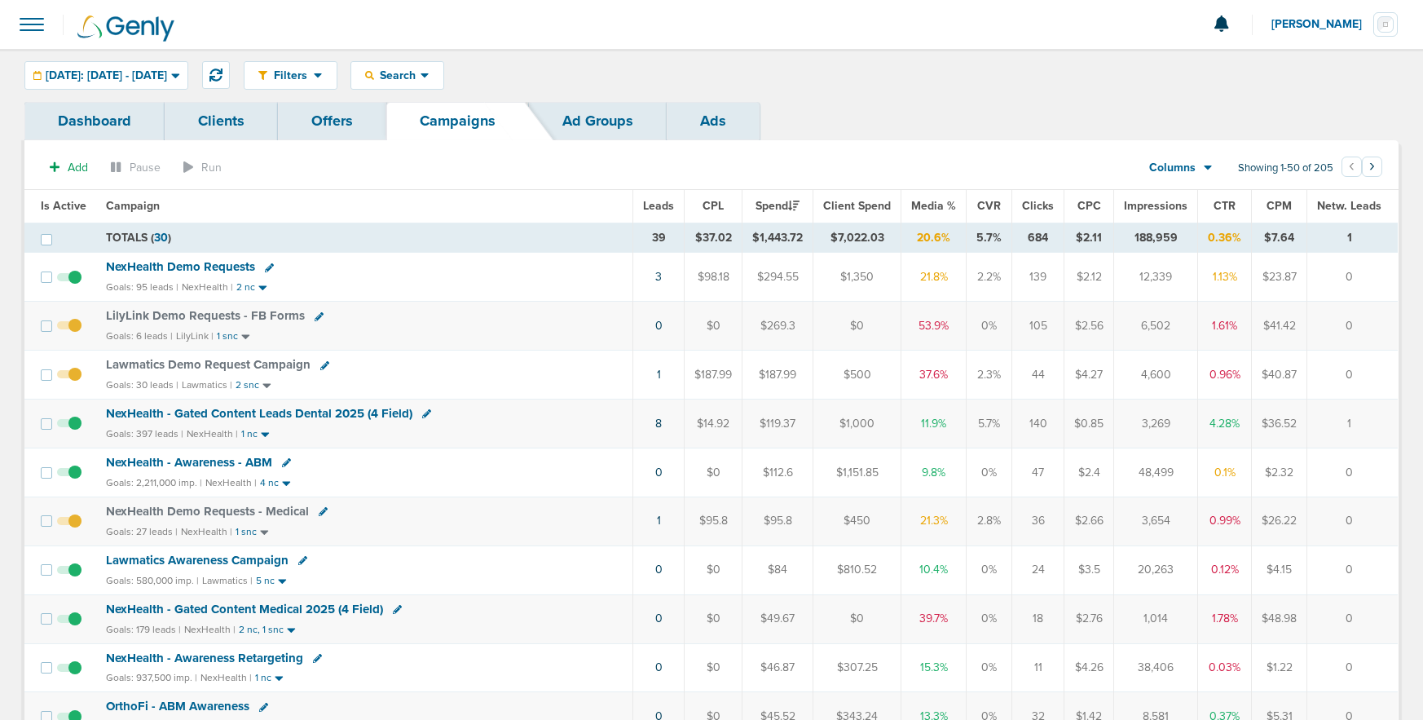
click at [227, 410] on span "NexHealth - Gated Content Leads Dental 2025 (4 Field)" at bounding box center [259, 413] width 307 height 15
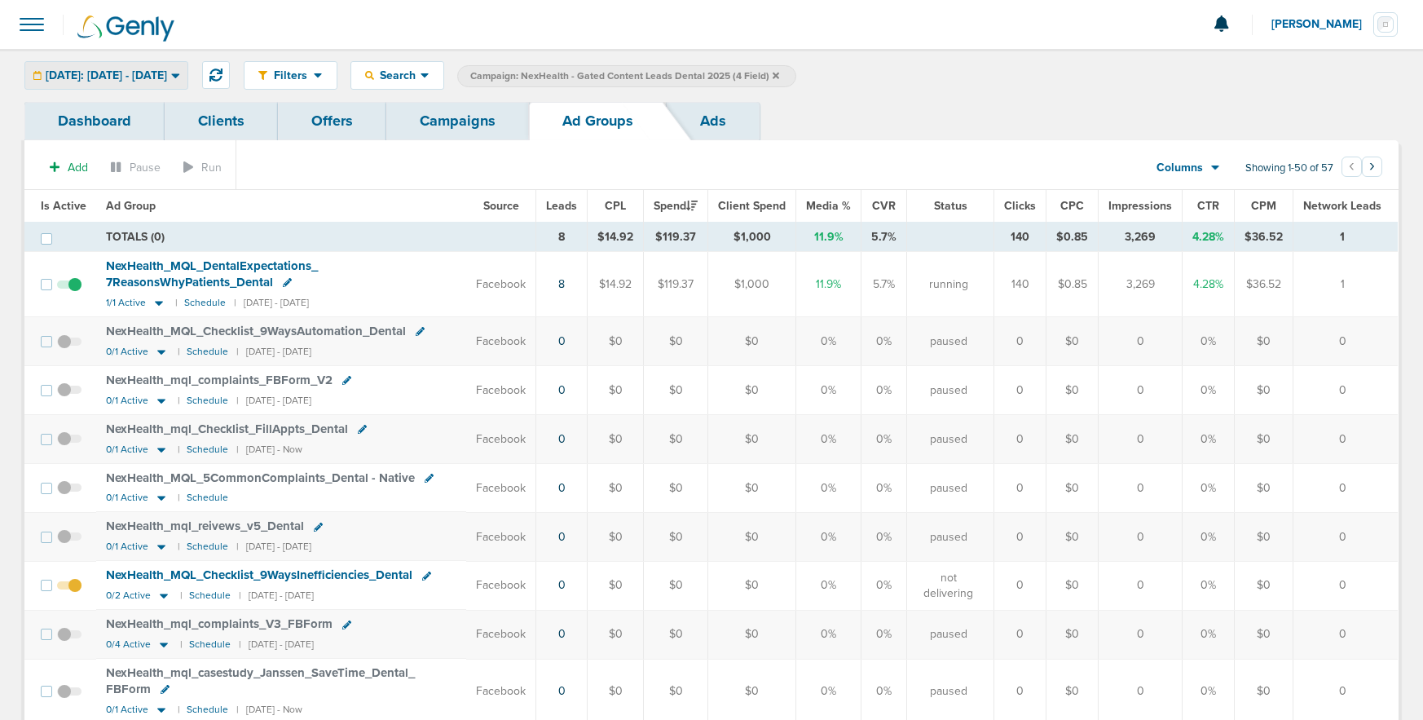
click at [101, 70] on span "Today: 09.12.2025 - 09.12.2025" at bounding box center [106, 75] width 121 height 11
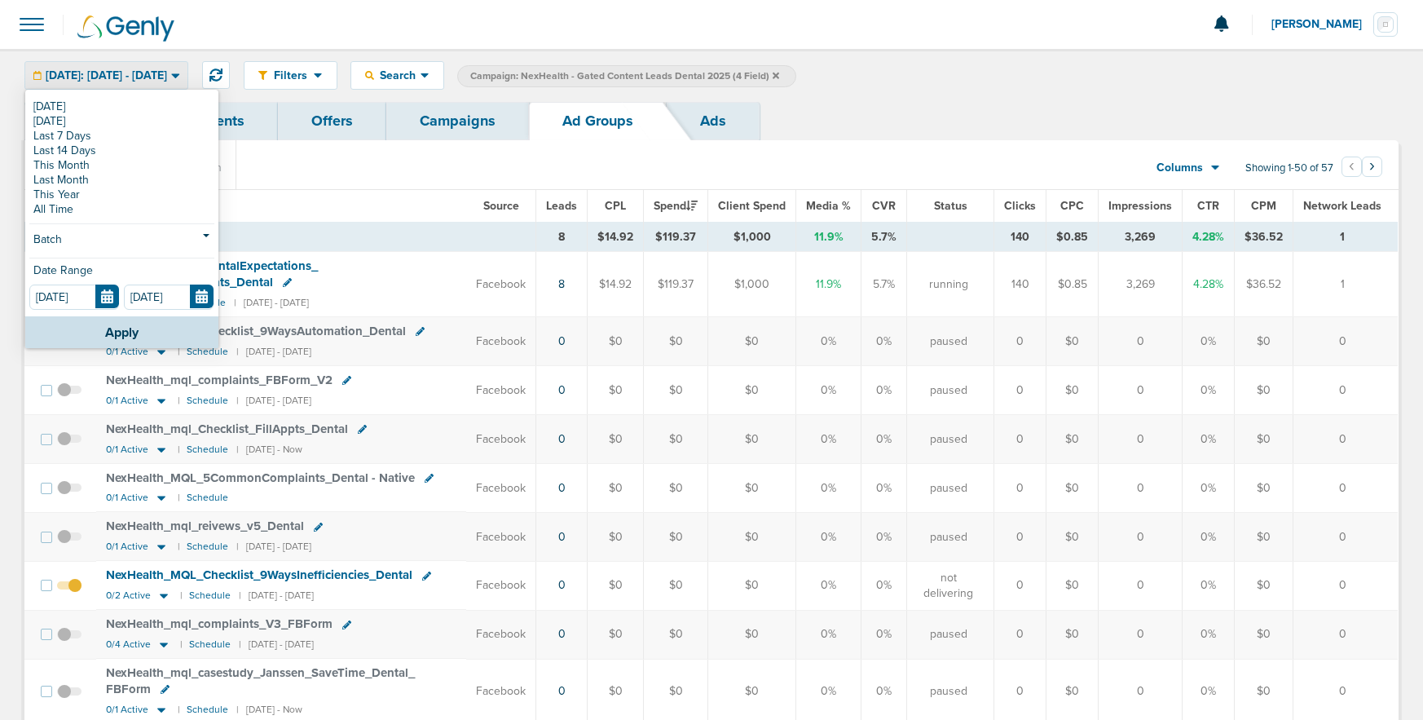
click at [95, 176] on link "Last Month" at bounding box center [121, 180] width 185 height 15
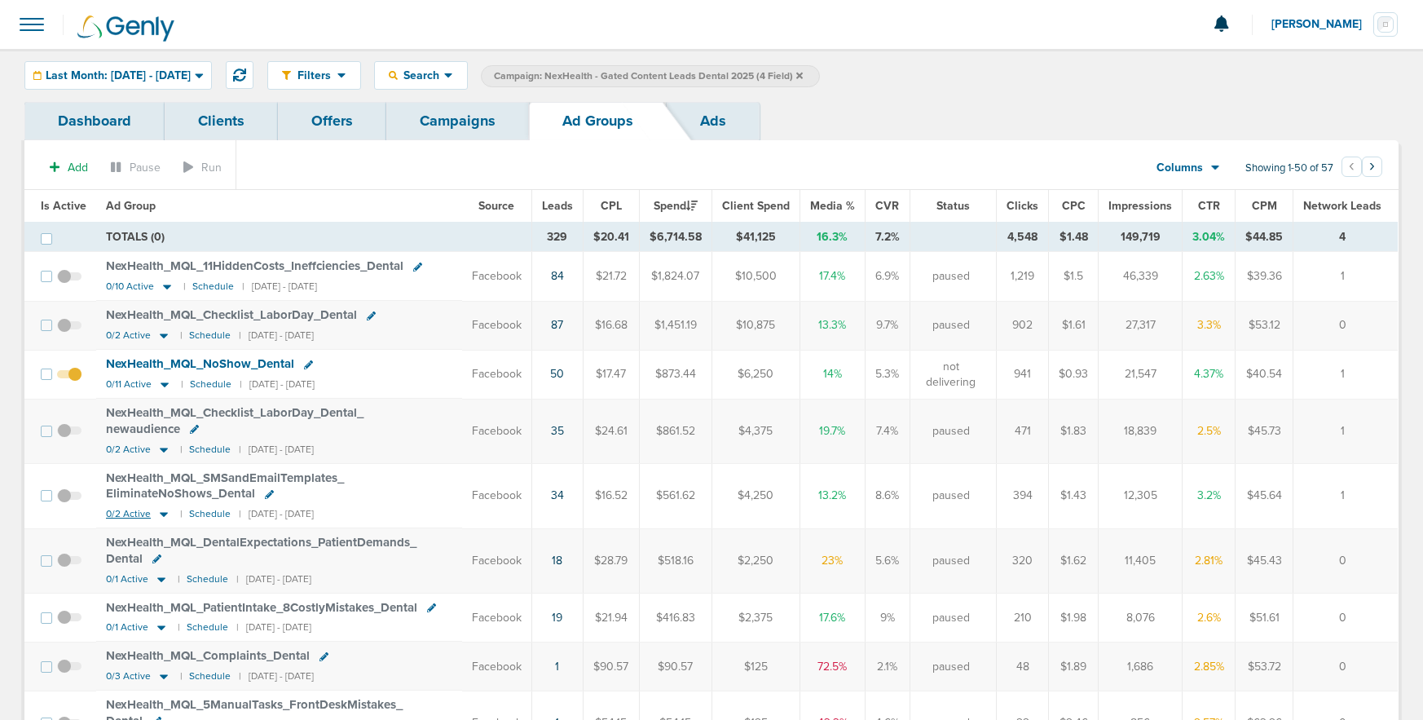
click at [160, 515] on icon at bounding box center [164, 514] width 8 height 5
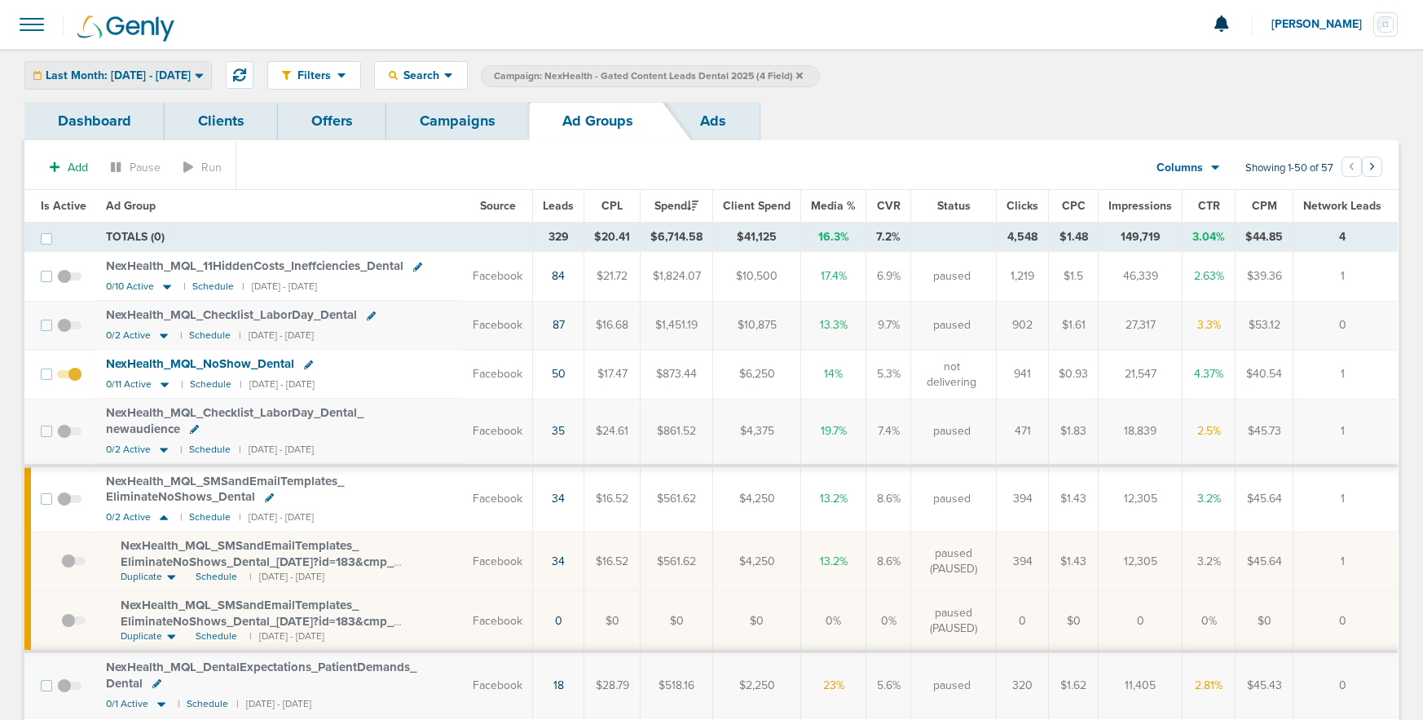
click at [121, 79] on span "Last Month: 08.01.2025 - 08.31.2025" at bounding box center [118, 75] width 145 height 11
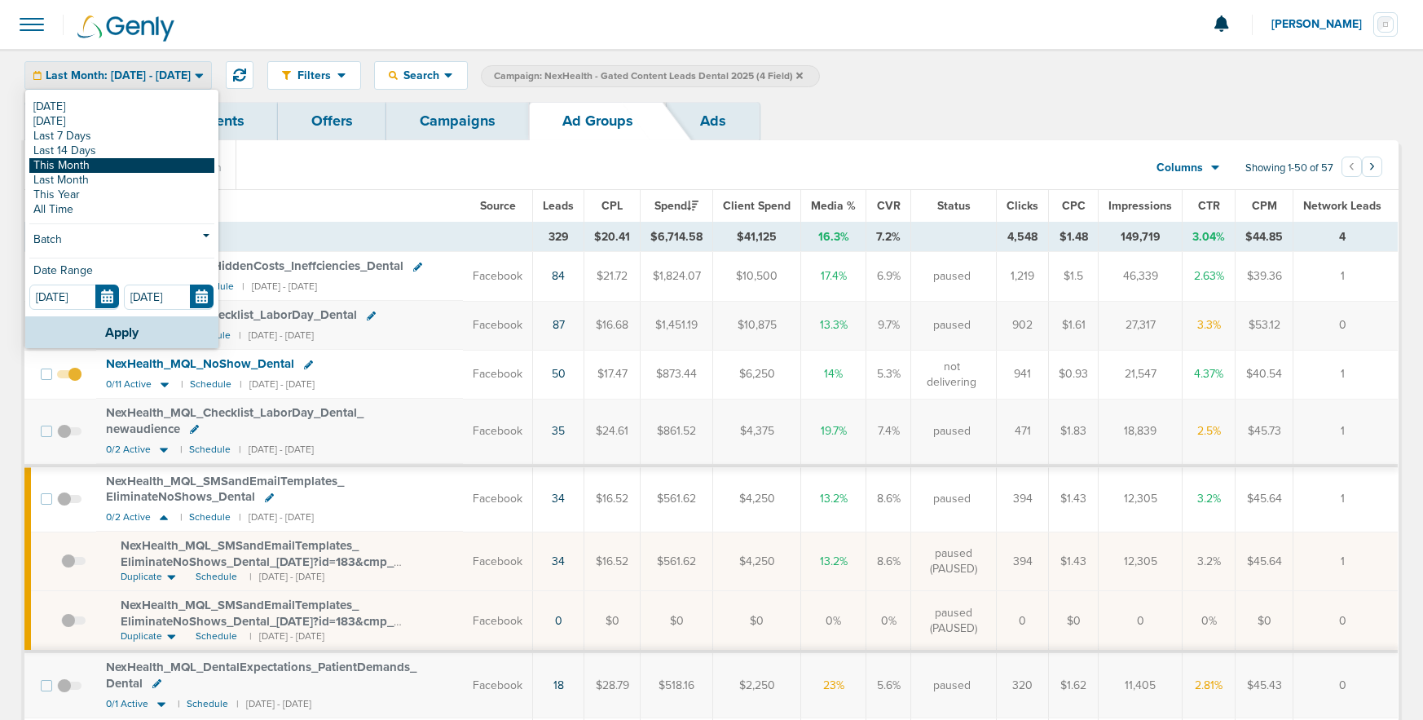
click at [110, 166] on link "This Month" at bounding box center [121, 165] width 185 height 15
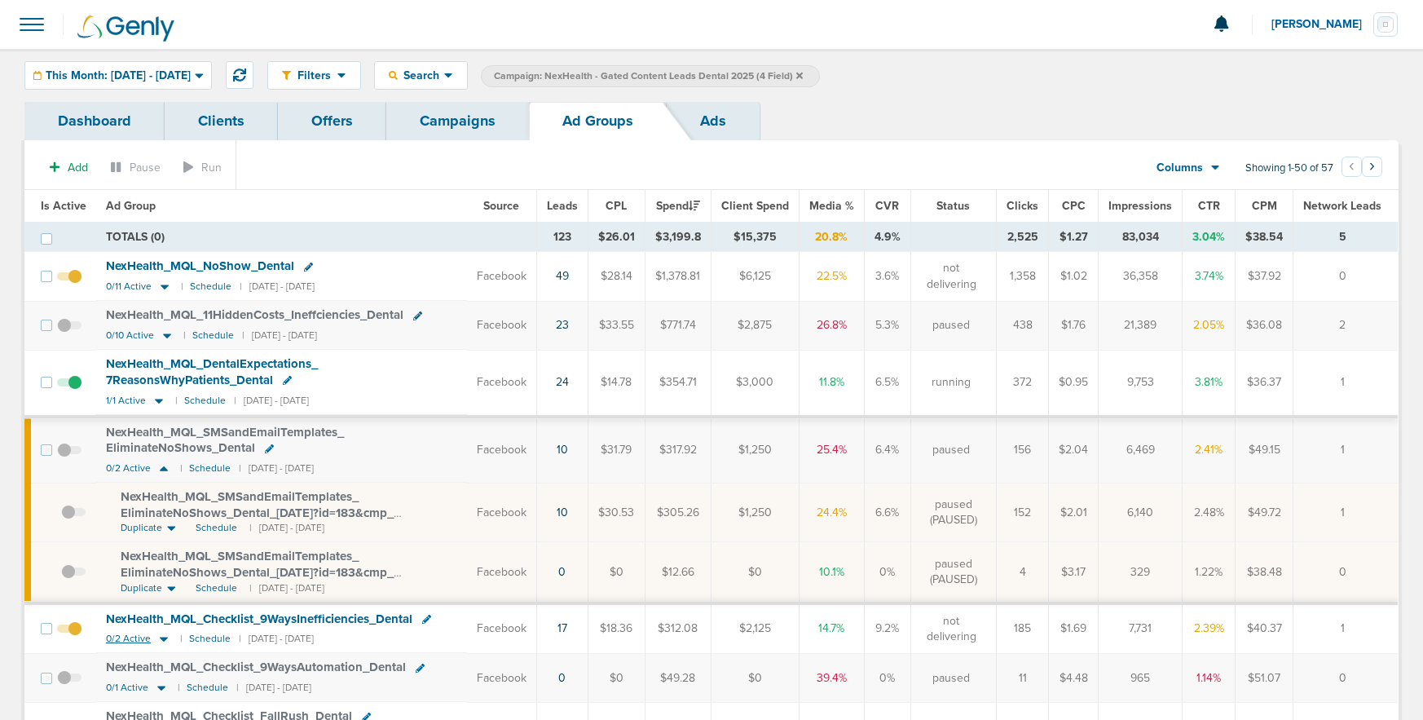
click at [165, 640] on icon at bounding box center [164, 639] width 16 height 14
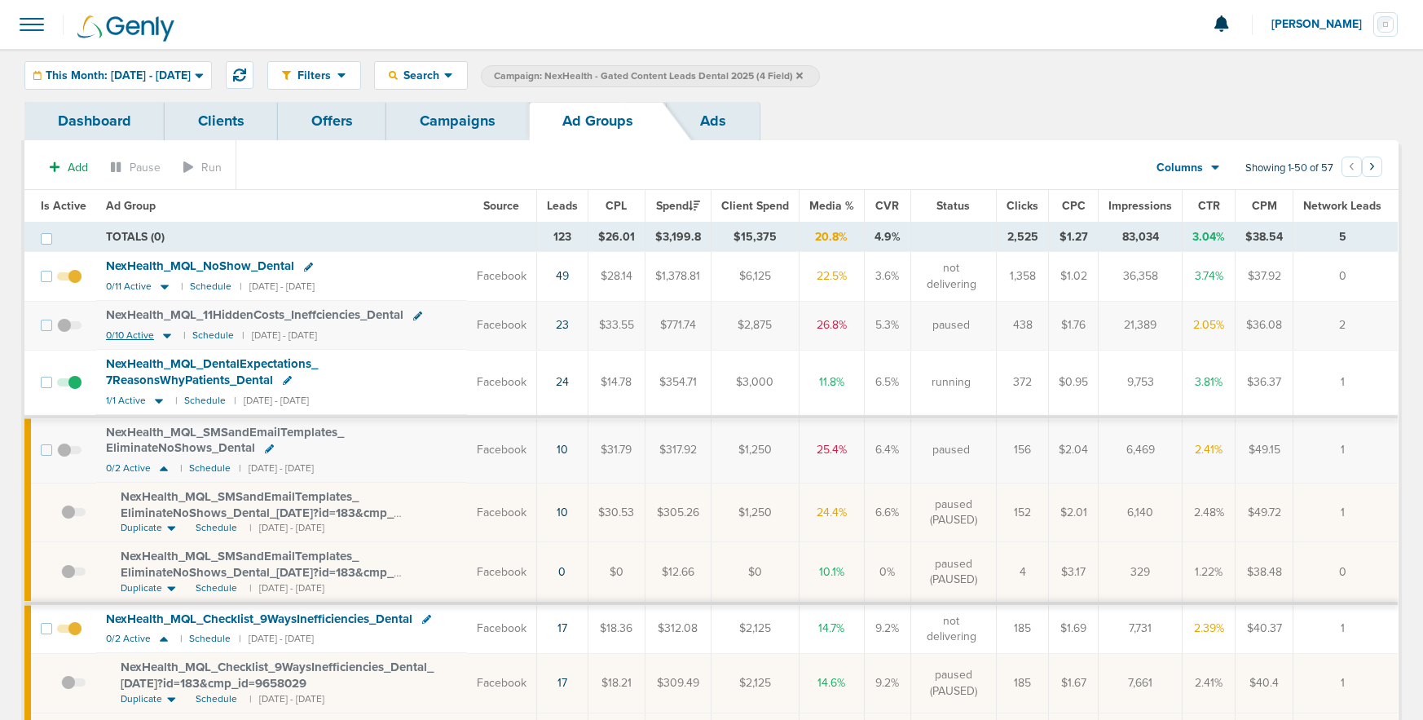
click at [165, 333] on icon at bounding box center [167, 336] width 16 height 14
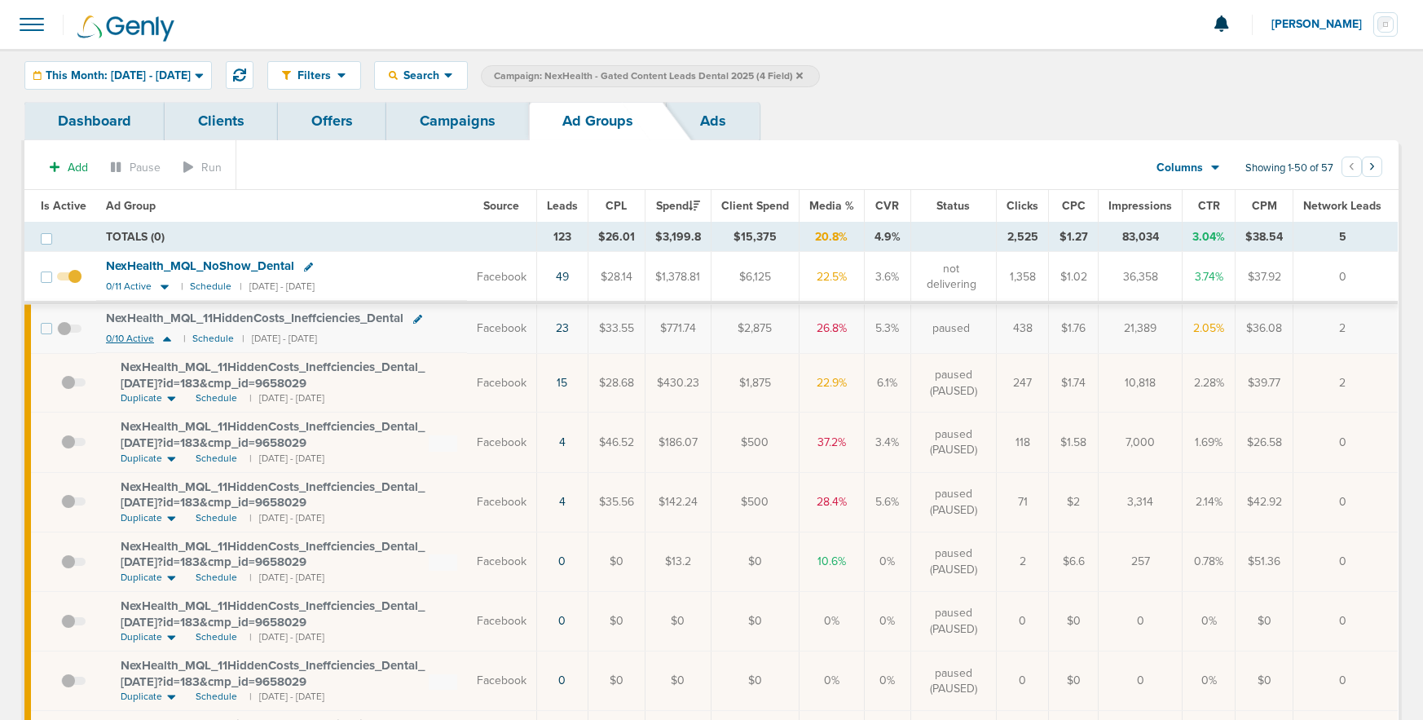
click at [165, 333] on icon at bounding box center [167, 339] width 16 height 14
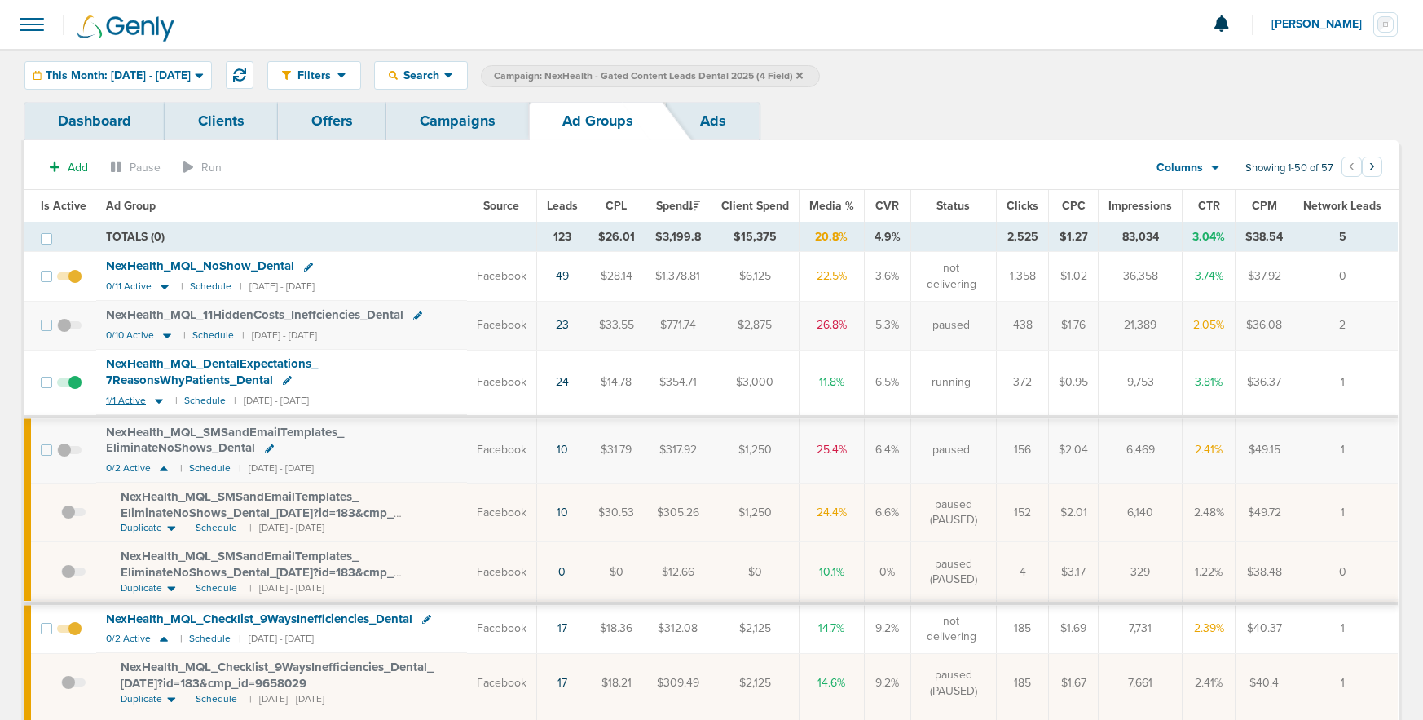
click at [159, 400] on icon at bounding box center [159, 401] width 16 height 14
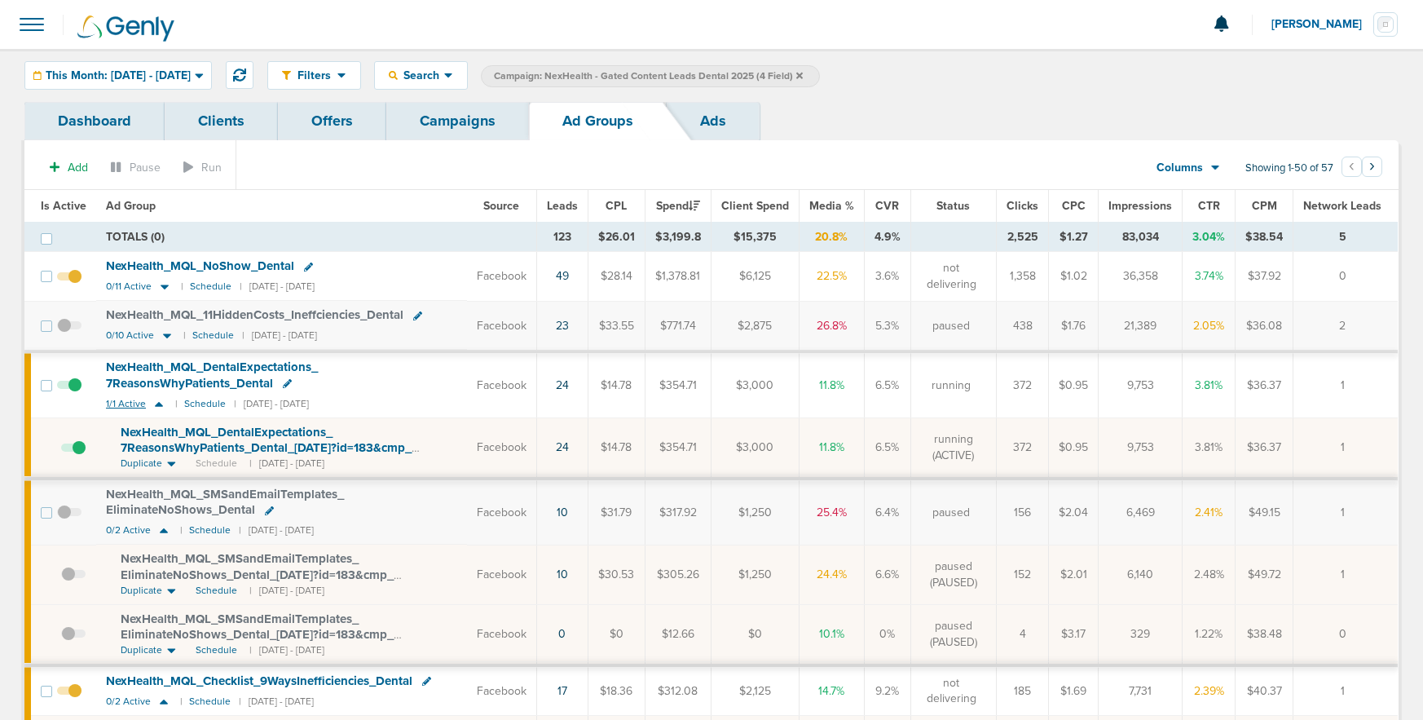
click at [159, 400] on icon at bounding box center [159, 404] width 16 height 14
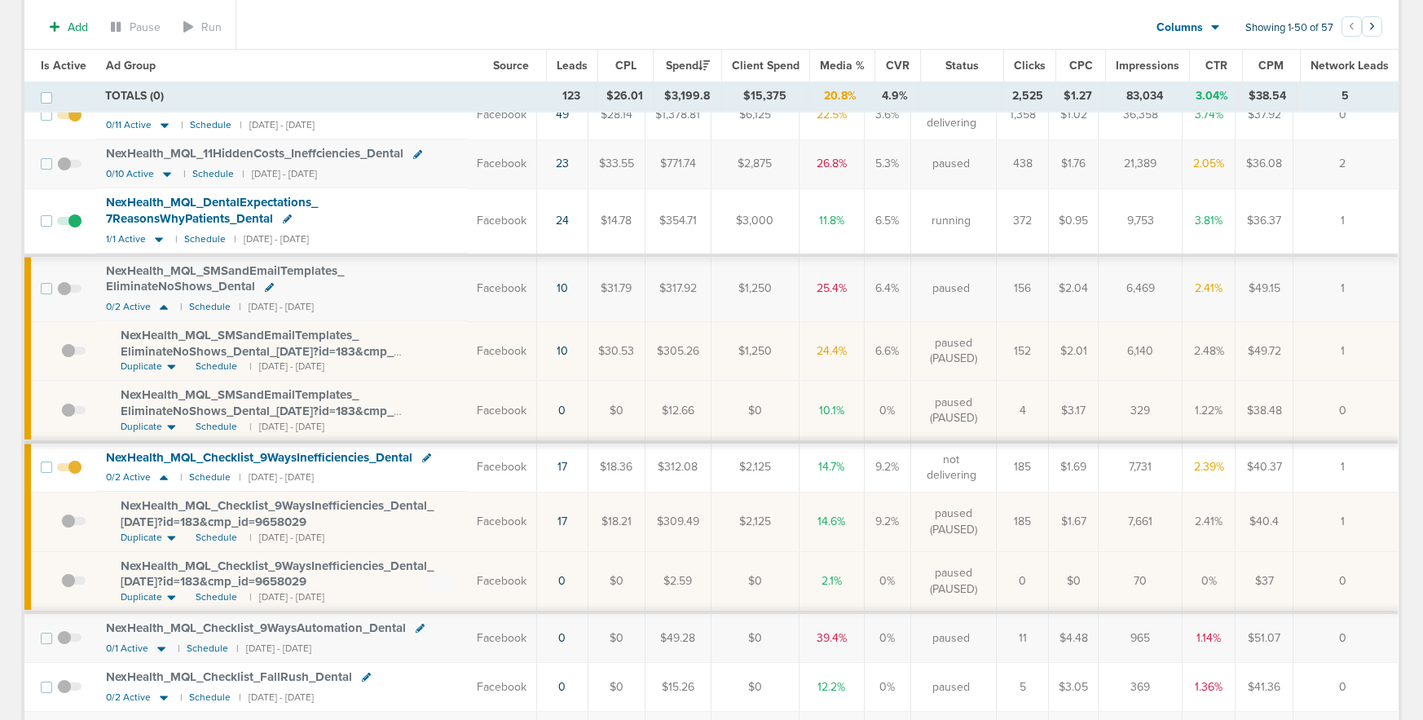
scroll to position [166, 0]
click at [222, 537] on span "Schedule" at bounding box center [217, 537] width 42 height 14
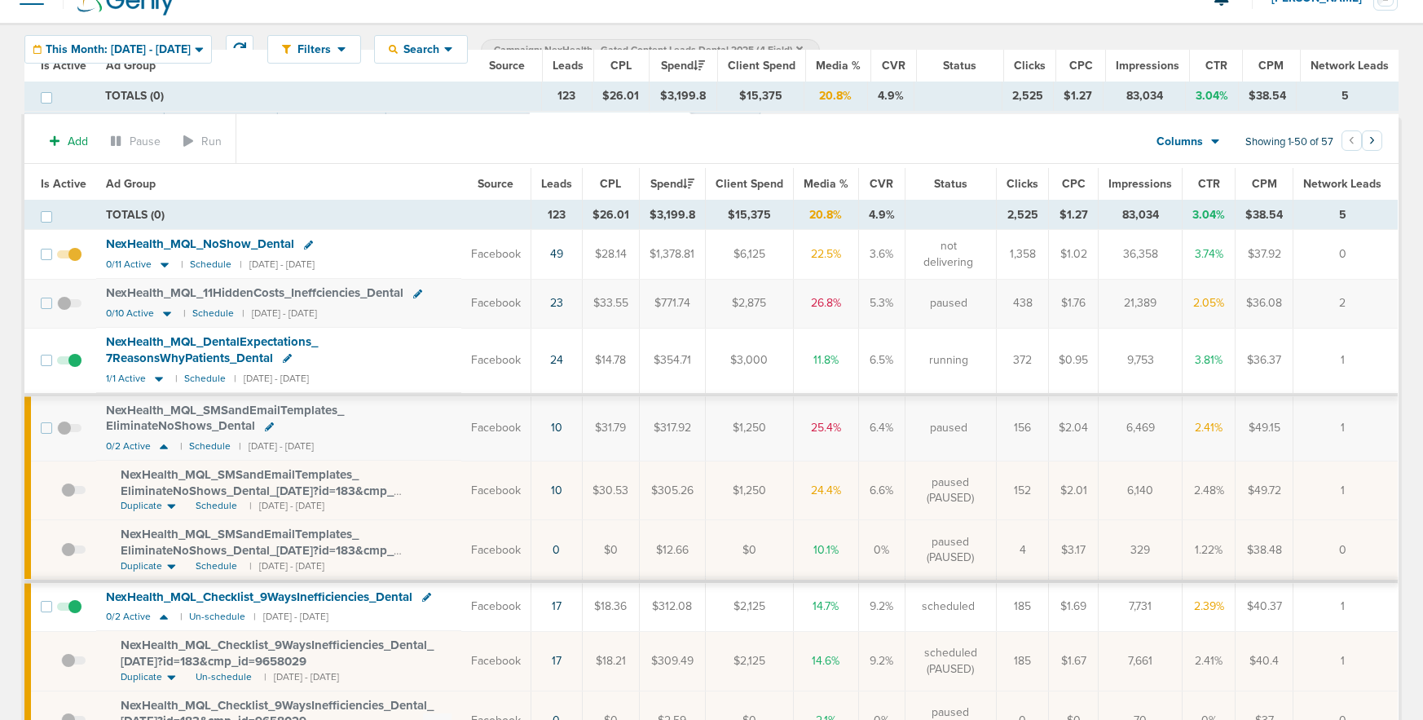
scroll to position [0, 0]
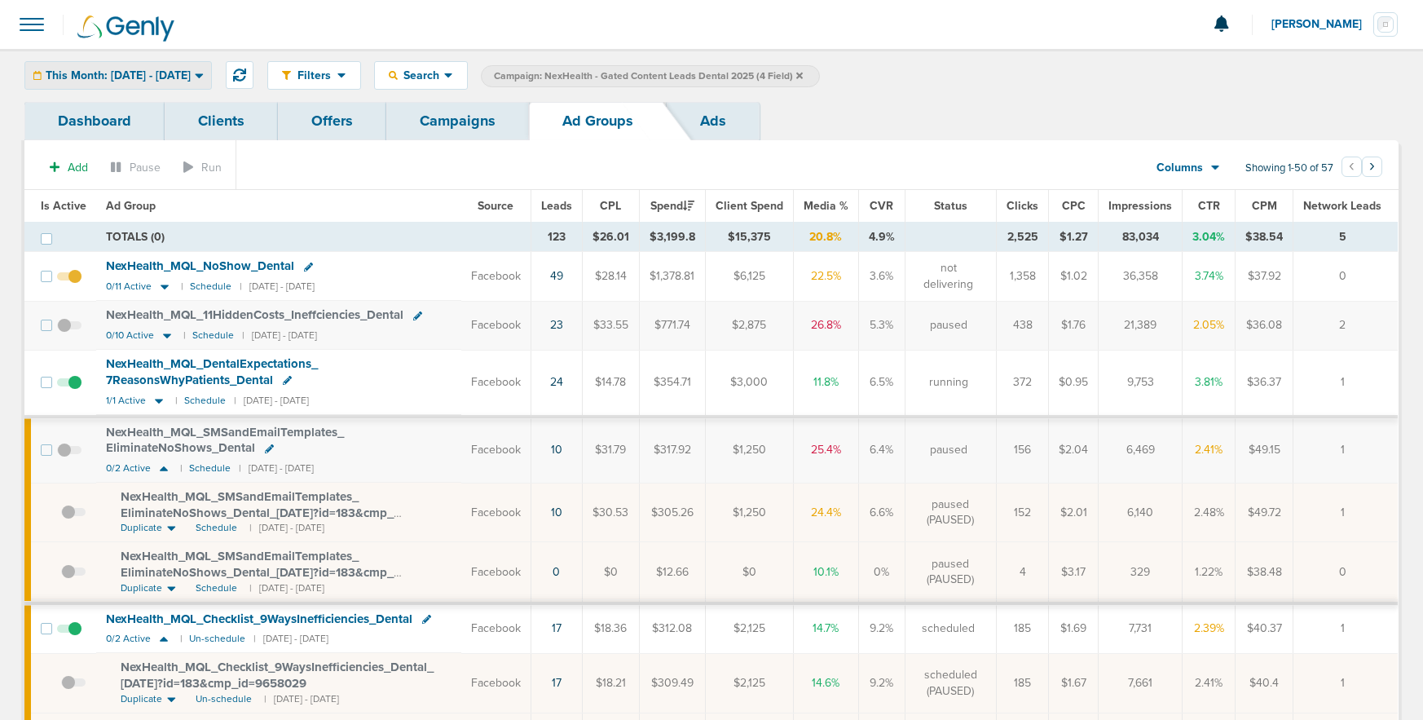
click at [134, 79] on span "This Month: 09.01.2025 - 09.30.2025" at bounding box center [118, 75] width 145 height 11
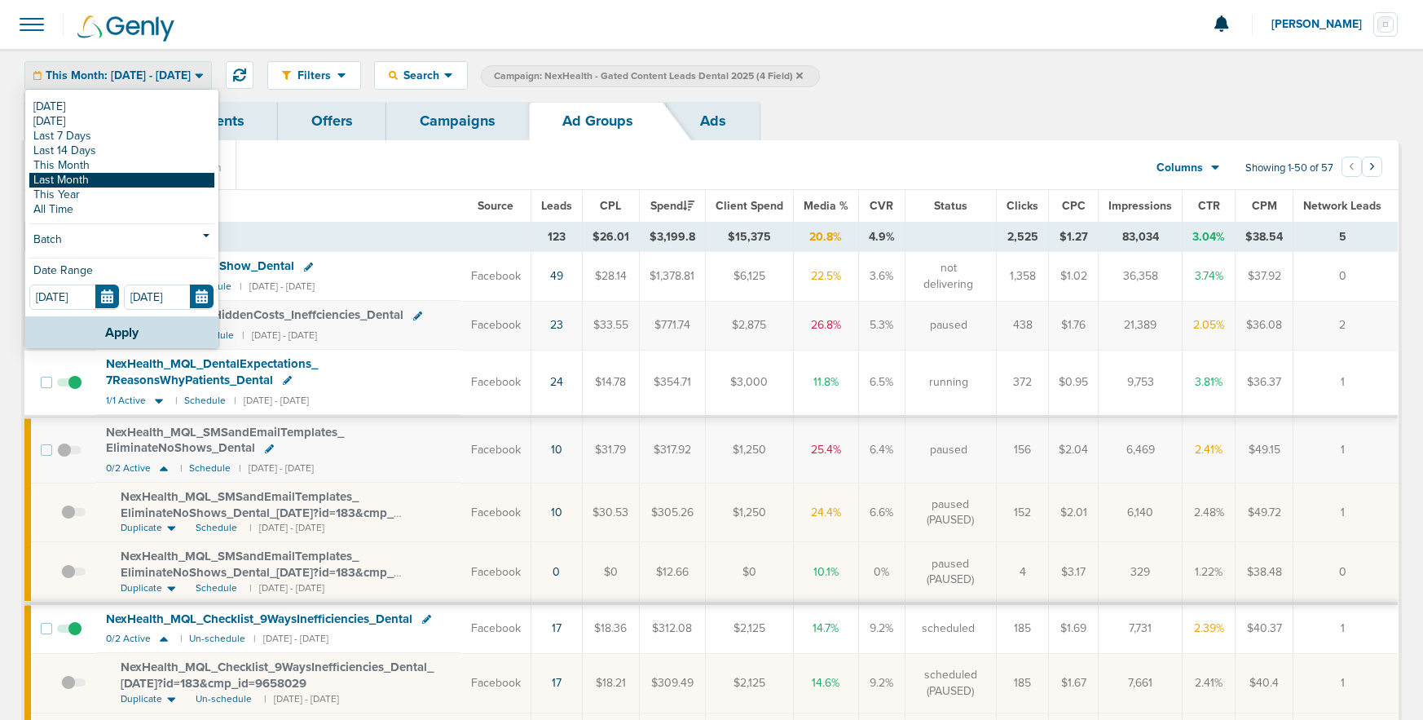
click at [90, 179] on link "Last Month" at bounding box center [121, 180] width 185 height 15
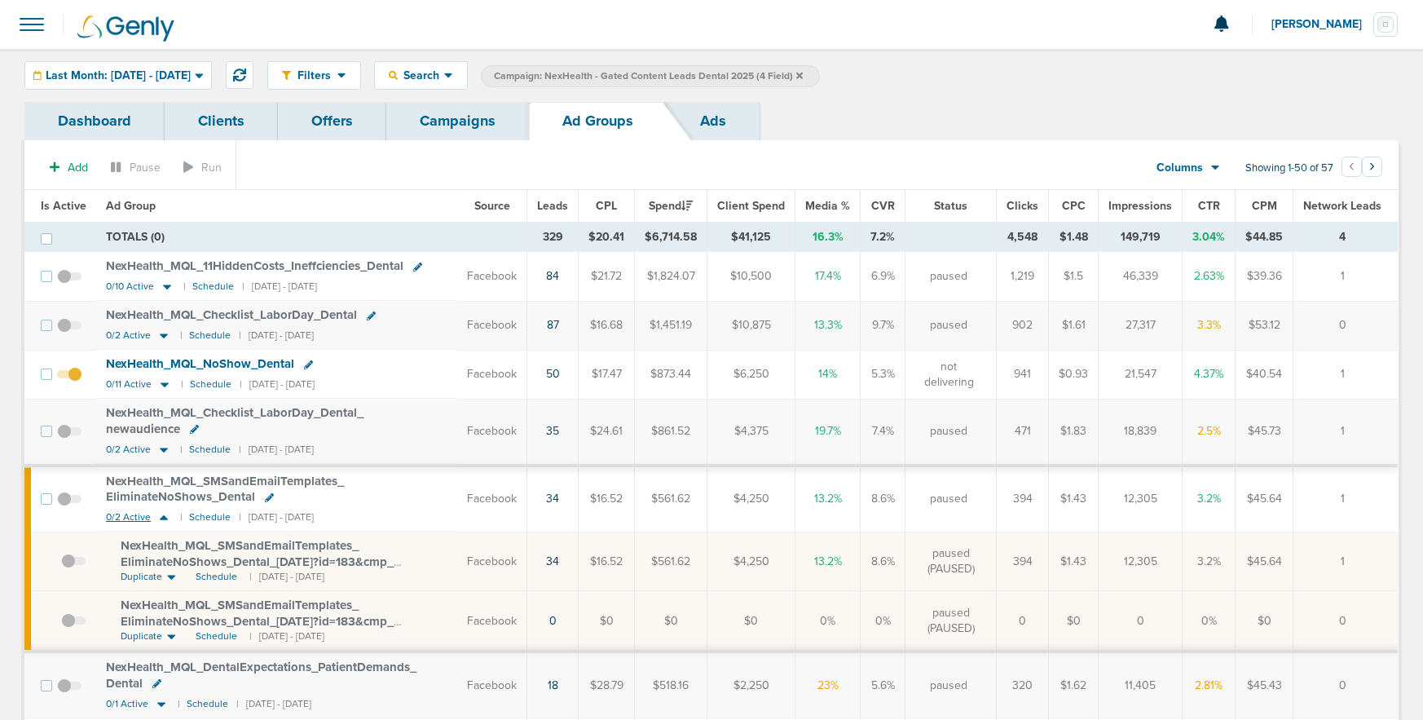
click at [158, 513] on icon at bounding box center [164, 517] width 16 height 14
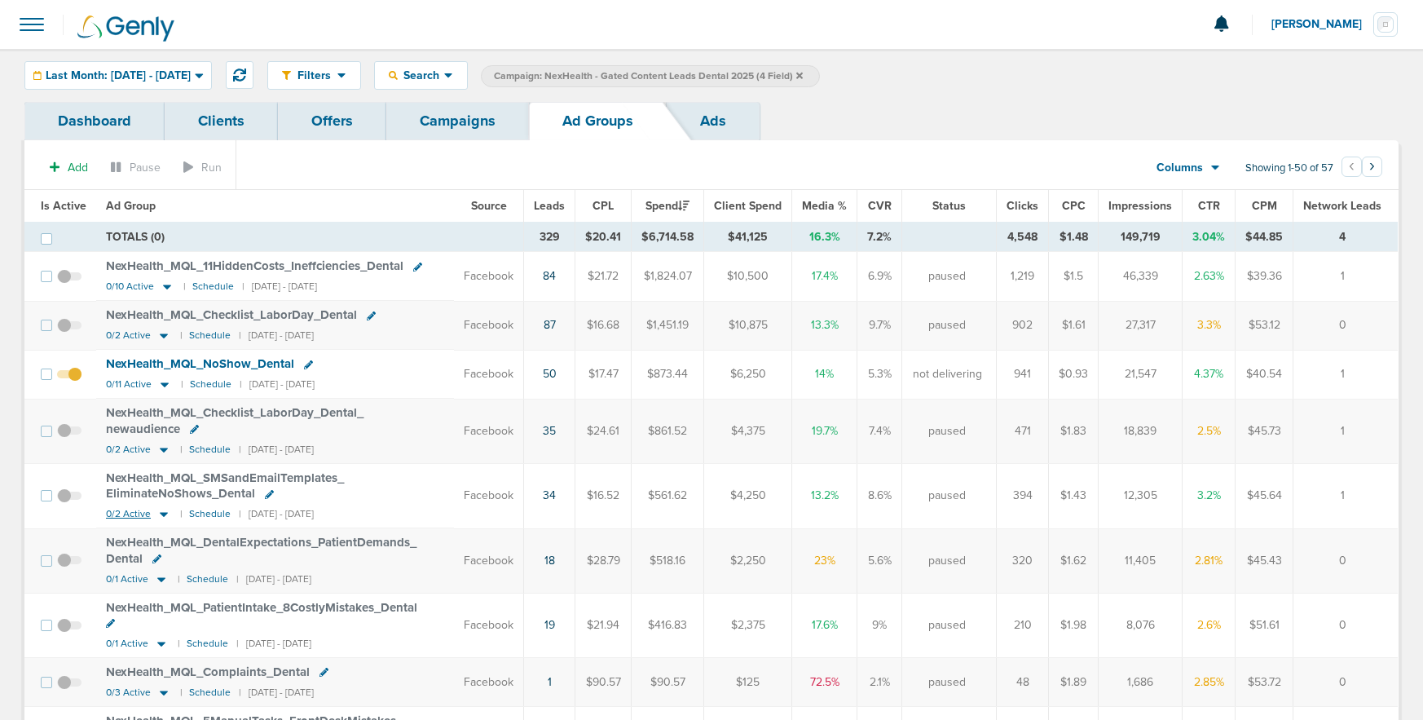
click at [160, 513] on icon at bounding box center [164, 514] width 8 height 5
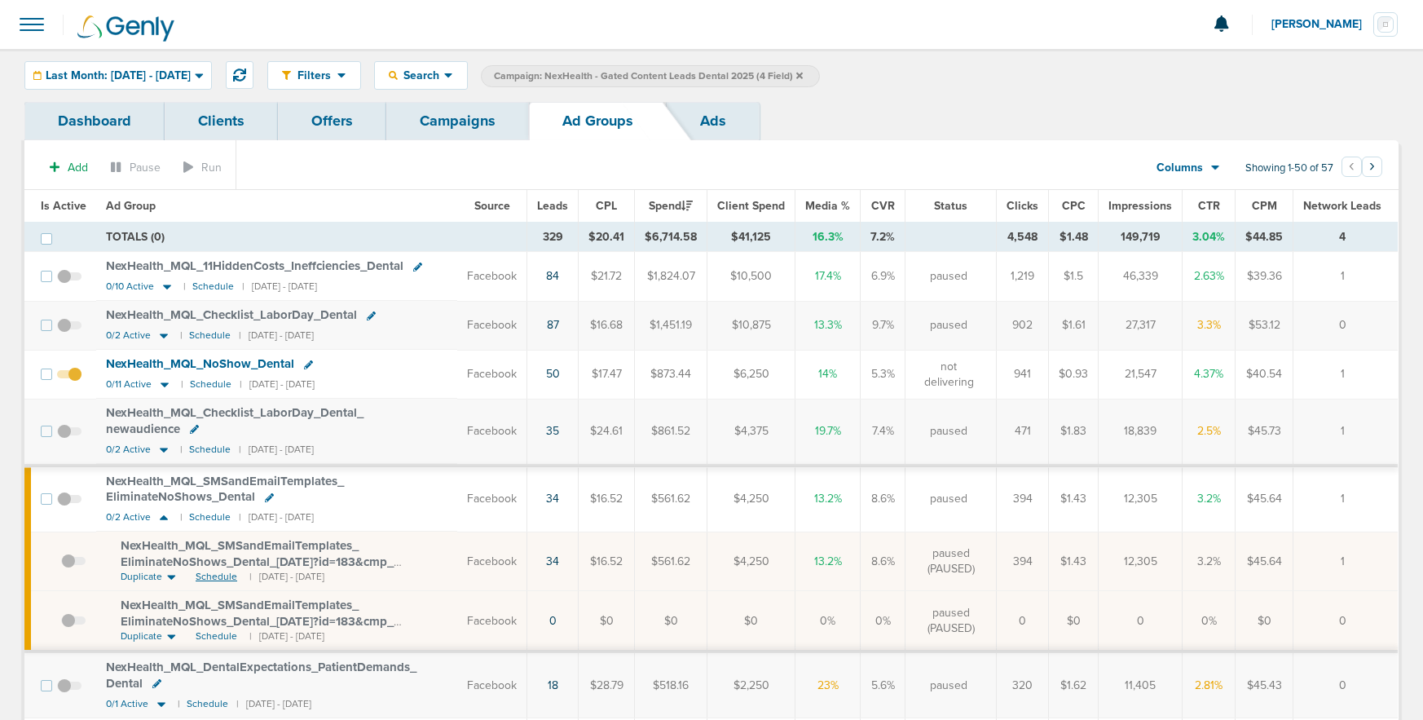
click at [209, 577] on span "Schedule" at bounding box center [217, 577] width 42 height 14
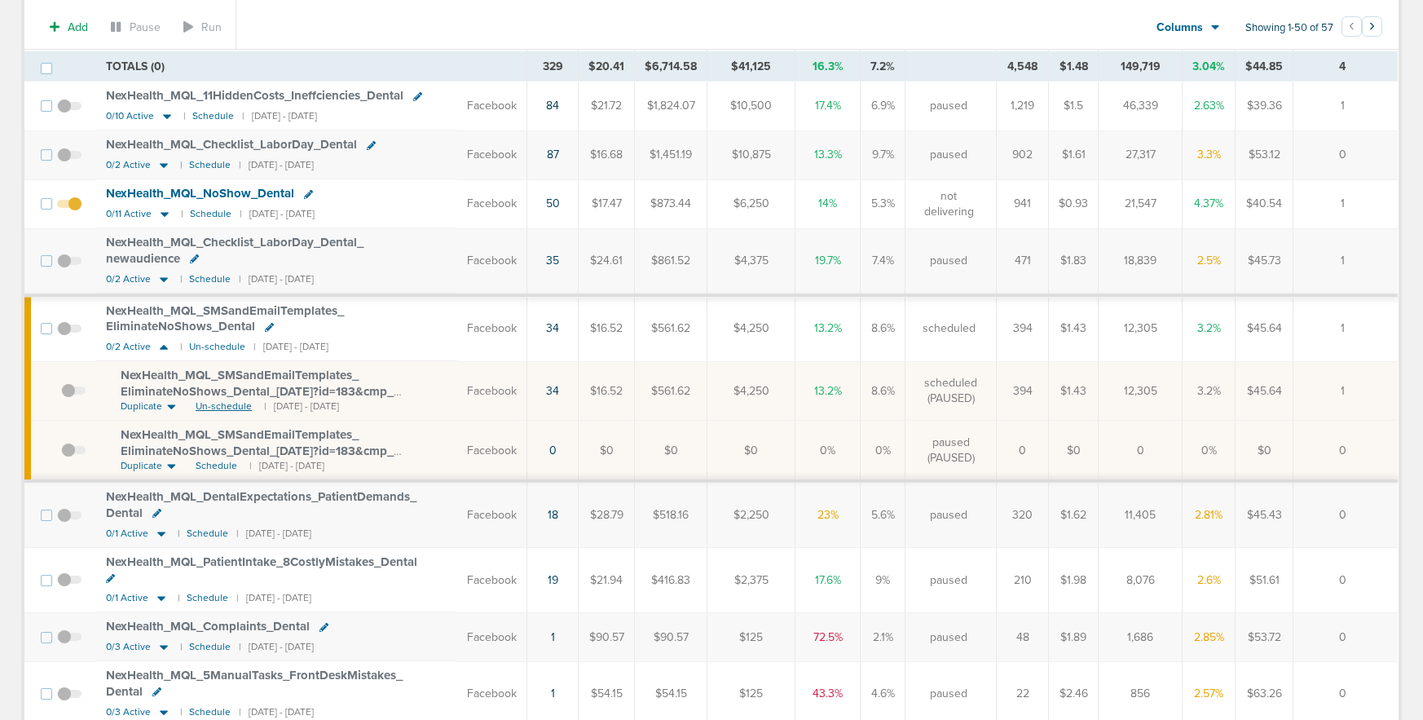
scroll to position [244, 0]
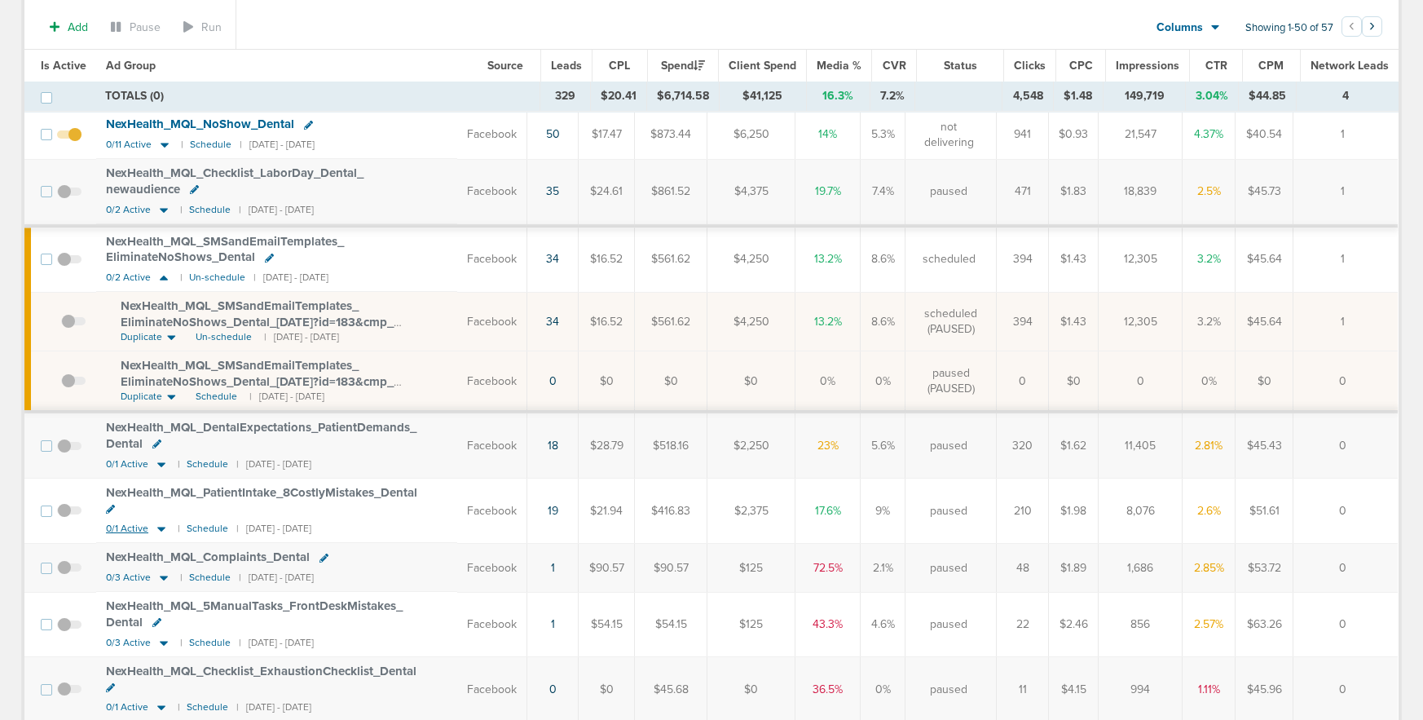
click at [162, 522] on icon at bounding box center [161, 529] width 16 height 14
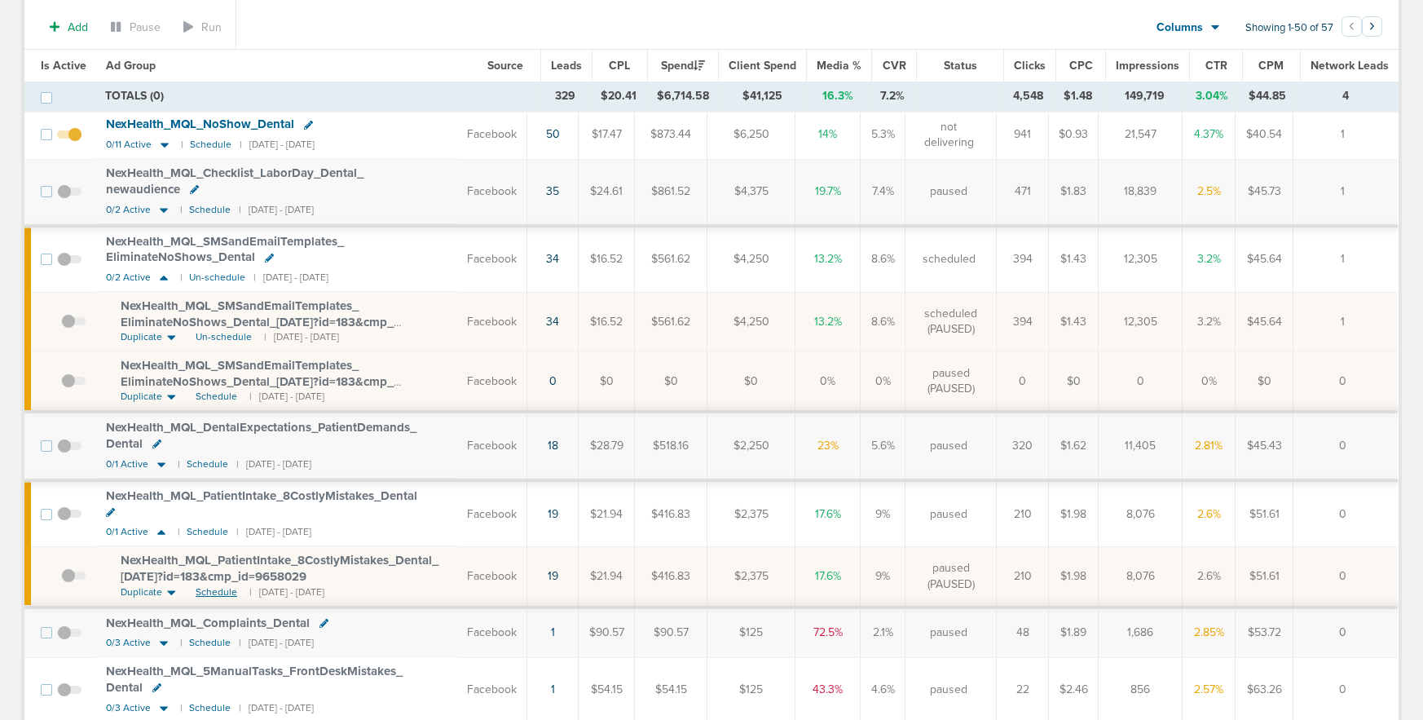
click at [212, 585] on span "Schedule" at bounding box center [217, 592] width 42 height 14
click at [164, 525] on icon at bounding box center [161, 532] width 16 height 14
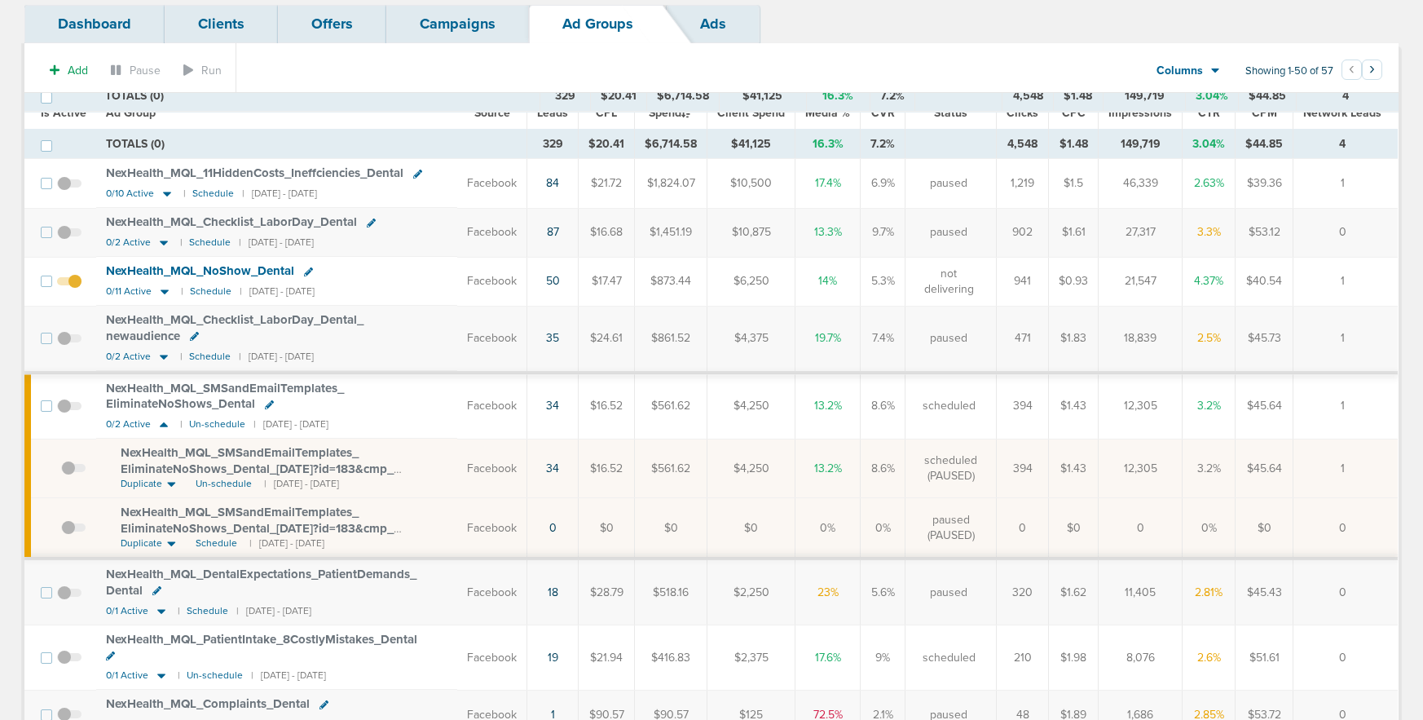
scroll to position [0, 0]
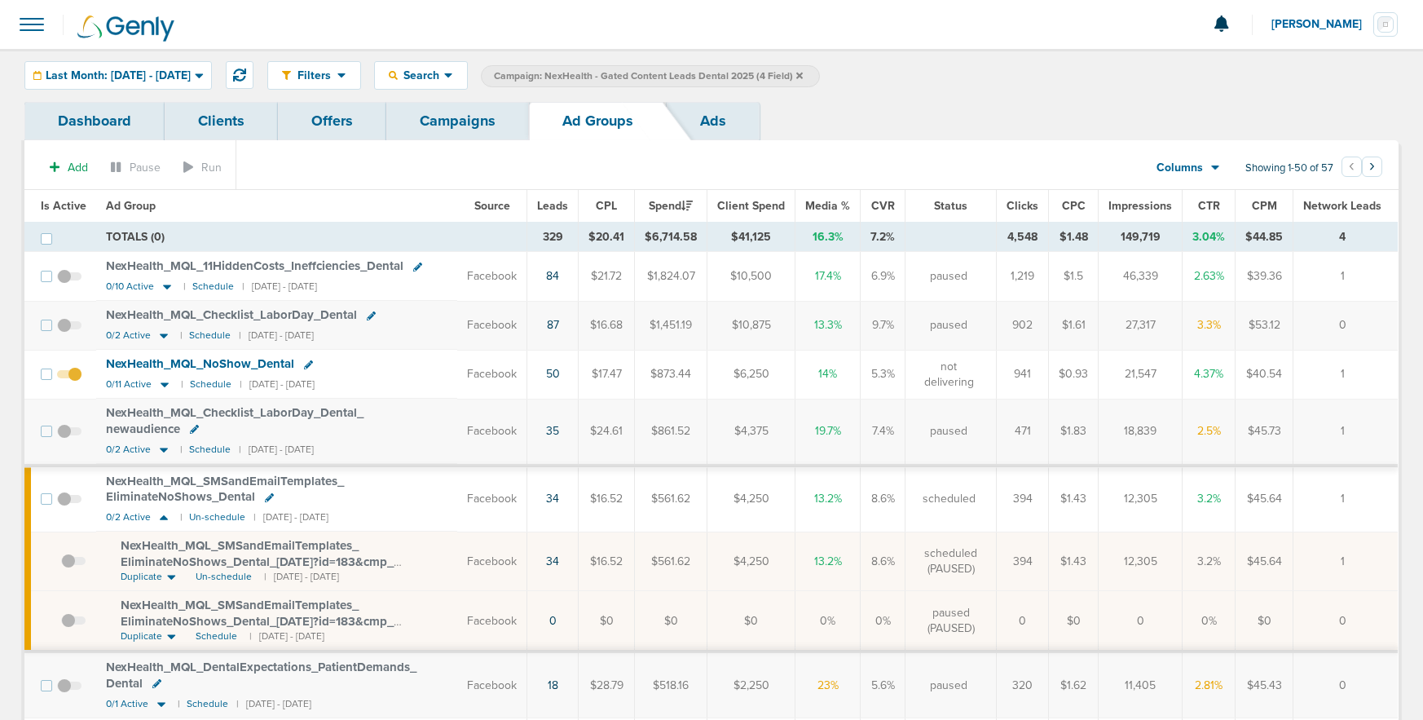
click at [457, 116] on link "Campaigns" at bounding box center [457, 121] width 143 height 38
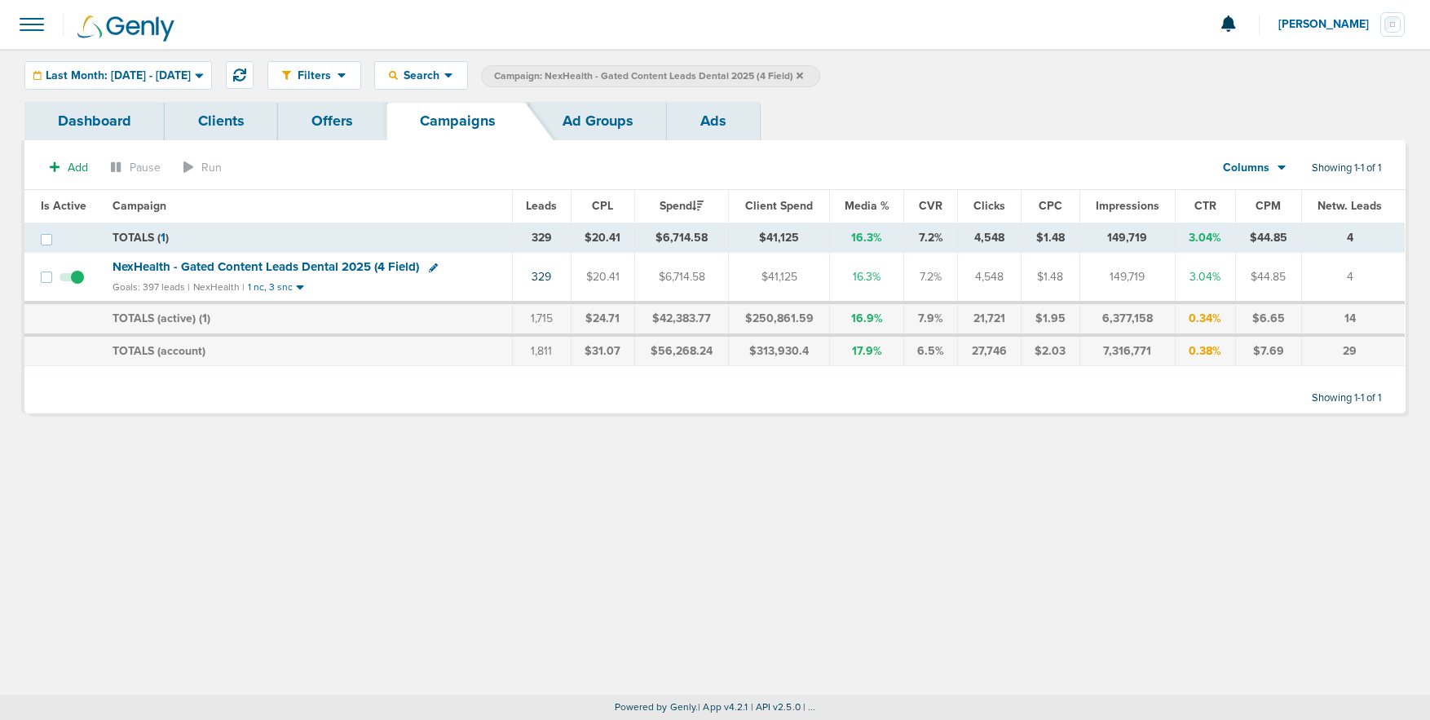
click at [803, 73] on icon at bounding box center [799, 75] width 7 height 7
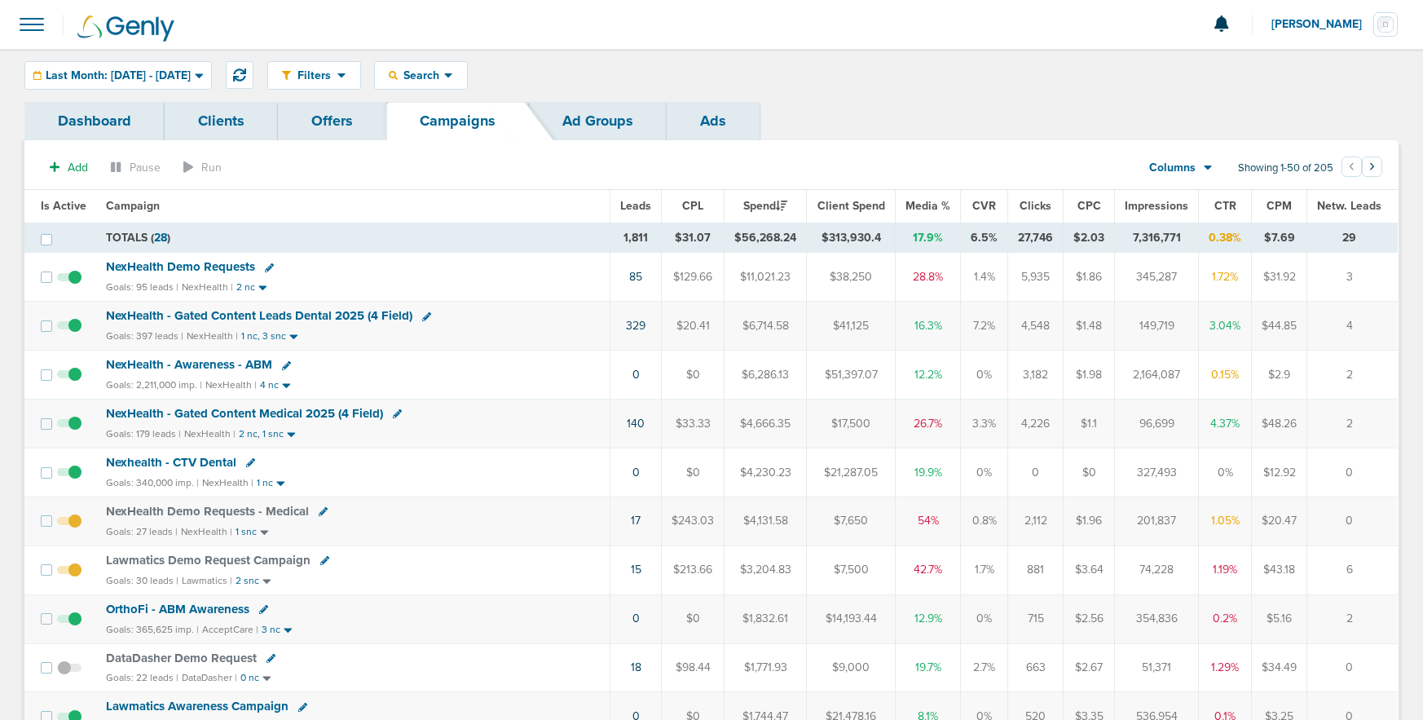
click at [239, 313] on span "NexHealth - Gated Content Leads Dental 2025 (4 Field)" at bounding box center [259, 315] width 307 height 15
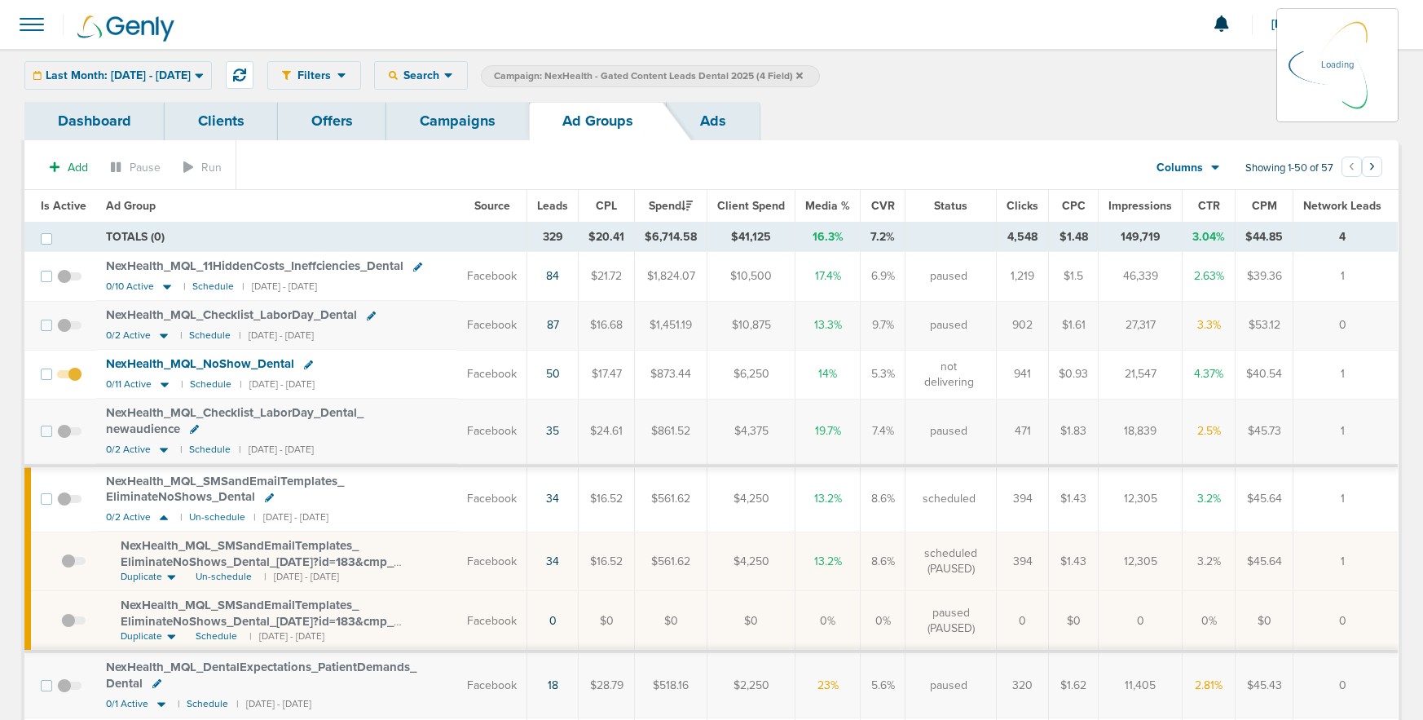
click at [117, 75] on div "Last Month: 08.01.2025 - 08.31.2025 Today Yesterday Last 7 Days Last 14 Days Th…" at bounding box center [117, 75] width 187 height 29
click at [91, 75] on div "Last Month: 08.01.2025 - 08.31.2025 Today Yesterday Last 7 Days Last 14 Days Th…" at bounding box center [117, 75] width 187 height 29
click at [183, 74] on span "Last Month: 08.01.2025 - 08.31.2025" at bounding box center [118, 75] width 145 height 11
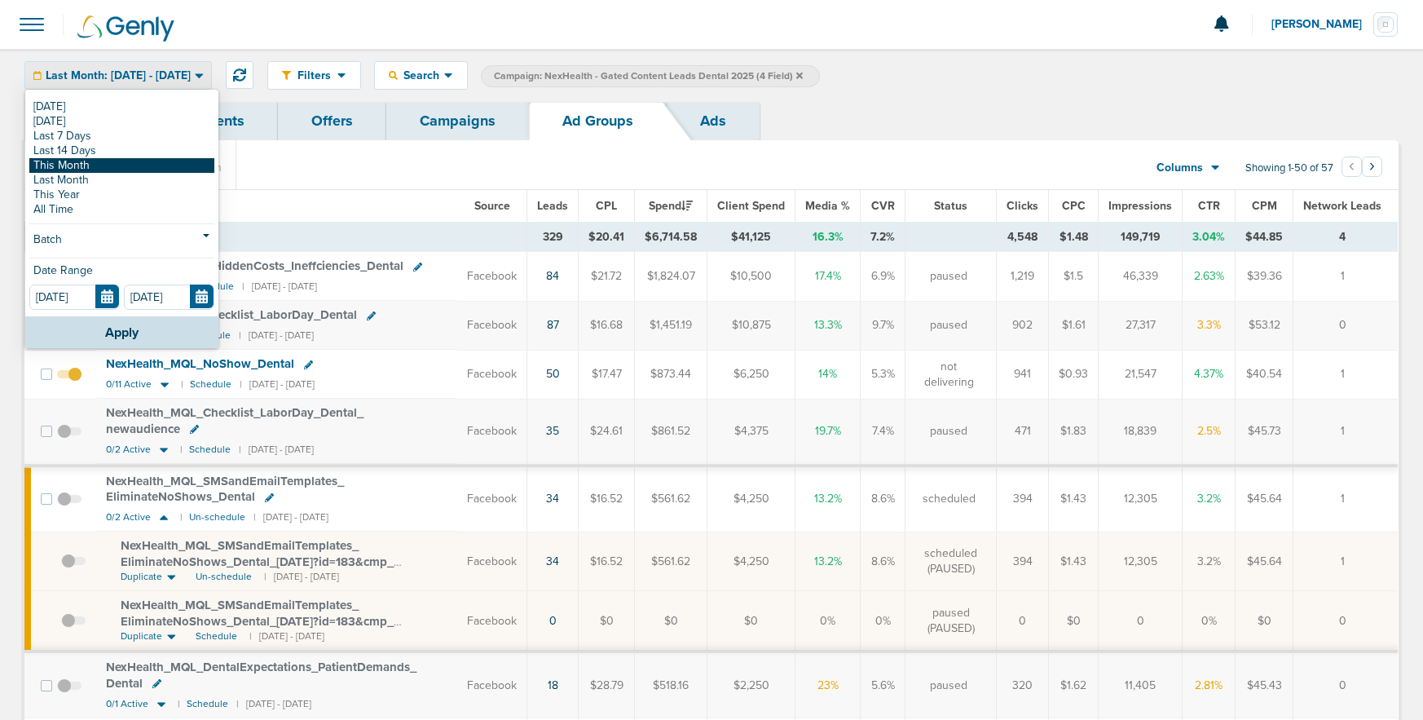
click at [103, 166] on link "This Month" at bounding box center [121, 165] width 185 height 15
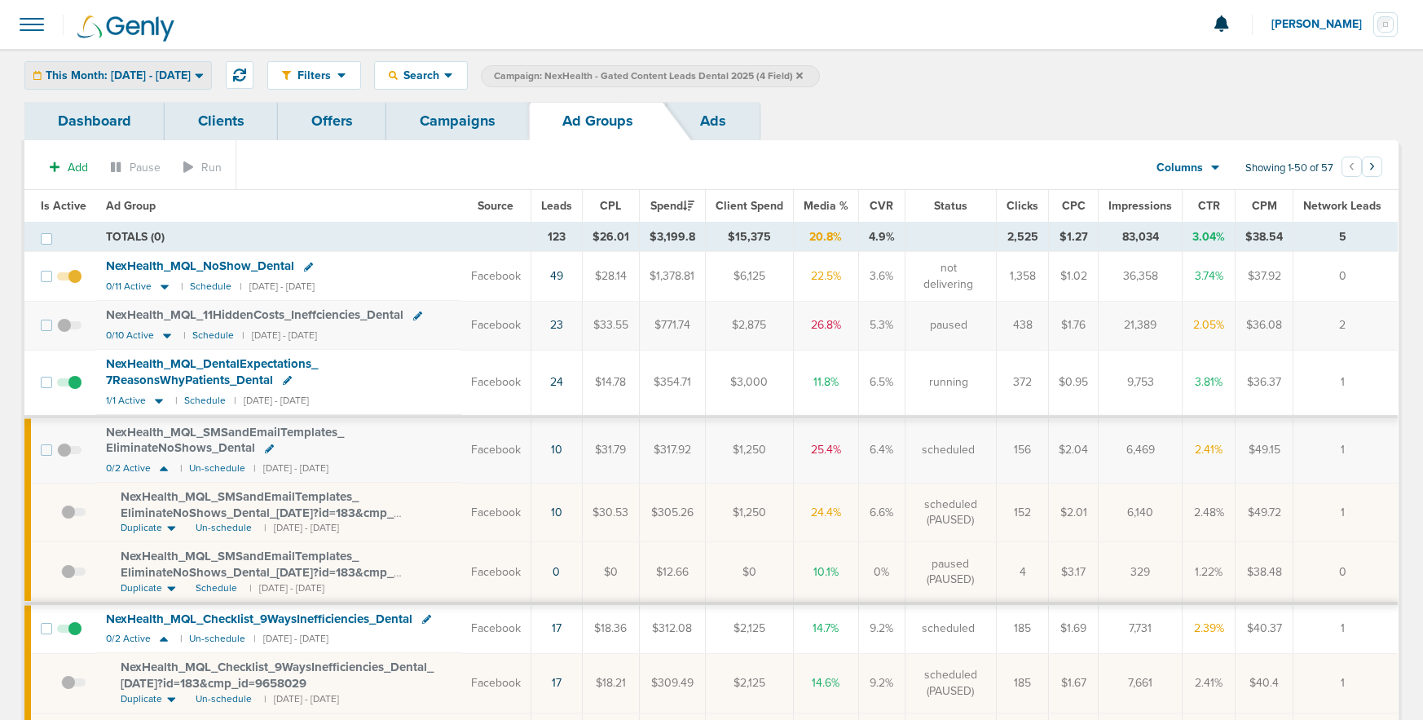
click at [149, 70] on span "This Month: 09.01.2025 - 09.30.2025" at bounding box center [118, 75] width 145 height 11
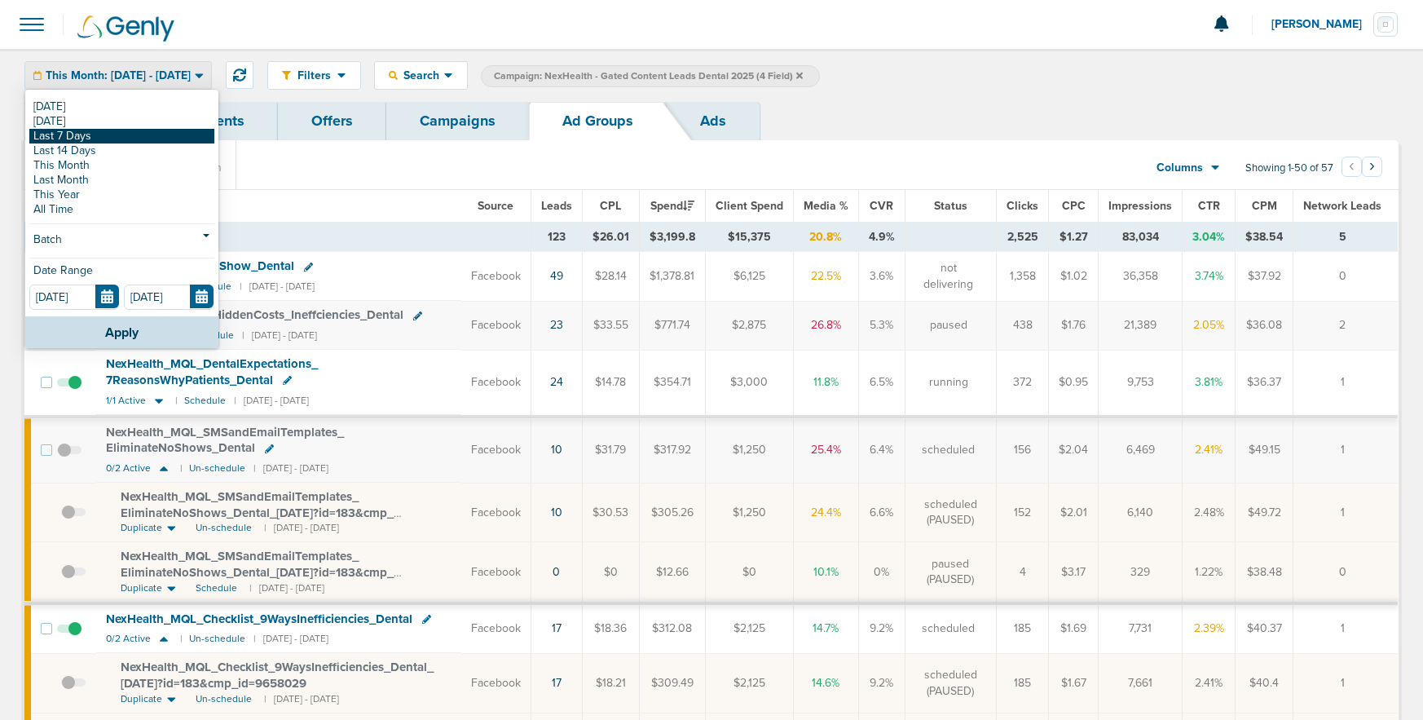
click at [105, 139] on link "Last 7 Days" at bounding box center [121, 136] width 185 height 15
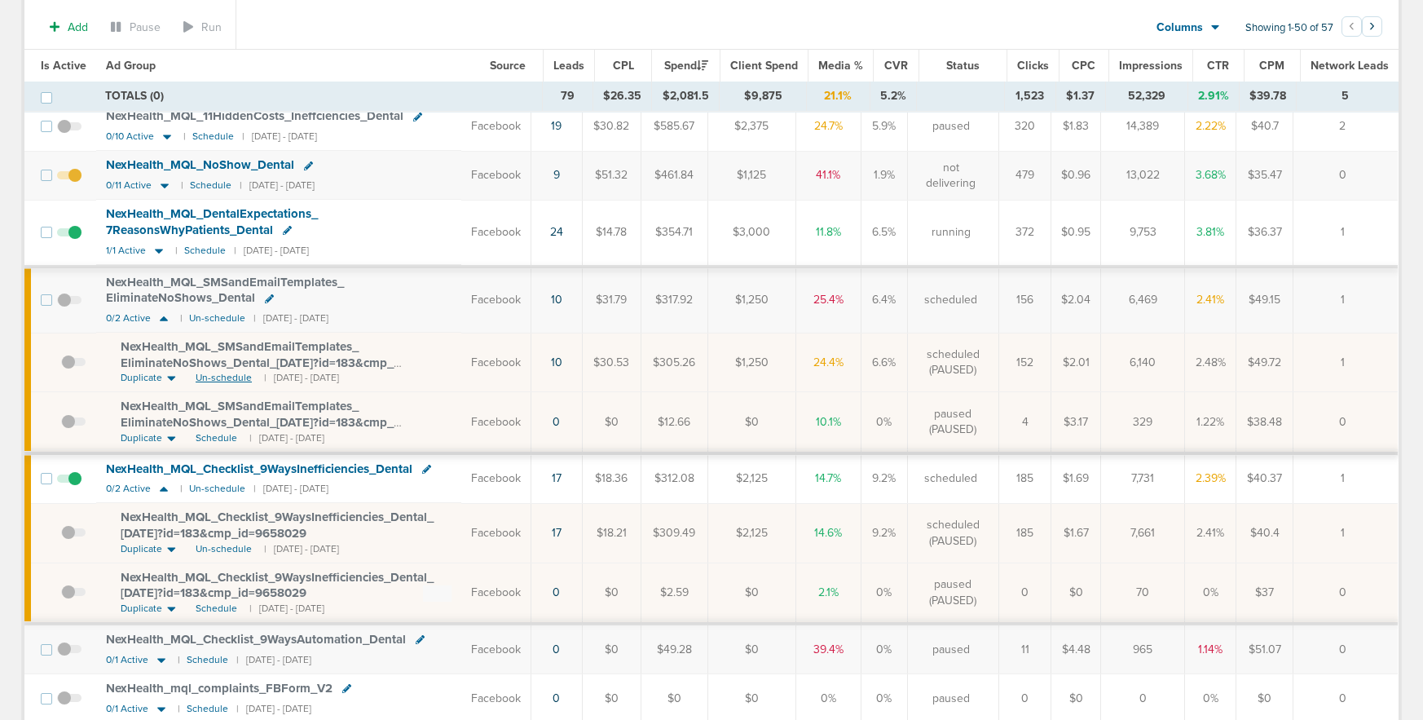
scroll to position [141, 0]
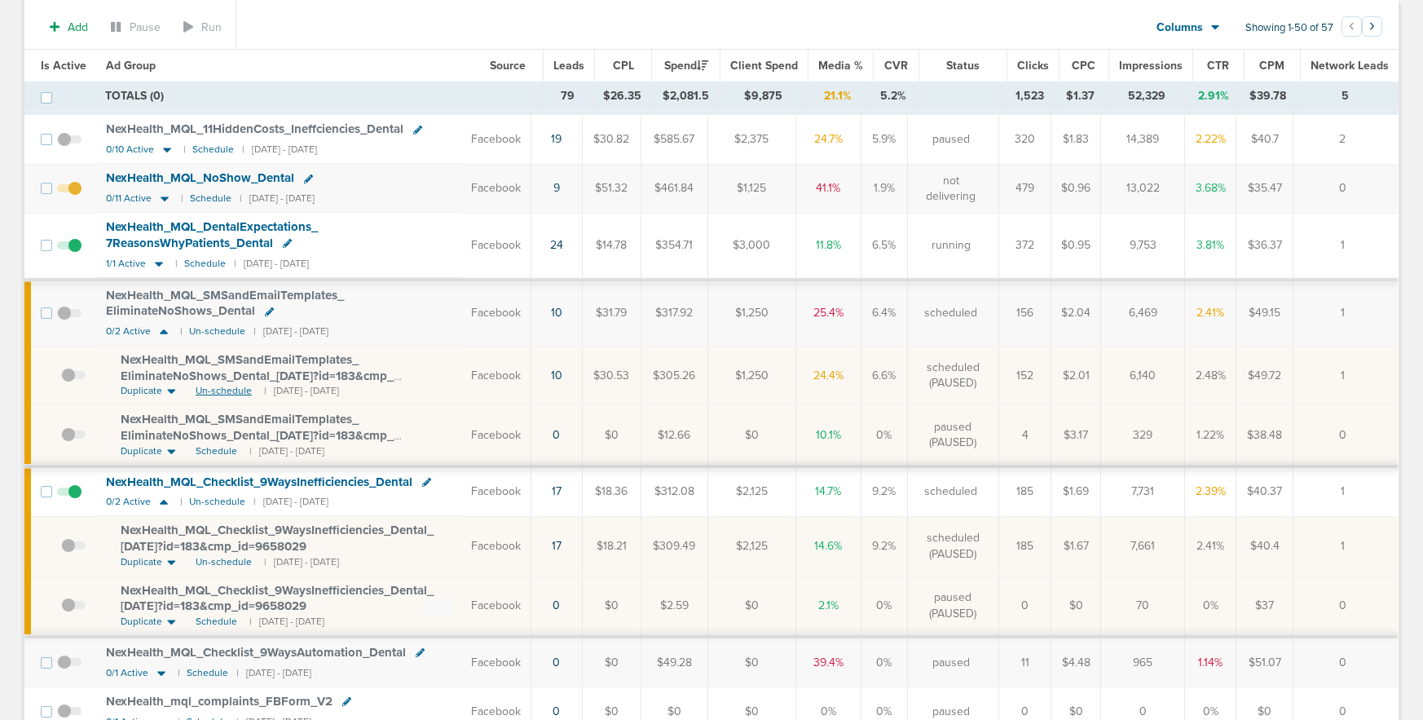
click at [214, 389] on span "Un-schedule" at bounding box center [224, 391] width 56 height 14
click at [161, 333] on icon at bounding box center [164, 331] width 8 height 5
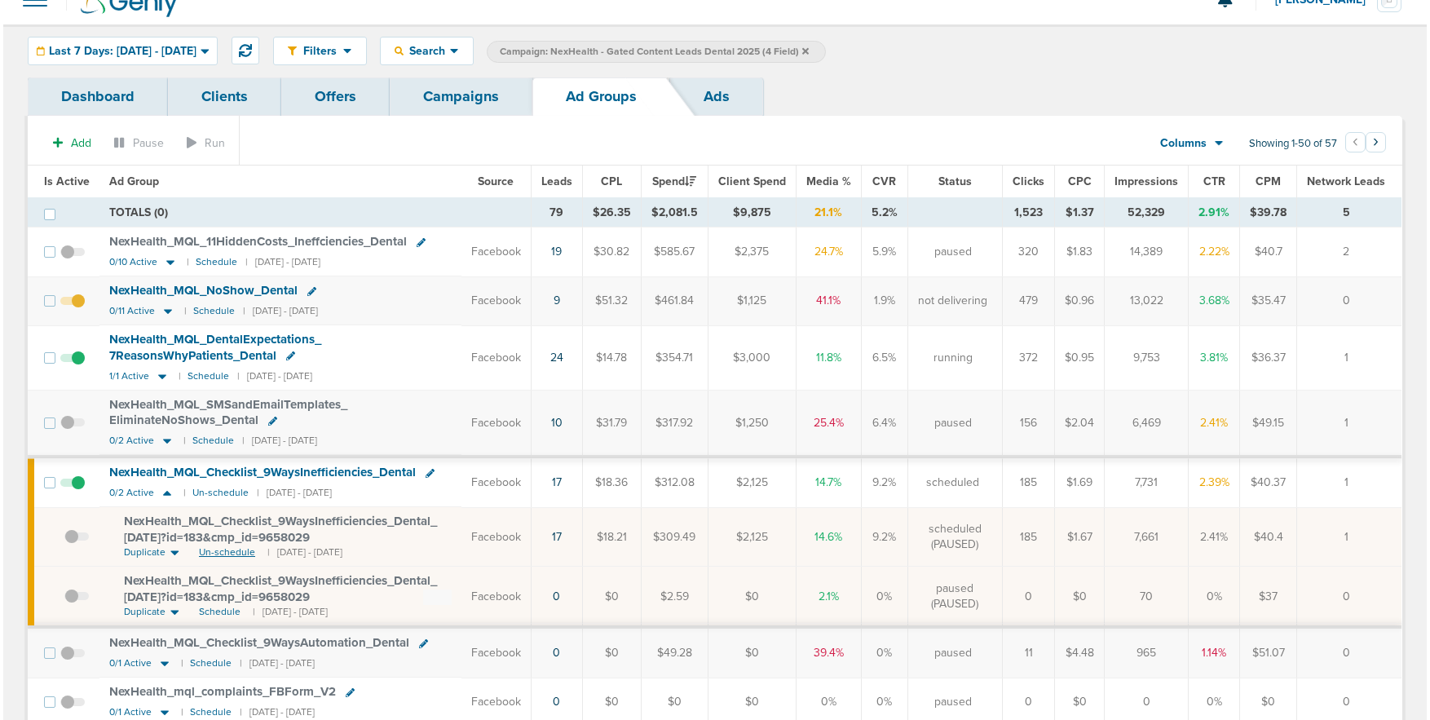
scroll to position [0, 0]
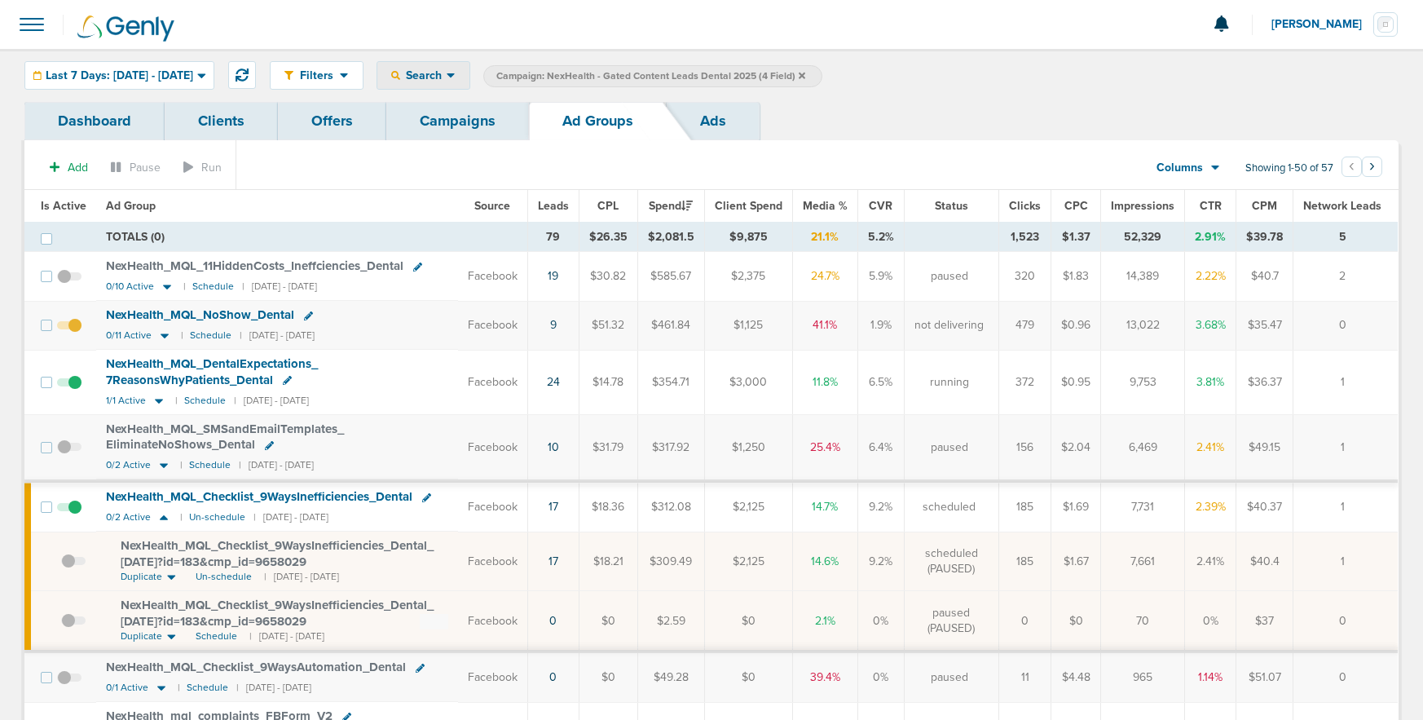
drag, startPoint x: 457, startPoint y: 73, endPoint x: 463, endPoint y: 100, distance: 27.5
click at [447, 75] on span "Search" at bounding box center [423, 75] width 46 height 14
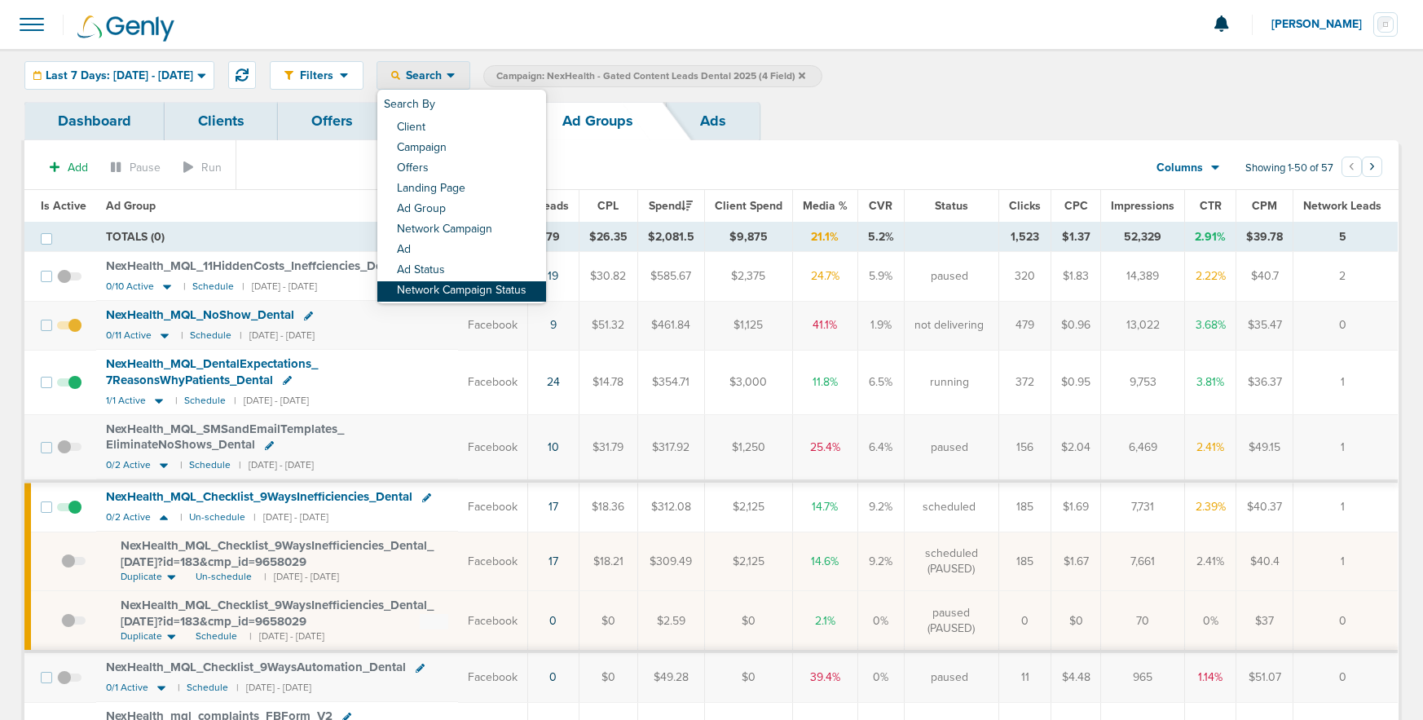
click at [505, 287] on link "Network Campaign Status" at bounding box center [461, 291] width 169 height 20
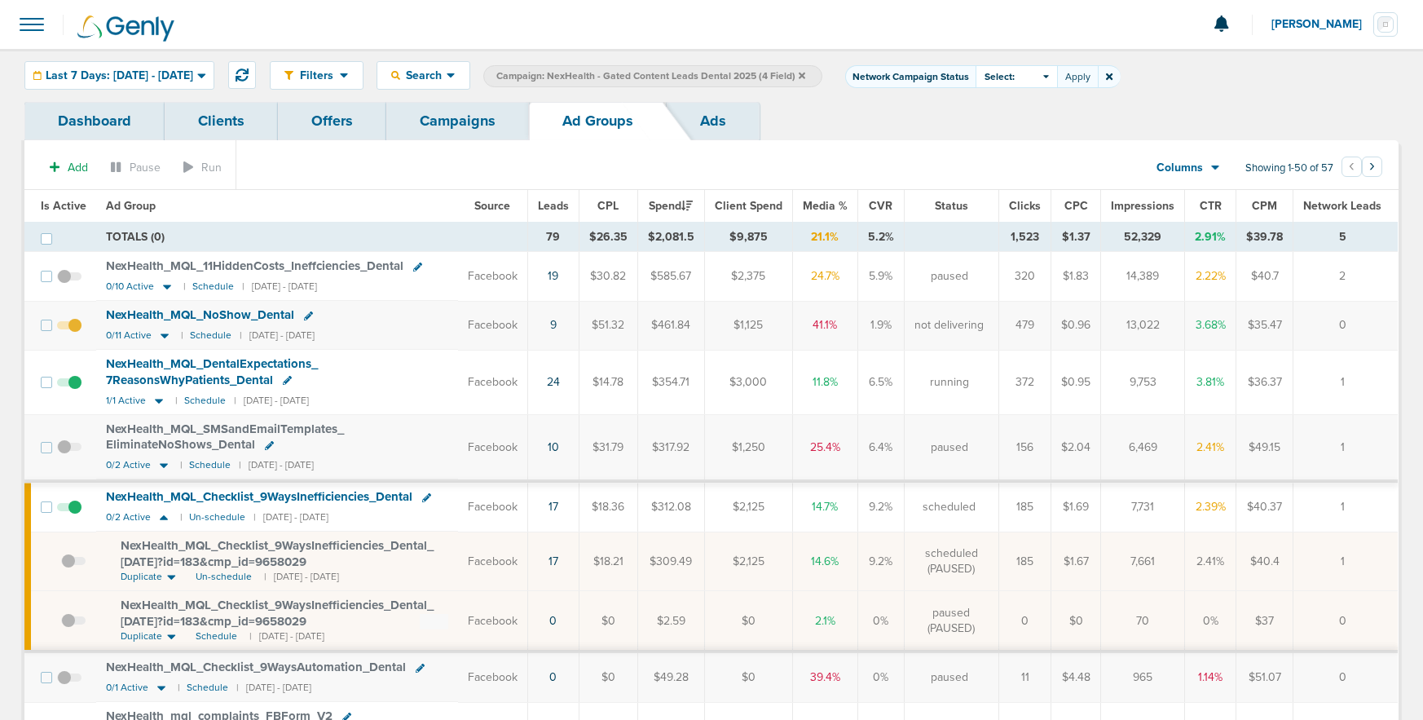
click at [1057, 73] on div "Select:" at bounding box center [1017, 76] width 82 height 23
click at [1051, 146] on label "Scheduled" at bounding box center [1017, 146] width 67 height 14
click at [1004, 139] on input "Scheduled" at bounding box center [1004, 139] width 0 height 0
click at [1098, 78] on button "Apply" at bounding box center [1077, 76] width 41 height 23
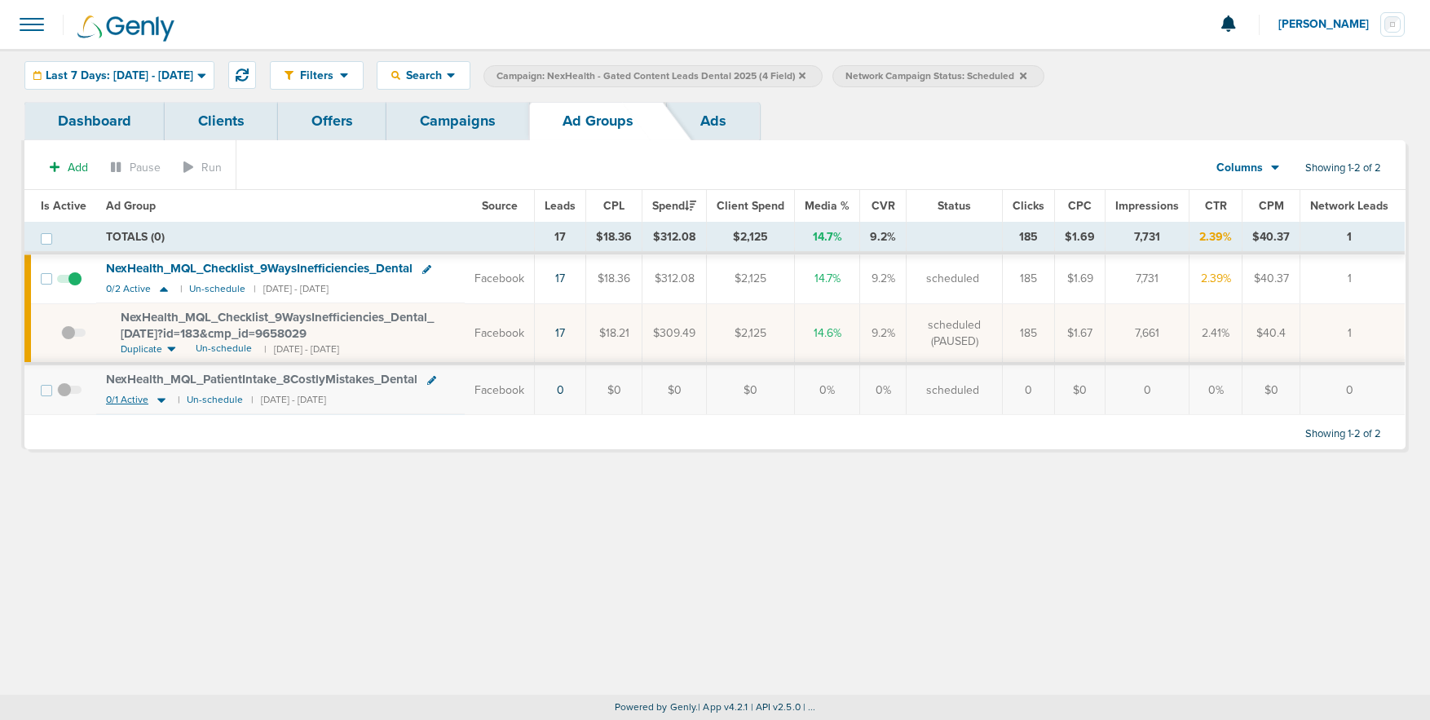
click at [165, 399] on icon at bounding box center [161, 400] width 16 height 14
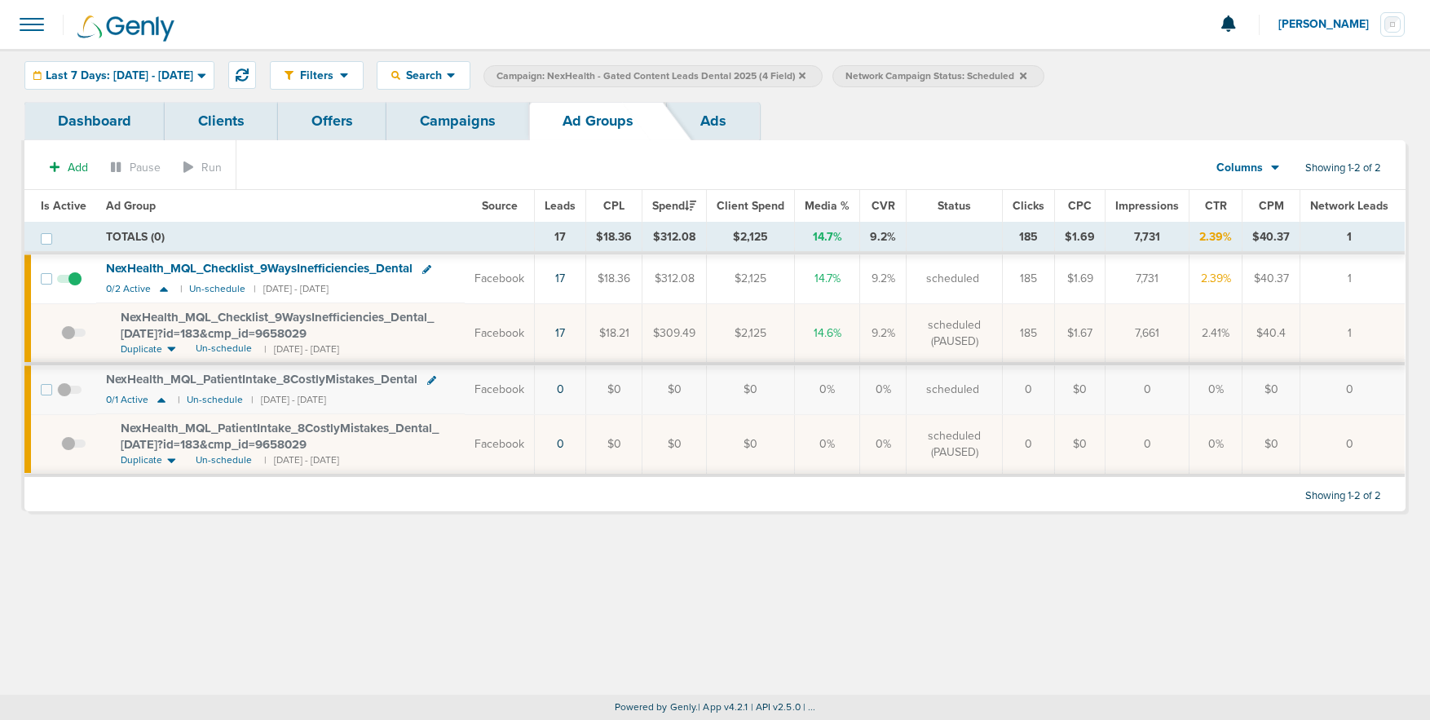
click at [210, 430] on span "NexHealth_ MQL_ PatientIntake_ 8CostlyMistakes_ Dental_ 08.21.25?id=183&cmp_ id…" at bounding box center [280, 436] width 318 height 31
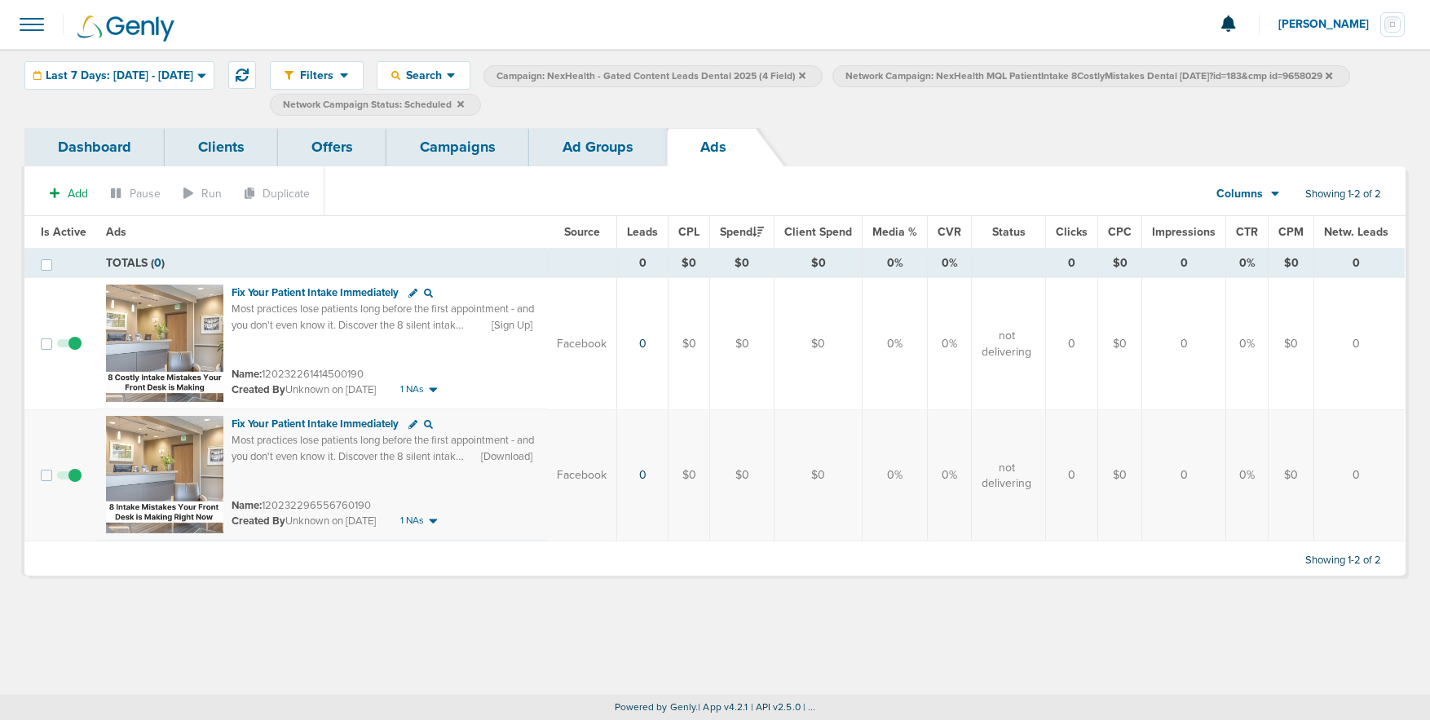
click at [430, 152] on link "Campaigns" at bounding box center [457, 147] width 143 height 38
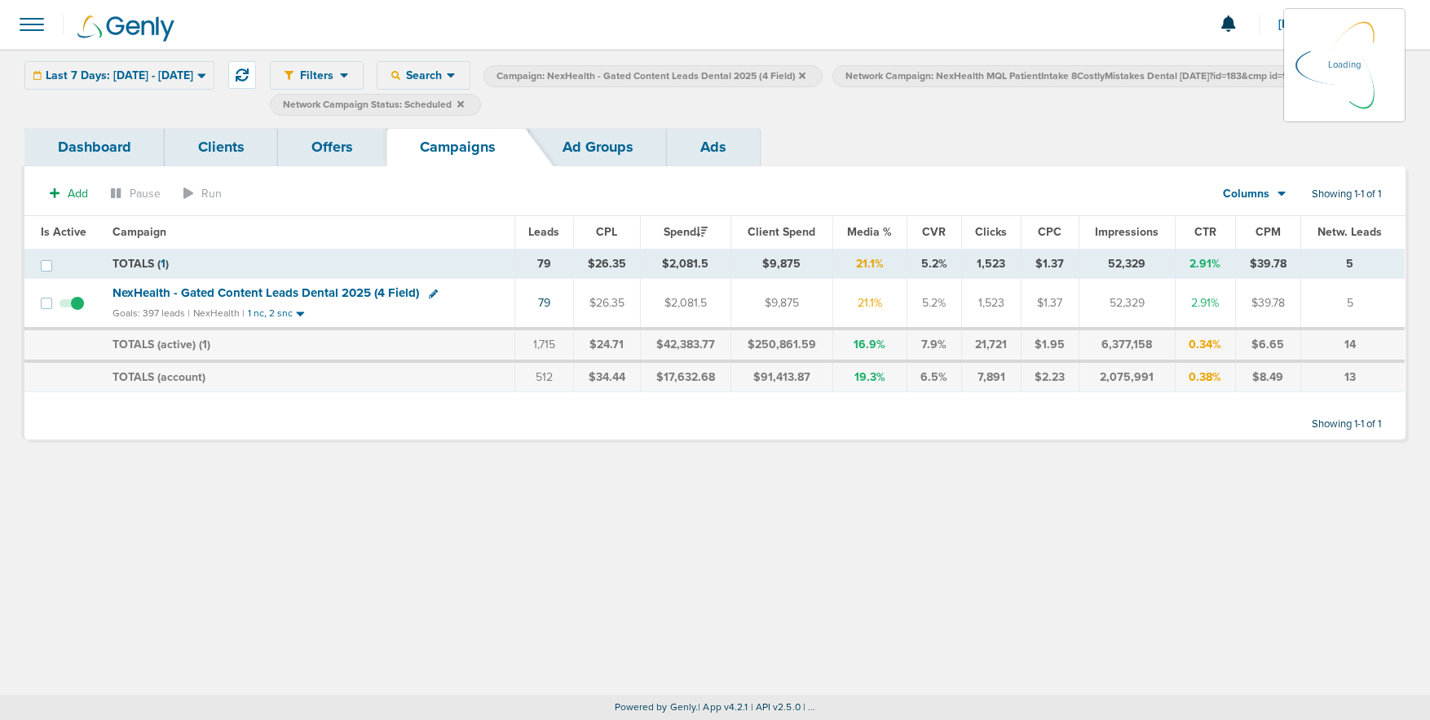
drag, startPoint x: 1044, startPoint y: 102, endPoint x: 984, endPoint y: 98, distance: 60.5
click at [464, 102] on icon at bounding box center [460, 103] width 7 height 7
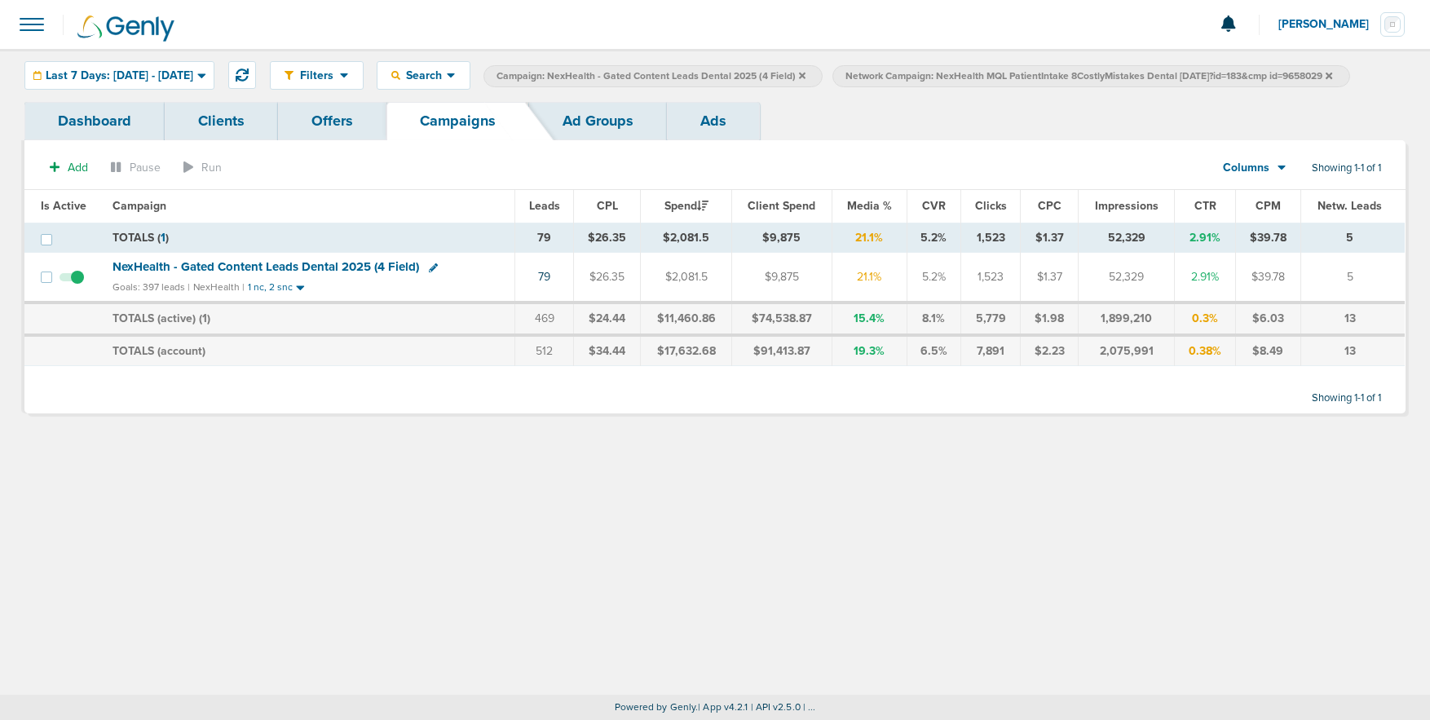
click at [805, 72] on icon at bounding box center [802, 76] width 7 height 10
click at [983, 77] on icon at bounding box center [980, 76] width 7 height 10
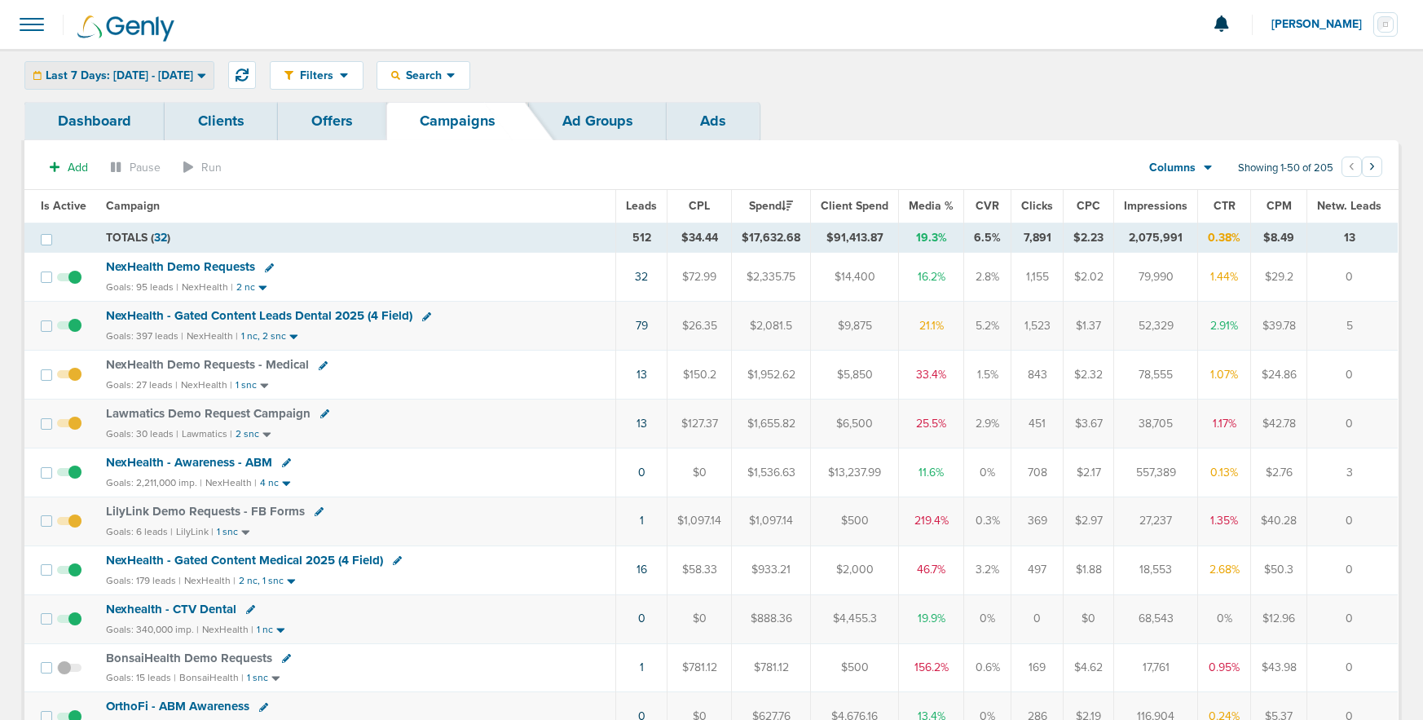
drag, startPoint x: 117, startPoint y: 66, endPoint x: 98, endPoint y: 101, distance: 40.1
click at [117, 68] on div "Last 7 Days: 09.05.2025 - 09.12.2025" at bounding box center [119, 75] width 188 height 27
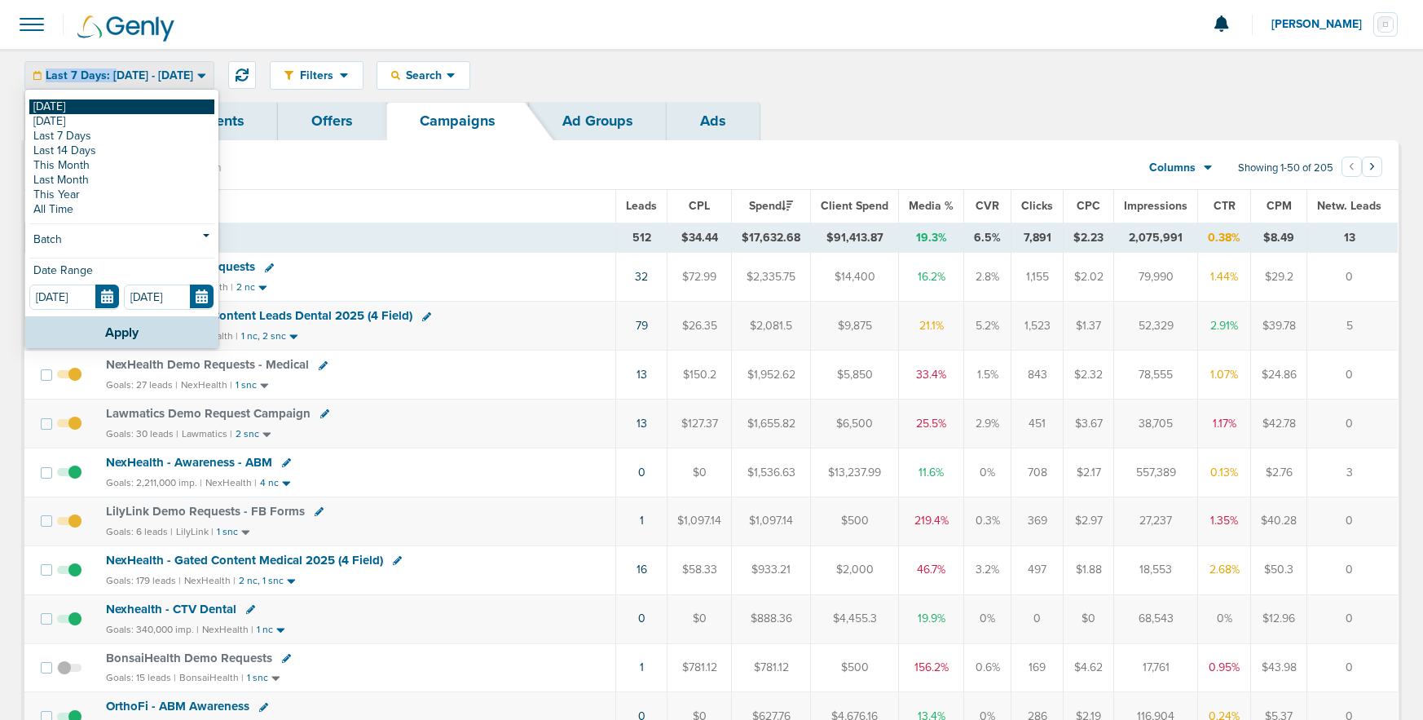
click at [97, 103] on link "[DATE]" at bounding box center [121, 106] width 185 height 15
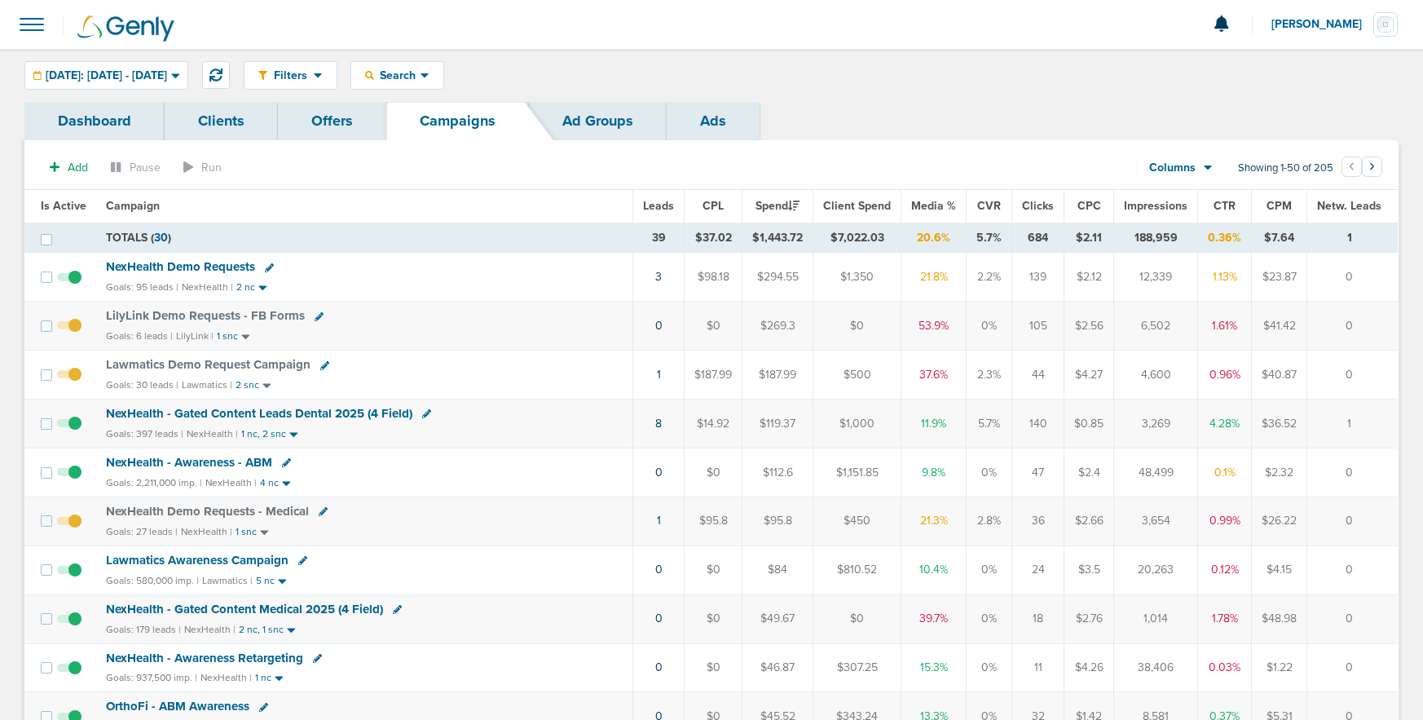
click at [320, 364] on icon at bounding box center [324, 365] width 9 height 9
select select
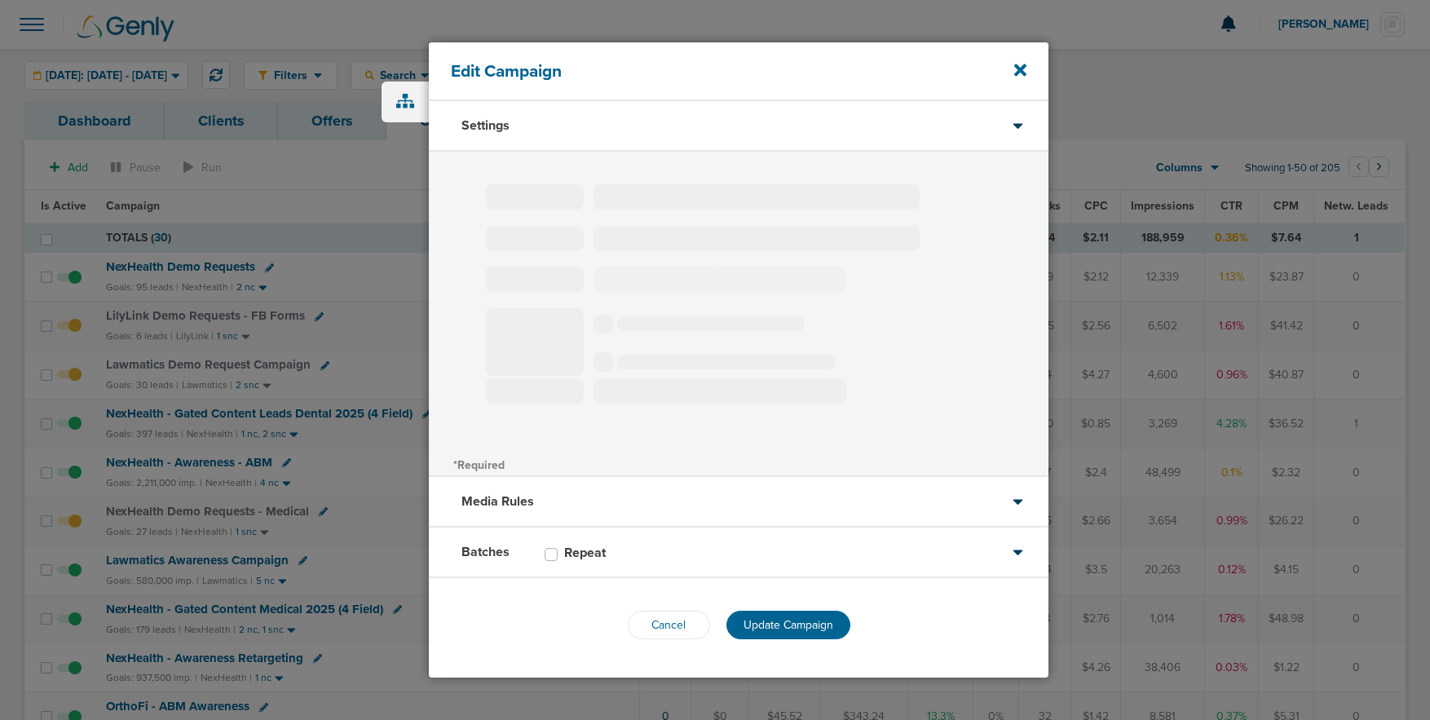
type input "Lawmatics Demo Request Campaign"
select select "Leads"
radio input "true"
select select "readWrite"
select select "1"
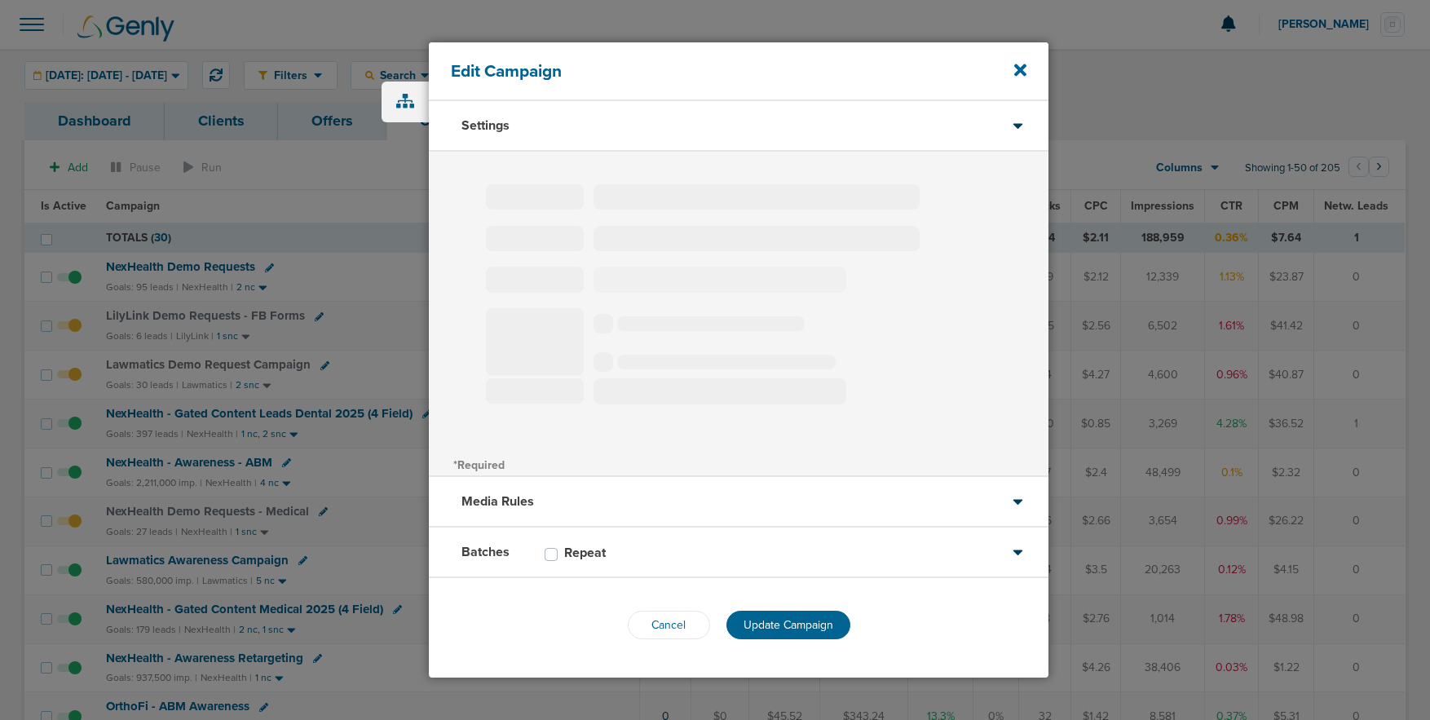
select select "1"
select select "2"
select select "3"
select select "4"
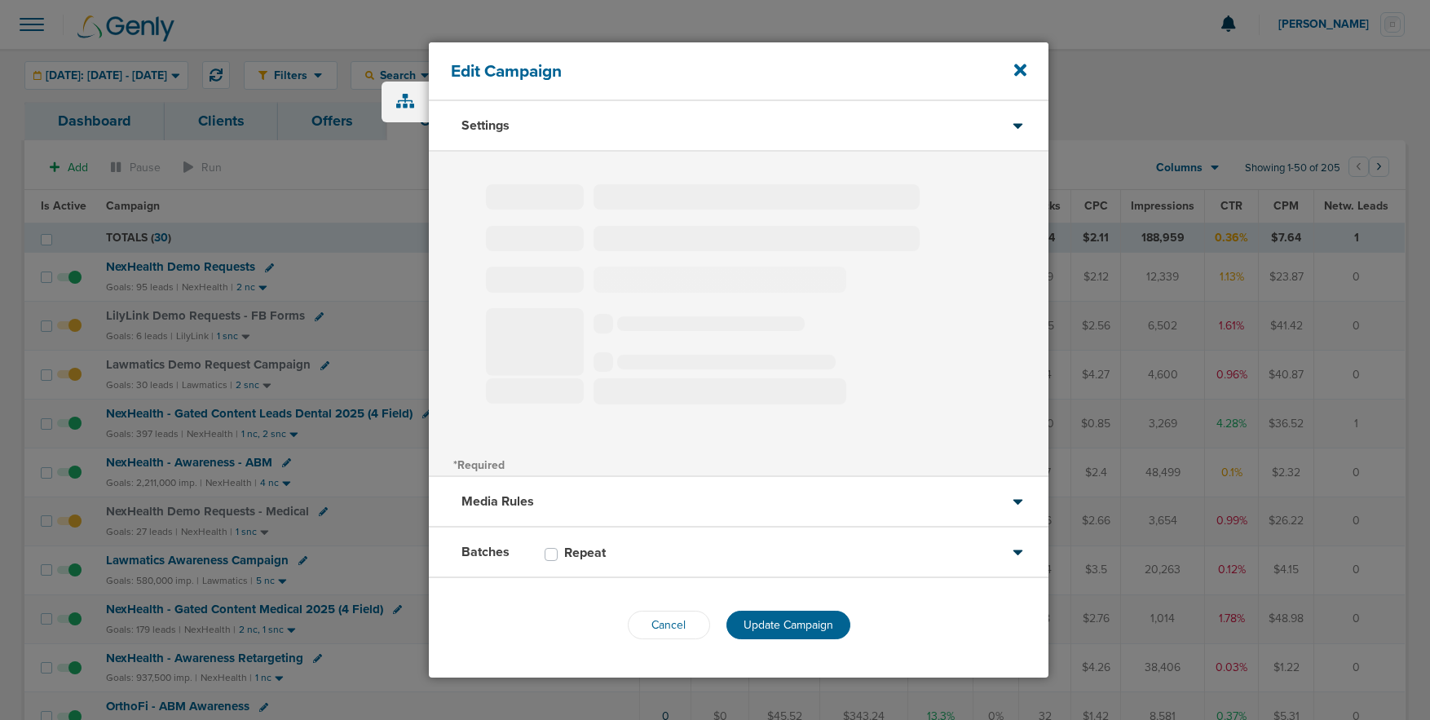
select select "6"
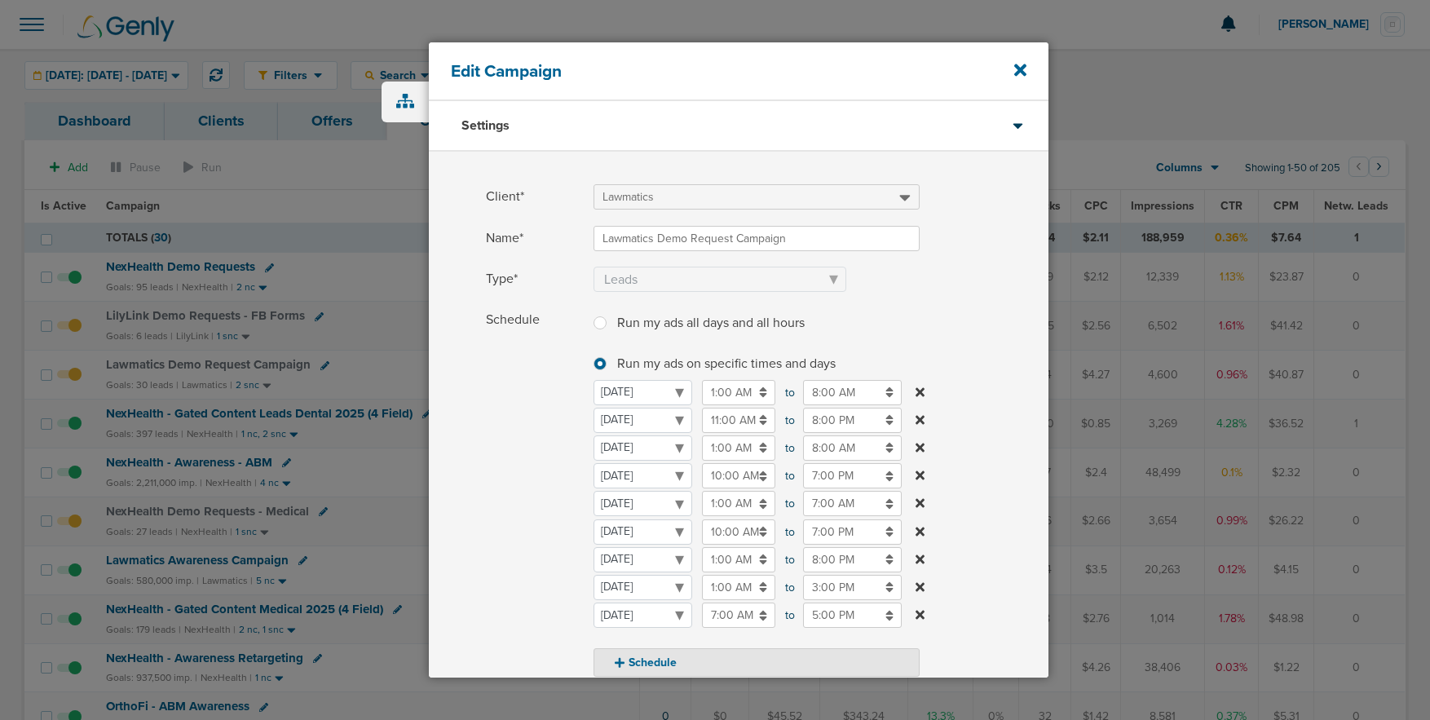
click at [718, 615] on input "7:00 AM" at bounding box center [738, 614] width 73 height 25
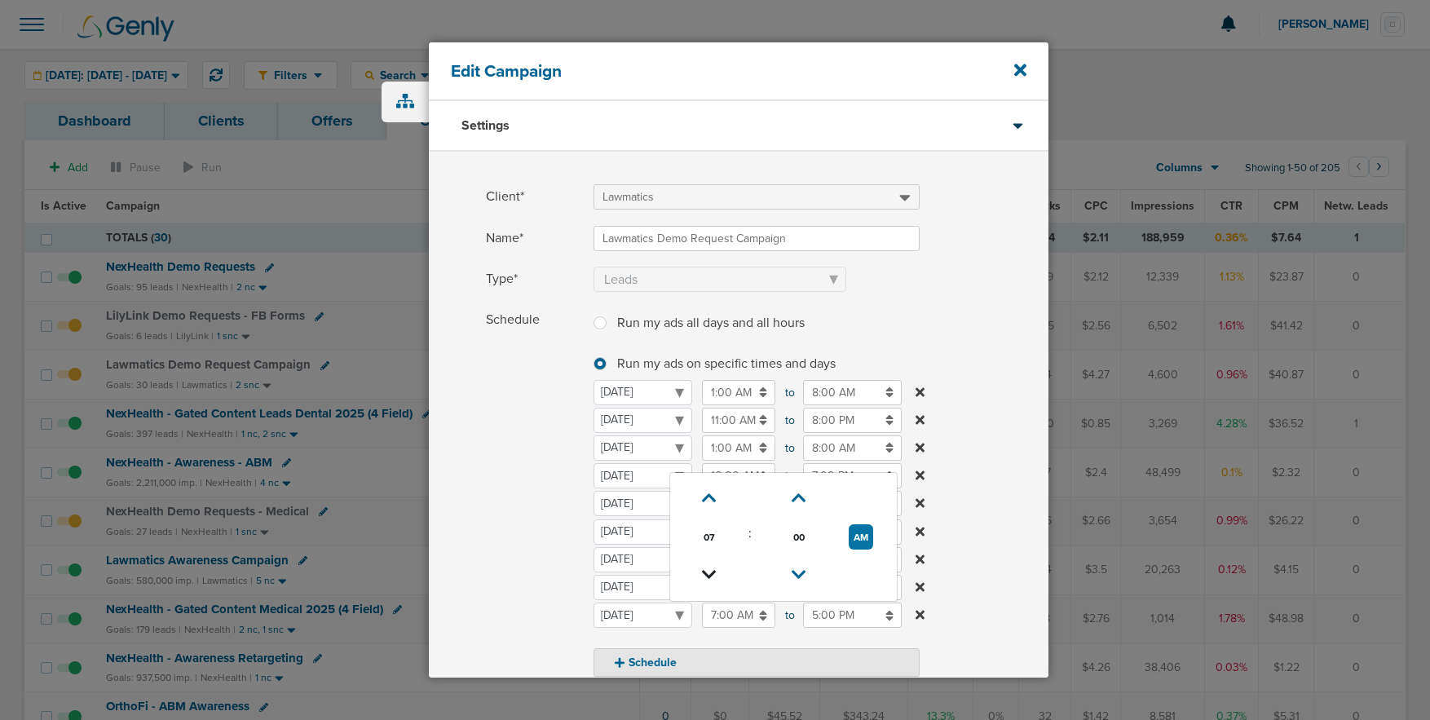
click at [709, 583] on link at bounding box center [709, 574] width 29 height 25
type input "6:00 AM"
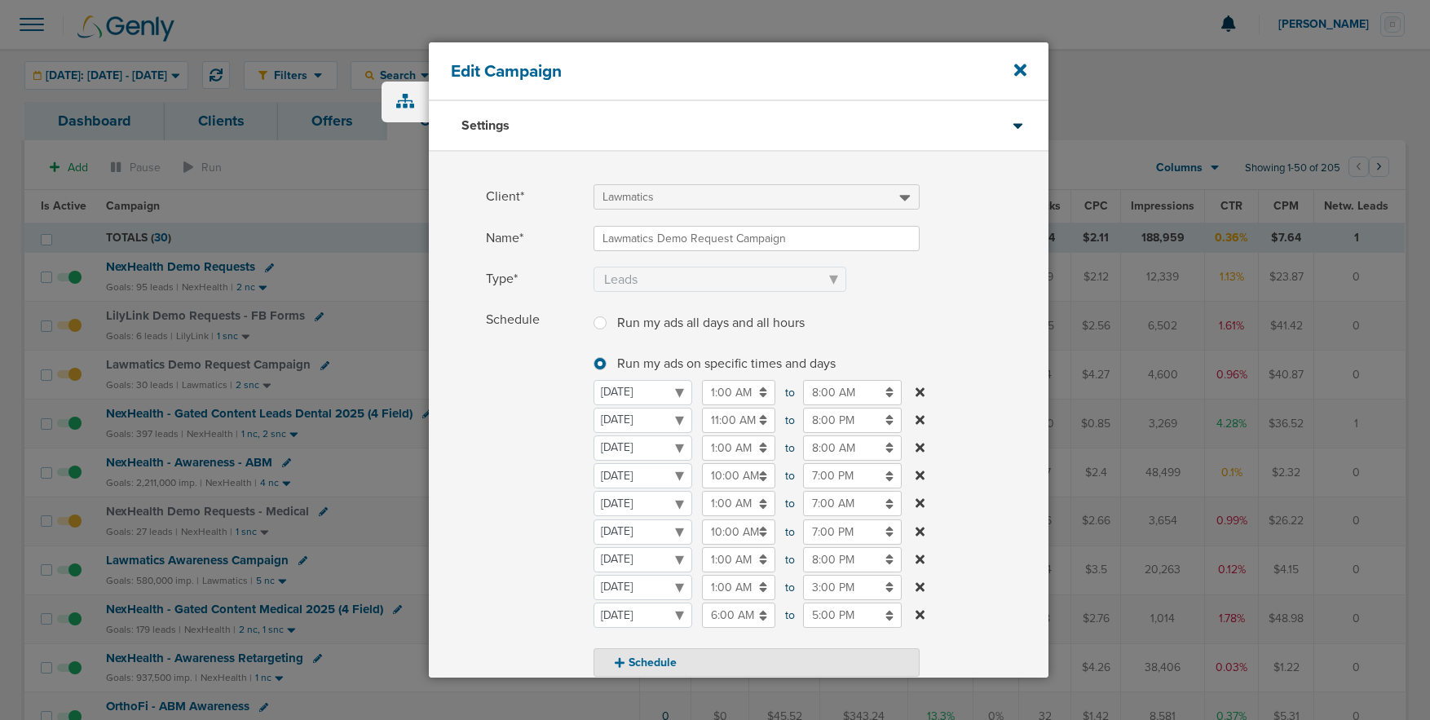
click at [527, 581] on span "Schedule" at bounding box center [535, 491] width 98 height 369
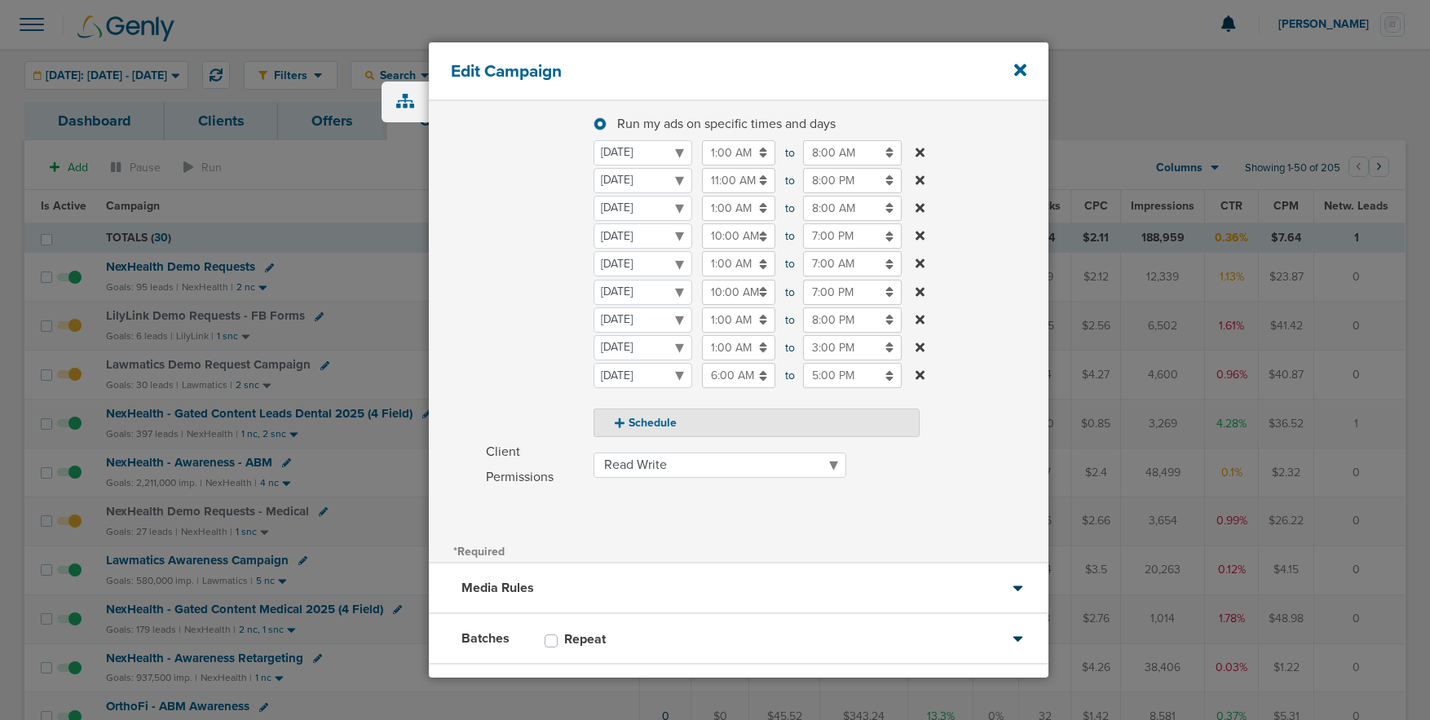
scroll to position [291, 0]
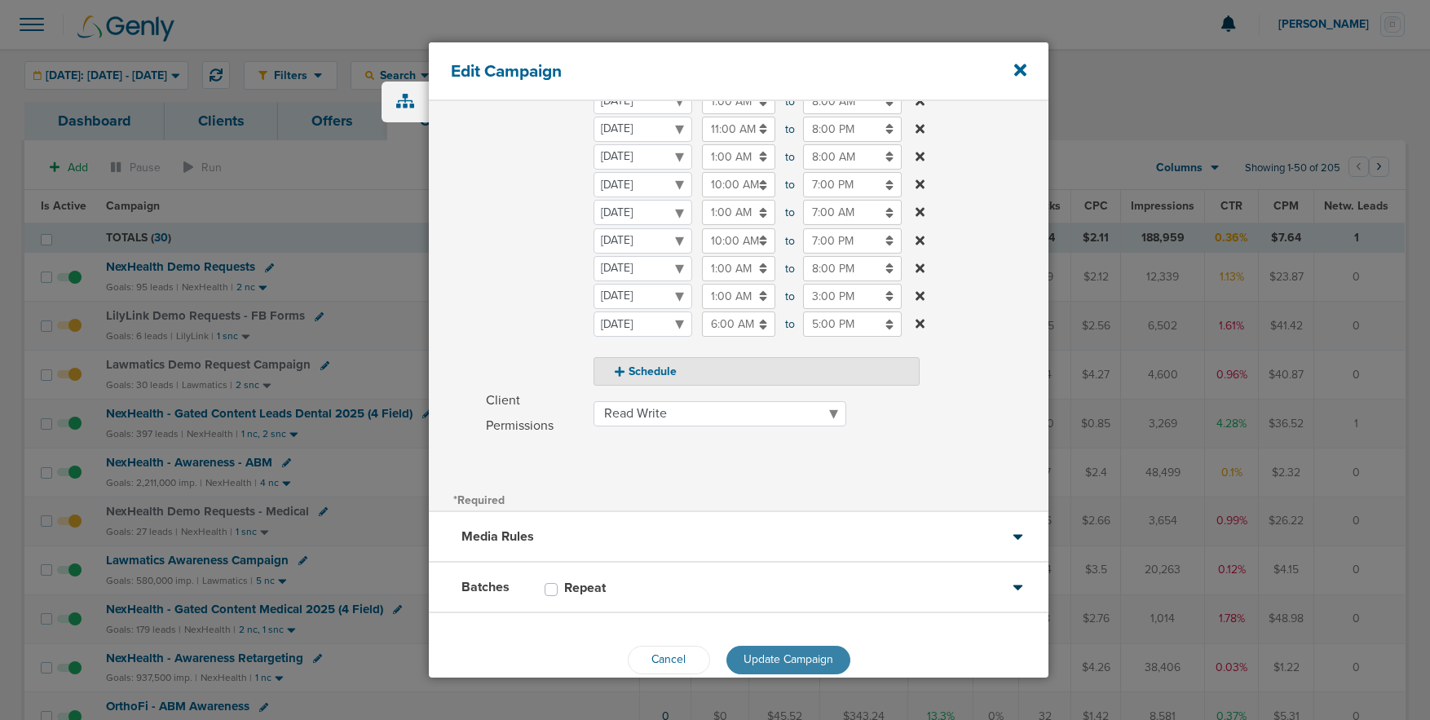
click at [745, 663] on span "Update Campaign" at bounding box center [788, 659] width 90 height 14
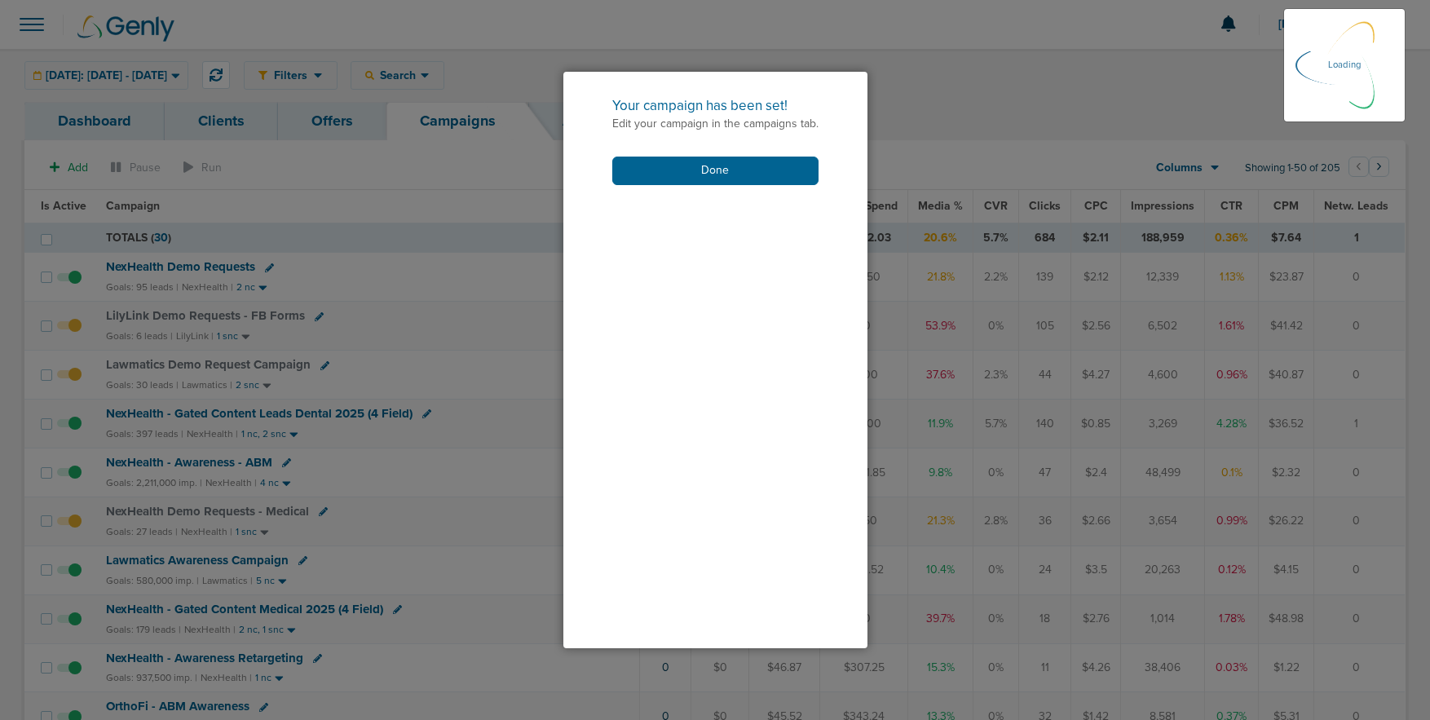
scroll to position [270, 0]
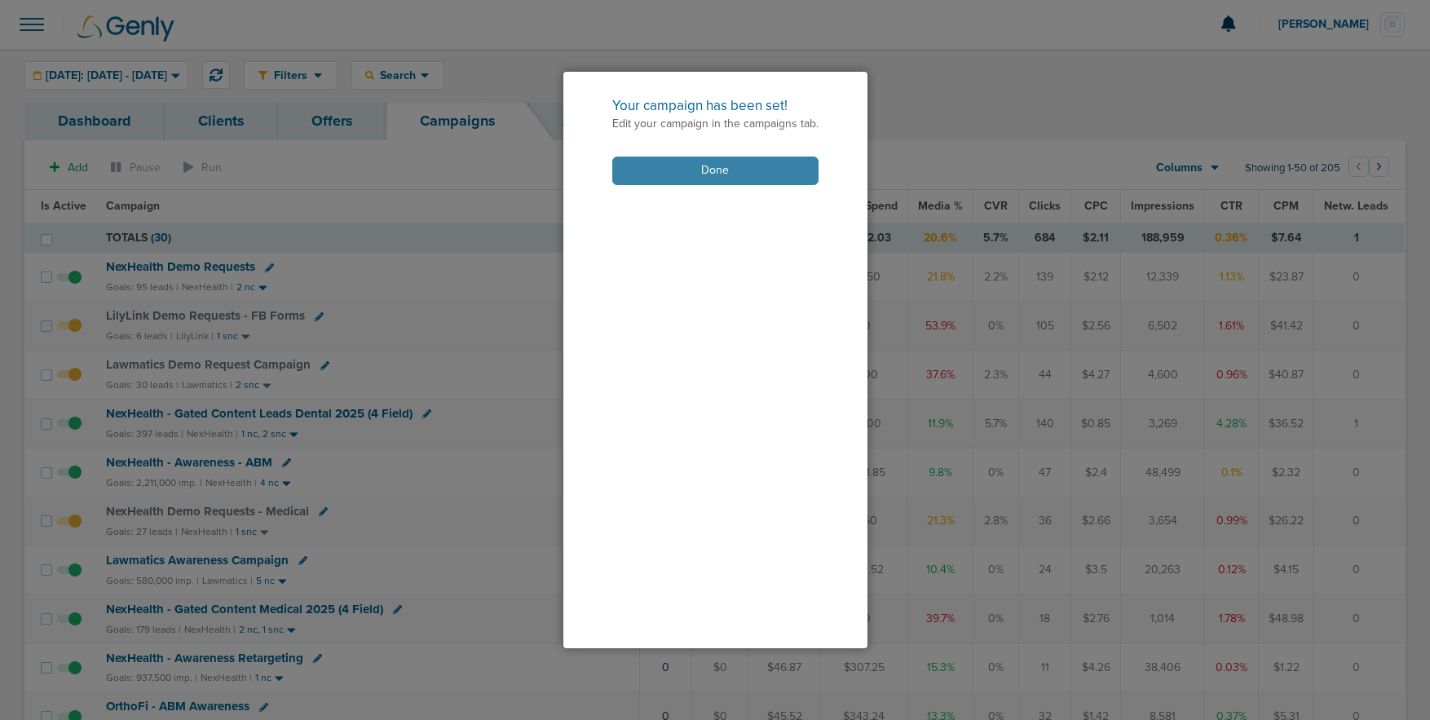
click at [723, 179] on button "Done" at bounding box center [715, 171] width 206 height 29
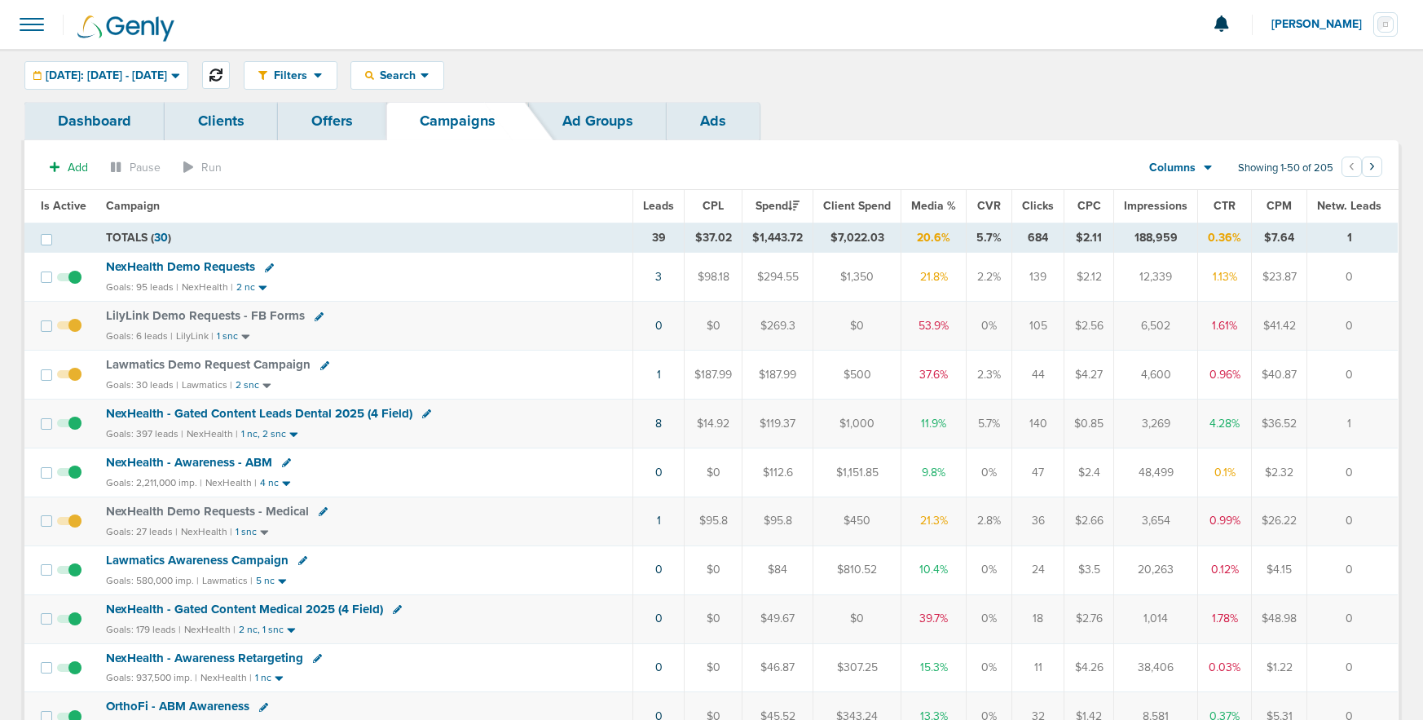
click at [223, 77] on icon at bounding box center [216, 74] width 13 height 13
click at [668, 279] on td "3" at bounding box center [655, 277] width 51 height 49
click at [659, 277] on link "3" at bounding box center [655, 277] width 7 height 14
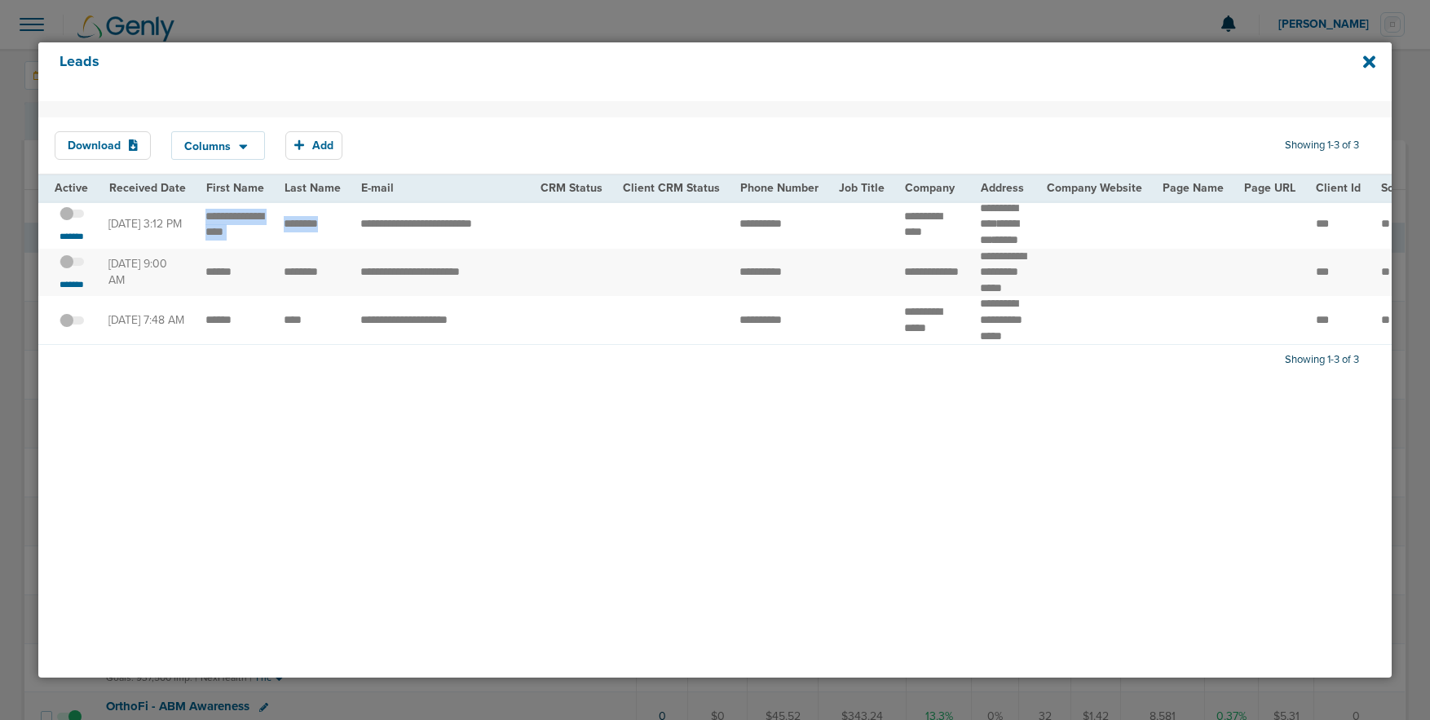
drag, startPoint x: 203, startPoint y: 214, endPoint x: 331, endPoint y: 240, distance: 130.5
copy td "******"
drag, startPoint x: 894, startPoint y: 220, endPoint x: 951, endPoint y: 237, distance: 59.6
click at [951, 237] on td "**********" at bounding box center [932, 225] width 76 height 48
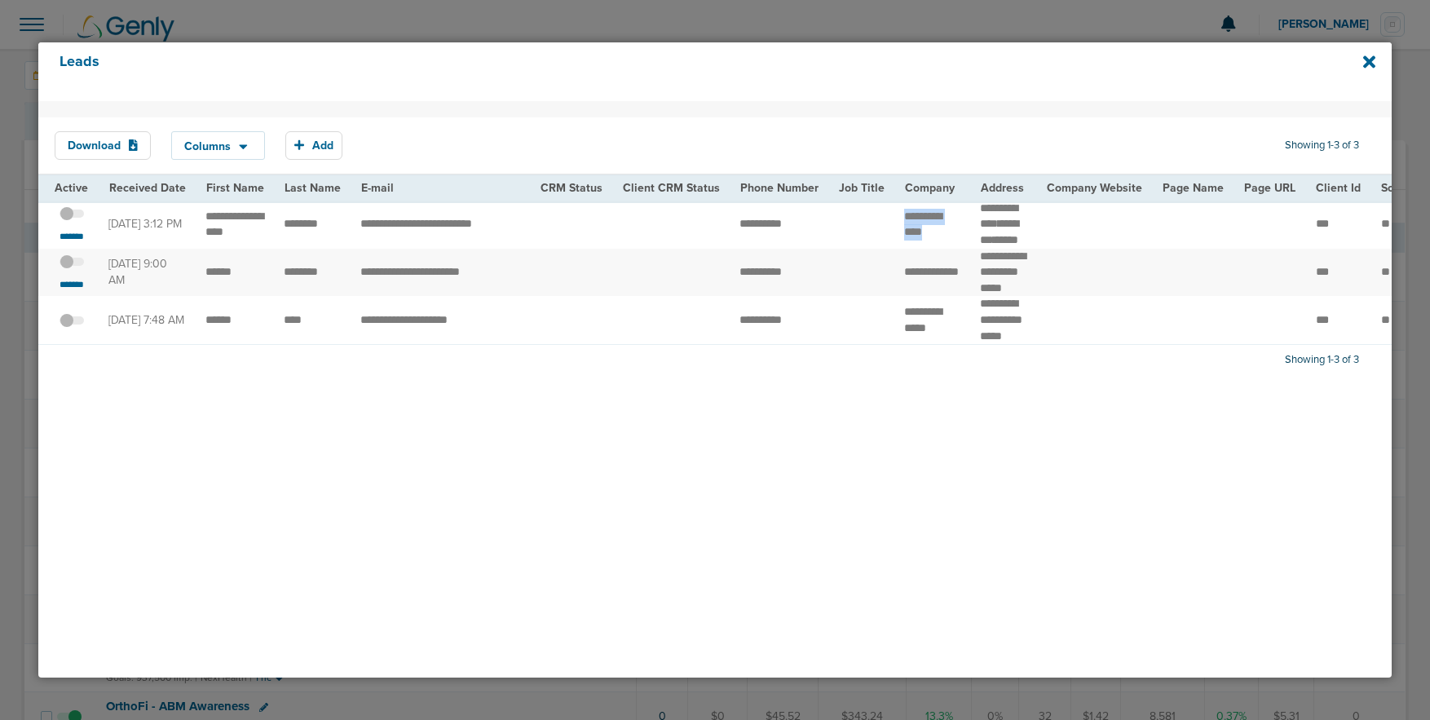
copy td "***"
click at [957, 220] on td "**********" at bounding box center [932, 225] width 76 height 48
drag, startPoint x: 966, startPoint y: 214, endPoint x: 1014, endPoint y: 235, distance: 52.6
click at [1014, 235] on td "**********" at bounding box center [1003, 225] width 67 height 48
copy td "**********"
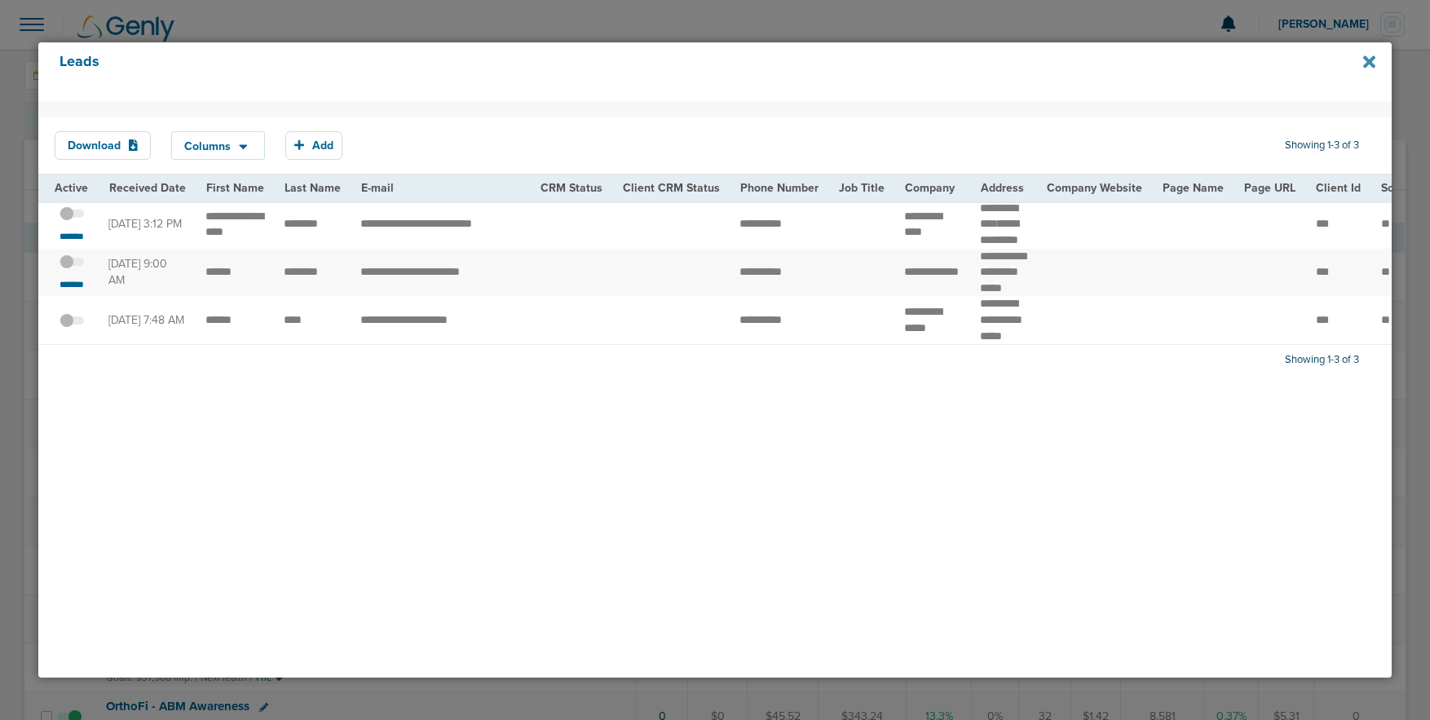
click at [1365, 63] on icon at bounding box center [1369, 62] width 12 height 12
click at [1370, 60] on icon at bounding box center [1369, 62] width 12 height 12
click at [818, 75] on h4 "Leads" at bounding box center [652, 71] width 1184 height 37
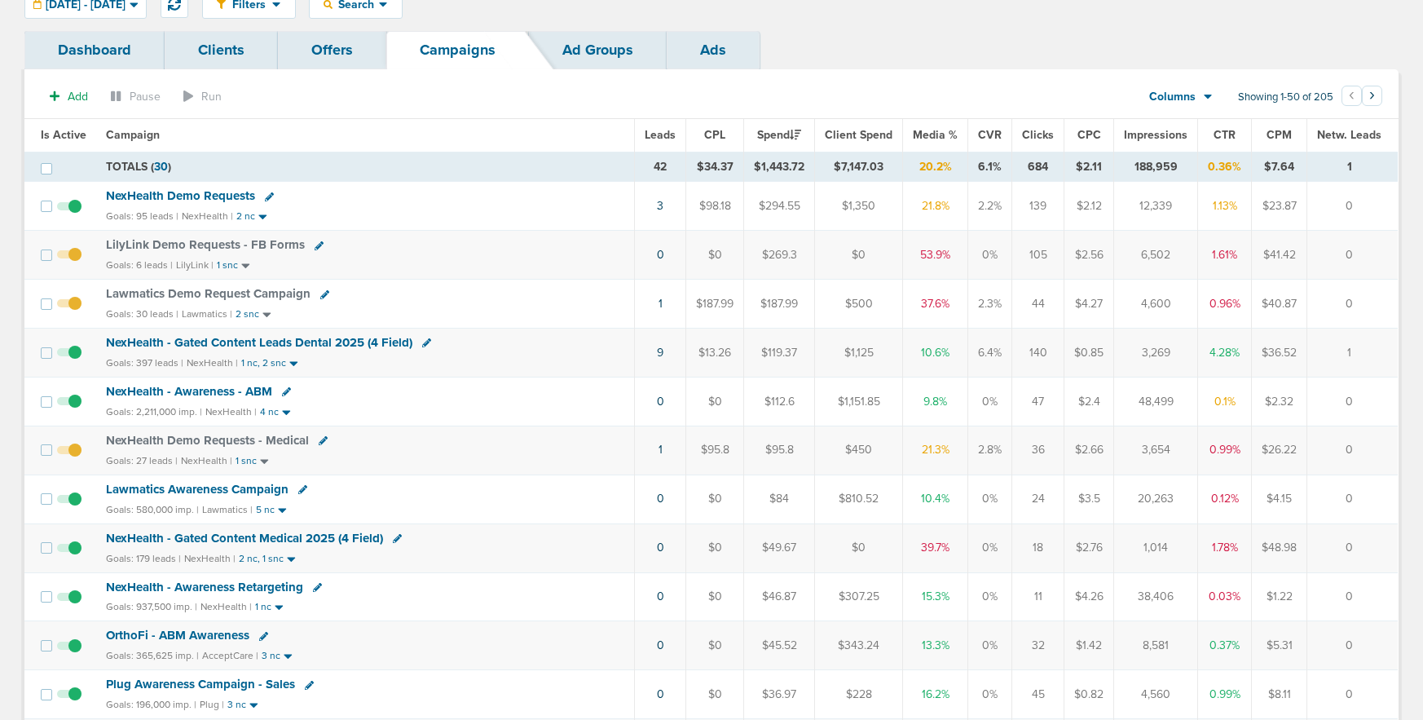
scroll to position [69, 0]
click at [199, 346] on span "NexHealth - Gated Content Leads Dental 2025 (4 Field)" at bounding box center [259, 344] width 307 height 15
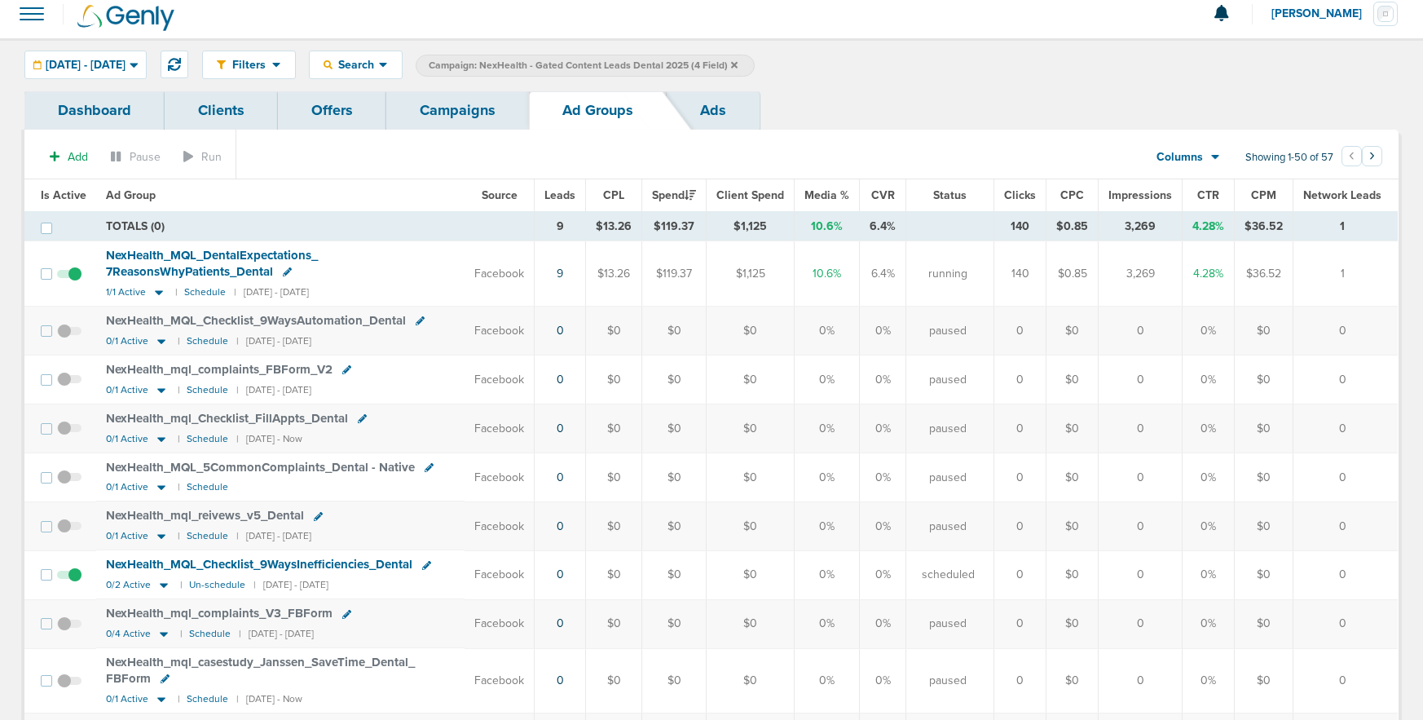
scroll to position [14, 0]
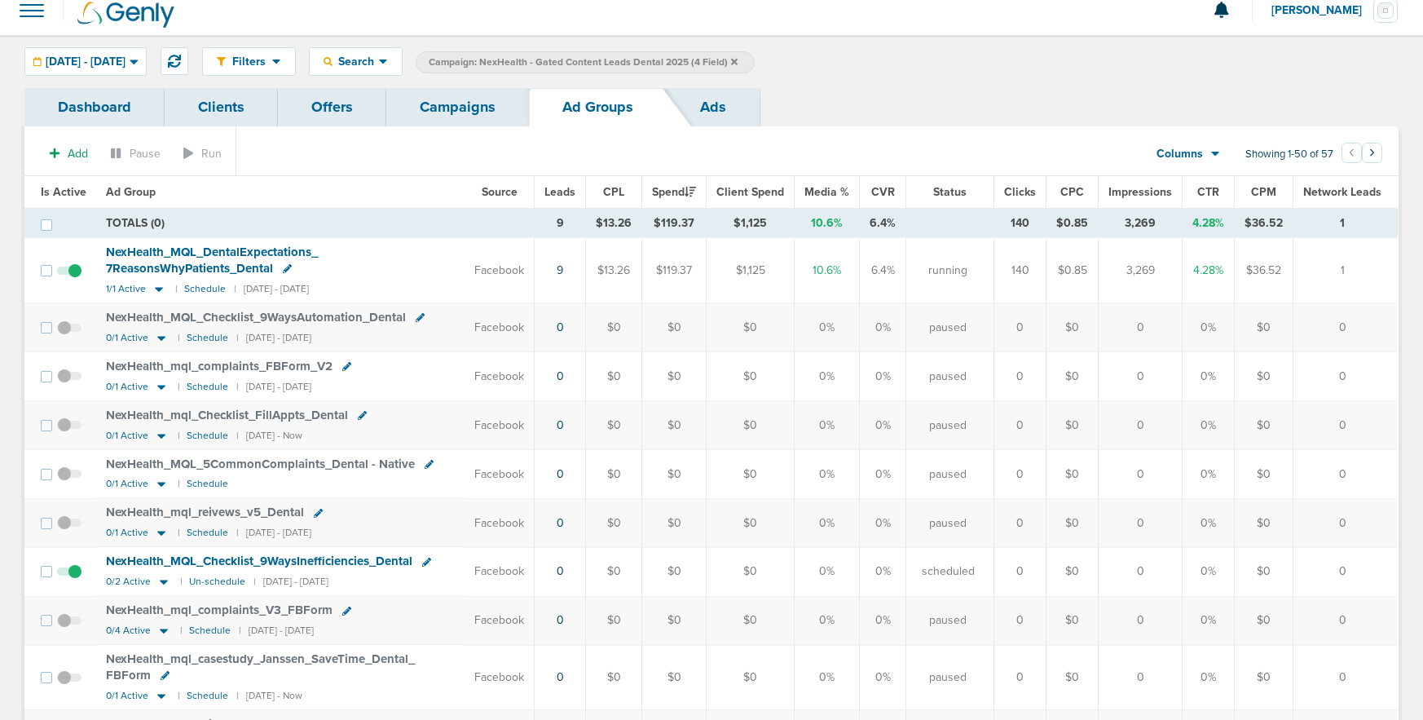
click at [440, 102] on link "Campaigns" at bounding box center [457, 107] width 143 height 38
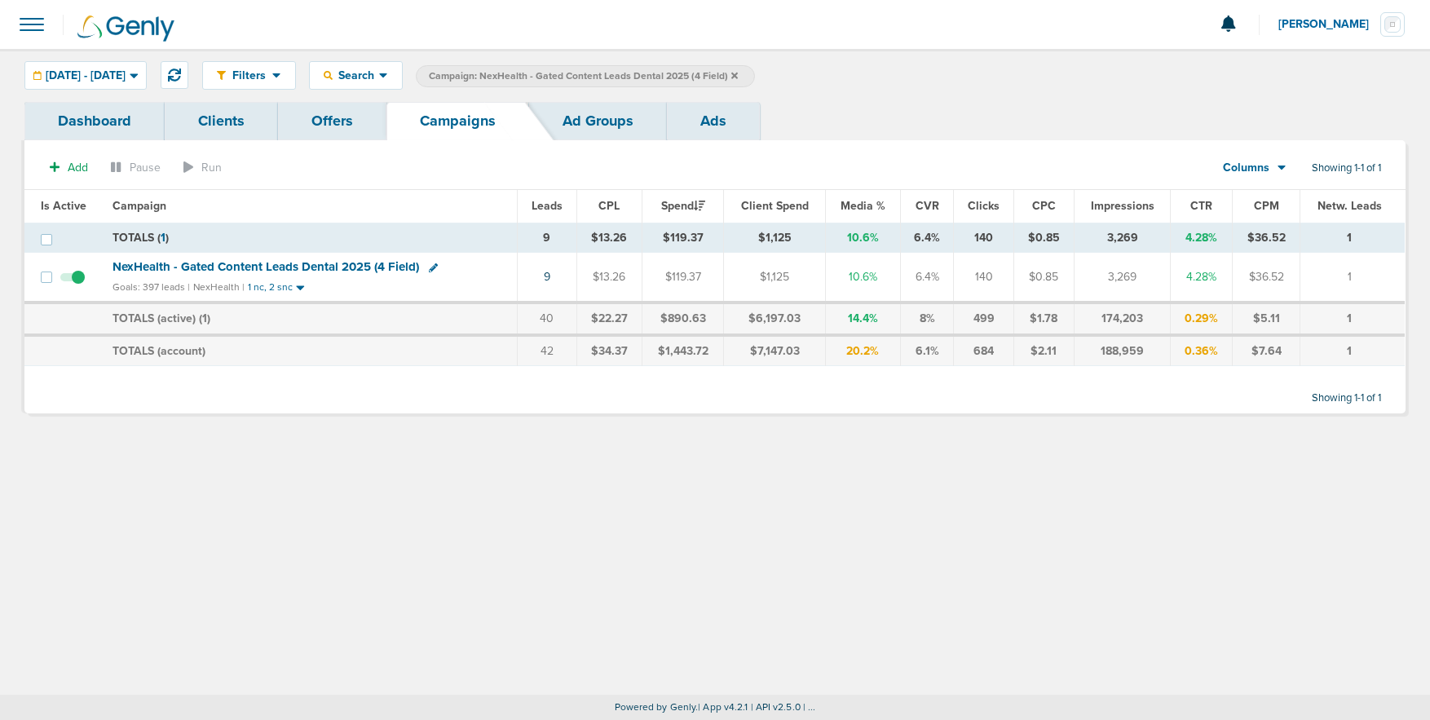
click at [738, 73] on icon at bounding box center [734, 75] width 7 height 7
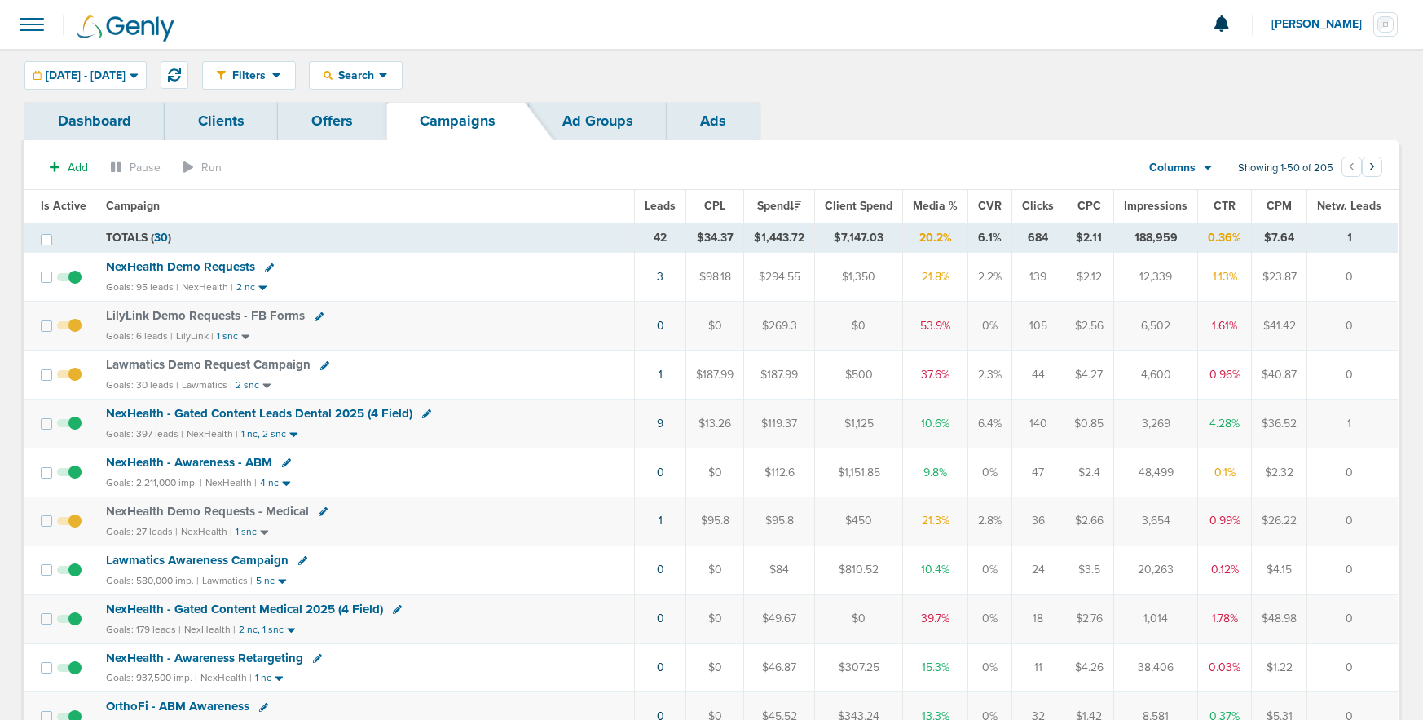
scroll to position [6, 0]
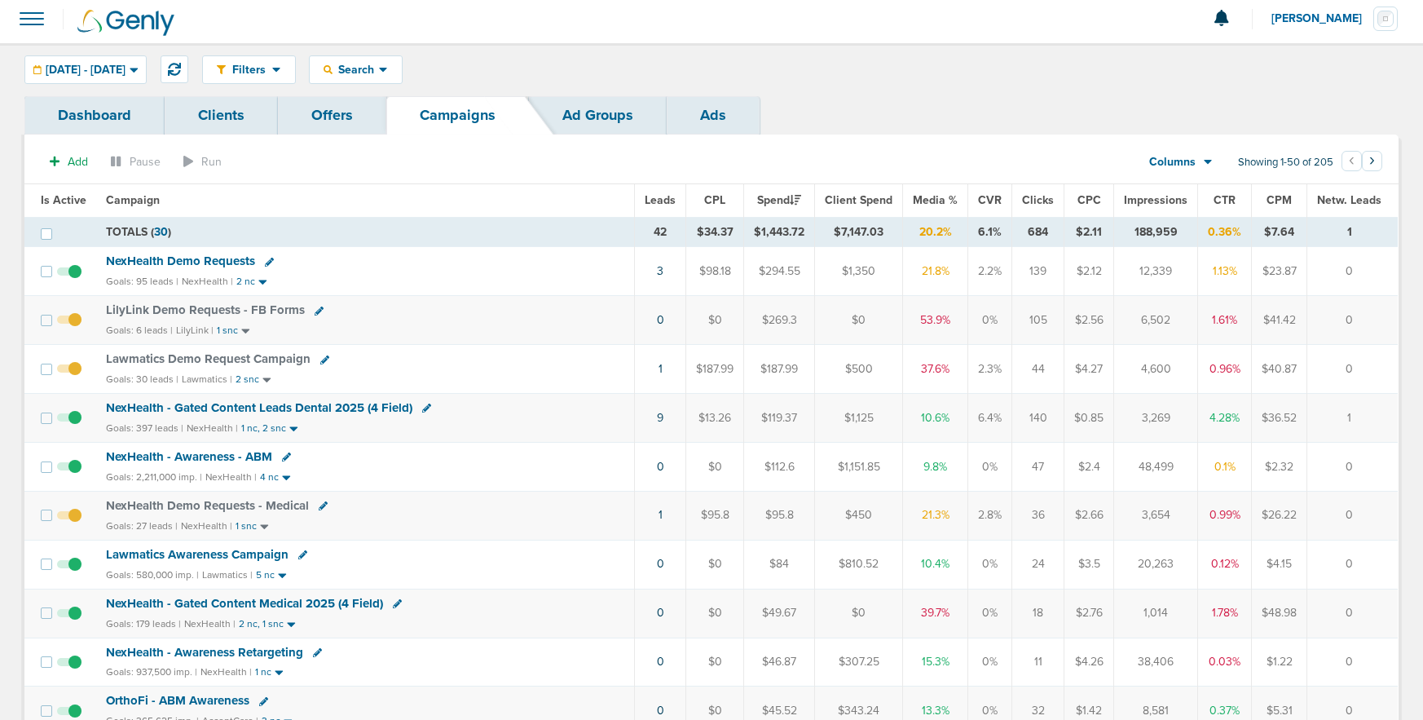
click at [669, 270] on td "3" at bounding box center [660, 271] width 51 height 49
click at [664, 271] on link "3" at bounding box center [660, 271] width 7 height 14
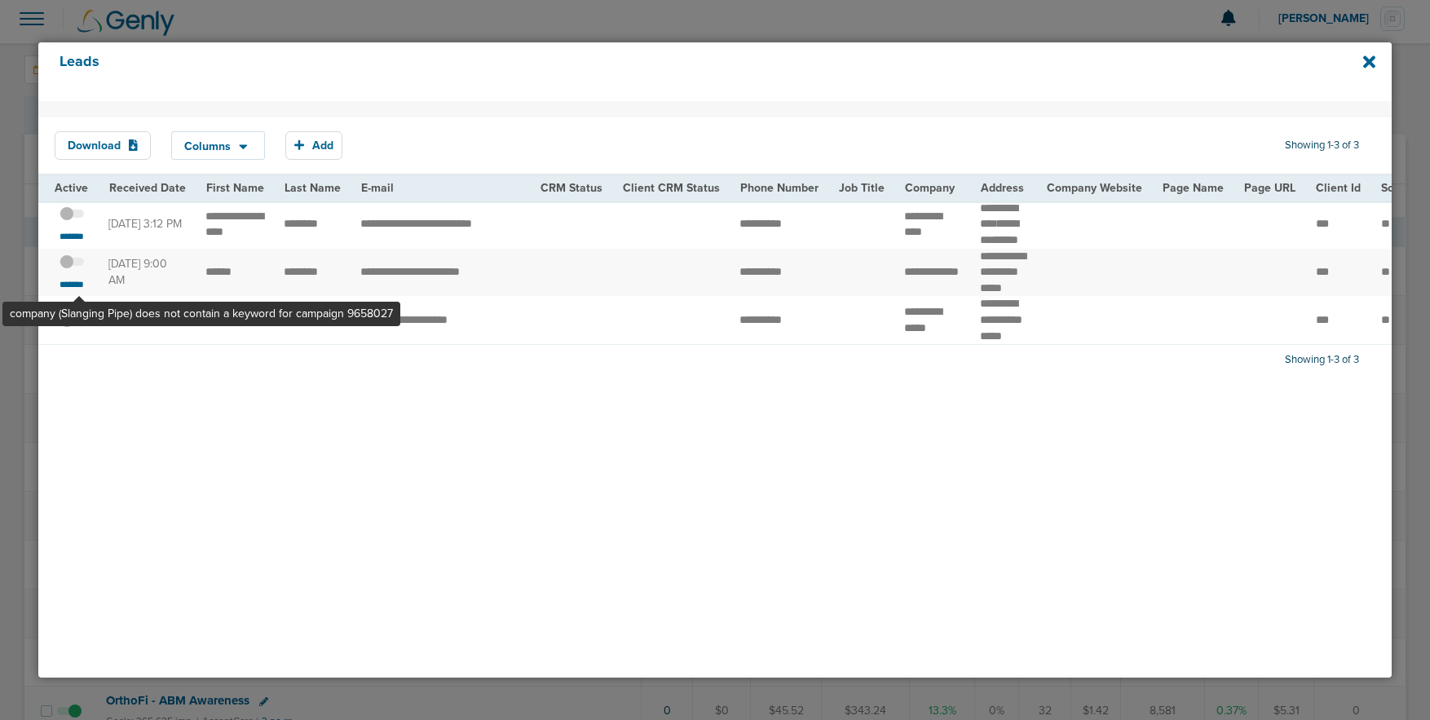
click at [80, 270] on span at bounding box center [72, 270] width 24 height 0
click at [72, 265] on input "checkbox" at bounding box center [72, 265] width 0 height 0
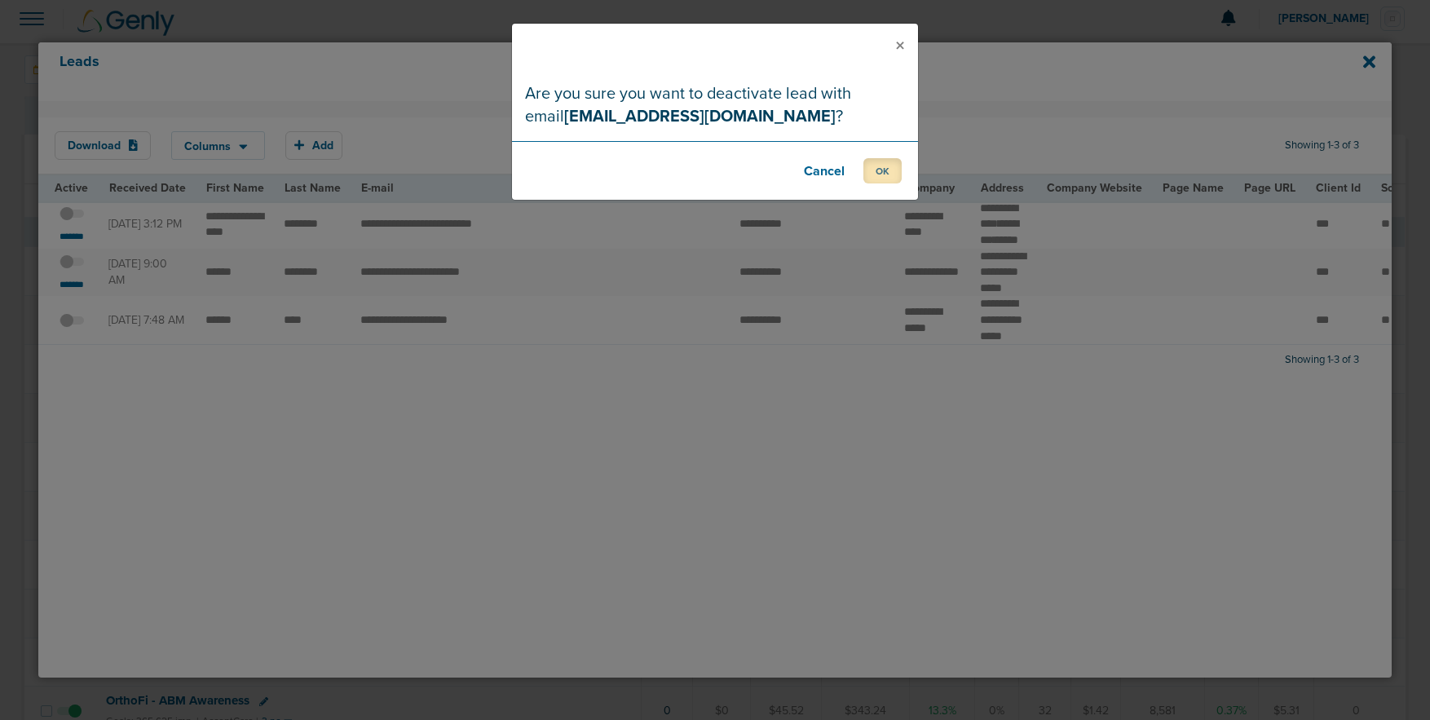
click at [882, 174] on button "OK" at bounding box center [882, 170] width 38 height 25
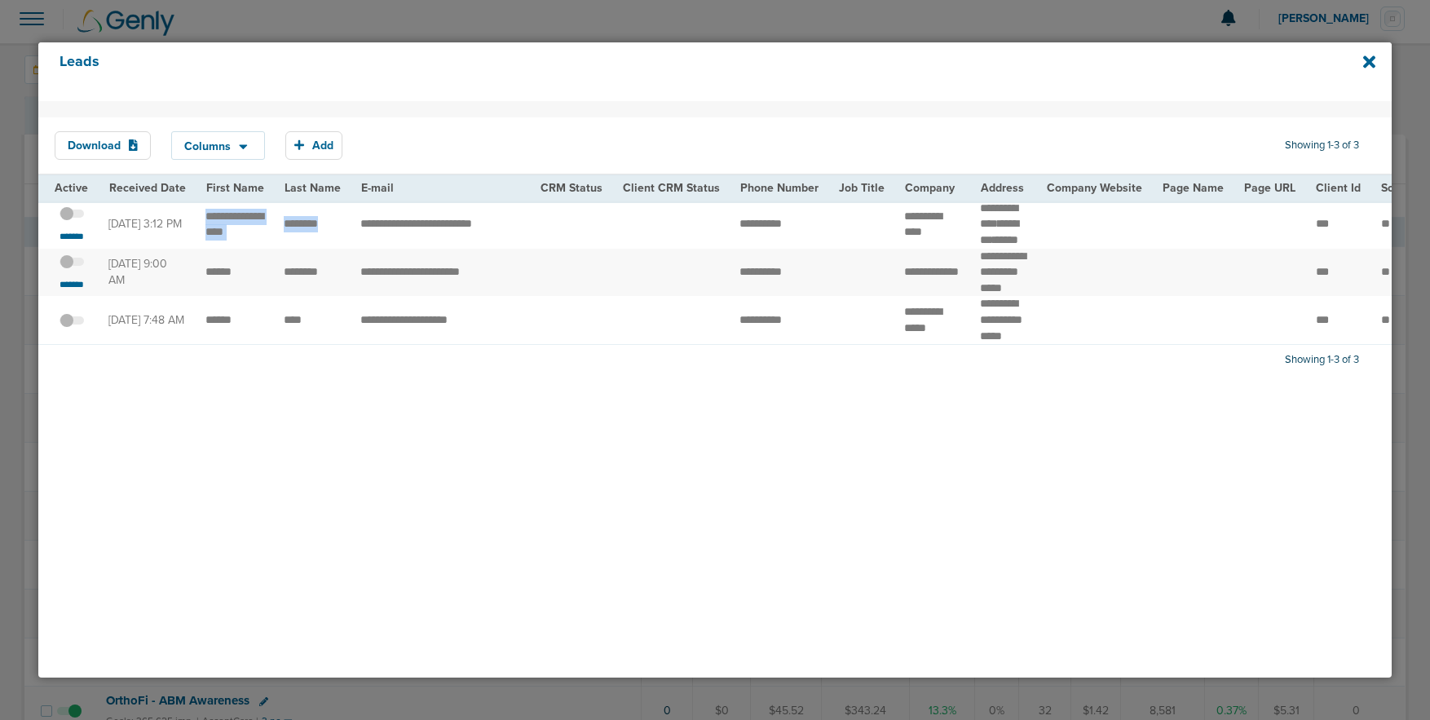
drag, startPoint x: 201, startPoint y: 216, endPoint x: 335, endPoint y: 244, distance: 137.3
copy tr "**********"
click at [1369, 60] on icon at bounding box center [1369, 62] width 12 height 18
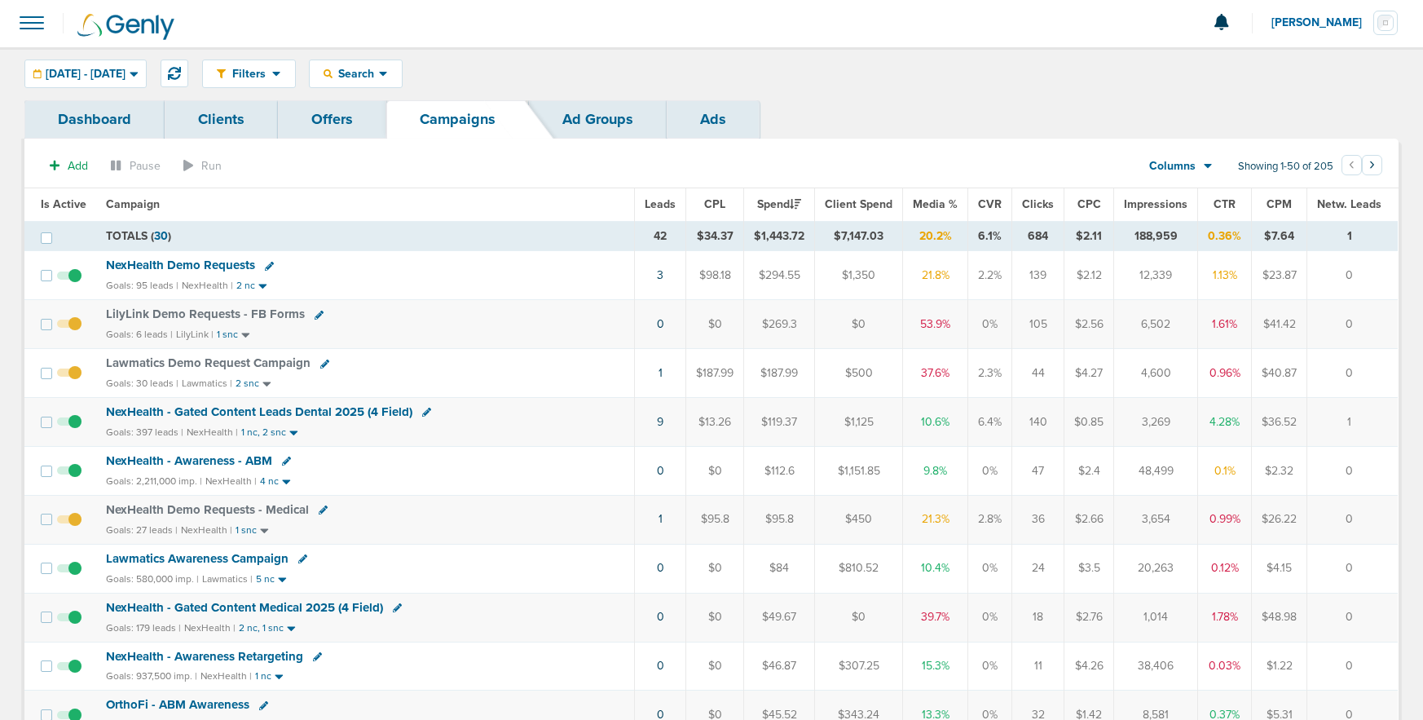
scroll to position [0, 0]
click at [152, 262] on span "NexHealth Demo Requests" at bounding box center [180, 266] width 149 height 15
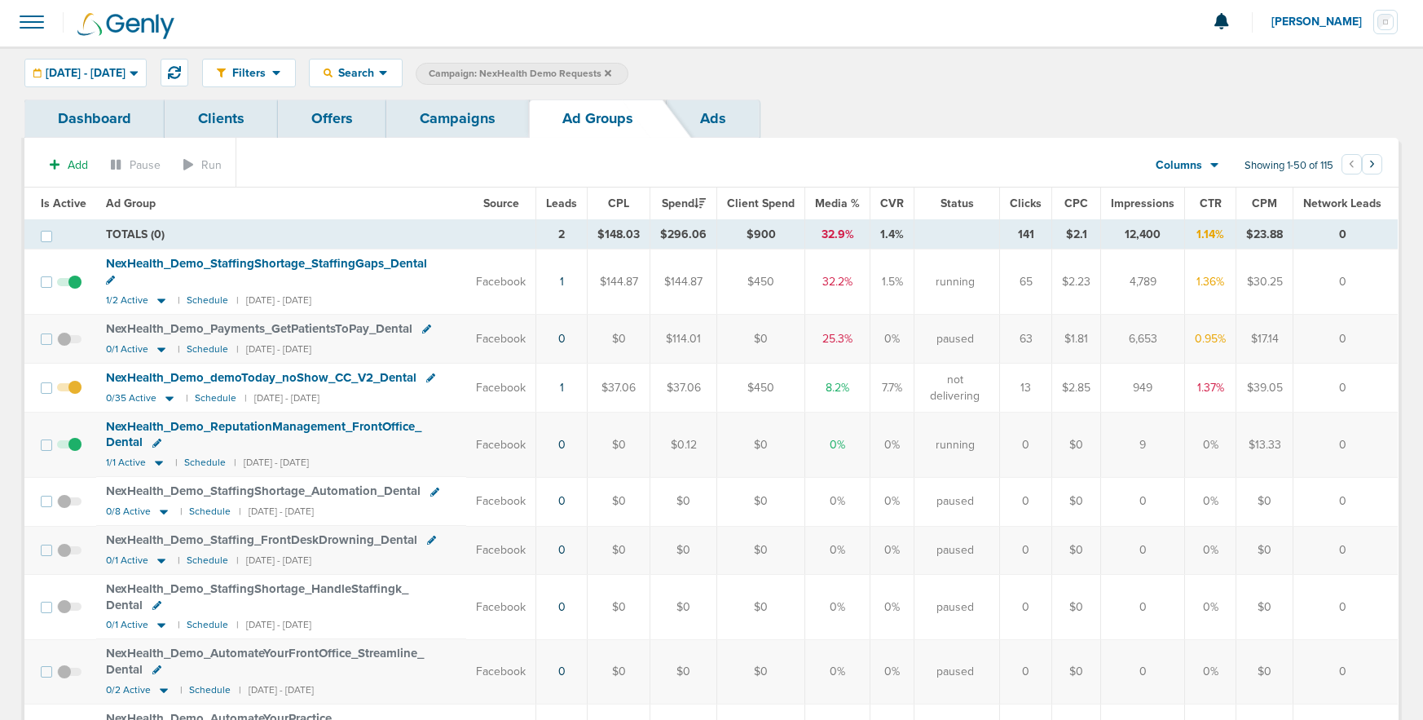
scroll to position [3, 0]
click at [161, 390] on icon at bounding box center [169, 397] width 16 height 14
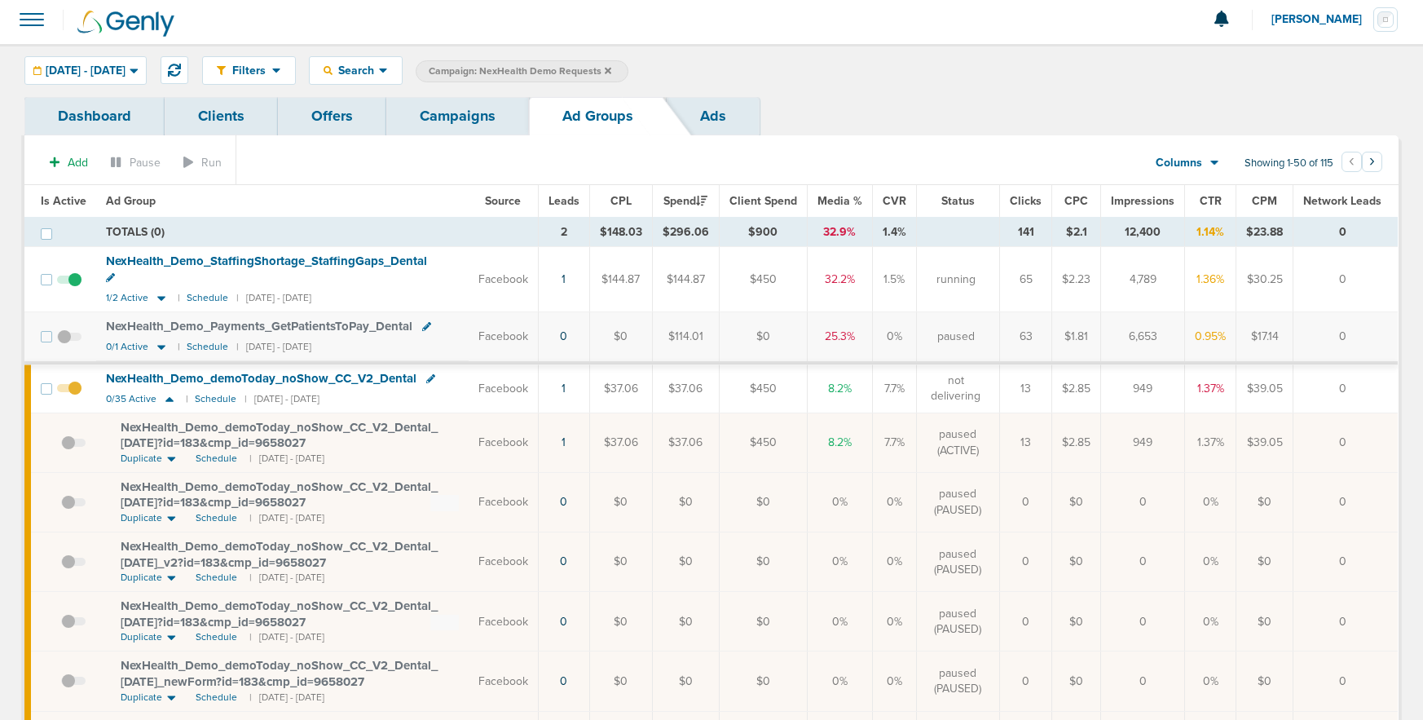
click at [68, 451] on span at bounding box center [73, 451] width 24 height 0
click at [61, 446] on input "checkbox" at bounding box center [61, 446] width 0 height 0
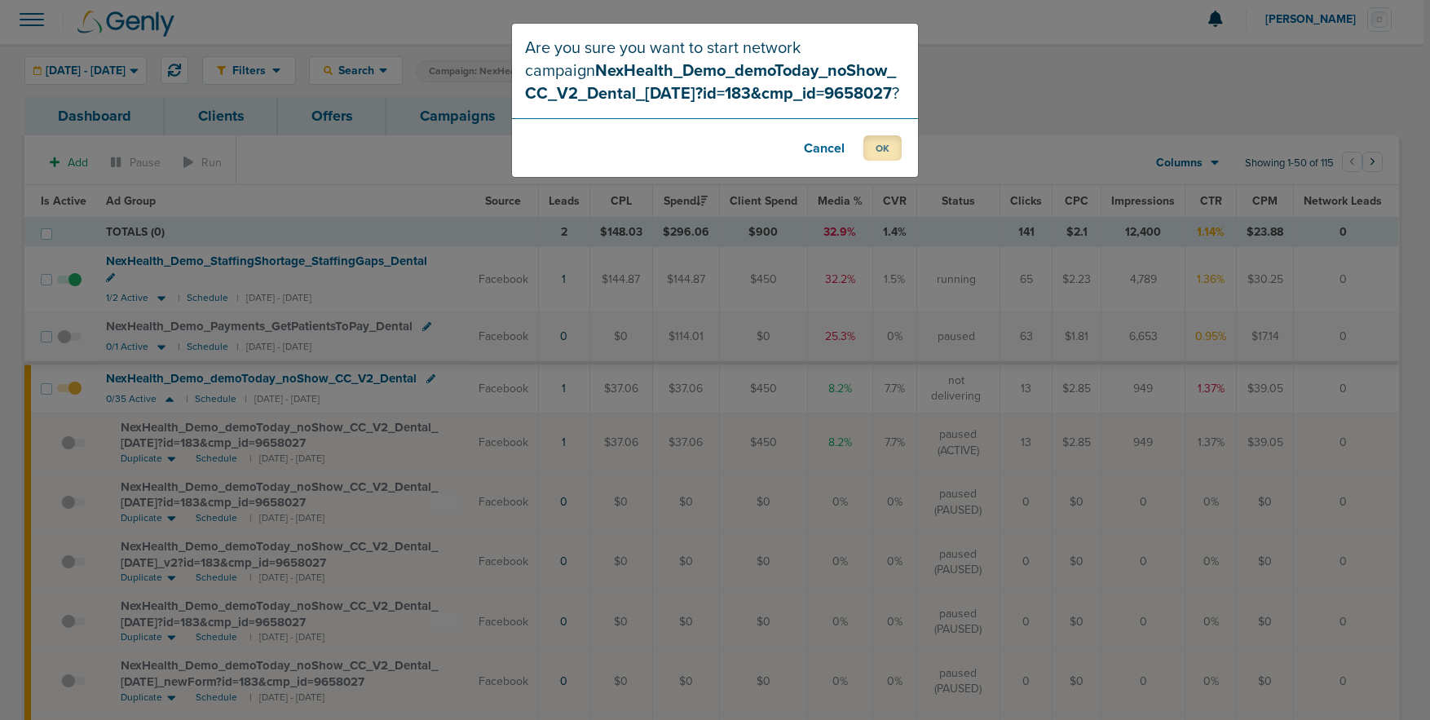
click at [888, 144] on button "OK" at bounding box center [882, 147] width 38 height 25
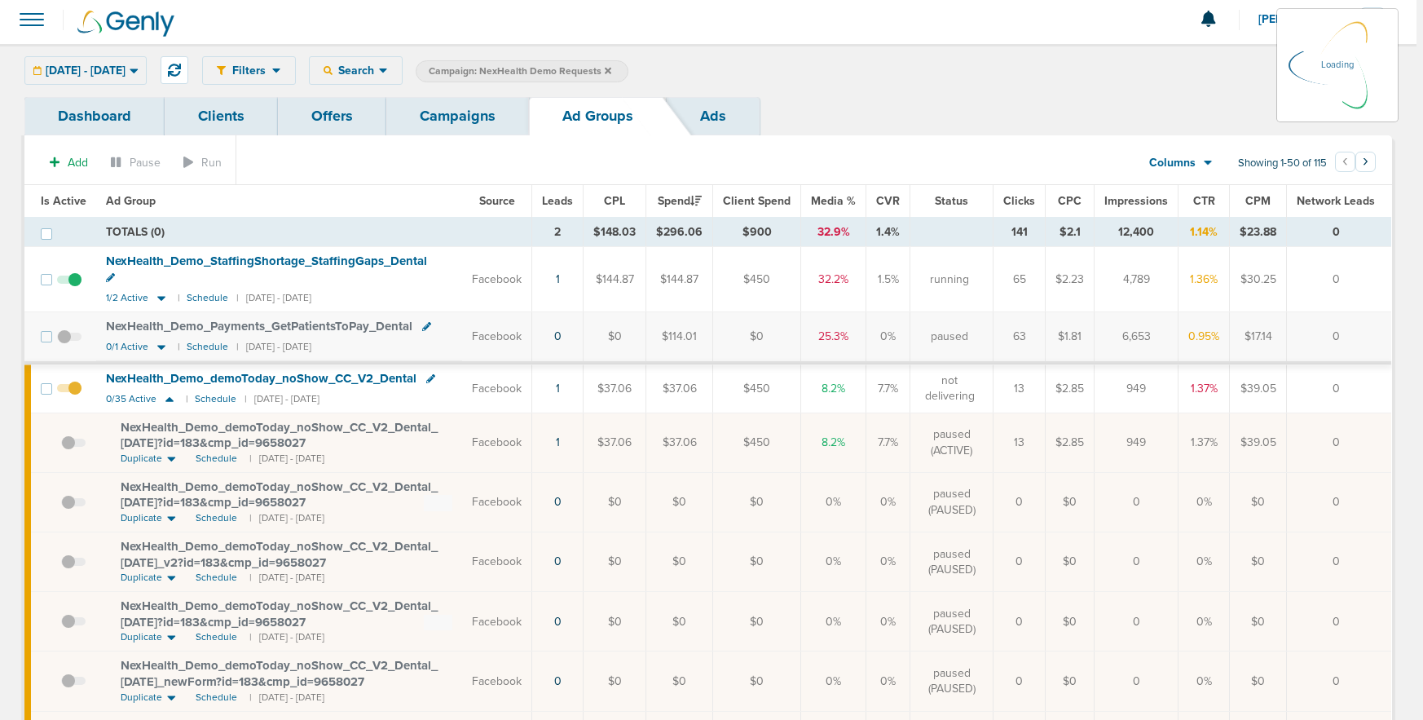
scroll to position [0, 0]
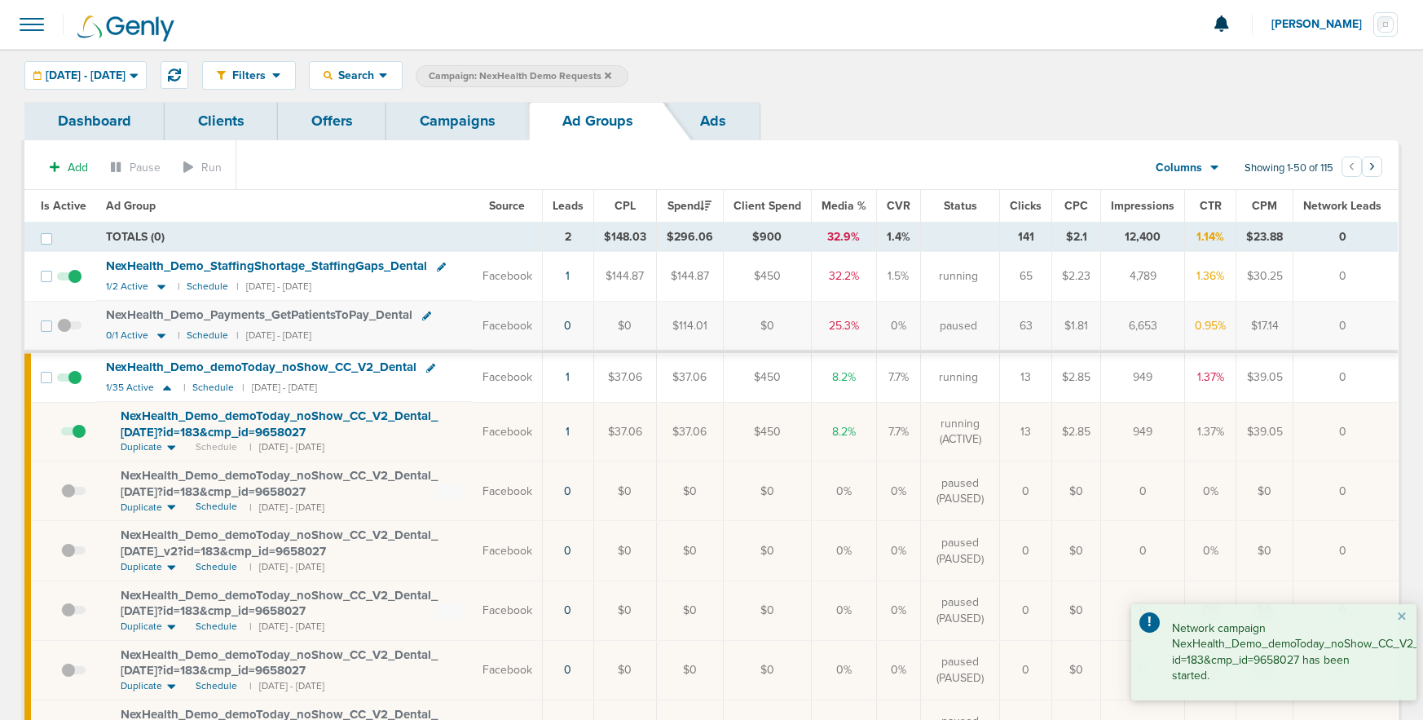
click at [202, 422] on span "NexHealth_ Demo_ demoToday_ noShow_ CC_ V2_ Dental_ [DATE]?id=183&cmp_ id=96580…" at bounding box center [279, 423] width 317 height 31
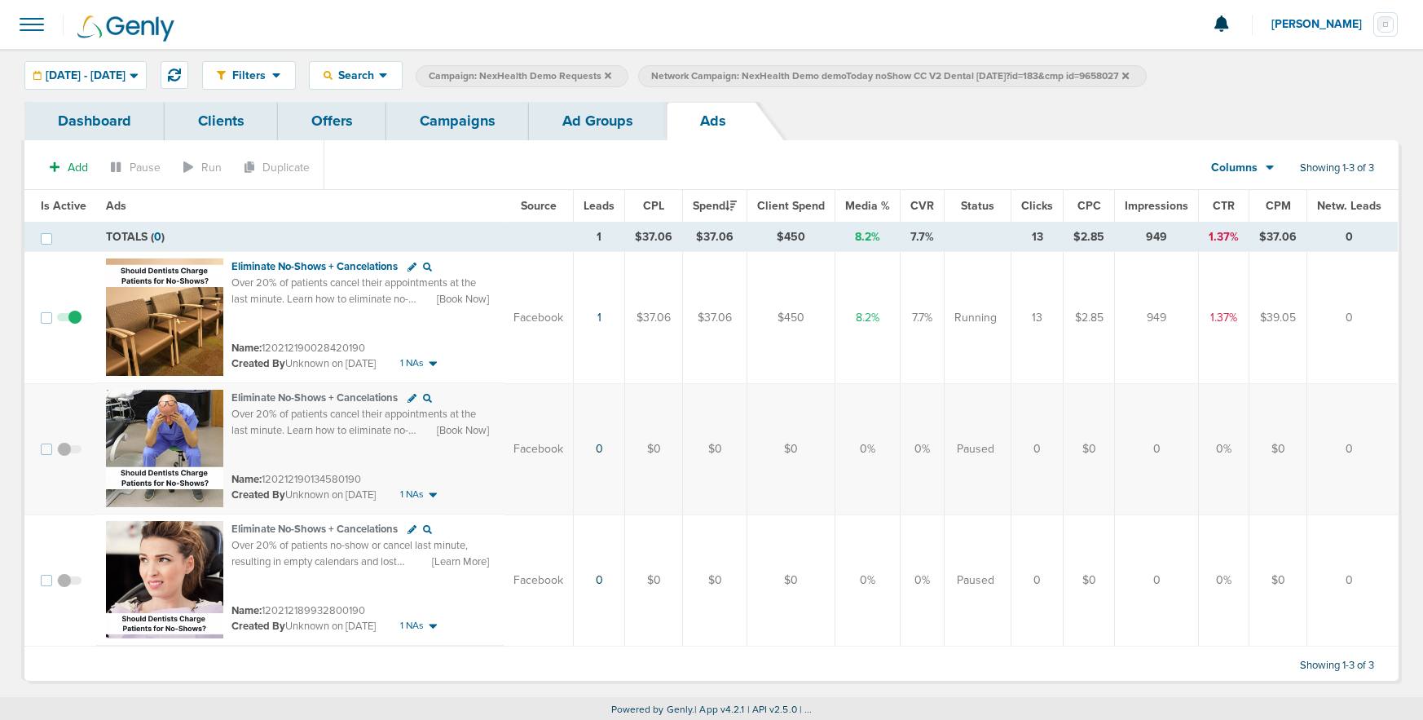
scroll to position [2, 0]
click at [64, 456] on span at bounding box center [69, 456] width 24 height 0
click at [69, 451] on input "checkbox" at bounding box center [69, 451] width 0 height 0
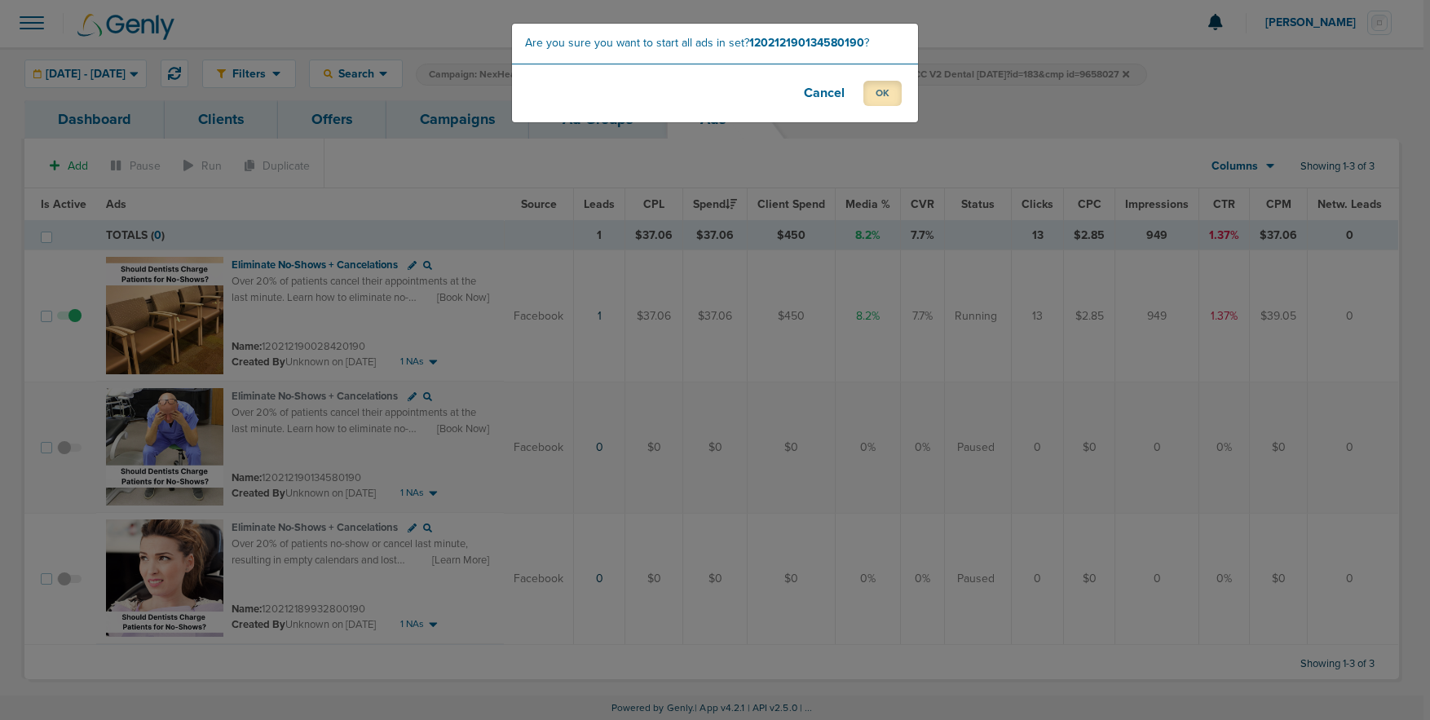
drag, startPoint x: 876, startPoint y: 97, endPoint x: 793, endPoint y: 301, distance: 219.8
click at [876, 99] on button "OK" at bounding box center [882, 93] width 38 height 25
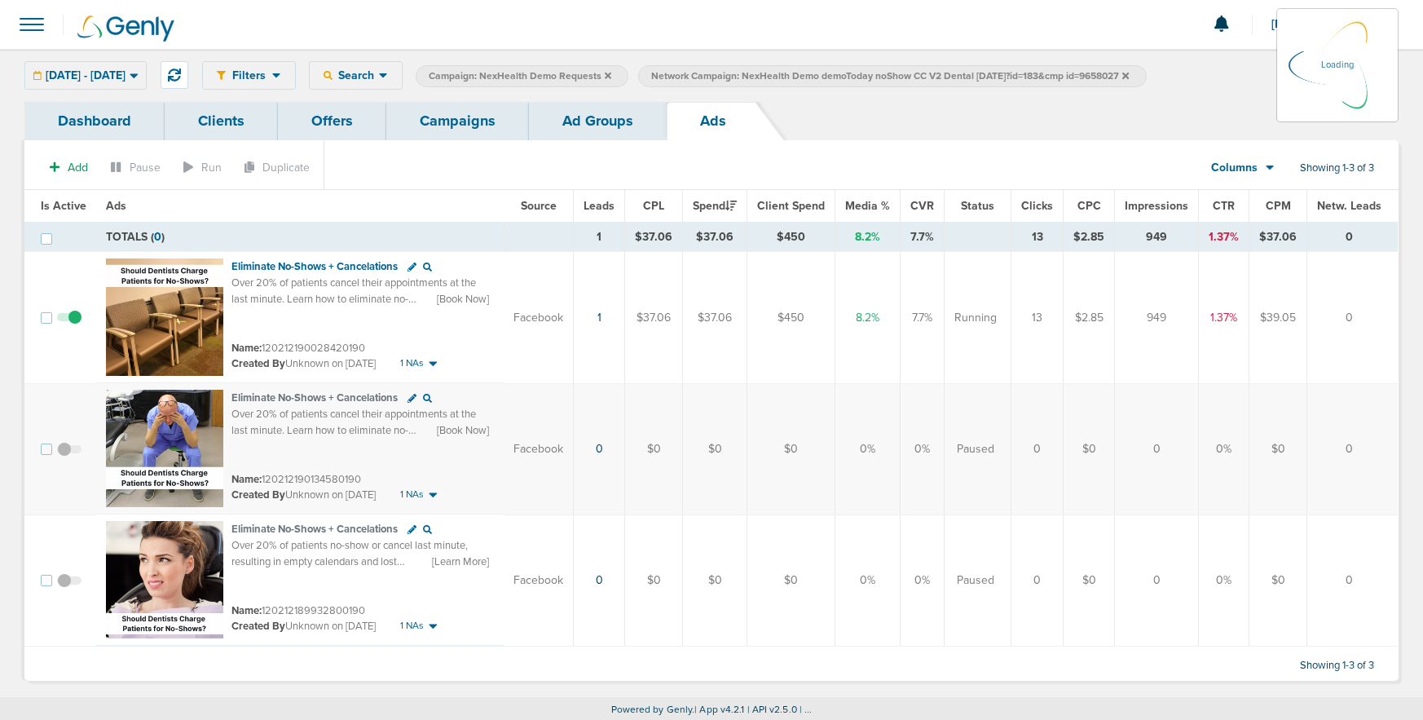
scroll to position [2, 0]
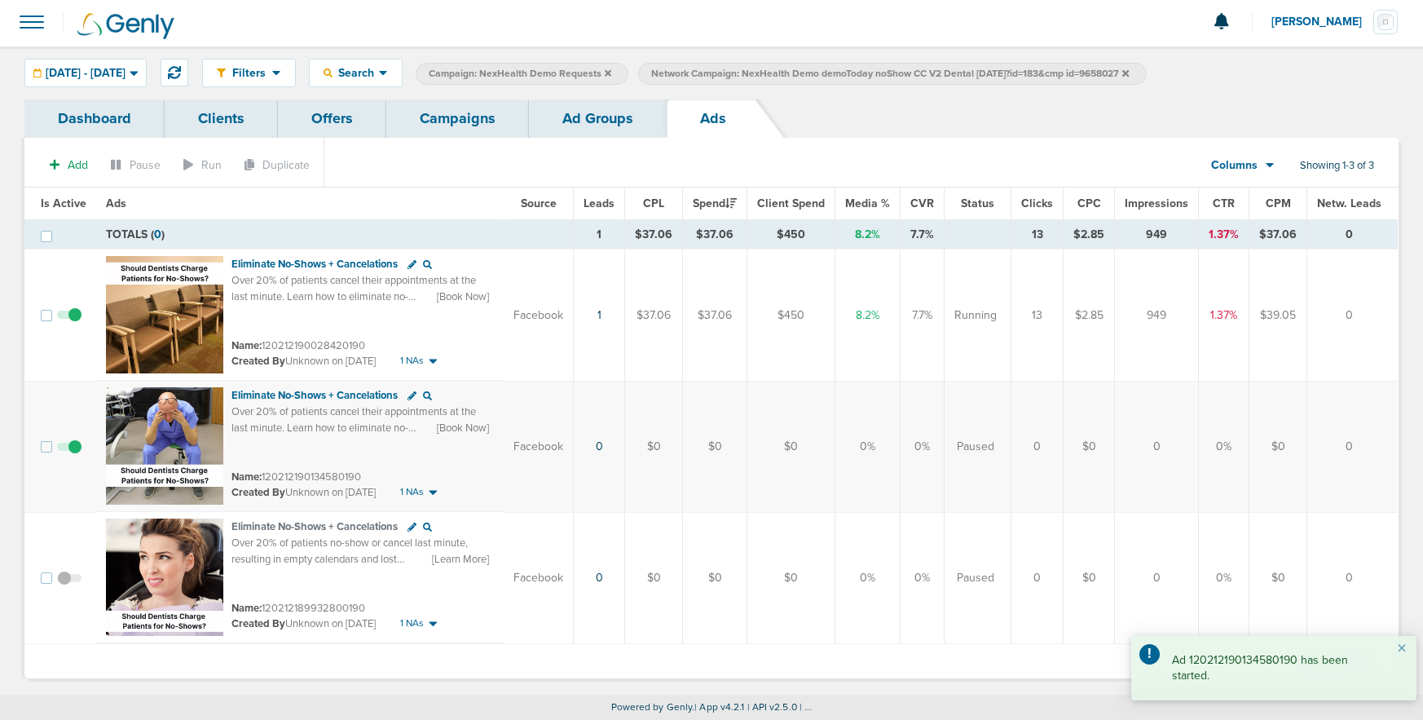
click at [599, 117] on link "Ad Groups" at bounding box center [598, 118] width 138 height 38
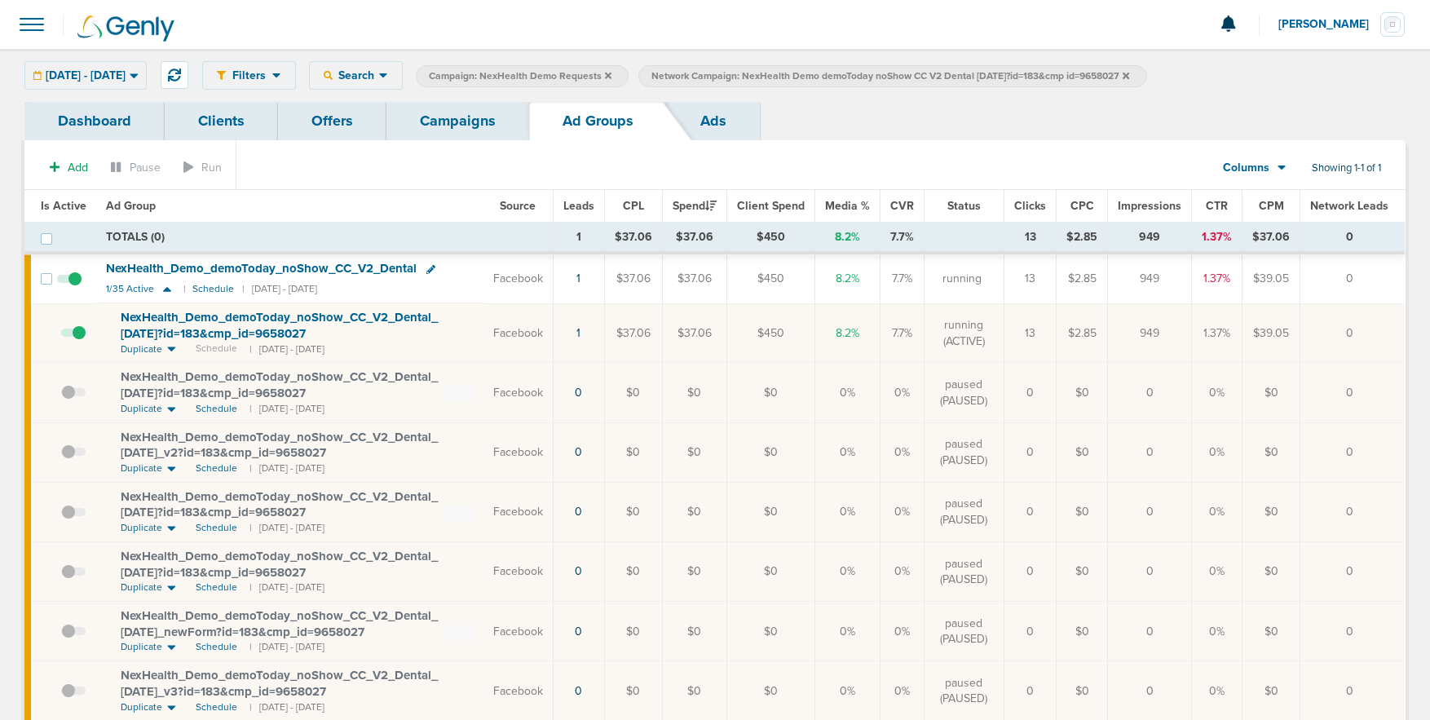
click at [482, 124] on link "Campaigns" at bounding box center [457, 121] width 143 height 38
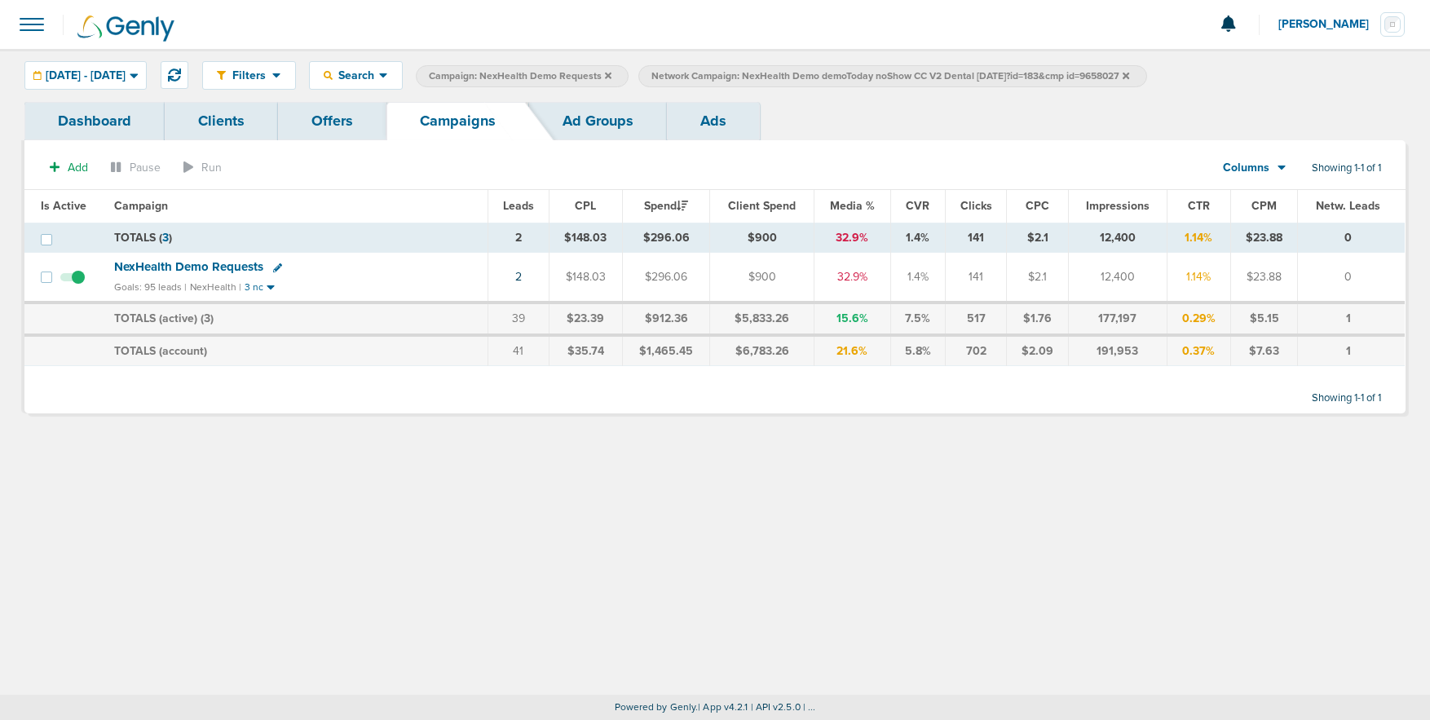
click at [1129, 73] on icon at bounding box center [1126, 76] width 7 height 10
click at [611, 74] on icon at bounding box center [608, 75] width 7 height 7
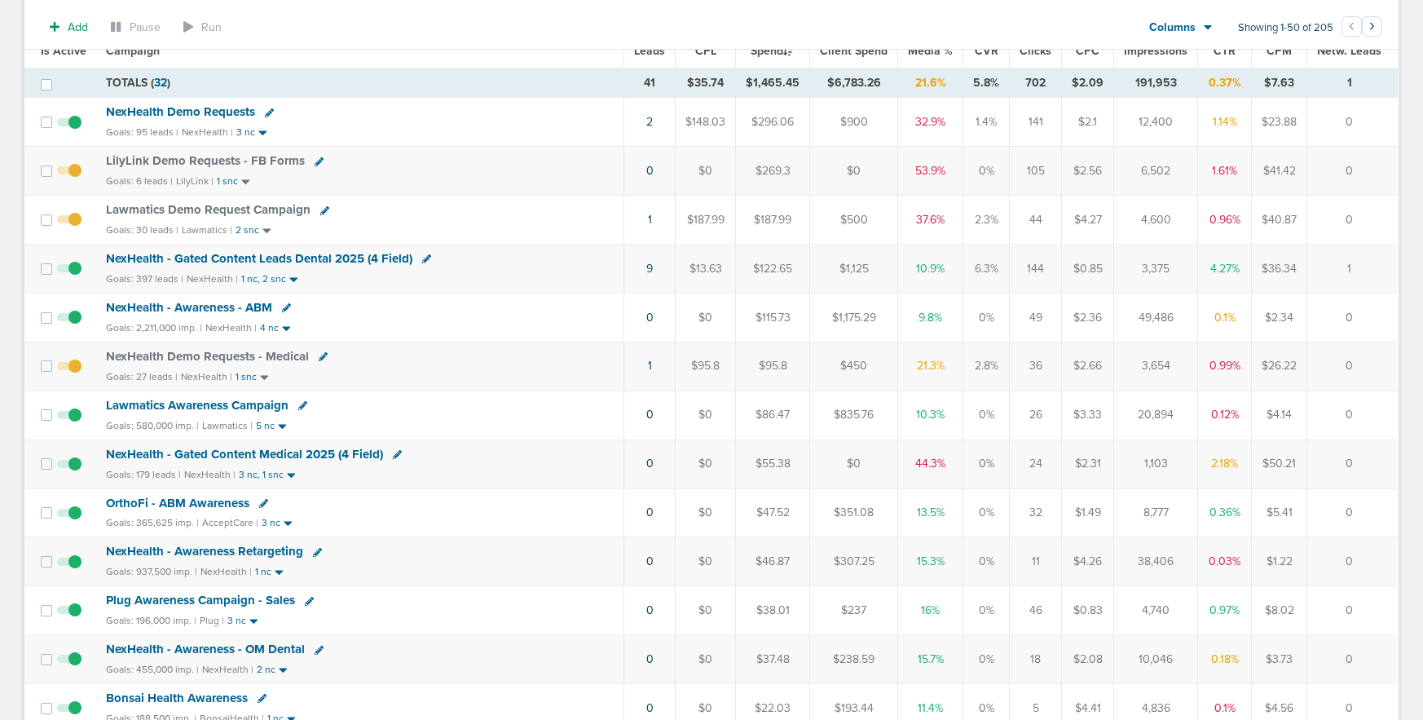
scroll to position [185, 0]
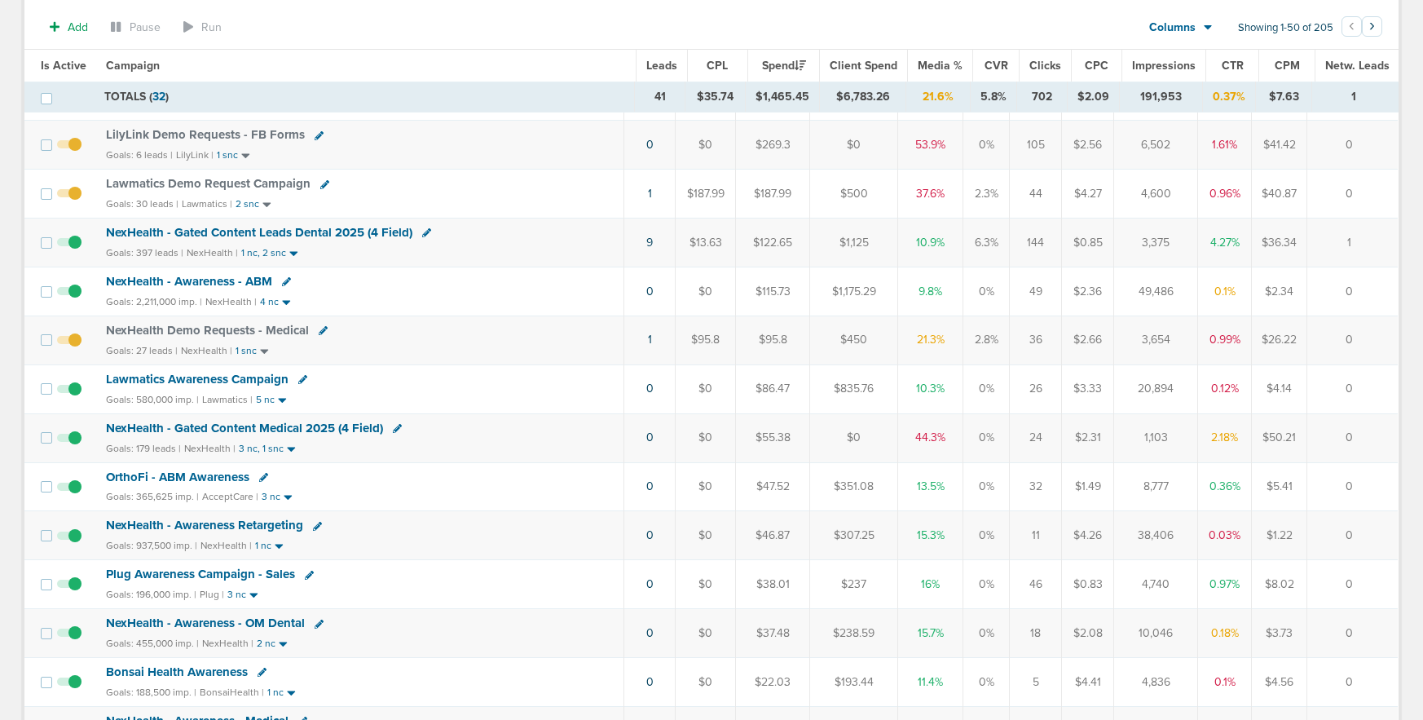
click at [324, 426] on span "NexHealth - Gated Content Medical 2025 (4 Field)" at bounding box center [244, 428] width 277 height 15
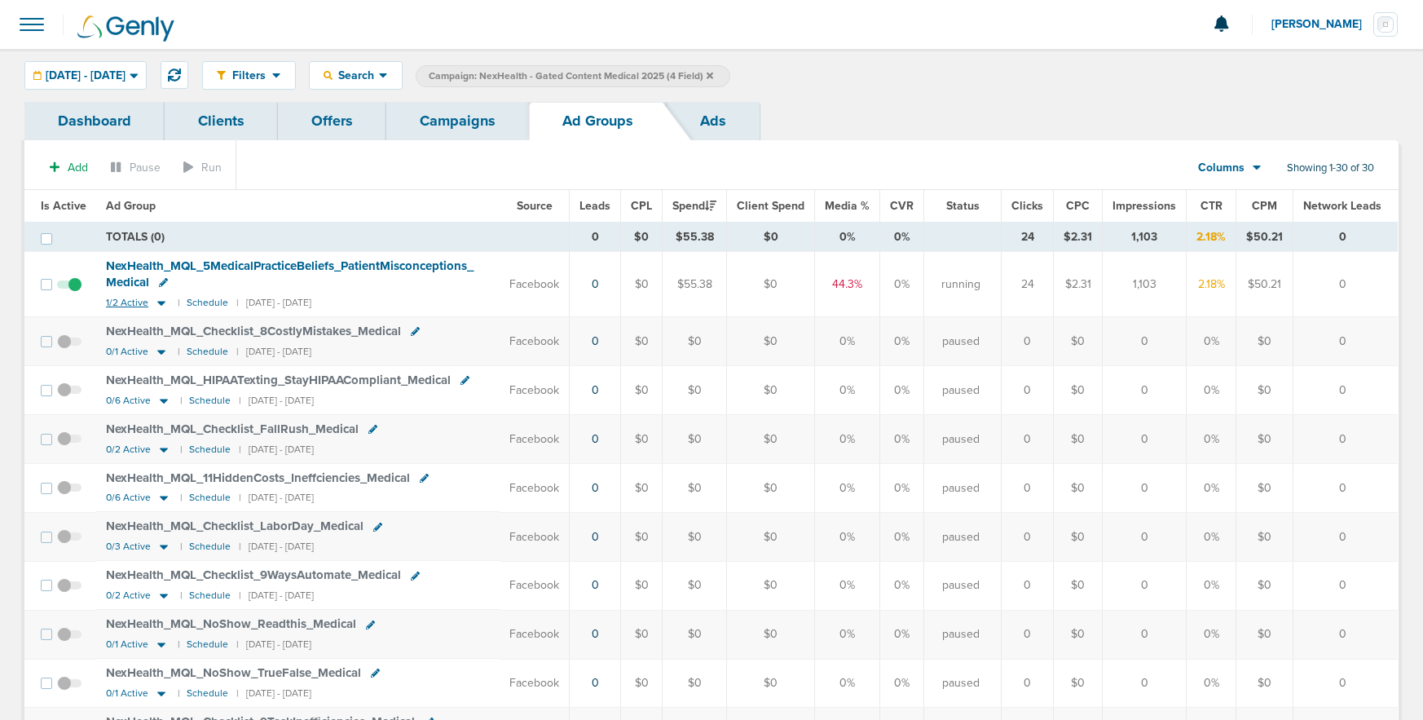
click at [163, 305] on icon at bounding box center [161, 303] width 16 height 14
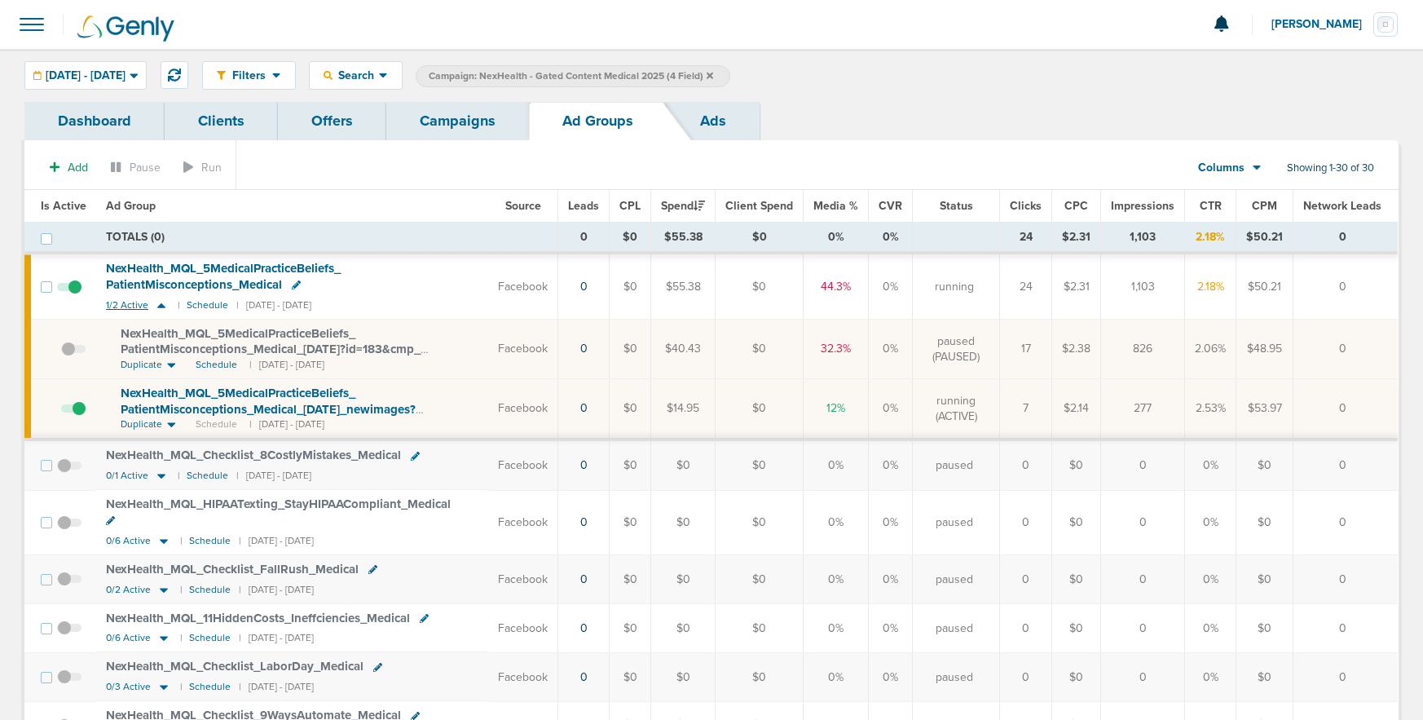
click at [156, 305] on icon at bounding box center [161, 305] width 16 height 14
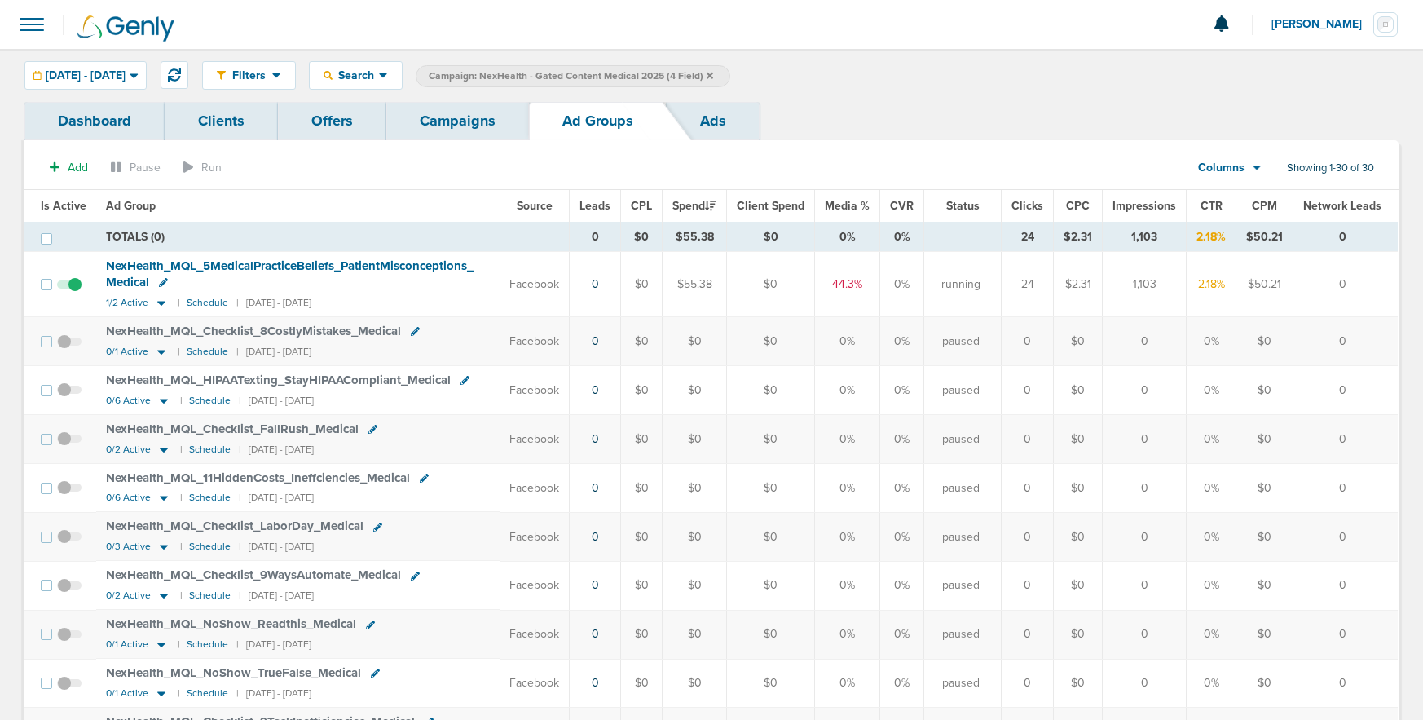
click at [466, 126] on link "Campaigns" at bounding box center [457, 121] width 143 height 38
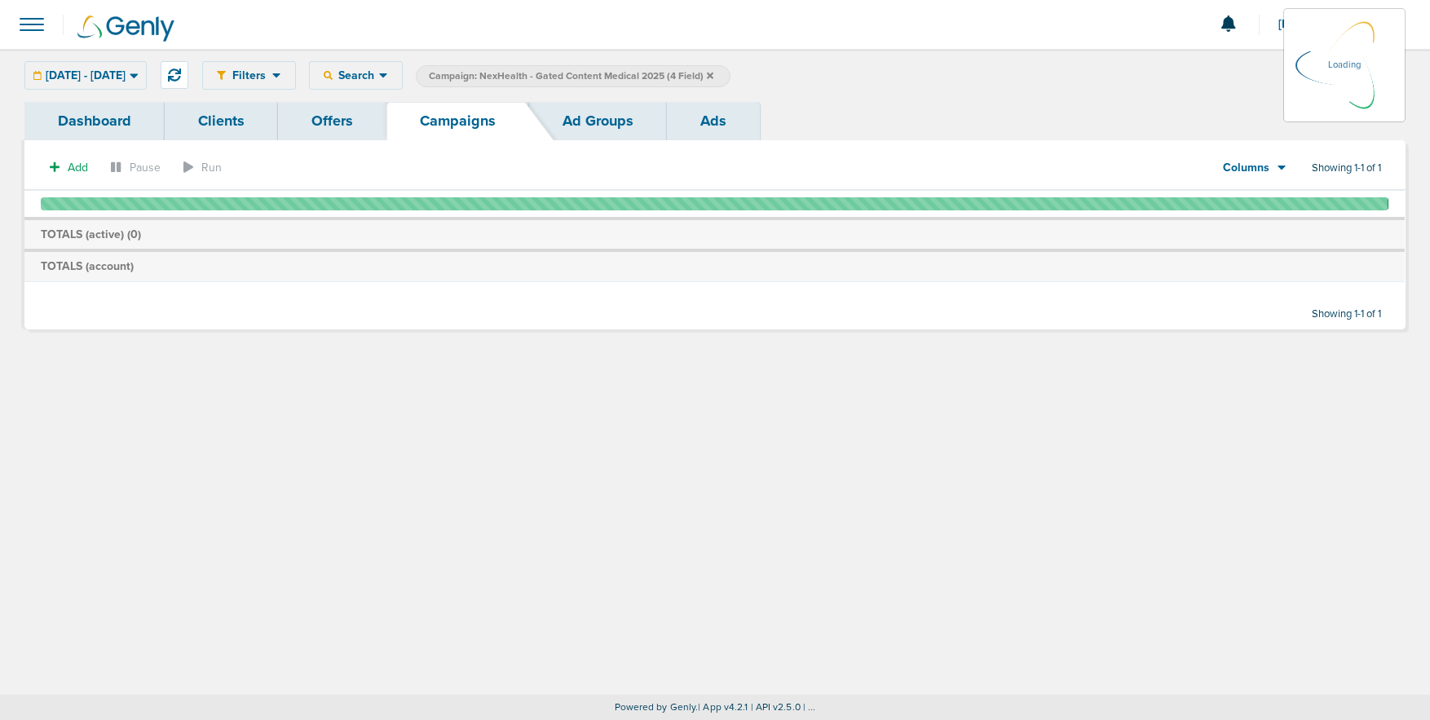
click at [713, 77] on icon at bounding box center [710, 75] width 7 height 7
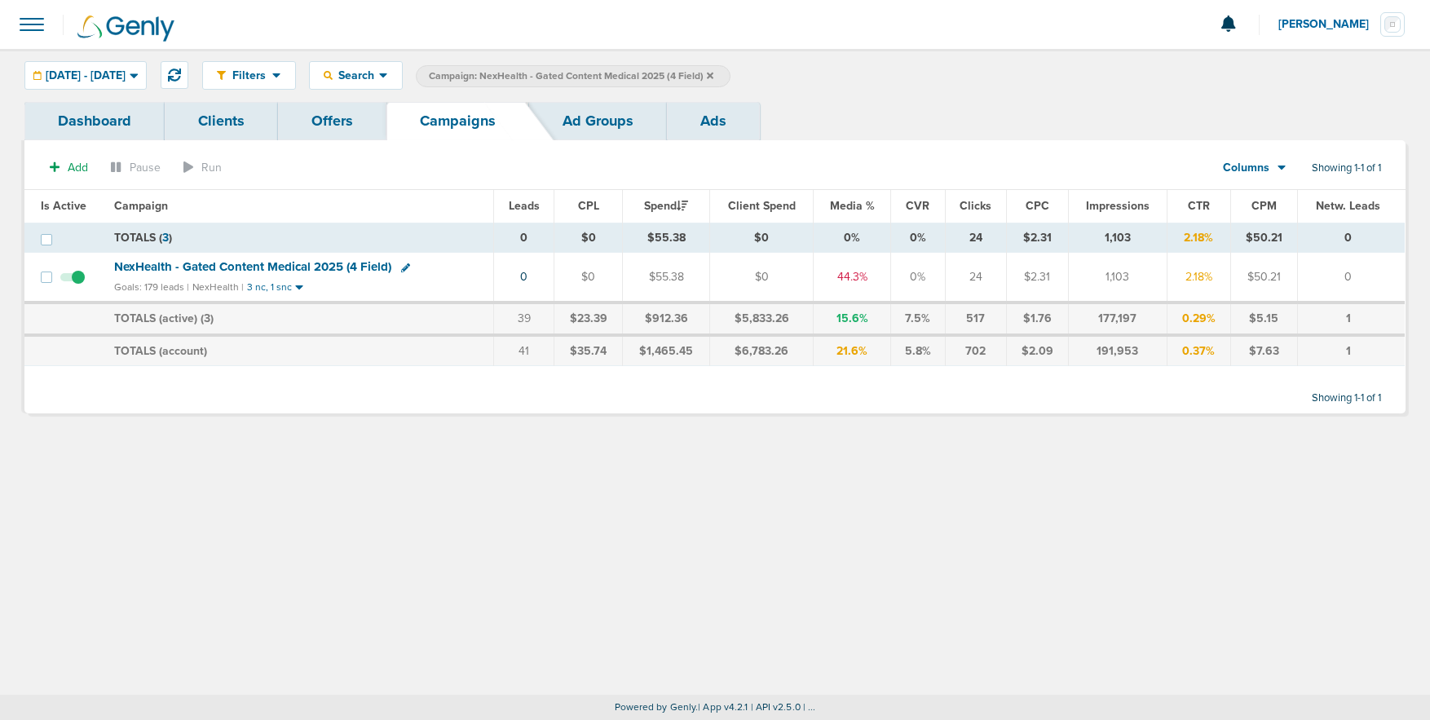
click at [713, 73] on icon at bounding box center [710, 75] width 7 height 7
